Goal: Transaction & Acquisition: Purchase product/service

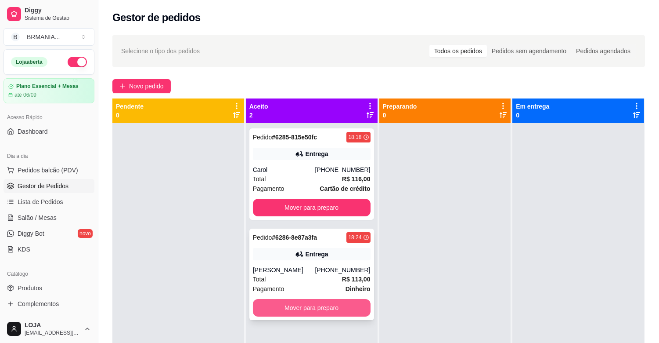
click at [319, 305] on button "Mover para preparo" at bounding box center [312, 308] width 118 height 18
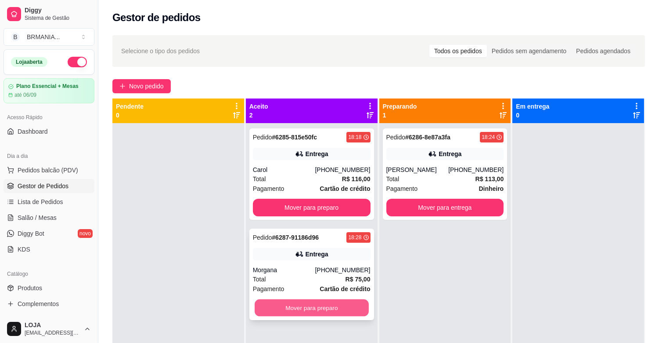
click at [304, 305] on button "Mover para preparo" at bounding box center [312, 307] width 114 height 17
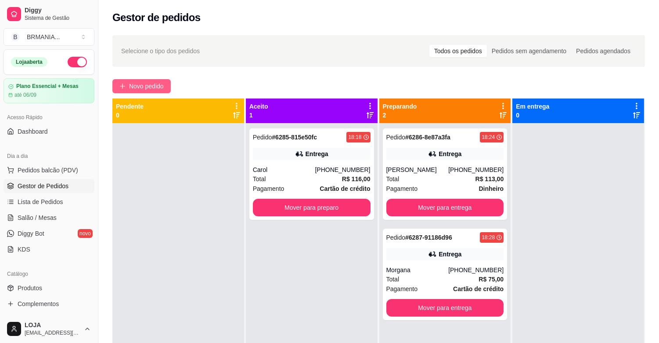
click at [123, 85] on icon "plus" at bounding box center [122, 86] width 6 height 6
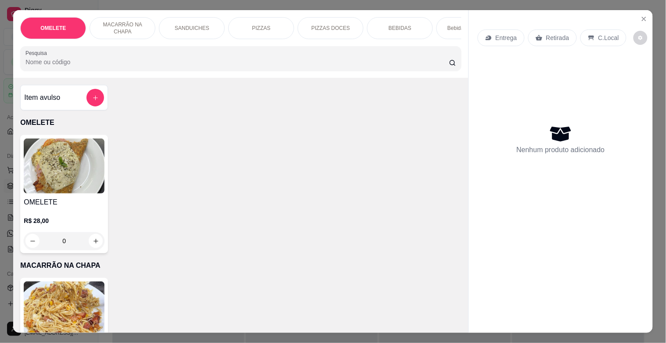
click at [283, 19] on div "PIZZAS" at bounding box center [261, 28] width 66 height 22
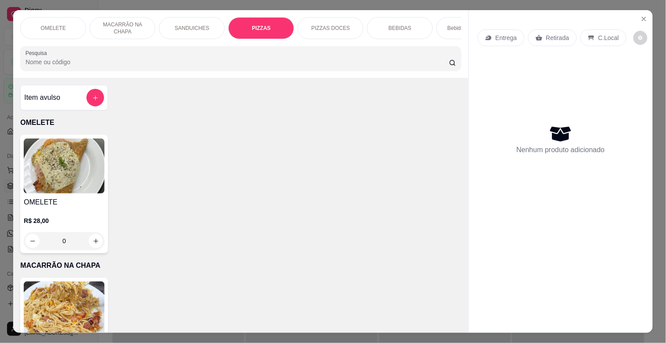
scroll to position [21, 0]
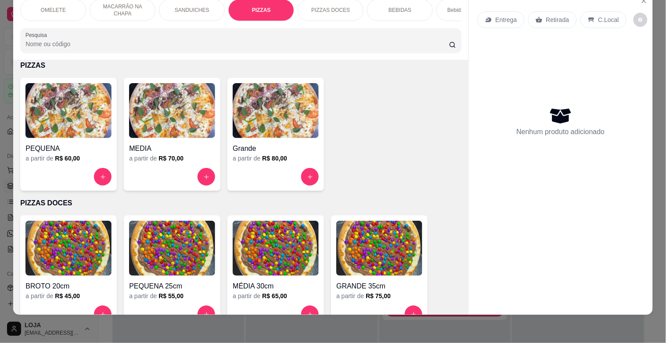
click at [298, 169] on div at bounding box center [276, 177] width 86 height 18
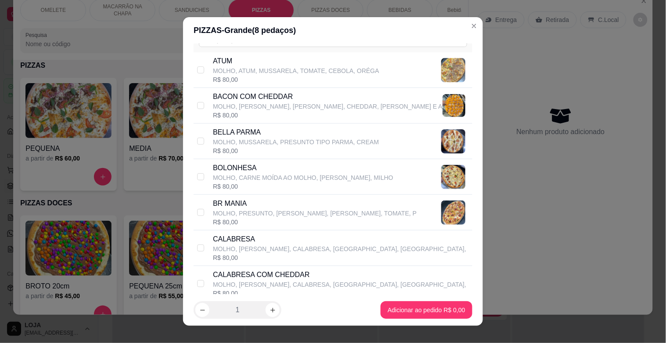
scroll to position [59, 0]
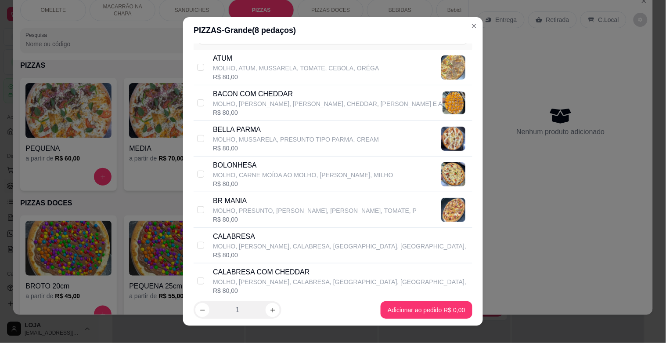
click at [253, 208] on p "MOLHO, PRESUNTO, [PERSON_NAME], [PERSON_NAME], TOMATE, P" at bounding box center [315, 210] width 204 height 9
checkbox input "true"
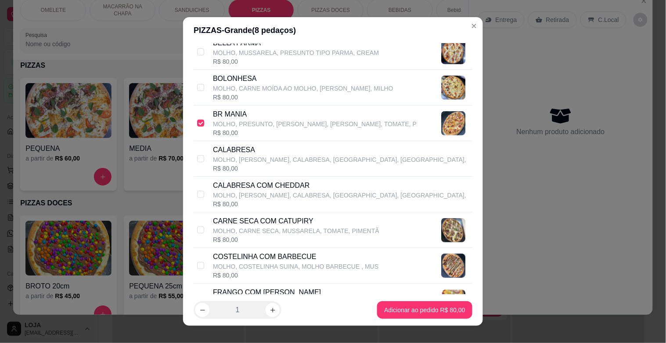
scroll to position [156, 0]
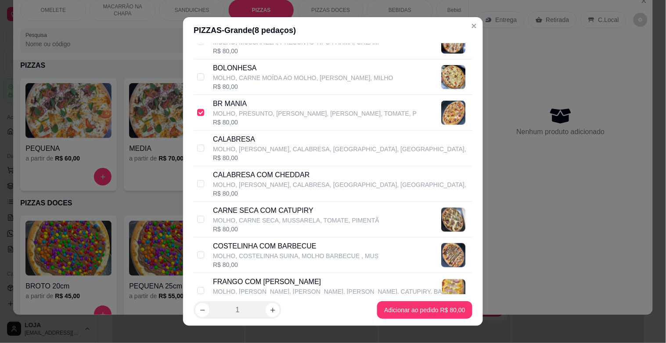
click at [299, 208] on p "CARNE SECA COM CATUPIRY" at bounding box center [296, 210] width 166 height 11
checkbox input "true"
click at [411, 300] on footer "1 Adicionar ao pedido R$ 80,00" at bounding box center [333, 310] width 300 height 32
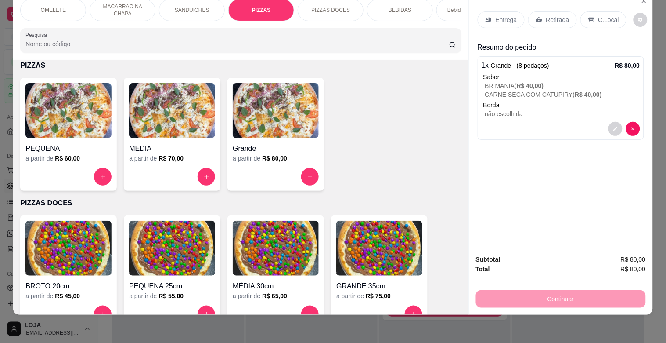
click at [496, 15] on p "Entrega" at bounding box center [507, 19] width 22 height 9
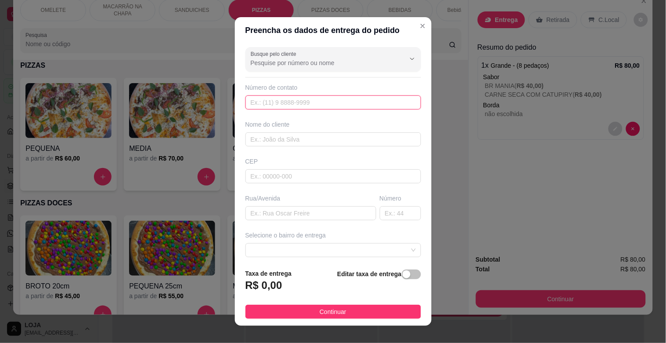
click at [317, 106] on input "text" at bounding box center [333, 102] width 176 height 14
click at [268, 130] on div "Nome do cliente" at bounding box center [333, 133] width 179 height 26
drag, startPoint x: 268, startPoint y: 130, endPoint x: 270, endPoint y: 134, distance: 4.6
click at [268, 132] on div "Nome do cliente" at bounding box center [333, 133] width 179 height 26
drag, startPoint x: 271, startPoint y: 139, endPoint x: 262, endPoint y: 142, distance: 9.3
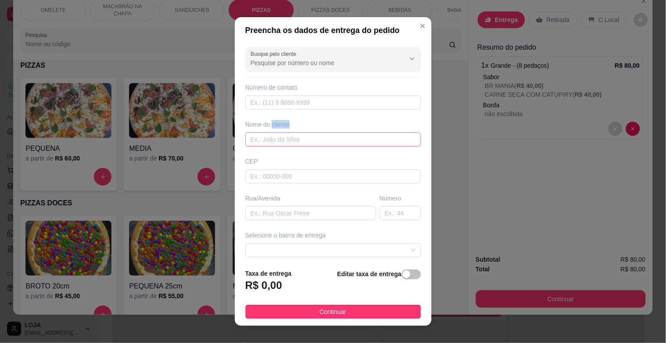
click at [270, 139] on input "text" at bounding box center [333, 139] width 176 height 14
click at [267, 141] on input "text" at bounding box center [333, 139] width 176 height 14
type input "d"
type input "Dong"
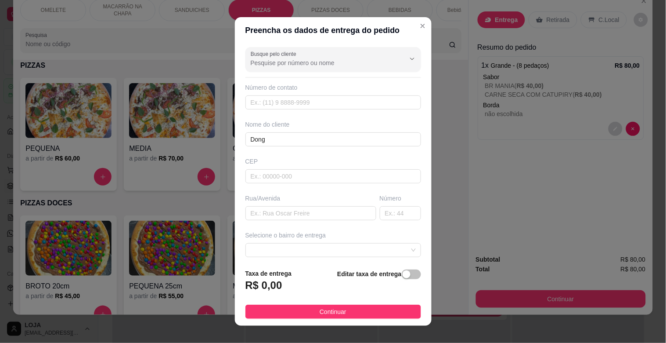
click at [291, 184] on div "Busque pelo cliente Número de contato Nome do cliente Dong CEP Rua/[GEOGRAPHIC_…" at bounding box center [333, 152] width 197 height 218
click at [296, 182] on input "text" at bounding box center [333, 176] width 176 height 14
click at [298, 181] on input "text" at bounding box center [333, 176] width 176 height 14
click at [299, 181] on input "text" at bounding box center [333, 176] width 176 height 14
click at [268, 208] on input "text" at bounding box center [310, 213] width 131 height 14
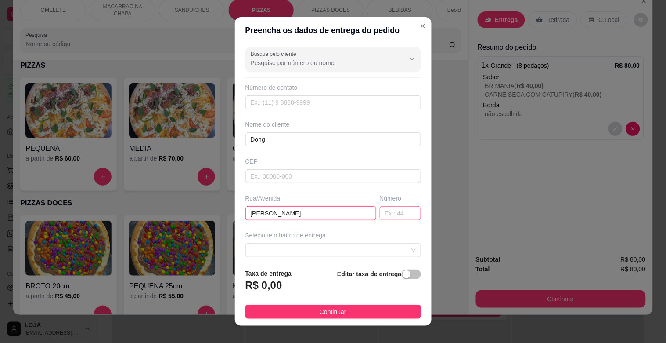
type input "[PERSON_NAME]"
click at [380, 211] on input "text" at bounding box center [400, 213] width 41 height 14
type input "526"
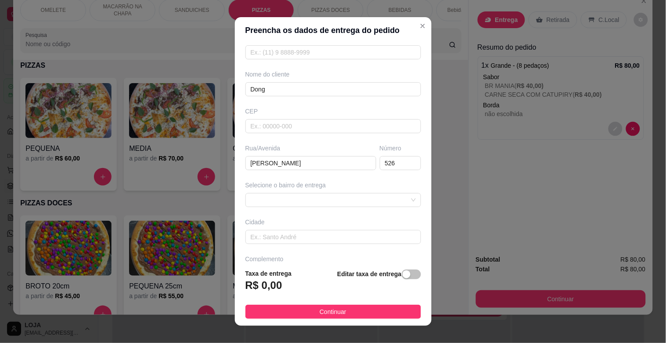
scroll to position [52, 0]
click at [353, 203] on span at bounding box center [333, 197] width 165 height 13
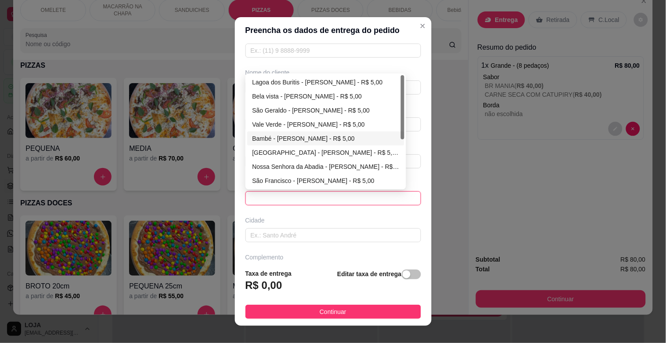
click at [295, 141] on div "Bambé - [PERSON_NAME] - R$ 5,00" at bounding box center [325, 138] width 147 height 10
type input "[PERSON_NAME]"
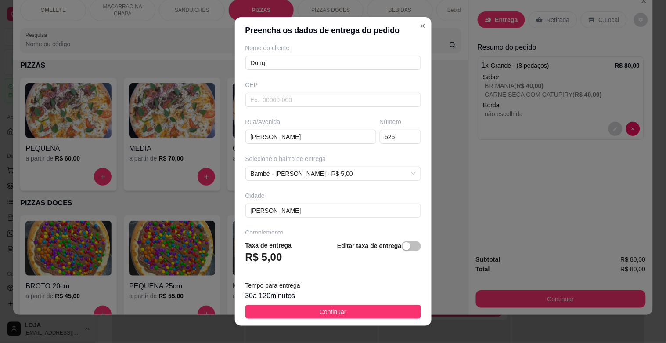
scroll to position [107, 0]
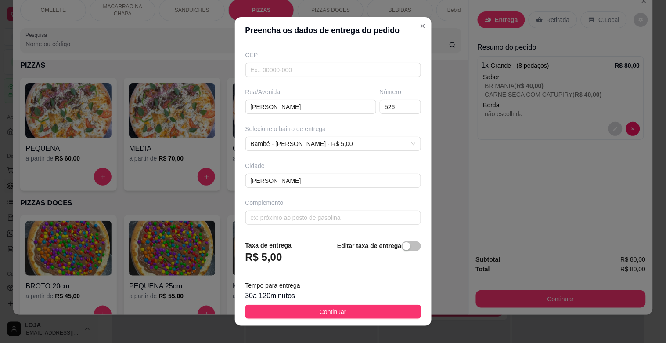
click at [273, 309] on button "Continuar" at bounding box center [333, 311] width 176 height 14
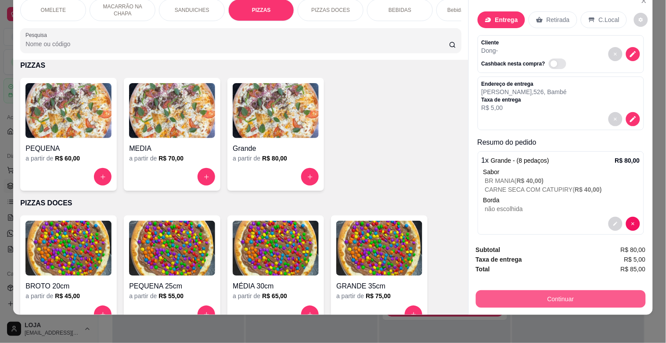
click at [539, 293] on button "Continuar" at bounding box center [561, 299] width 170 height 18
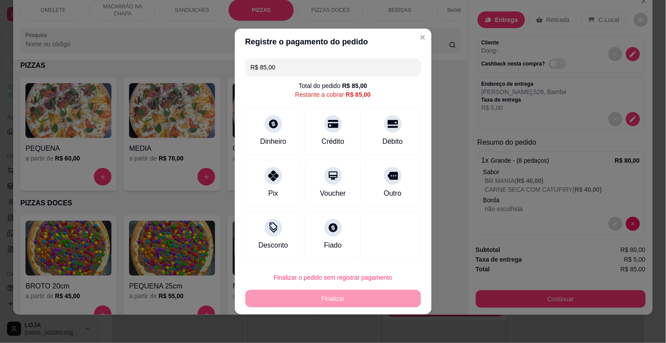
click at [392, 139] on div "Débito" at bounding box center [392, 141] width 20 height 11
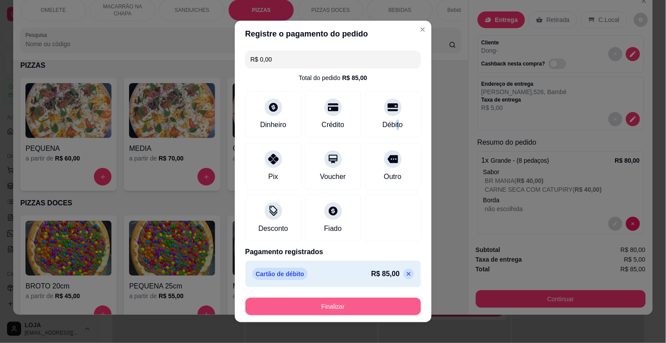
click at [331, 307] on button "Finalizar" at bounding box center [333, 306] width 176 height 18
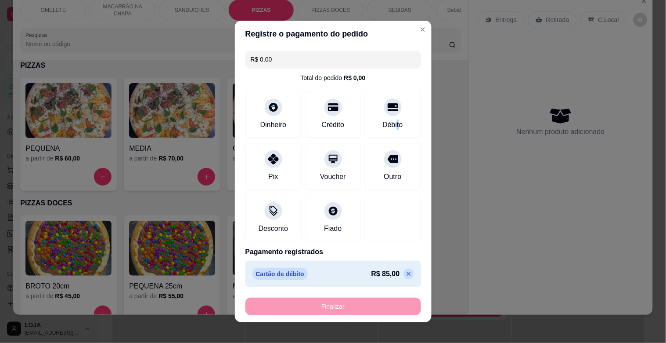
type input "-R$ 85,00"
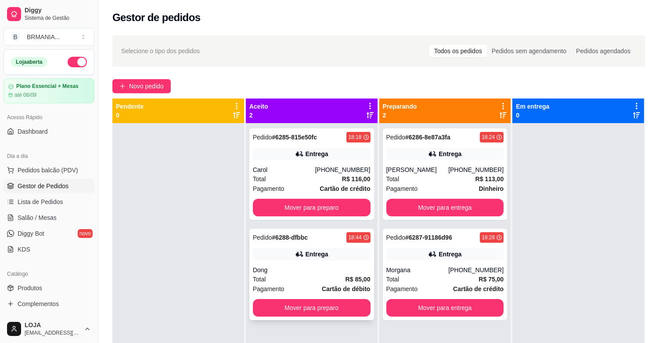
click at [302, 267] on div "Dong" at bounding box center [312, 269] width 118 height 9
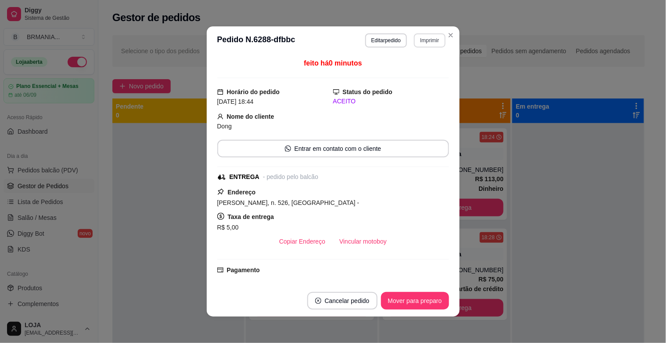
click at [427, 38] on button "Imprimir" at bounding box center [429, 40] width 31 height 14
click at [425, 75] on button "IMPRESSORA" at bounding box center [410, 72] width 61 height 14
click at [399, 292] on button "Mover para preparo" at bounding box center [415, 300] width 66 height 17
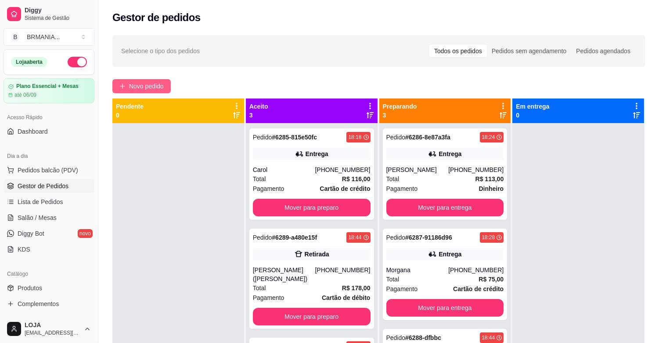
click at [156, 85] on span "Novo pedido" at bounding box center [146, 86] width 35 height 10
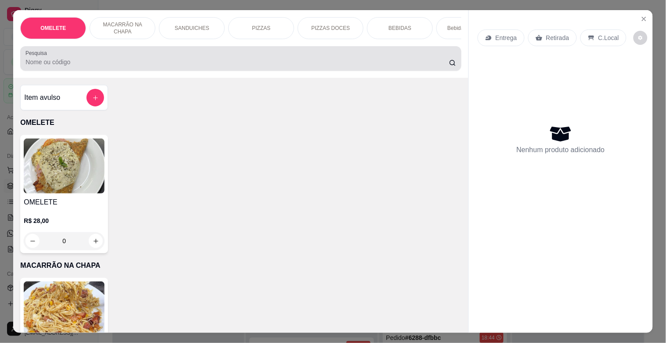
click at [123, 55] on div at bounding box center [240, 59] width 430 height 18
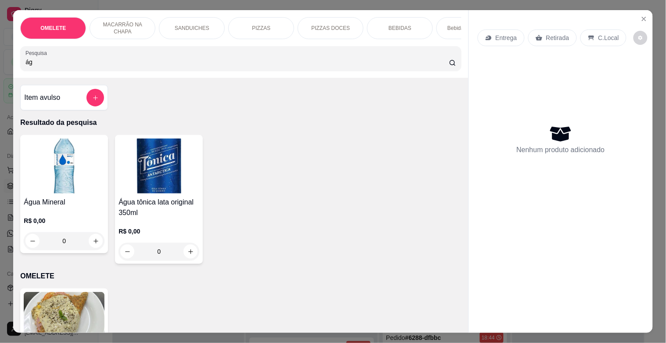
type input "ág"
click at [58, 199] on div "Água Mineral R$ 0,00 0" at bounding box center [64, 194] width 88 height 118
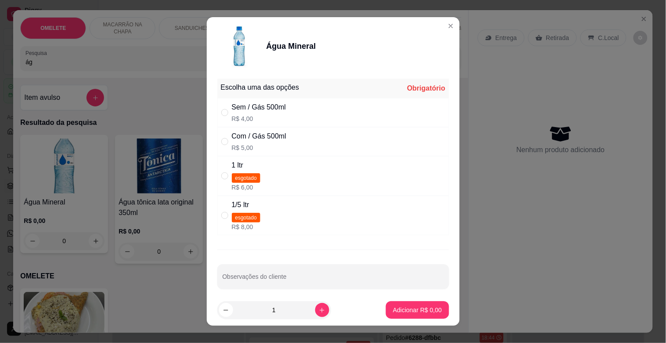
click at [270, 115] on p "R$ 4,00" at bounding box center [259, 118] width 54 height 9
radio input "true"
click at [421, 307] on p "Adicionar R$ 4,00" at bounding box center [417, 309] width 47 height 8
type input "1"
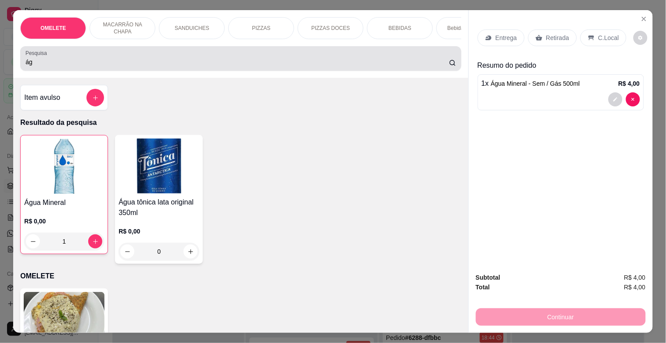
click at [65, 71] on div "Pesquisa ág" at bounding box center [240, 58] width 441 height 25
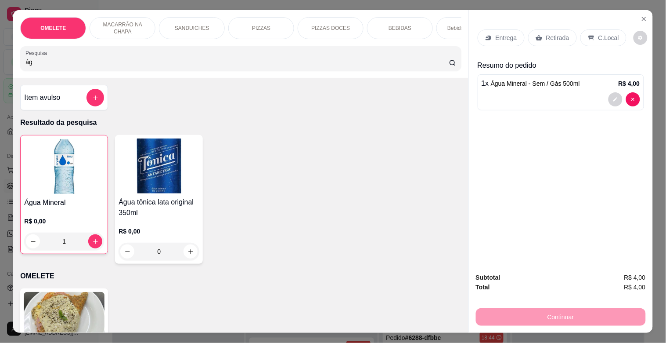
type input "á"
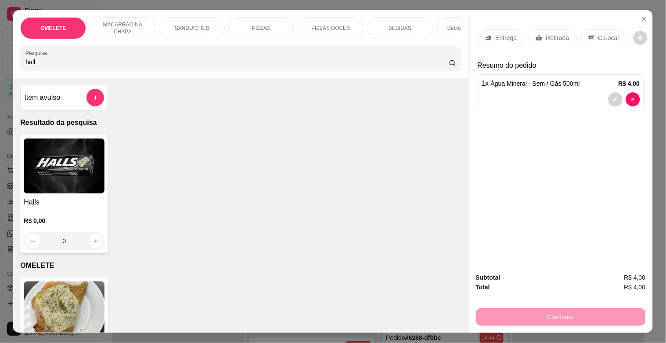
type input "hall"
click at [78, 190] on img at bounding box center [64, 165] width 81 height 55
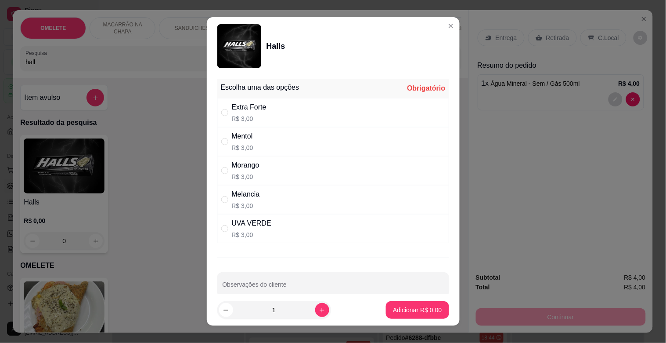
click at [270, 114] on div "Extra Forte R$ 3,00" at bounding box center [333, 112] width 232 height 29
radio input "true"
click at [429, 310] on p "Adicionar R$ 3,00" at bounding box center [417, 309] width 49 height 9
type input "1"
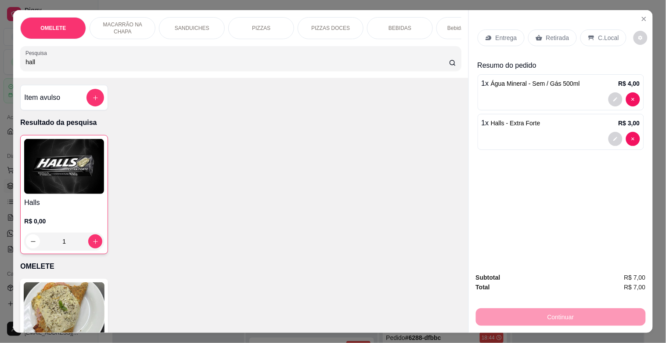
click at [567, 35] on div "Retirada" at bounding box center [552, 37] width 49 height 17
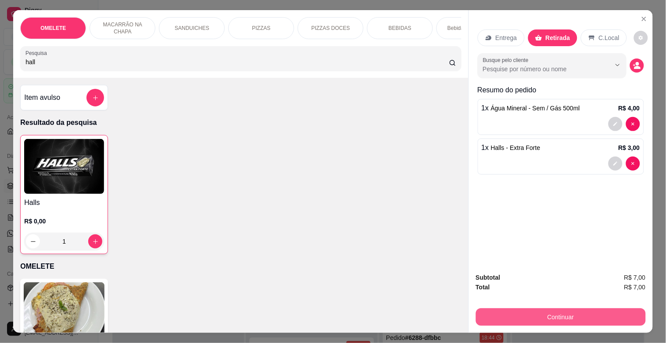
click at [548, 317] on button "Continuar" at bounding box center [561, 317] width 170 height 18
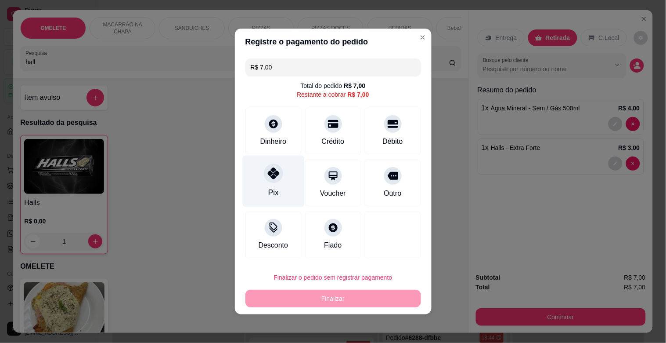
click at [256, 187] on div "Pix" at bounding box center [273, 180] width 62 height 51
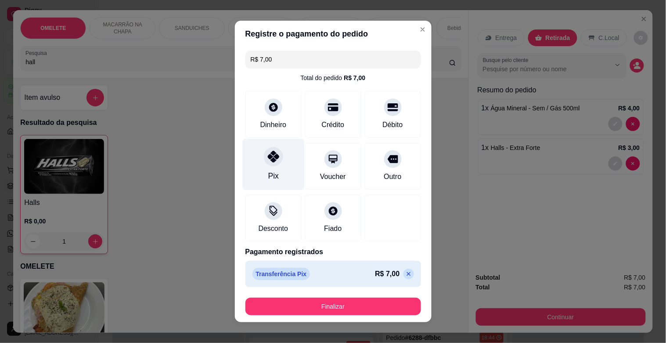
type input "R$ 0,00"
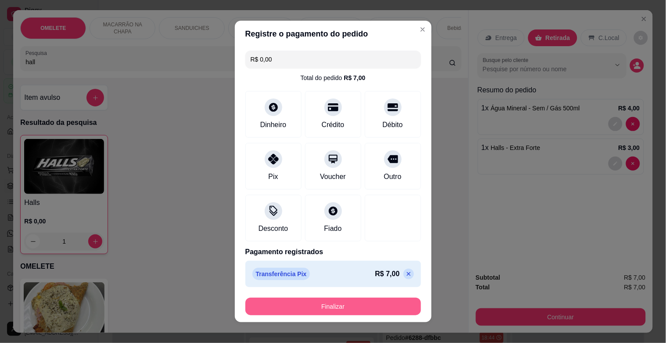
click at [380, 304] on button "Finalizar" at bounding box center [333, 306] width 176 height 18
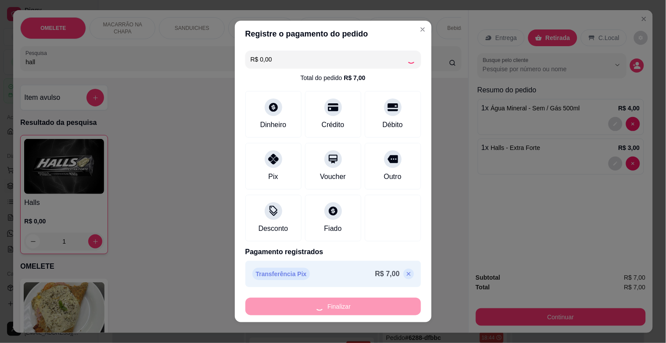
type input "0"
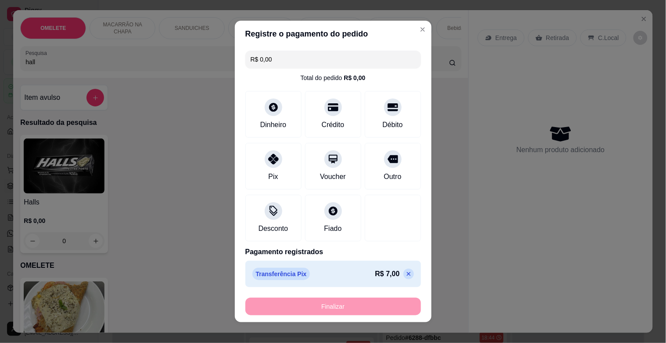
type input "-R$ 7,00"
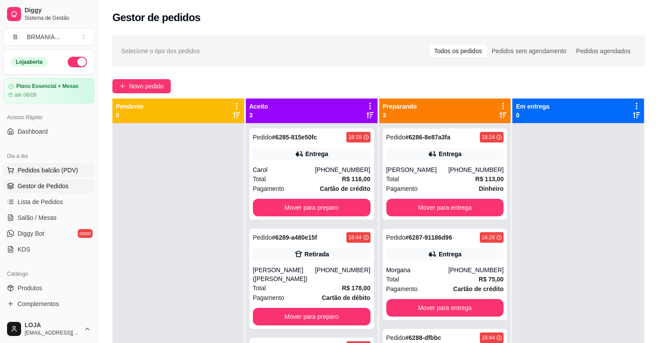
click at [25, 172] on span "Pedidos balcão (PDV)" at bounding box center [48, 170] width 61 height 9
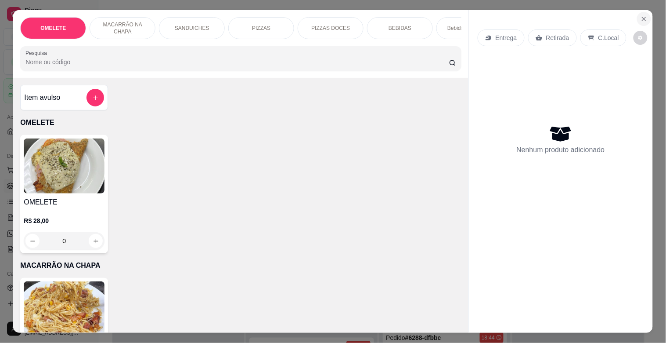
click at [645, 18] on button "Close" at bounding box center [644, 19] width 14 height 14
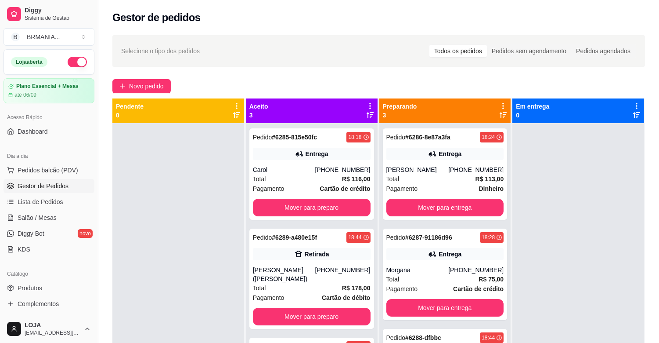
click at [55, 184] on span "Gestor de Pedidos" at bounding box center [43, 185] width 51 height 9
click at [53, 206] on link "Lista de Pedidos" at bounding box center [49, 202] width 91 height 14
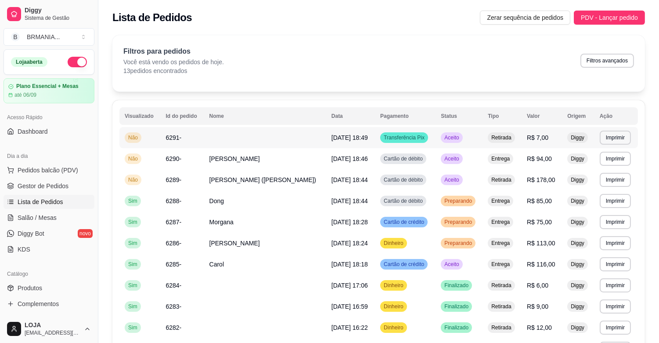
click at [479, 138] on td "Aceito" at bounding box center [459, 137] width 47 height 21
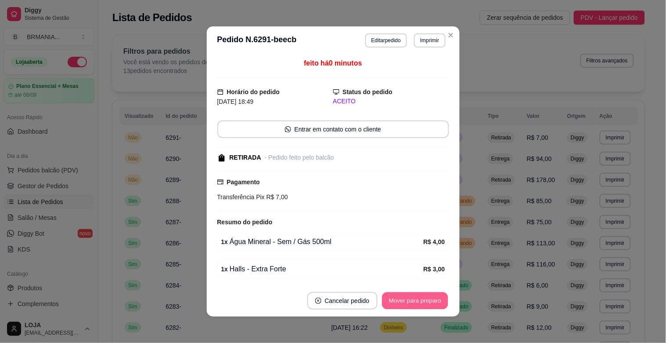
click at [429, 299] on button "Mover para preparo" at bounding box center [415, 300] width 66 height 17
click at [429, 297] on button "Mover para retirada disponível" at bounding box center [400, 301] width 97 height 18
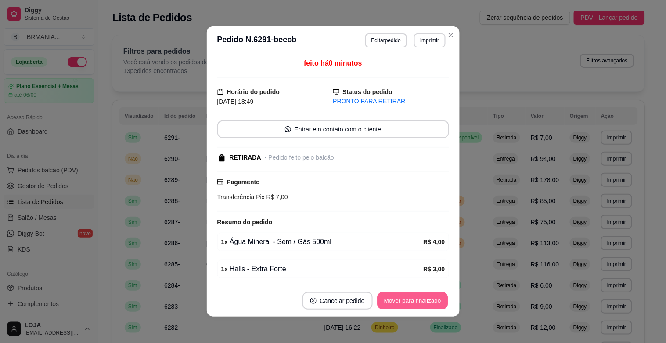
click at [431, 296] on button "Mover para finalizado" at bounding box center [412, 300] width 71 height 17
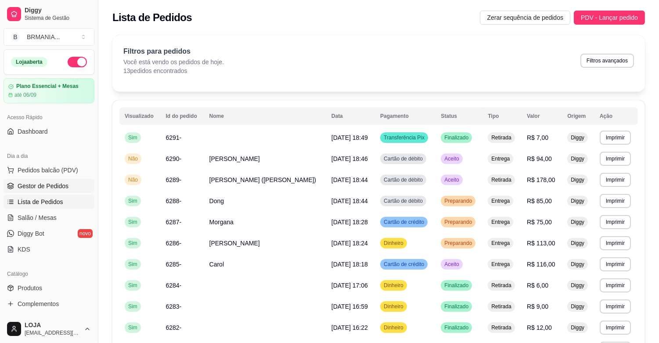
click at [37, 180] on link "Gestor de Pedidos" at bounding box center [49, 186] width 91 height 14
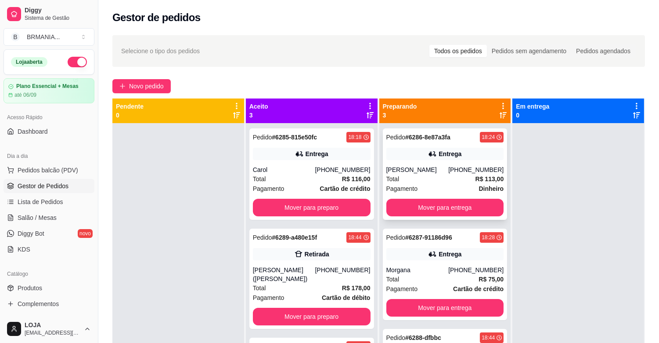
click at [446, 177] on div "Total R$ 113,00" at bounding box center [445, 179] width 118 height 10
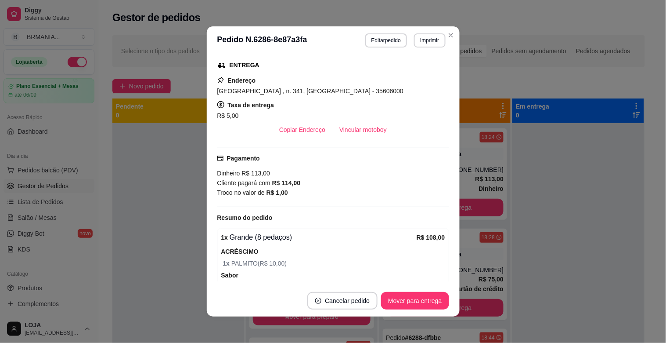
scroll to position [111, 0]
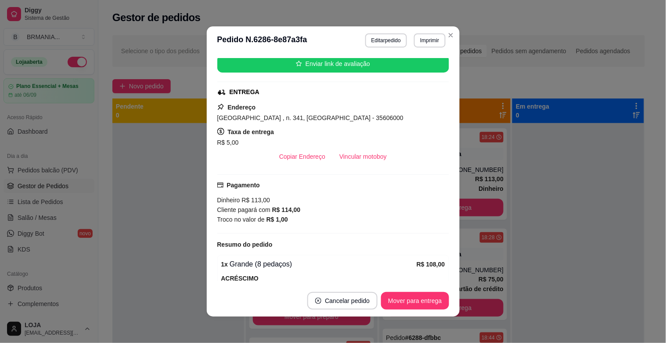
drag, startPoint x: 437, startPoint y: 137, endPoint x: 441, endPoint y: 124, distance: 13.5
click at [441, 124] on div "feito há 26 minutos Horário do pedido [DATE] 18:24 Status do pedido PREPARANDO …" at bounding box center [333, 169] width 232 height 223
drag, startPoint x: 445, startPoint y: 135, endPoint x: 445, endPoint y: 111, distance: 24.2
click at [445, 111] on div "feito há 26 minutos Horário do pedido [DATE] 18:24 Status do pedido PREPARANDO …" at bounding box center [333, 169] width 232 height 223
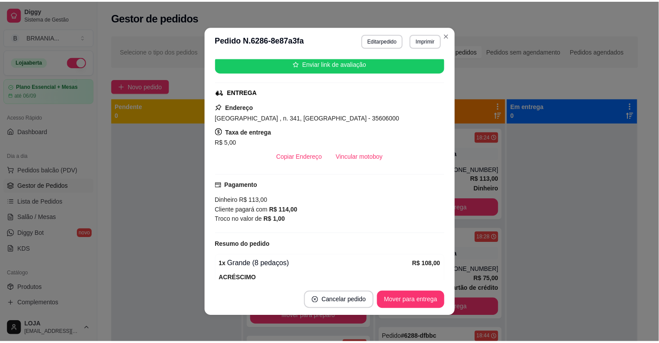
scroll to position [0, 0]
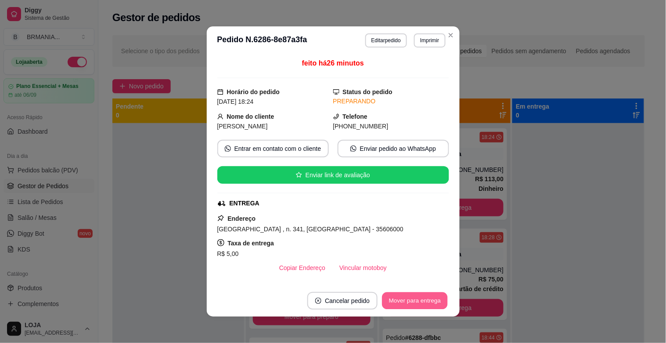
click at [414, 300] on button "Mover para entrega" at bounding box center [415, 300] width 66 height 17
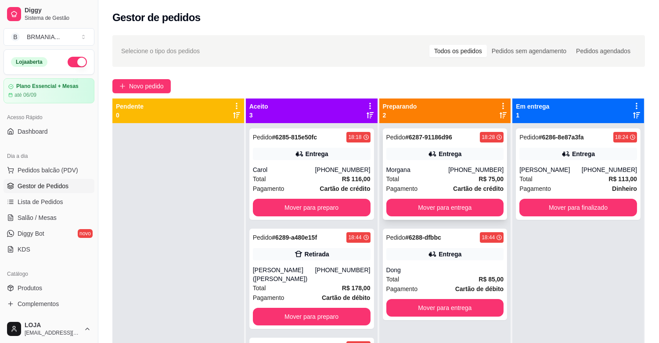
click at [440, 174] on div "Total R$ 75,00" at bounding box center [445, 179] width 118 height 10
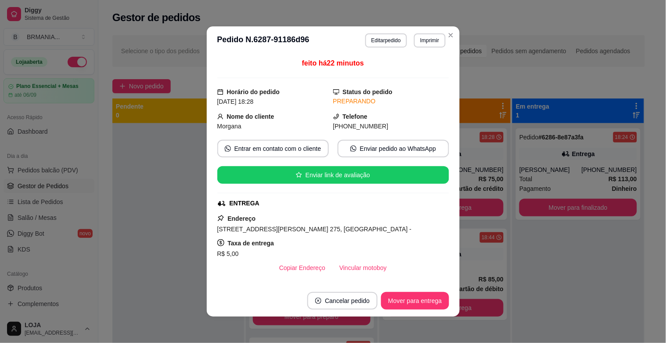
click at [426, 300] on button "Mover para entrega" at bounding box center [415, 301] width 68 height 18
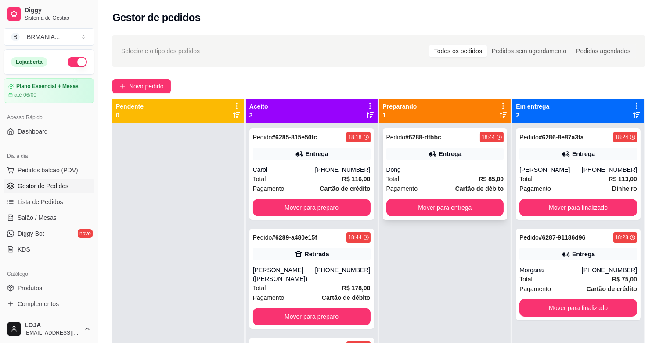
click at [457, 173] on div "Dong" at bounding box center [445, 169] width 118 height 9
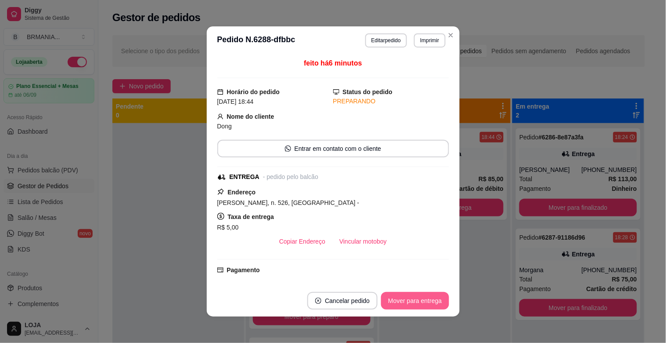
click at [437, 297] on button "Mover para entrega" at bounding box center [415, 301] width 68 height 18
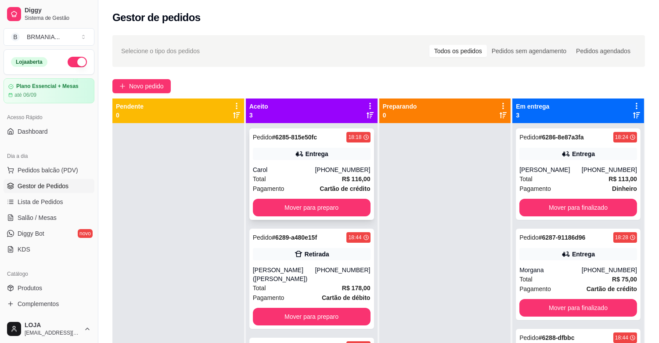
click at [344, 161] on div "Pedido # 6285-815e50fc 18:18 Entrega Carol [PHONE_NUMBER] Total R$ 116,00 Pagam…" at bounding box center [311, 173] width 125 height 91
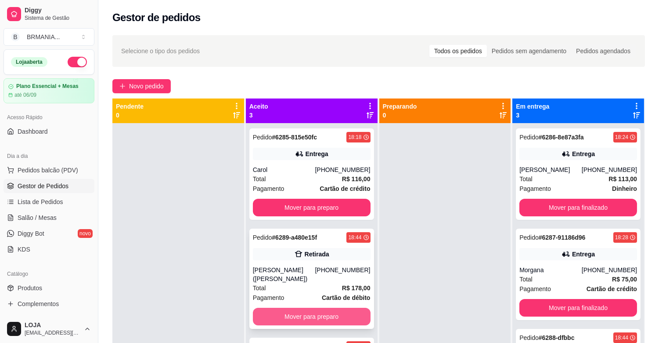
click at [298, 309] on button "Mover para preparo" at bounding box center [312, 316] width 118 height 18
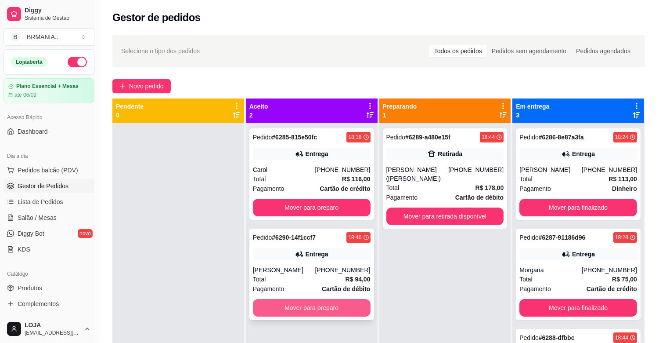
click at [314, 312] on button "Mover para preparo" at bounding box center [312, 308] width 118 height 18
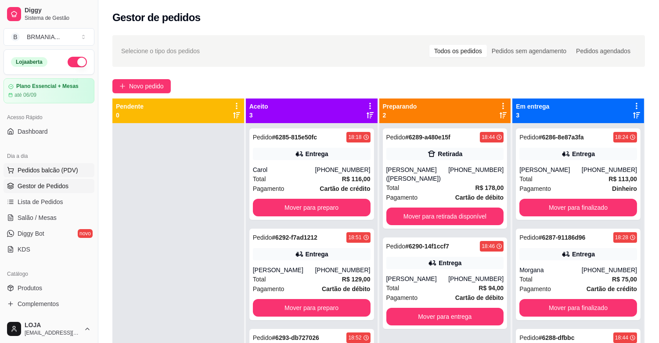
click at [50, 167] on span "Pedidos balcão (PDV)" at bounding box center [48, 170] width 61 height 9
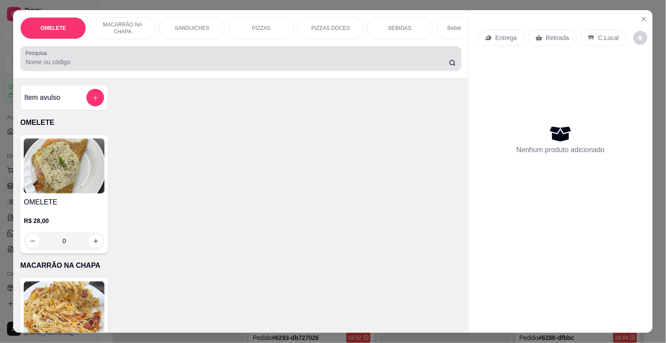
click at [117, 64] on input "Pesquisa" at bounding box center [237, 62] width 424 height 9
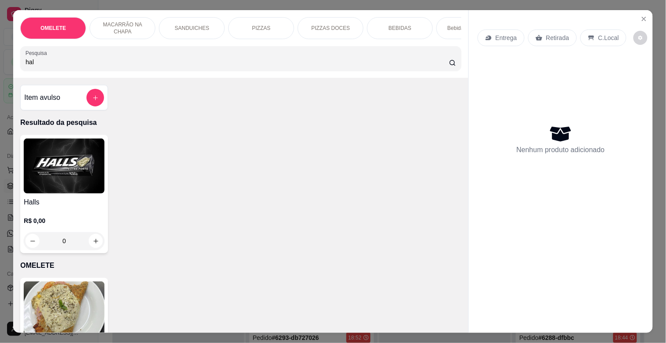
type input "hal"
click at [72, 178] on img at bounding box center [64, 165] width 81 height 55
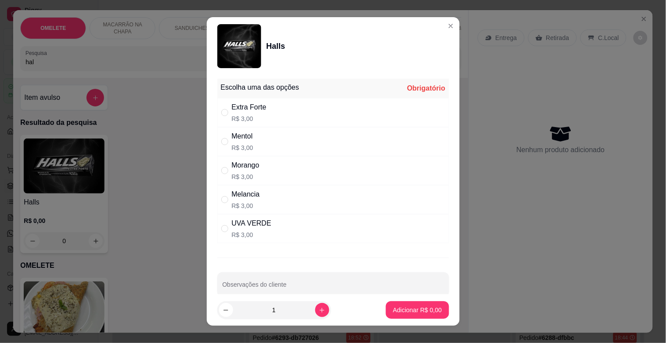
drag, startPoint x: 269, startPoint y: 131, endPoint x: 335, endPoint y: 220, distance: 110.8
click at [269, 131] on div "Mentol R$ 3,00" at bounding box center [333, 141] width 232 height 29
radio input "true"
click at [430, 309] on p "Adicionar R$ 3,00" at bounding box center [417, 309] width 47 height 8
type input "1"
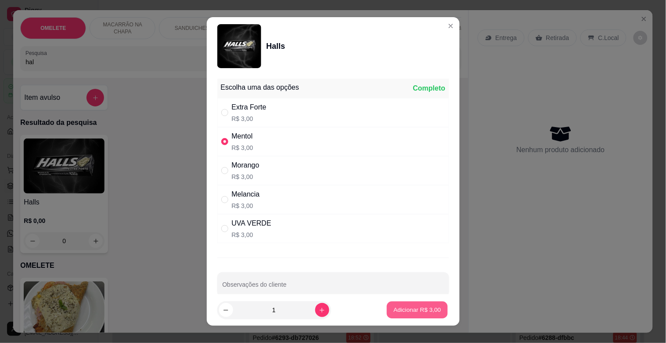
type input "1"
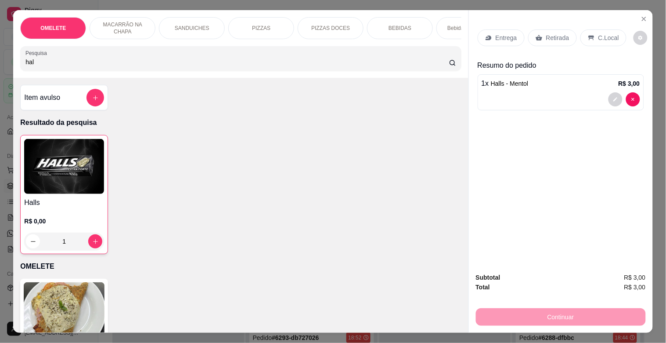
drag, startPoint x: 108, startPoint y: 166, endPoint x: 103, endPoint y: 169, distance: 5.9
click at [107, 166] on div "Halls R$ 0,00 1" at bounding box center [240, 194] width 441 height 119
click at [98, 169] on img at bounding box center [64, 166] width 80 height 55
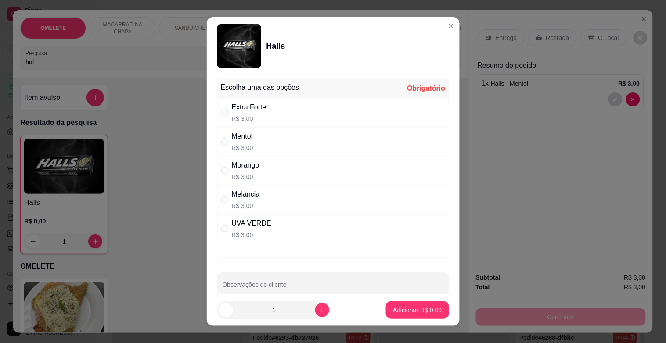
click at [282, 162] on div "Morango R$ 3,00" at bounding box center [333, 170] width 232 height 29
radio input "true"
click at [407, 306] on p "Adicionar R$ 3,00" at bounding box center [417, 309] width 49 height 9
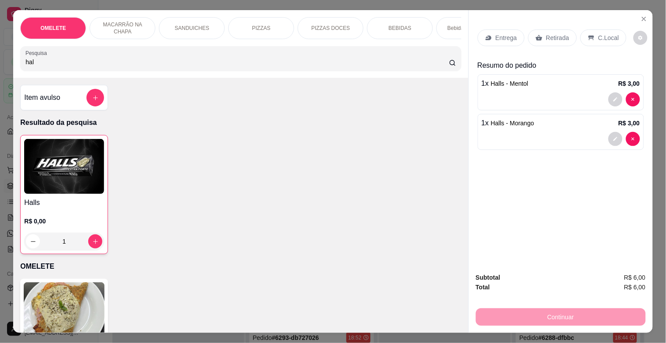
click at [558, 33] on p "Retirada" at bounding box center [557, 37] width 23 height 9
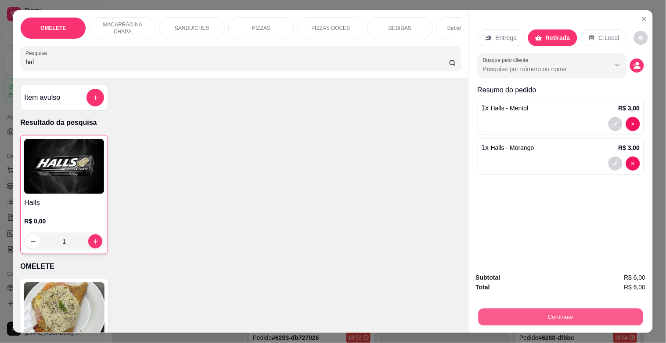
click at [573, 309] on button "Continuar" at bounding box center [560, 316] width 165 height 17
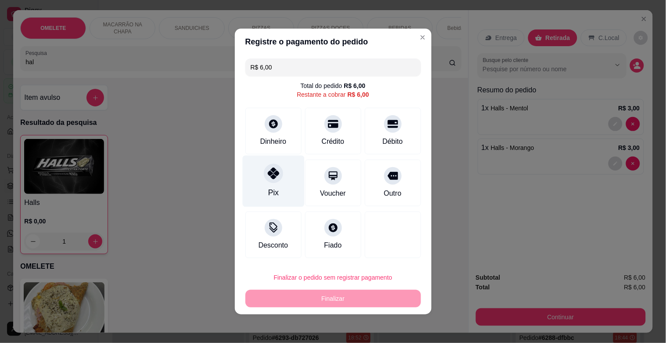
click at [270, 183] on div "Pix" at bounding box center [273, 180] width 62 height 51
type input "R$ 0,00"
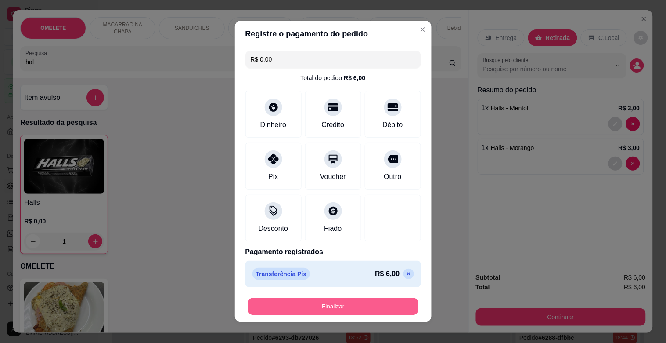
click at [340, 302] on button "Finalizar" at bounding box center [333, 306] width 170 height 17
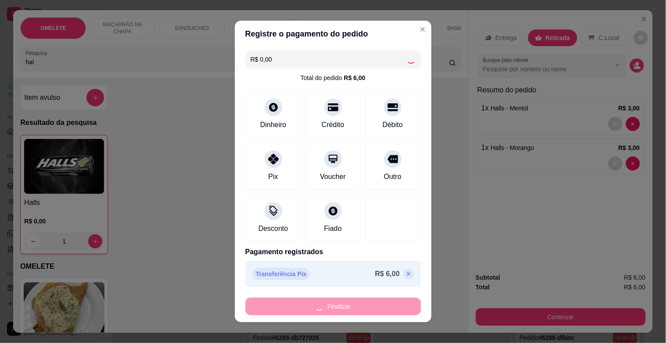
type input "0"
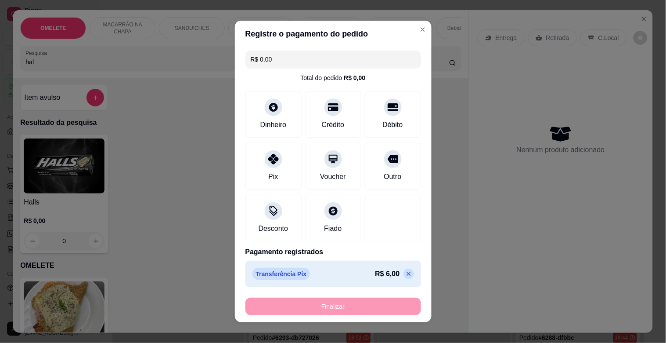
type input "-R$ 6,00"
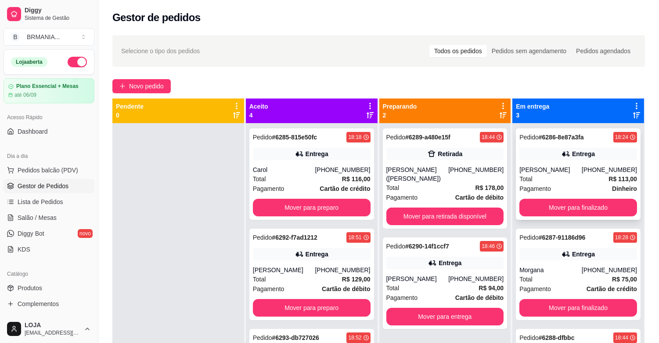
click at [569, 197] on div "Pedido # 6286-8e87a3fa 18:24 Entrega Sávio Antônio [PHONE_NUMBER] Total R$ 113,…" at bounding box center [578, 173] width 125 height 91
click at [570, 208] on button "Mover para finalizado" at bounding box center [578, 207] width 118 height 18
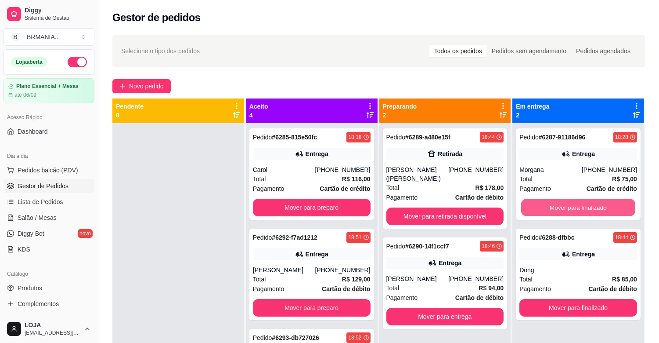
click at [570, 208] on button "Mover para finalizado" at bounding box center [578, 207] width 114 height 17
click at [570, 208] on div "Mover para finalizado" at bounding box center [578, 207] width 118 height 18
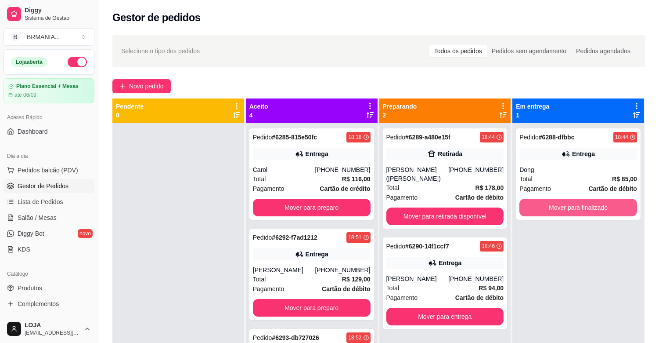
click at [570, 208] on button "Mover para finalizado" at bounding box center [578, 207] width 118 height 18
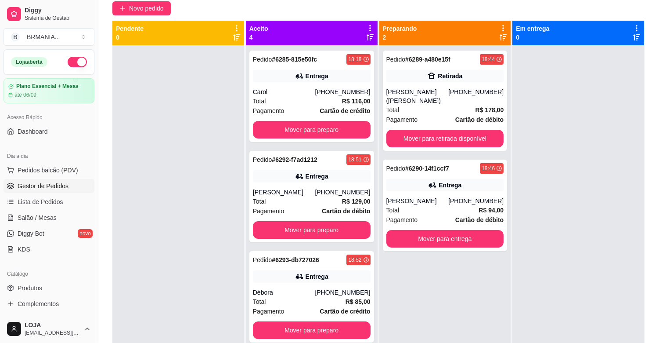
scroll to position [98, 0]
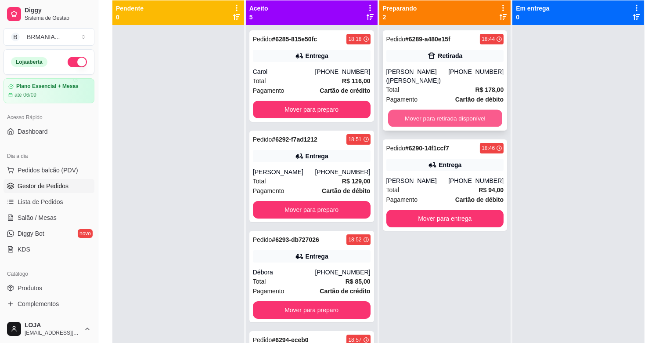
click at [493, 119] on button "Mover para retirada disponível" at bounding box center [445, 118] width 114 height 17
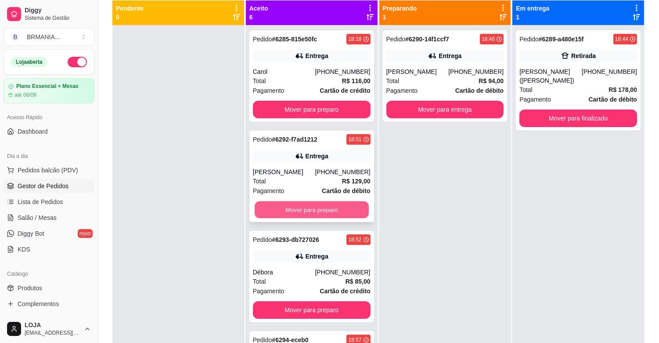
click at [328, 218] on button "Mover para preparo" at bounding box center [312, 209] width 114 height 17
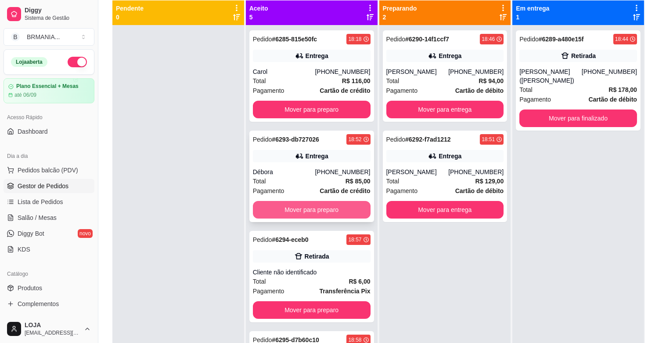
click at [326, 209] on button "Mover para preparo" at bounding box center [312, 210] width 118 height 18
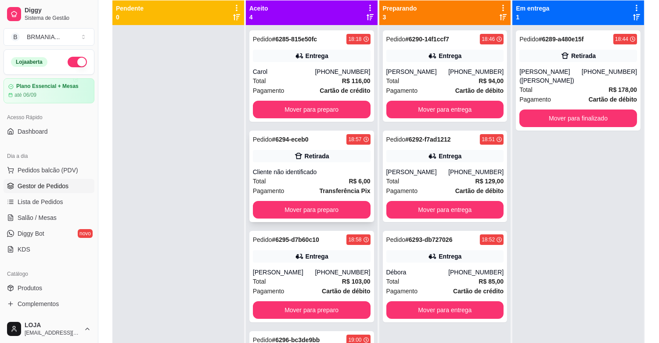
click at [303, 174] on div "Cliente não identificado" at bounding box center [312, 171] width 118 height 9
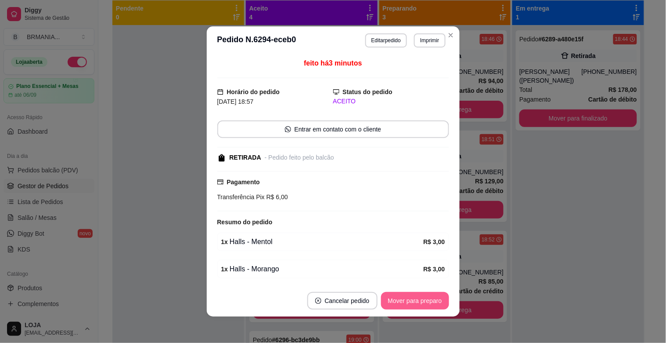
click at [408, 304] on button "Mover para preparo" at bounding box center [415, 301] width 68 height 18
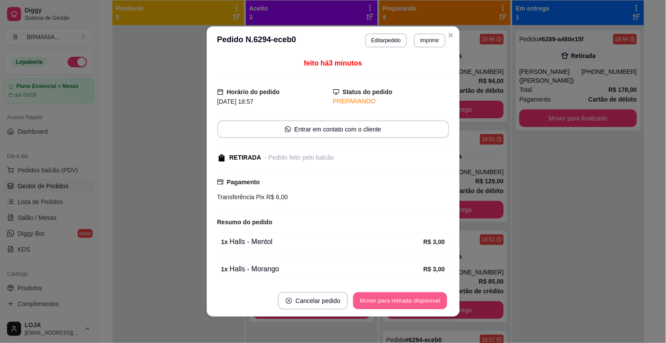
click at [408, 303] on button "Mover para retirada disponível" at bounding box center [400, 300] width 94 height 17
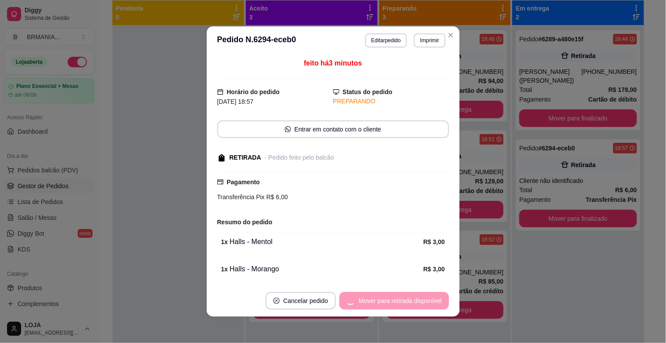
click at [408, 303] on div "Mover para retirada disponível" at bounding box center [393, 301] width 109 height 18
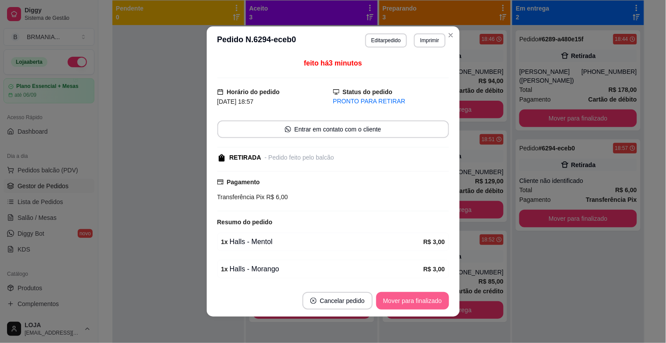
click at [408, 303] on button "Mover para finalizado" at bounding box center [412, 301] width 73 height 18
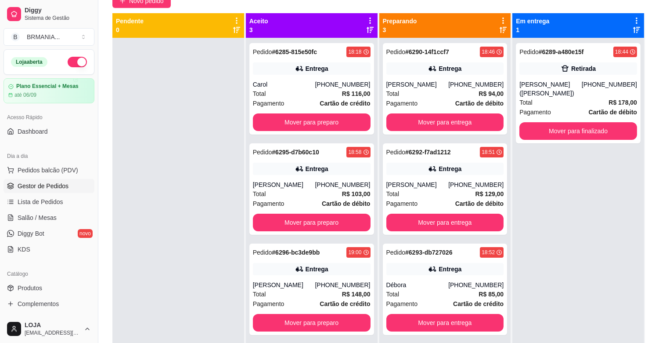
scroll to position [90, 0]
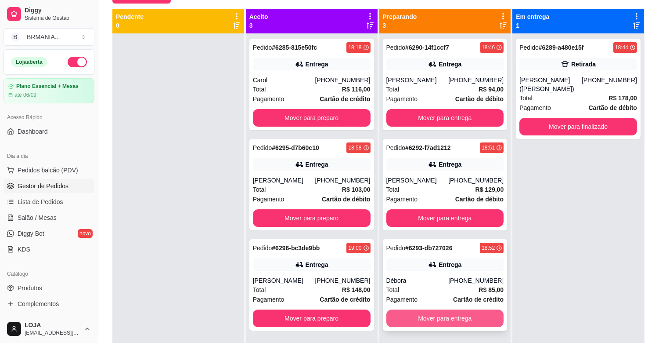
click at [437, 327] on button "Mover para entrega" at bounding box center [445, 318] width 118 height 18
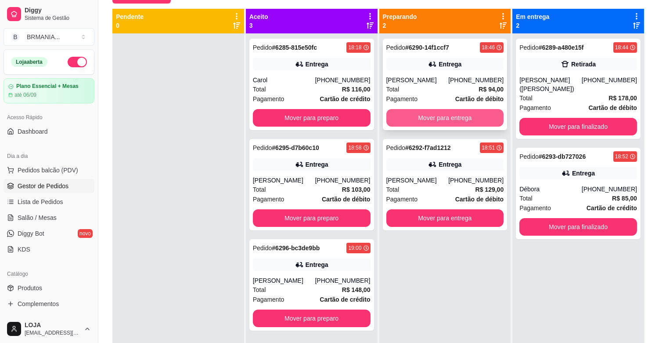
click at [424, 126] on button "Mover para entrega" at bounding box center [445, 118] width 118 height 18
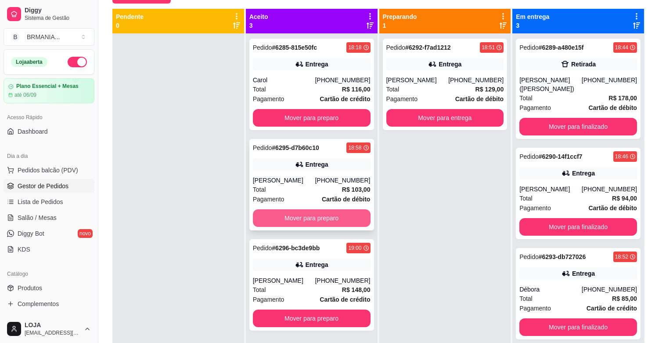
click at [344, 211] on button "Mover para preparo" at bounding box center [312, 218] width 118 height 18
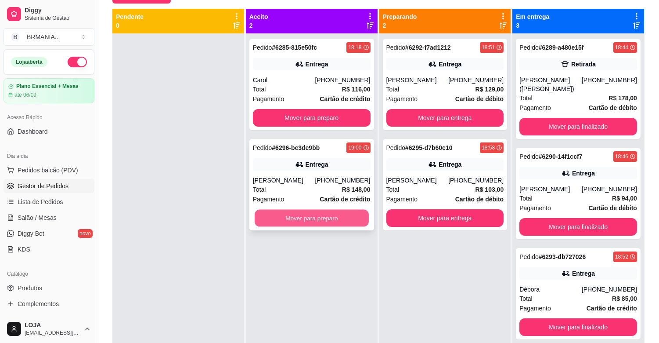
click at [273, 213] on button "Mover para preparo" at bounding box center [312, 217] width 114 height 17
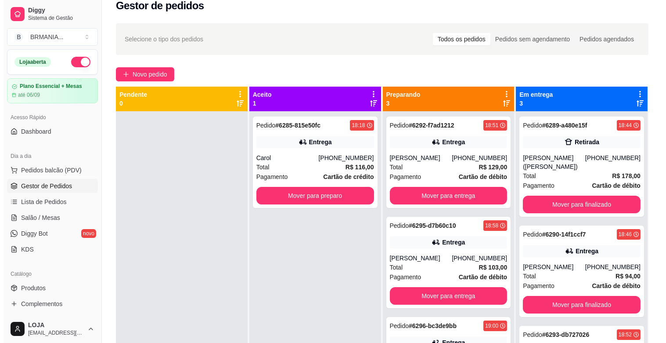
scroll to position [2, 0]
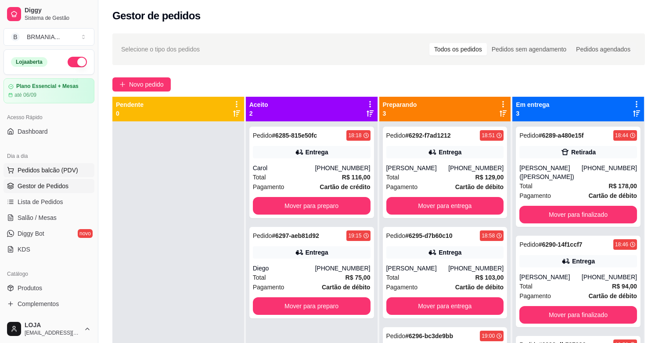
click at [28, 172] on span "Pedidos balcão (PDV)" at bounding box center [48, 170] width 61 height 9
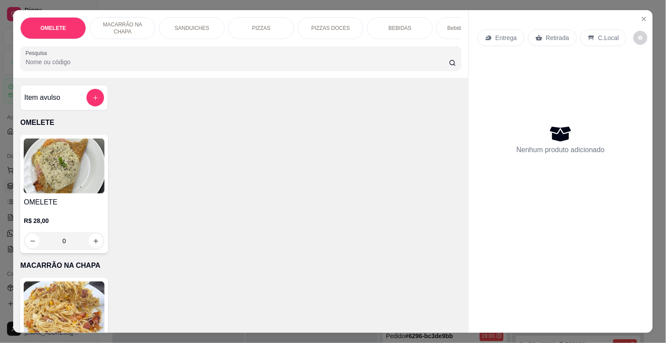
click at [263, 25] on p "PIZZAS" at bounding box center [261, 28] width 18 height 7
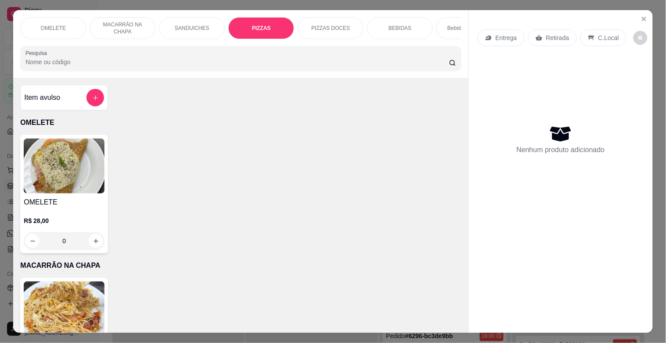
scroll to position [21, 0]
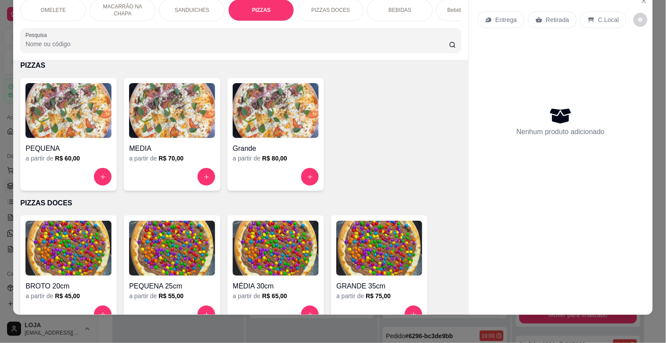
click at [262, 107] on img at bounding box center [276, 110] width 86 height 55
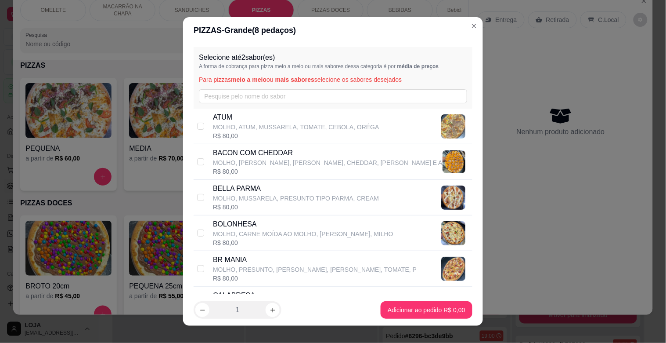
drag, startPoint x: 241, startPoint y: 269, endPoint x: 287, endPoint y: 275, distance: 46.5
click at [242, 270] on p "MOLHO, PRESUNTO, [PERSON_NAME], [PERSON_NAME], TOMATE, P" at bounding box center [315, 269] width 204 height 9
checkbox input "true"
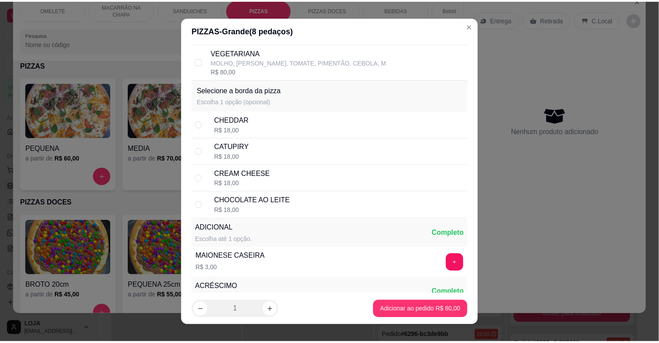
scroll to position [717, 0]
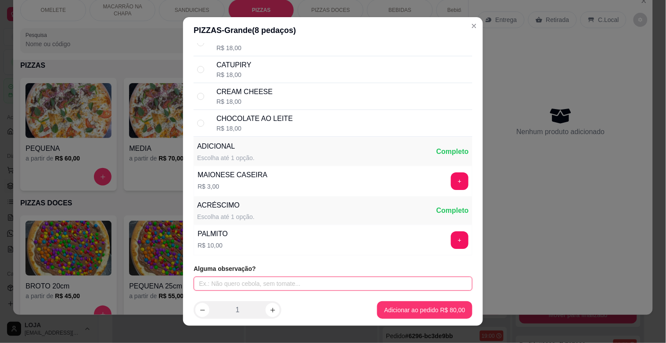
click at [440, 278] on input "text" at bounding box center [333, 283] width 279 height 14
type input "b"
type input "BEM MOLHADINHA SEM FRANGO COM MAIS RECHEIO"
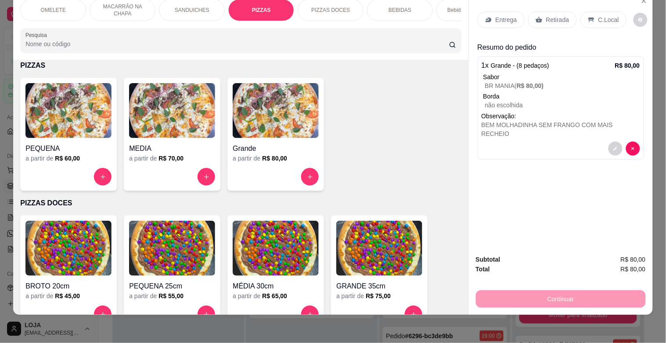
click at [491, 11] on div "Entrega" at bounding box center [501, 19] width 47 height 17
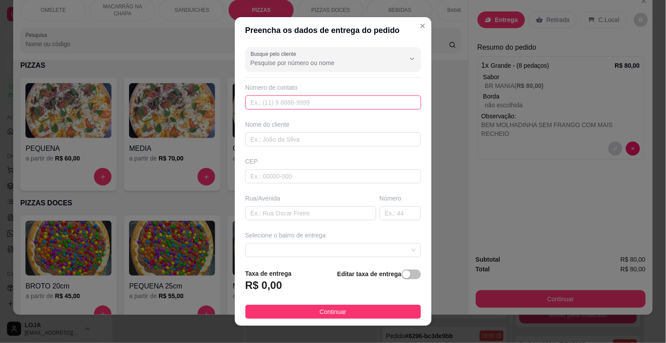
click at [350, 103] on input "text" at bounding box center [333, 102] width 176 height 14
type input "[PHONE_NUMBER]"
click at [322, 137] on input "text" at bounding box center [333, 139] width 176 height 14
type input "[PERSON_NAME]"
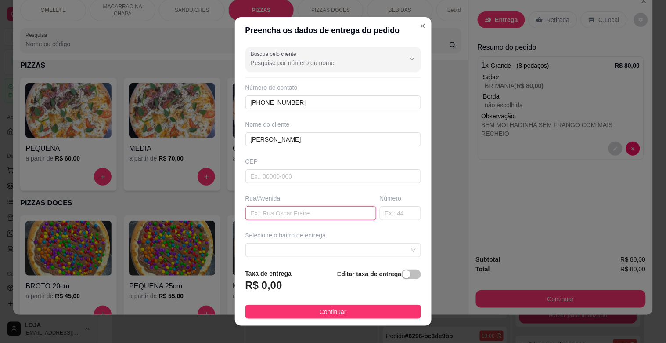
click at [309, 214] on input "text" at bounding box center [310, 213] width 131 height 14
click at [397, 248] on span at bounding box center [333, 249] width 165 height 13
type input "RUA DORES DO INDAIA102"
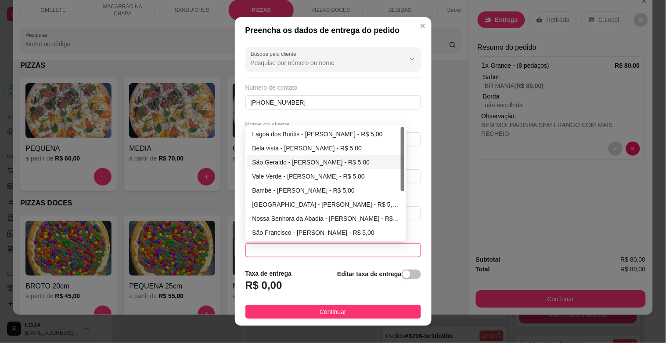
click at [269, 164] on div "São Geraldo - [PERSON_NAME] - R$ 5,00" at bounding box center [325, 162] width 147 height 10
type input "[PERSON_NAME]"
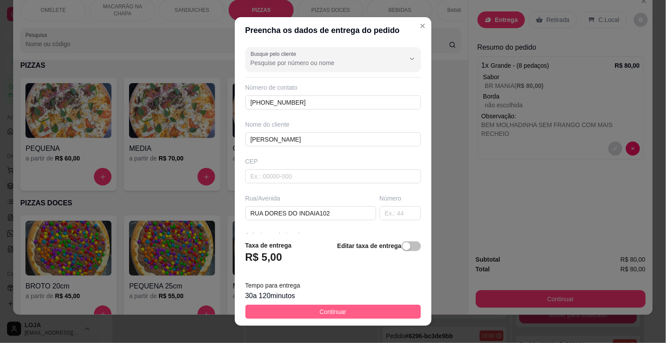
click at [339, 305] on button "Continuar" at bounding box center [333, 311] width 176 height 14
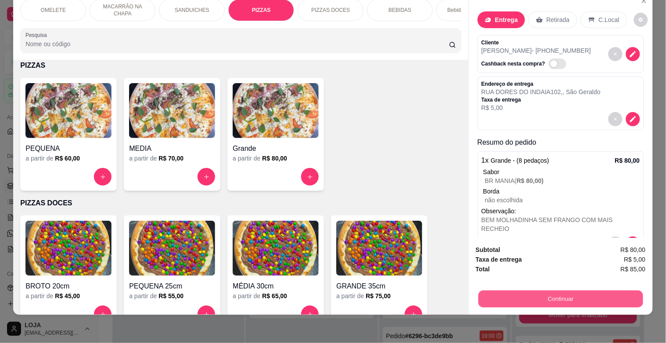
click at [570, 292] on button "Continuar" at bounding box center [560, 298] width 165 height 17
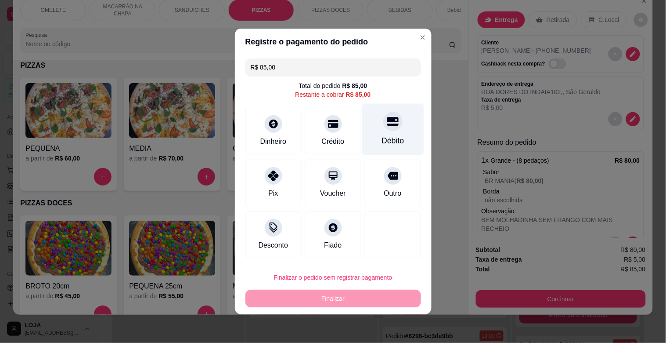
click at [382, 136] on div "Débito" at bounding box center [393, 140] width 22 height 11
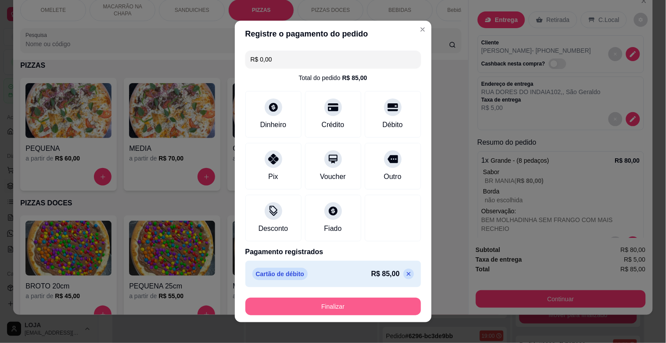
click at [322, 301] on button "Finalizar" at bounding box center [333, 306] width 176 height 18
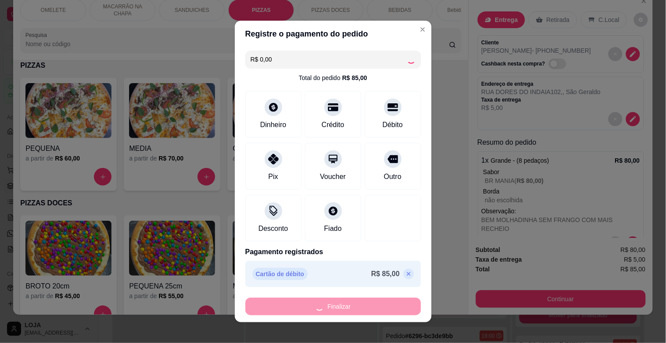
type input "-R$ 85,00"
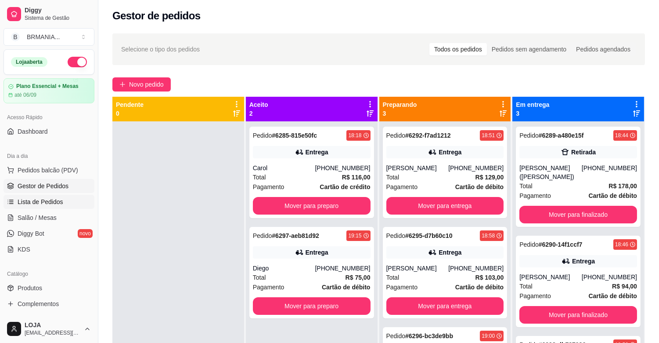
click at [37, 203] on span "Lista de Pedidos" at bounding box center [41, 201] width 46 height 9
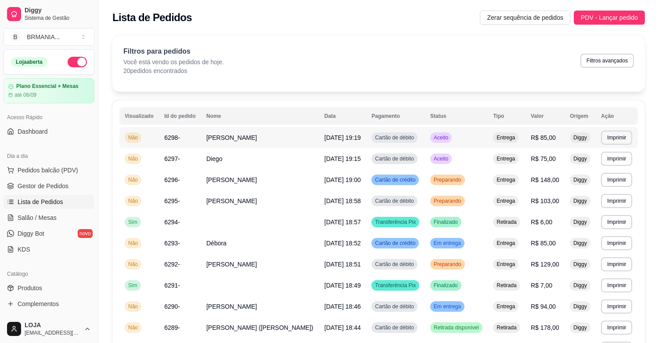
click at [210, 140] on span "[PERSON_NAME]" at bounding box center [231, 137] width 50 height 7
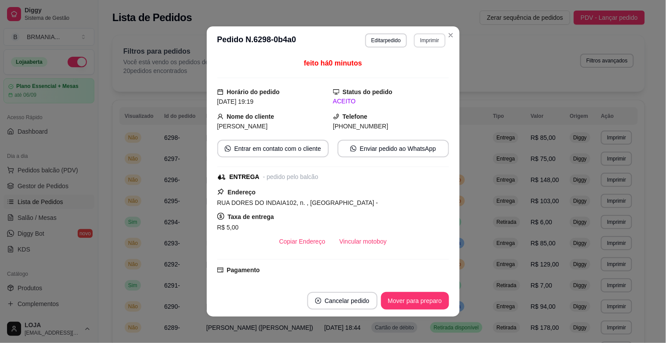
click at [422, 36] on button "Imprimir" at bounding box center [429, 40] width 31 height 14
click at [409, 66] on button "IMPRESSORA" at bounding box center [410, 72] width 61 height 14
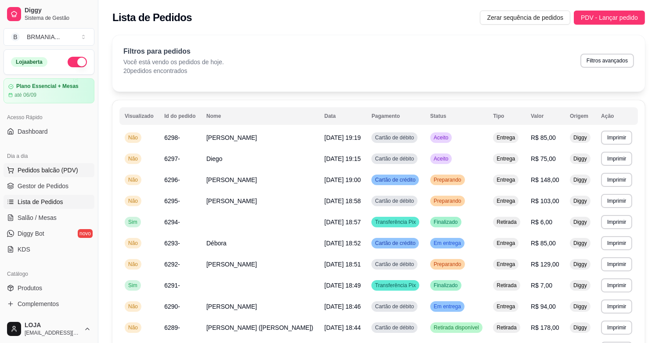
click at [61, 168] on span "Pedidos balcão (PDV)" at bounding box center [48, 170] width 61 height 9
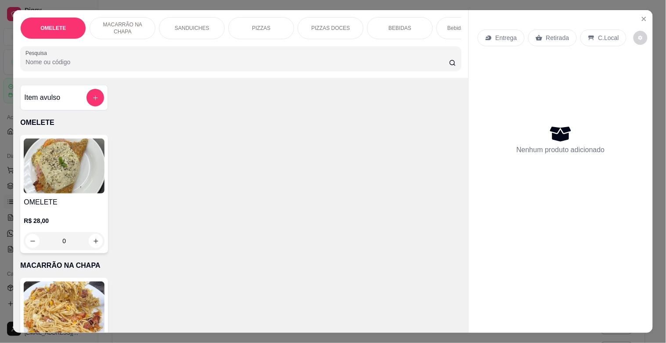
click at [261, 29] on div "PIZZAS" at bounding box center [261, 28] width 66 height 22
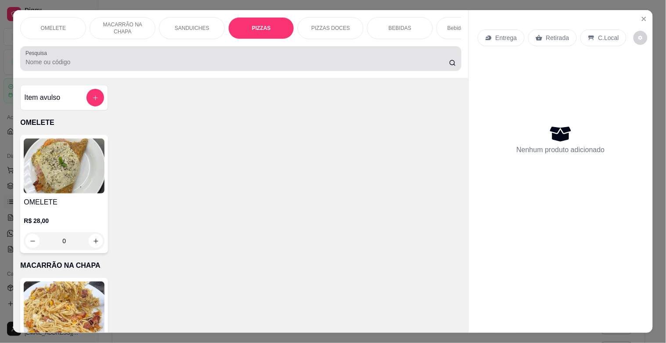
scroll to position [21, 0]
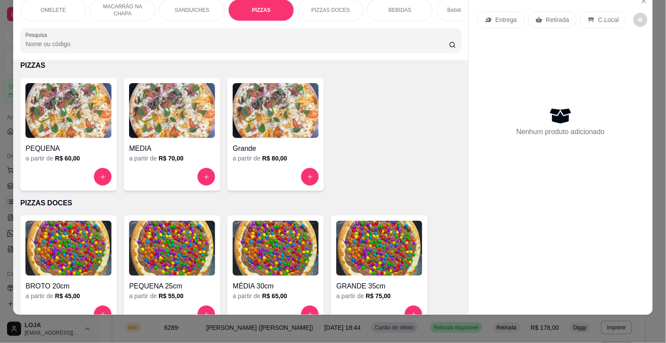
click at [255, 110] on img at bounding box center [276, 110] width 86 height 55
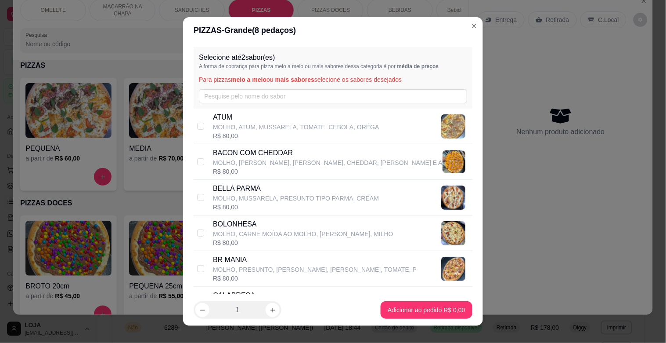
click at [220, 263] on p "BR MANIA" at bounding box center [315, 259] width 204 height 11
checkbox input "true"
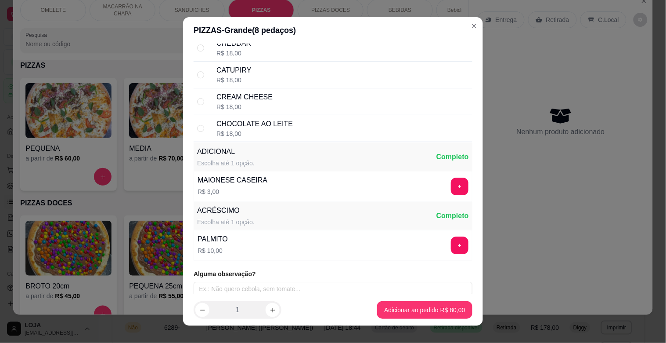
scroll to position [717, 0]
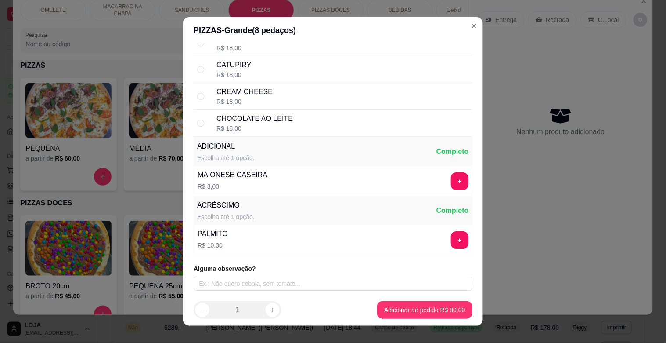
click at [322, 67] on div "CATUPIRY R$ 18,00" at bounding box center [342, 69] width 252 height 19
radio input "true"
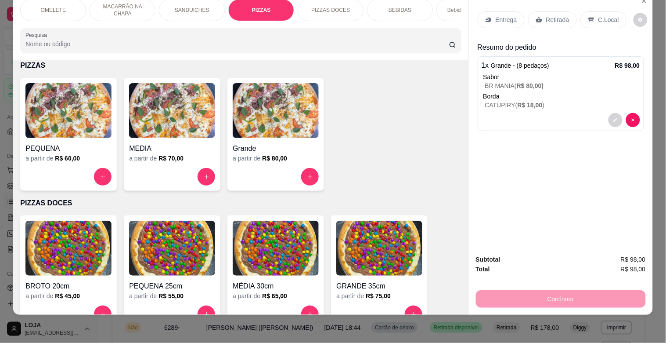
click at [496, 15] on p "Entrega" at bounding box center [507, 19] width 22 height 9
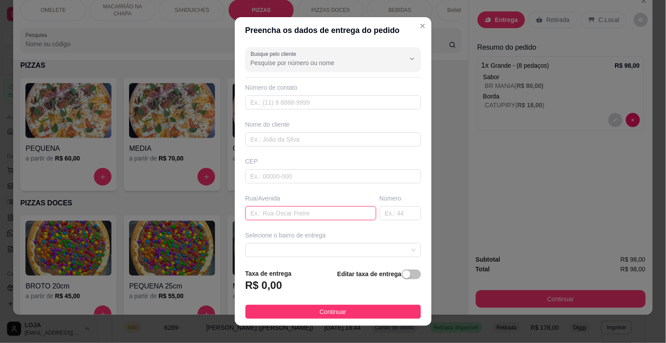
click at [277, 213] on input "text" at bounding box center [310, 213] width 131 height 14
type input "RUA PADRE [PERSON_NAME]"
click at [380, 210] on input "text" at bounding box center [400, 213] width 41 height 14
click at [399, 248] on div at bounding box center [333, 250] width 176 height 14
type input "1387"
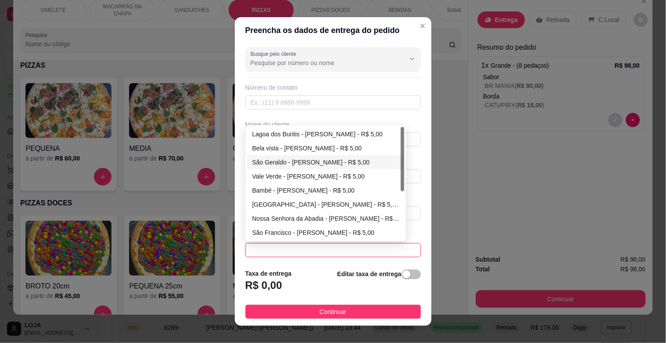
click at [271, 159] on div "São Geraldo - [PERSON_NAME] - R$ 5,00" at bounding box center [325, 162] width 147 height 10
type input "[PERSON_NAME]"
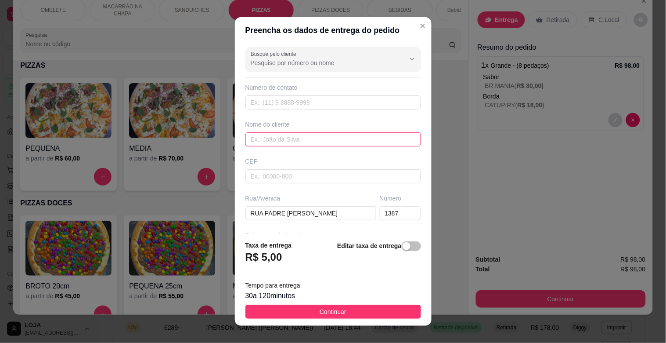
click at [274, 135] on input "text" at bounding box center [333, 139] width 176 height 14
type input "MYLENE"
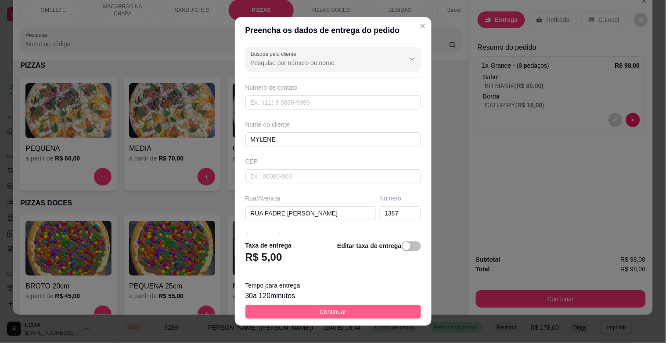
click at [334, 310] on span "Continuar" at bounding box center [333, 312] width 27 height 10
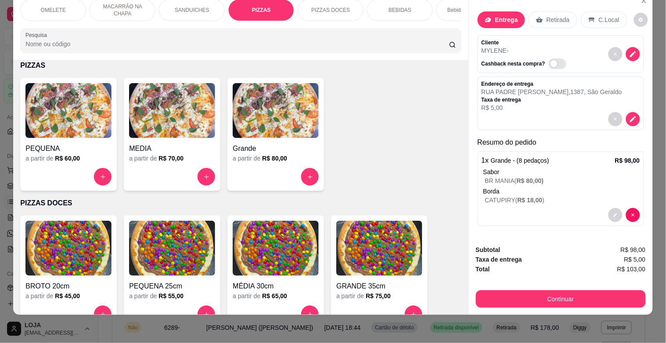
scroll to position [1, 0]
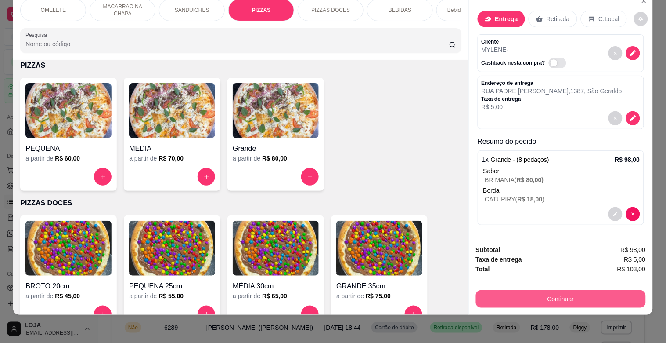
click at [577, 295] on button "Continuar" at bounding box center [561, 299] width 170 height 18
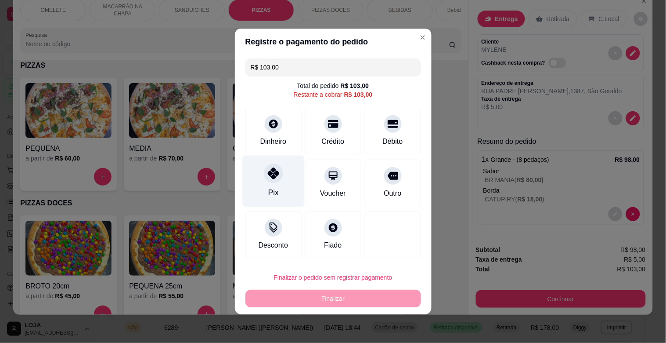
click at [274, 190] on div "Pix" at bounding box center [273, 192] width 11 height 11
type input "R$ 0,00"
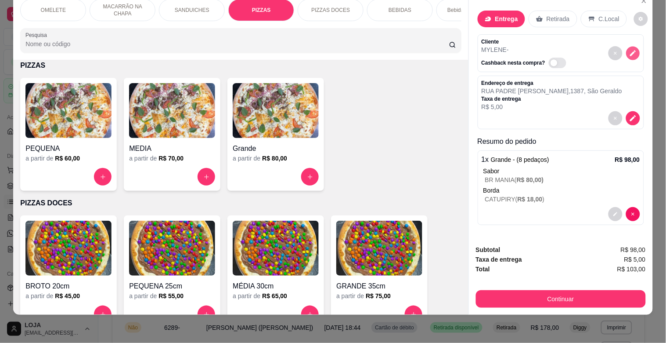
click at [629, 50] on icon "decrease-product-quantity" at bounding box center [632, 53] width 7 height 7
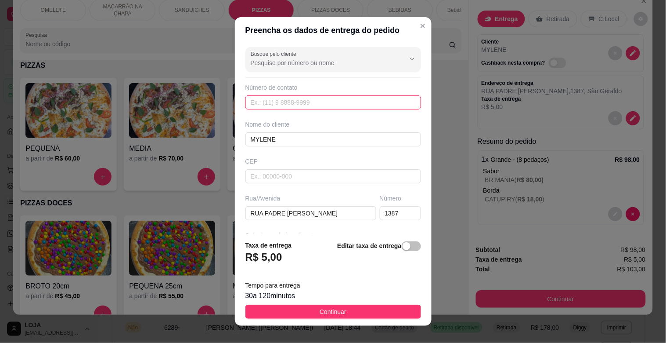
click at [366, 97] on input "text" at bounding box center [333, 102] width 176 height 14
type input "[PHONE_NUMBER]"
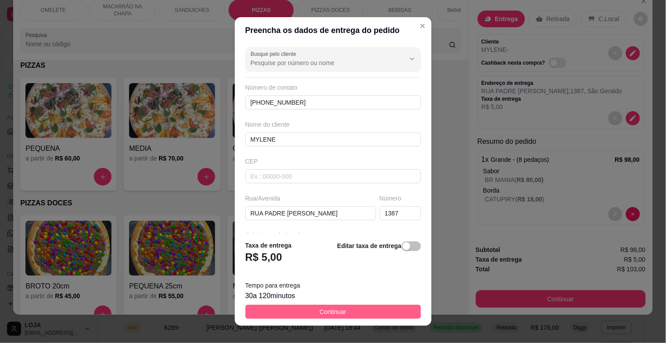
click at [361, 309] on button "Continuar" at bounding box center [333, 311] width 176 height 14
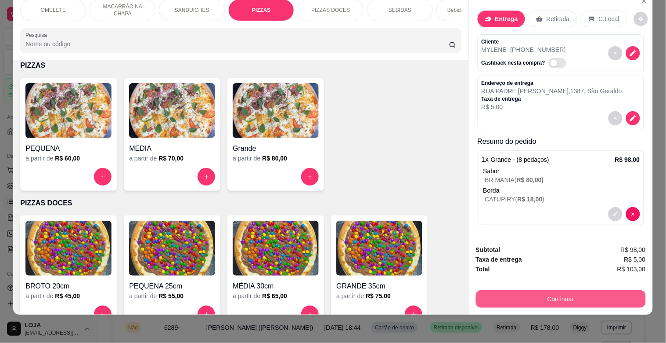
click at [571, 290] on button "Continuar" at bounding box center [561, 299] width 170 height 18
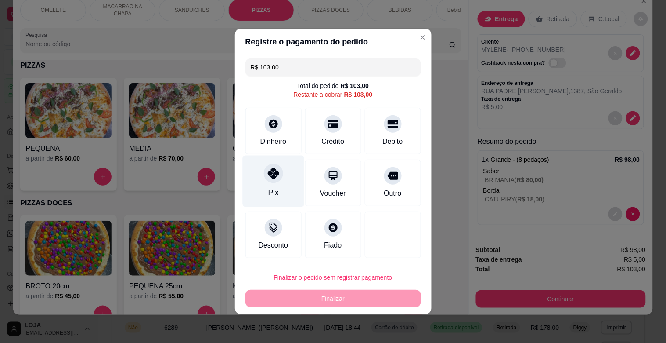
click at [276, 183] on div "Pix" at bounding box center [273, 180] width 62 height 51
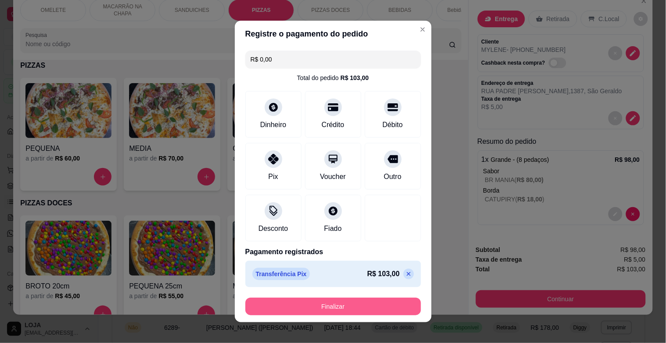
click at [358, 301] on button "Finalizar" at bounding box center [333, 306] width 176 height 18
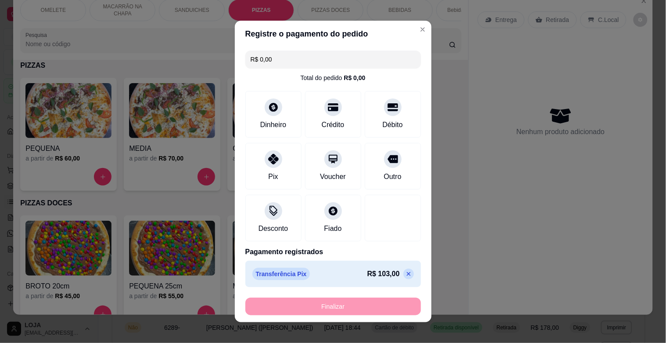
type input "-R$ 103,00"
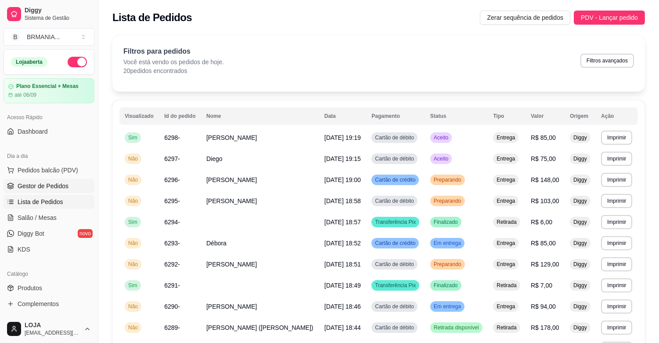
click at [44, 191] on link "Gestor de Pedidos" at bounding box center [49, 186] width 91 height 14
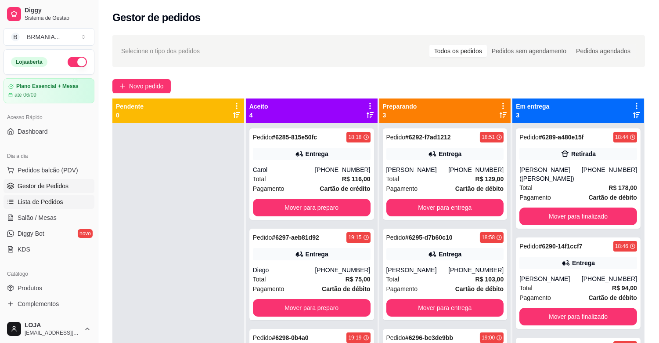
click at [37, 196] on link "Lista de Pedidos" at bounding box center [49, 202] width 91 height 14
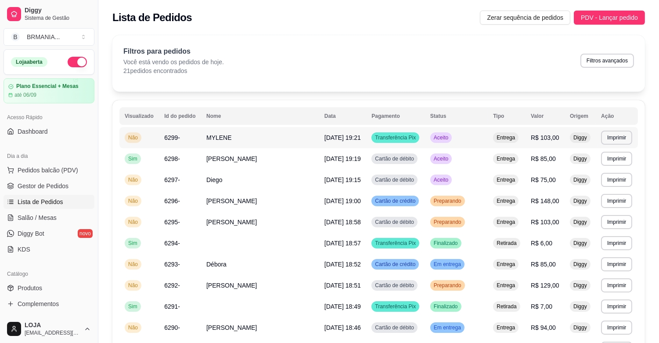
click at [206, 140] on span "MYLENE" at bounding box center [218, 137] width 25 height 7
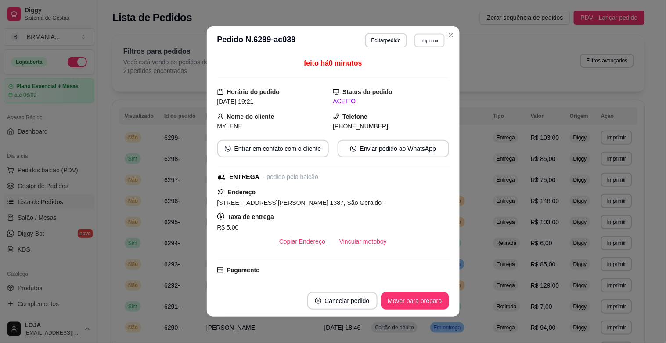
click at [422, 40] on button "Imprimir" at bounding box center [430, 40] width 30 height 14
click at [404, 71] on button "IMPRESSORA" at bounding box center [410, 72] width 61 height 14
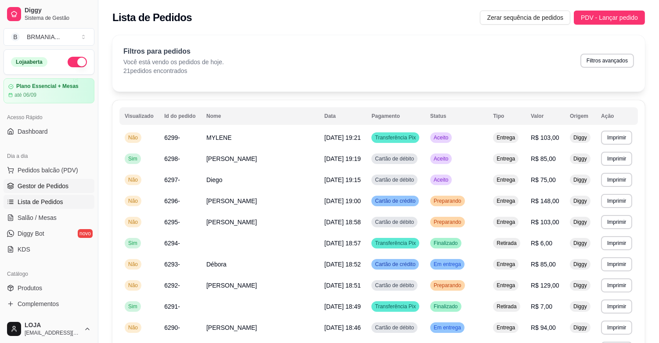
click at [62, 185] on span "Gestor de Pedidos" at bounding box center [43, 185] width 51 height 9
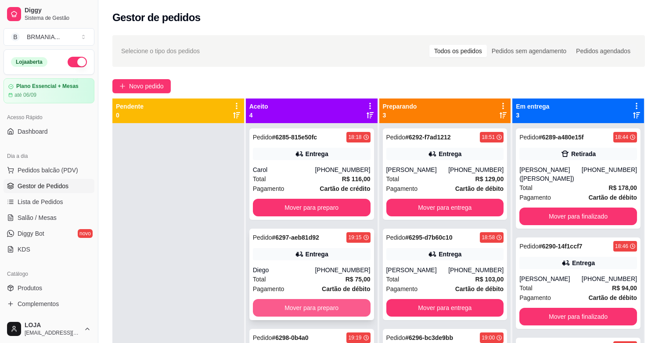
click at [305, 302] on button "Mover para preparo" at bounding box center [312, 308] width 118 height 18
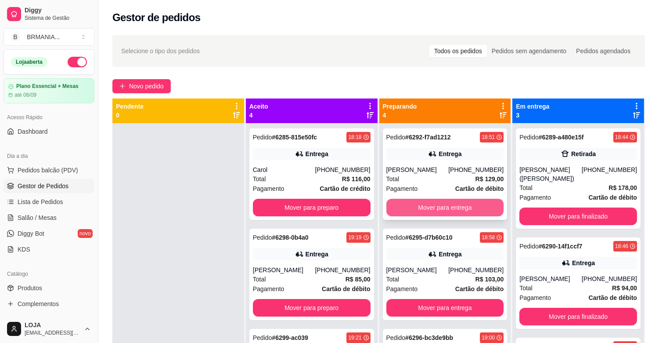
click at [445, 216] on button "Mover para entrega" at bounding box center [445, 207] width 118 height 18
click at [444, 211] on button "Mover para entrega" at bounding box center [445, 207] width 118 height 18
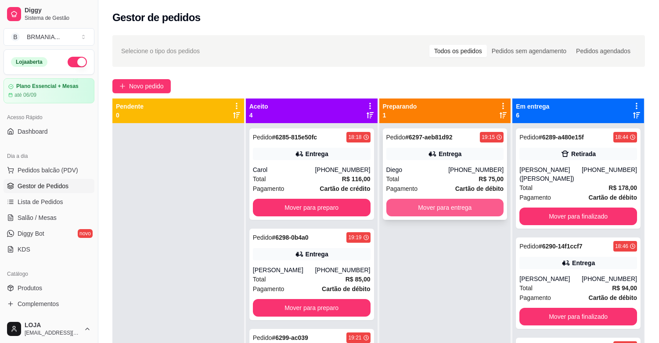
click at [442, 209] on button "Mover para entrega" at bounding box center [445, 207] width 118 height 18
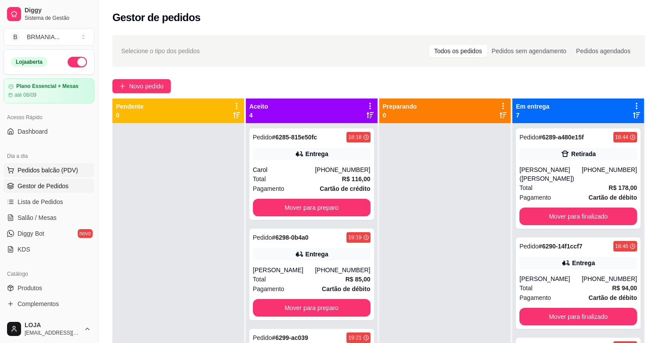
click at [70, 165] on button "Pedidos balcão (PDV)" at bounding box center [49, 170] width 91 height 14
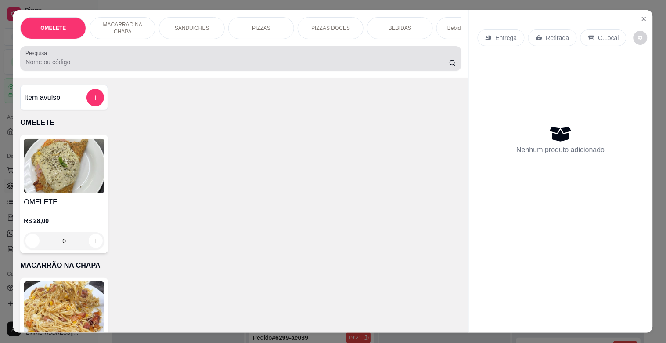
click at [236, 66] on input "Pesquisa" at bounding box center [237, 62] width 424 height 9
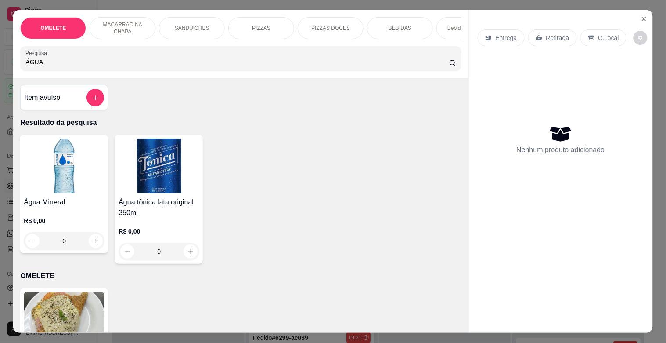
type input "ÁGUA"
click at [31, 201] on h4 "Água Mineral" at bounding box center [64, 202] width 81 height 11
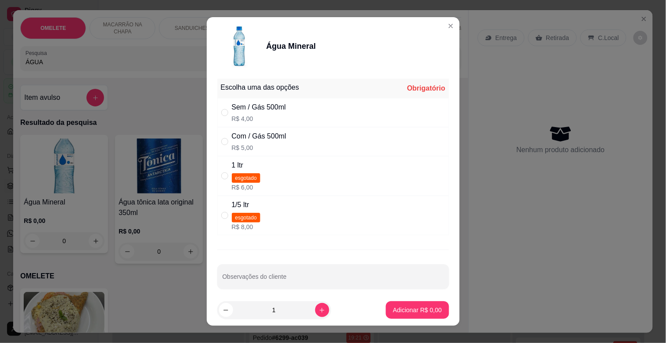
click at [278, 146] on p "R$ 5,00" at bounding box center [259, 147] width 54 height 9
radio input "true"
click at [406, 311] on p "Adicionar R$ 5,00" at bounding box center [417, 309] width 49 height 9
type input "1"
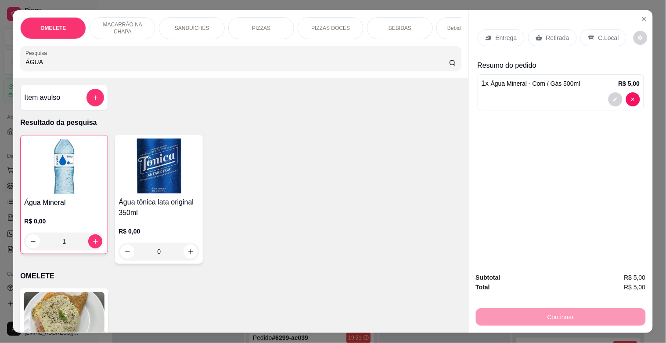
drag, startPoint x: 47, startPoint y: 62, endPoint x: 0, endPoint y: 69, distance: 47.0
click at [0, 69] on div "OMELETE MACARRÃO NA CHAPA SANDUICHES PIZZAS PIZZAS DOCES BEBIDAS Bebidas Alcoól…" at bounding box center [333, 171] width 666 height 343
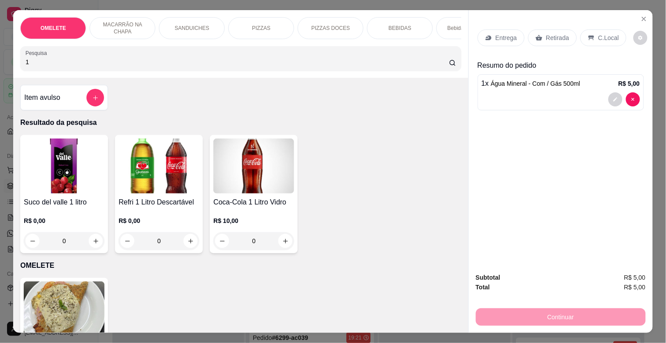
type input "1"
click at [148, 207] on h4 "Refri 1 Litro Descartável" at bounding box center [159, 202] width 81 height 11
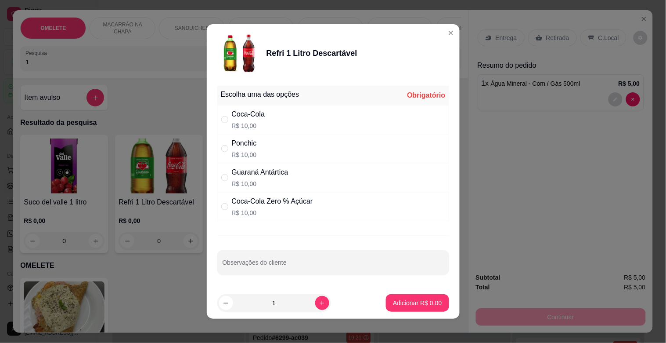
click at [249, 177] on div "Guaraná Antártica R$ 10,00" at bounding box center [260, 177] width 57 height 21
radio input "true"
click at [400, 298] on button "Adicionar R$ 10,00" at bounding box center [415, 303] width 66 height 18
type input "1"
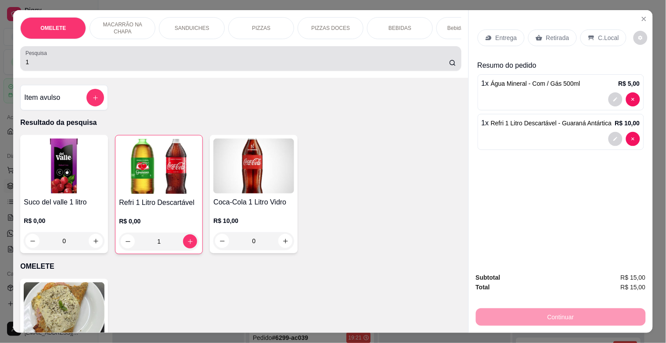
drag, startPoint x: 51, startPoint y: 69, endPoint x: 0, endPoint y: 68, distance: 51.4
click at [20, 69] on div "Pesquisa 1" at bounding box center [240, 58] width 441 height 25
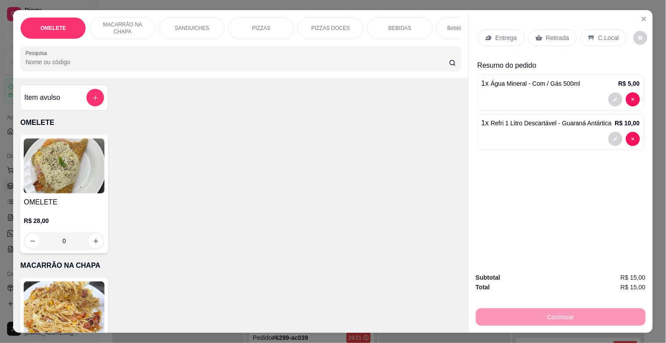
click at [269, 18] on div "PIZZAS" at bounding box center [261, 28] width 66 height 22
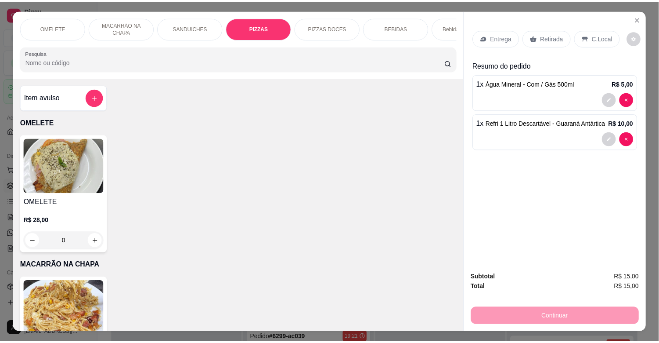
scroll to position [21, 0]
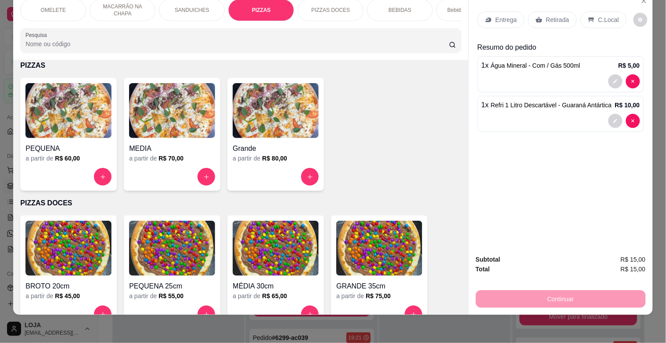
click at [271, 125] on img at bounding box center [276, 110] width 86 height 55
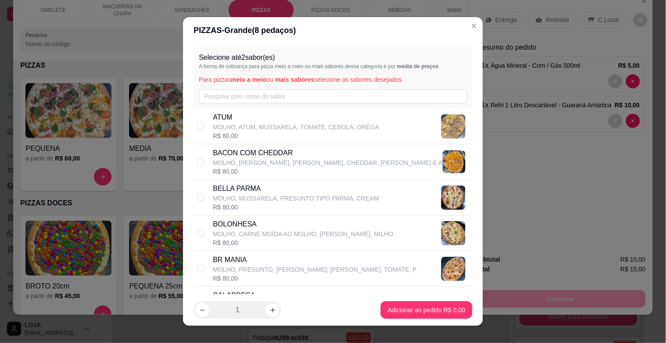
click at [228, 256] on p "BR MANIA" at bounding box center [315, 259] width 204 height 11
checkbox input "true"
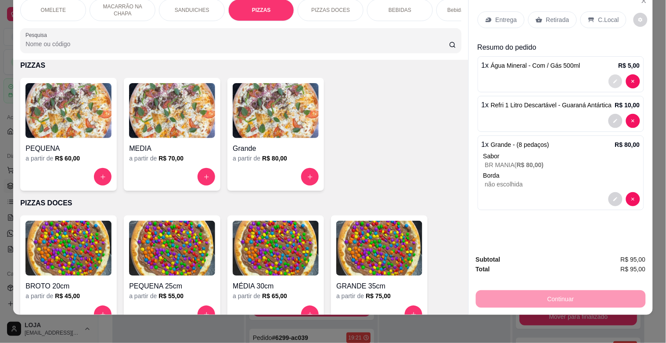
click at [613, 79] on icon "decrease-product-quantity" at bounding box center [615, 81] width 4 height 4
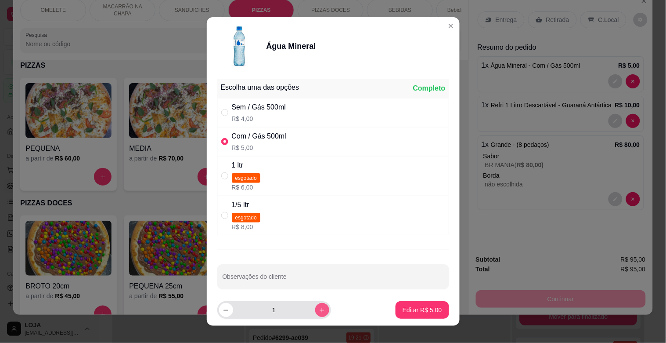
click at [319, 307] on icon "increase-product-quantity" at bounding box center [322, 310] width 7 height 7
type input "2"
click at [405, 310] on p "Editar R$ 10,00" at bounding box center [420, 309] width 43 height 9
type input "2"
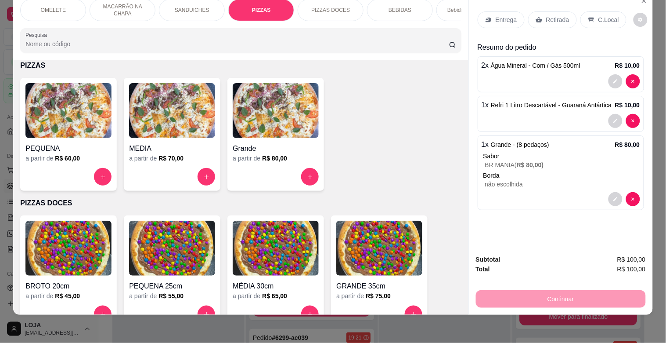
click at [599, 15] on p "C.Local" at bounding box center [609, 19] width 21 height 9
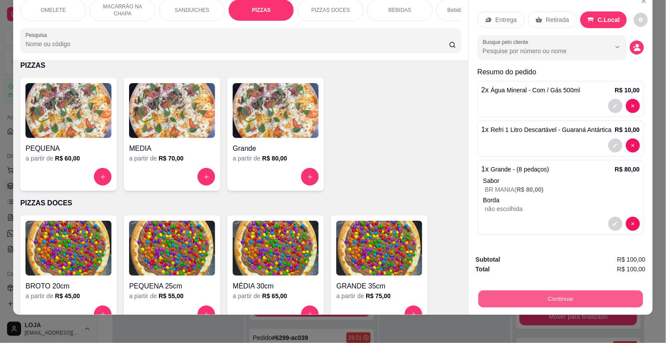
click at [560, 292] on button "Continuar" at bounding box center [560, 298] width 165 height 17
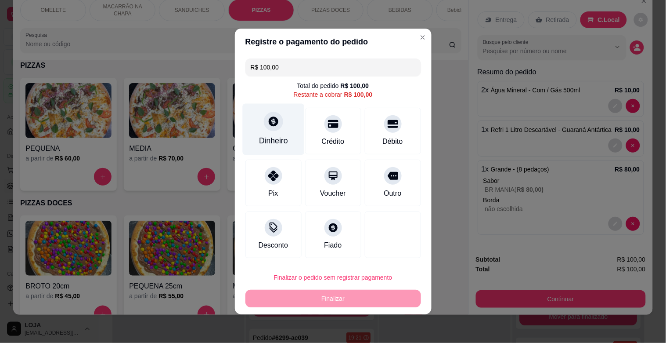
click at [273, 139] on div "Dinheiro" at bounding box center [273, 140] width 29 height 11
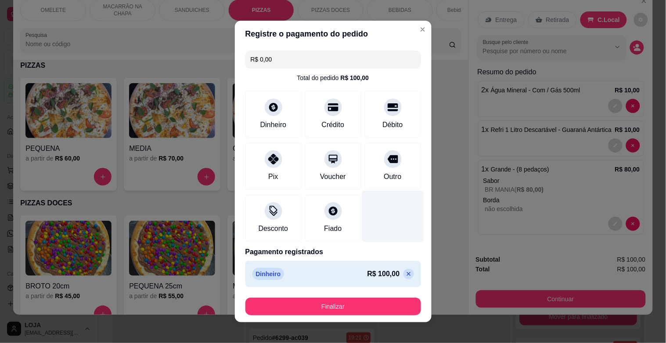
type input "R$ 0,00"
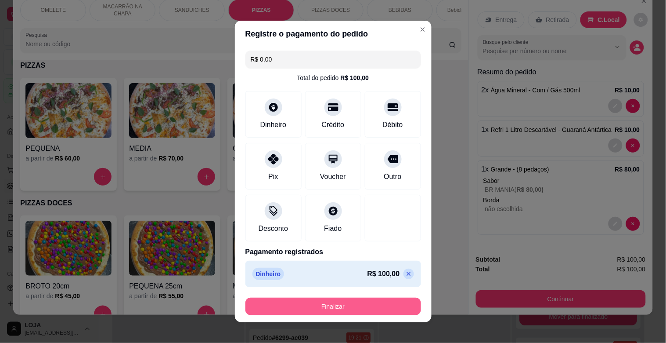
click at [370, 299] on button "Finalizar" at bounding box center [333, 306] width 176 height 18
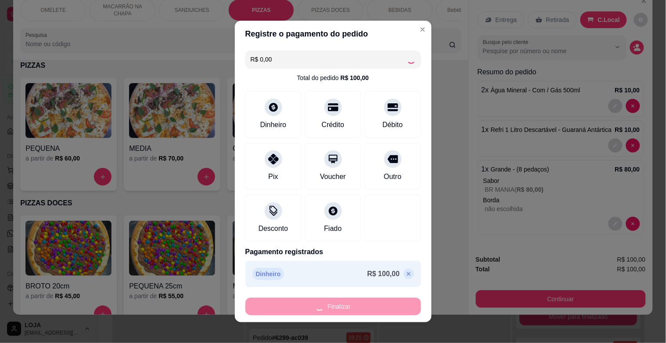
type input "0"
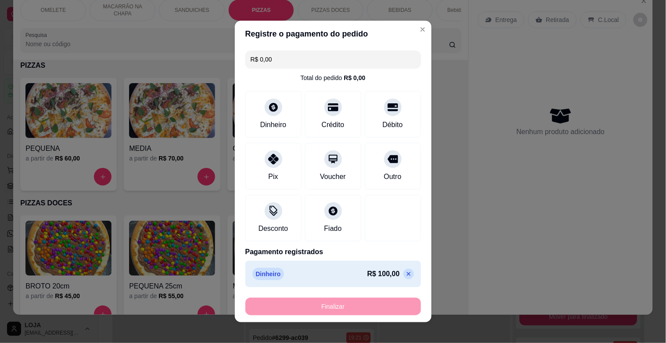
type input "-R$ 100,00"
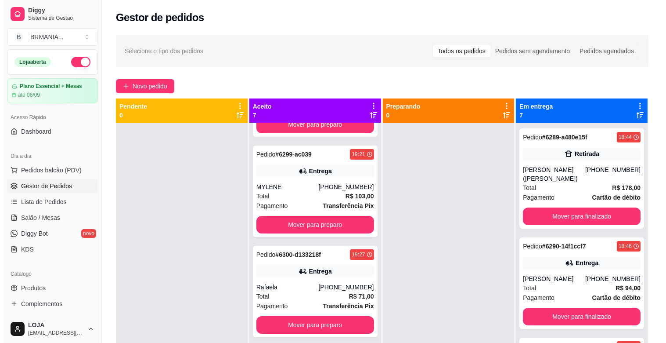
scroll to position [222, 0]
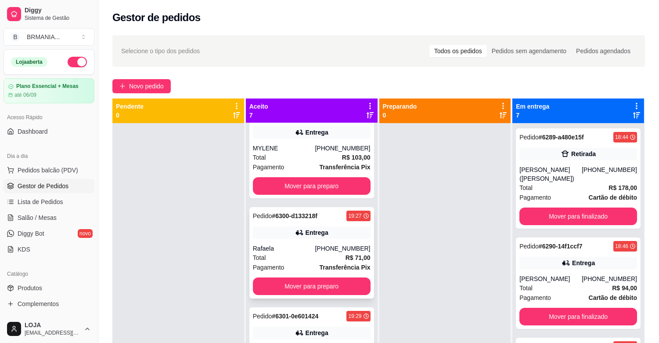
click at [308, 240] on div "Pedido # 6300-d133218f 19:27 Entrega Rafaela [PHONE_NUMBER] Total R$ 71,00 Paga…" at bounding box center [311, 252] width 125 height 91
click at [287, 236] on div "Entrega" at bounding box center [312, 232] width 118 height 12
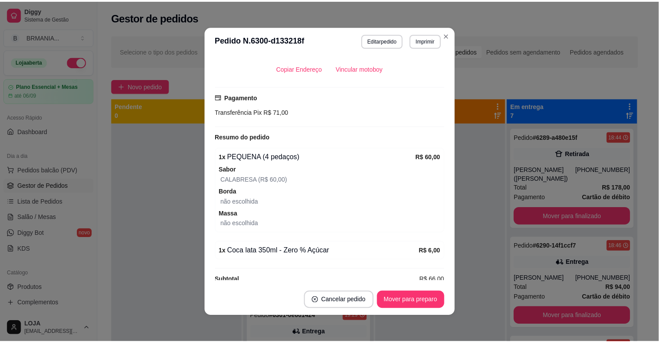
scroll to position [213, 0]
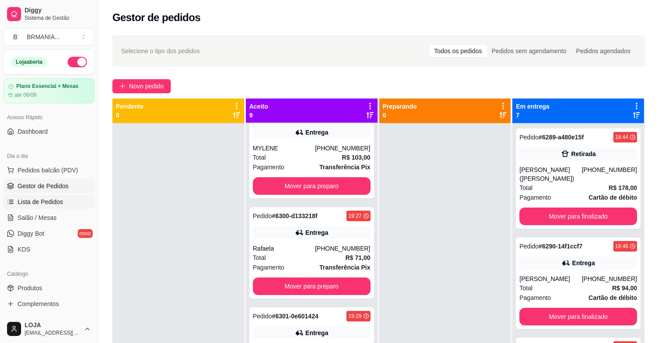
click at [45, 206] on span "Lista de Pedidos" at bounding box center [41, 201] width 46 height 9
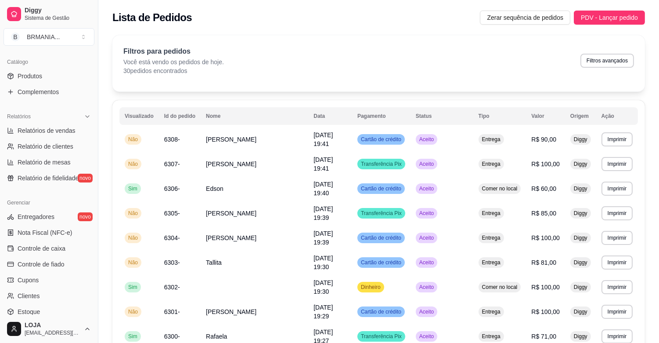
scroll to position [289, 0]
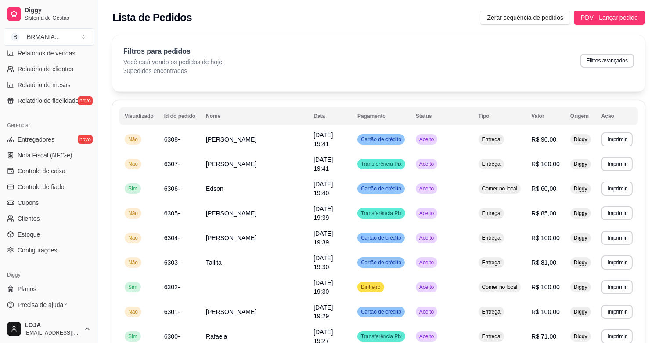
click at [38, 242] on ul "Entregadores novo Nota Fiscal (NFC-e) Controle de caixa Controle de fiado Cupon…" at bounding box center [49, 194] width 91 height 125
click at [46, 251] on span "Configurações" at bounding box center [38, 249] width 40 height 9
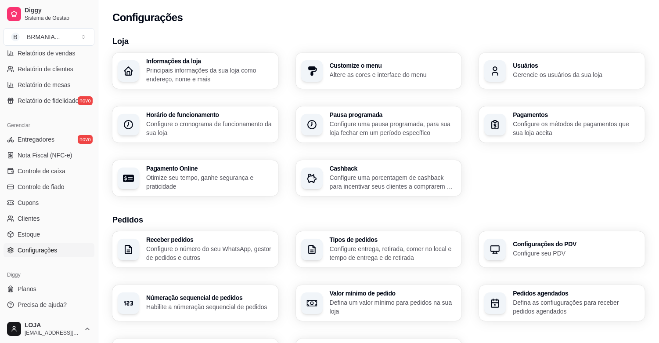
click at [496, 70] on icon "button" at bounding box center [496, 69] width 4 height 4
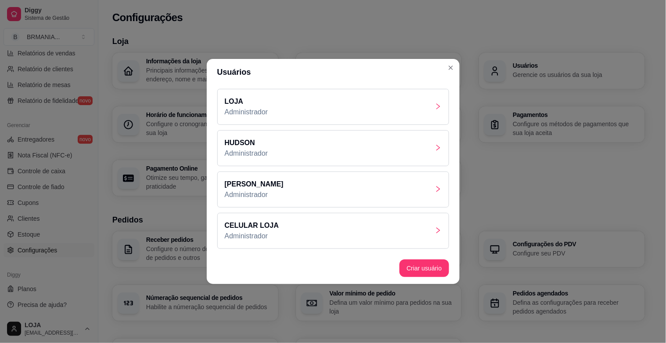
click at [296, 234] on div "CELULAR LOJA Administrador" at bounding box center [333, 231] width 232 height 36
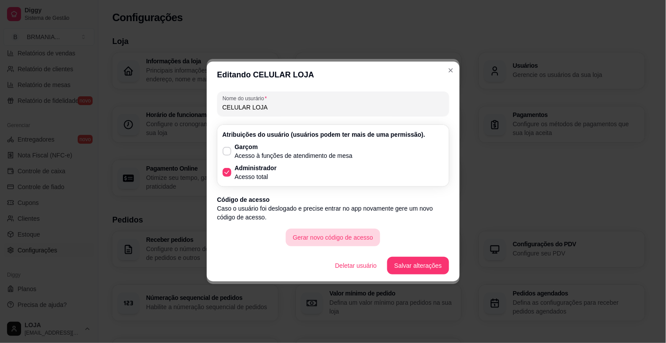
click at [339, 236] on button "Gerar novo código de acesso" at bounding box center [333, 237] width 94 height 18
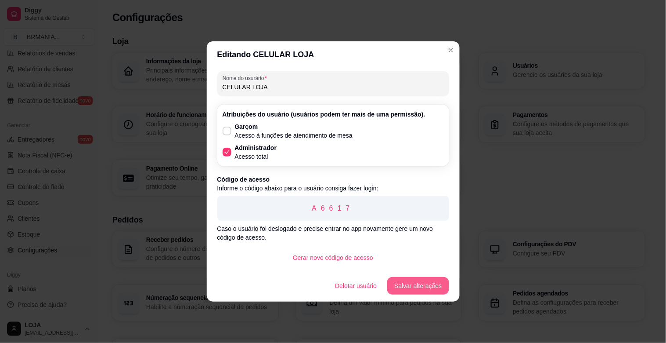
click at [411, 291] on button "Salvar alterações" at bounding box center [417, 286] width 61 height 18
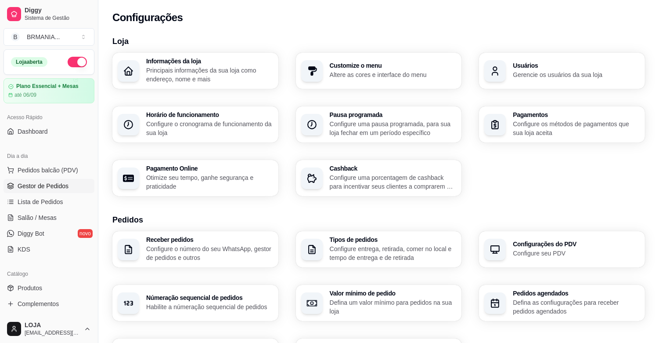
click at [45, 188] on span "Gestor de Pedidos" at bounding box center [43, 185] width 51 height 9
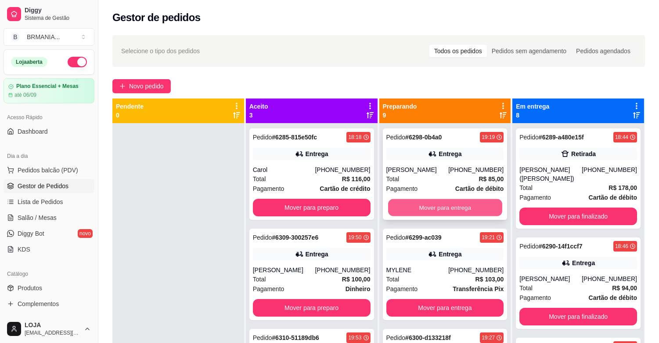
click at [431, 212] on button "Mover para entrega" at bounding box center [445, 207] width 114 height 17
click at [431, 212] on button "Mover para entrega" at bounding box center [445, 207] width 118 height 18
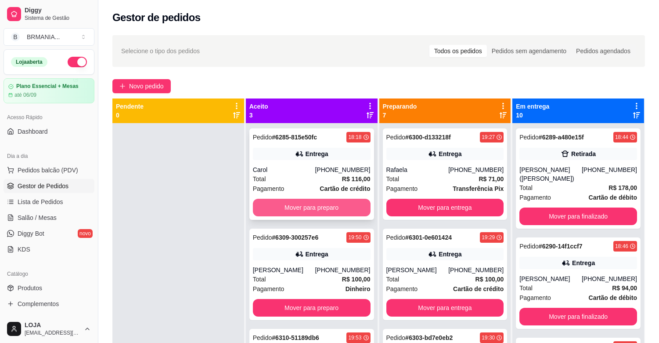
click at [361, 199] on button "Mover para preparo" at bounding box center [312, 207] width 118 height 18
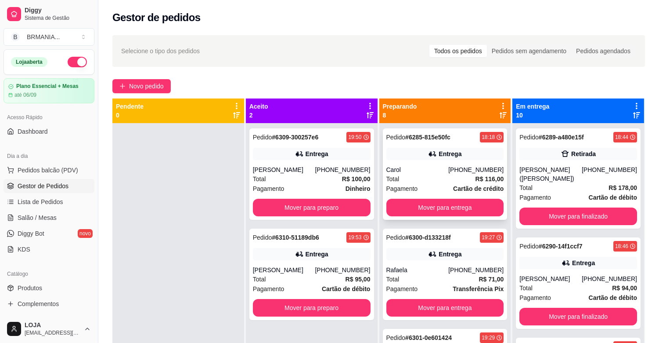
click at [436, 216] on div "Pedido # 6285-815e50fc 18:18 Entrega Carol [PHONE_NUMBER] Total R$ 116,00 Pagam…" at bounding box center [445, 173] width 125 height 91
click at [439, 201] on button "Mover para entrega" at bounding box center [445, 207] width 118 height 18
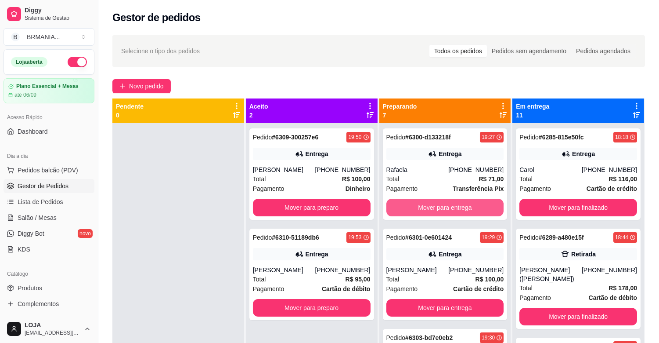
click at [439, 201] on button "Mover para entrega" at bounding box center [445, 207] width 118 height 18
click at [440, 203] on button "Mover para entrega" at bounding box center [445, 207] width 114 height 17
click at [440, 203] on button "Mover para entrega" at bounding box center [445, 207] width 118 height 18
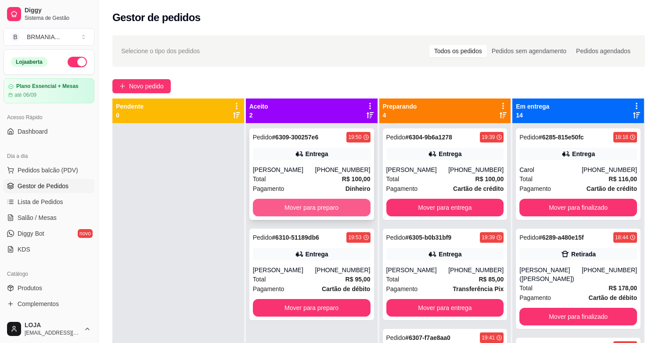
click at [319, 209] on button "Mover para preparo" at bounding box center [312, 207] width 118 height 18
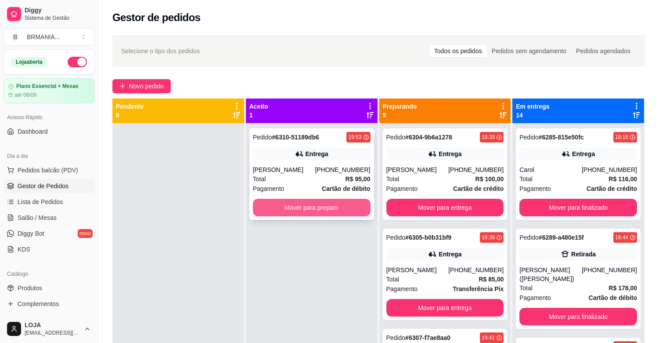
click at [321, 214] on button "Mover para preparo" at bounding box center [312, 207] width 118 height 18
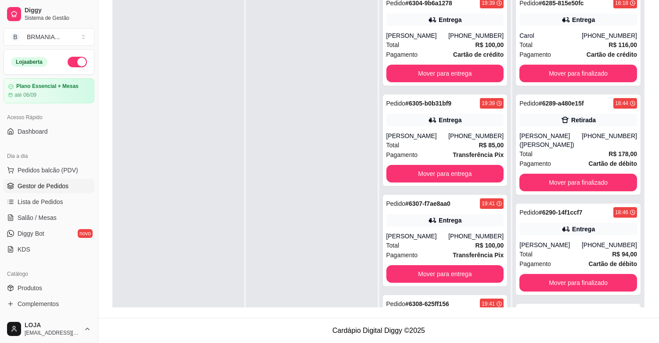
scroll to position [12, 0]
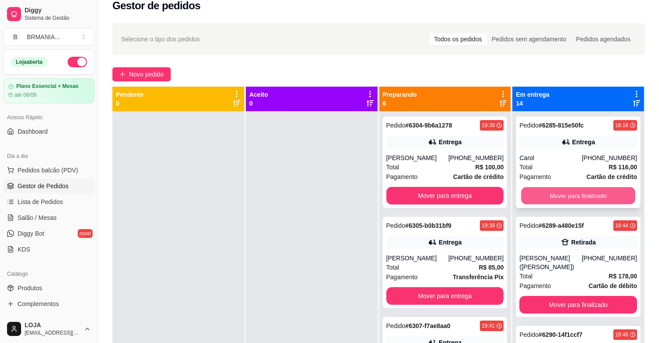
click at [565, 196] on button "Mover para finalizado" at bounding box center [578, 195] width 114 height 17
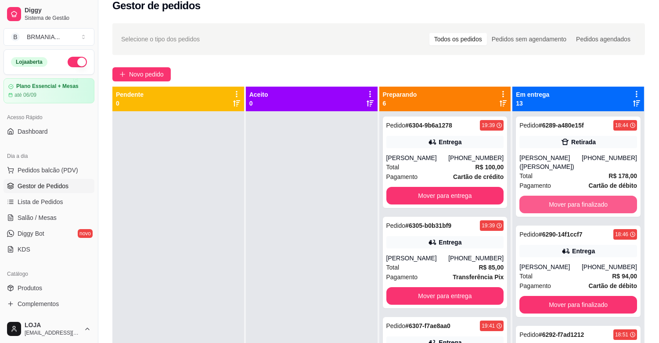
click at [565, 196] on button "Mover para finalizado" at bounding box center [578, 204] width 118 height 18
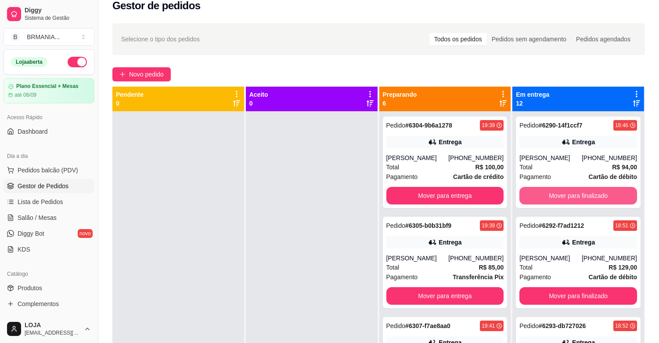
click at [565, 199] on button "Mover para finalizado" at bounding box center [578, 196] width 118 height 18
click at [565, 199] on button "Mover para finalizado" at bounding box center [578, 195] width 114 height 17
click at [565, 199] on button "Mover para finalizado" at bounding box center [578, 196] width 118 height 18
click at [565, 199] on button "Mover para finalizado" at bounding box center [578, 195] width 114 height 17
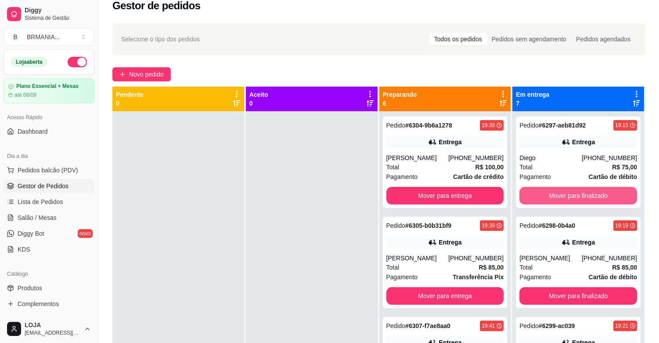
click at [565, 199] on button "Mover para finalizado" at bounding box center [578, 196] width 118 height 18
click at [565, 199] on button "Mover para finalizado" at bounding box center [578, 195] width 114 height 17
click at [567, 195] on button "Mover para finalizado" at bounding box center [578, 196] width 118 height 18
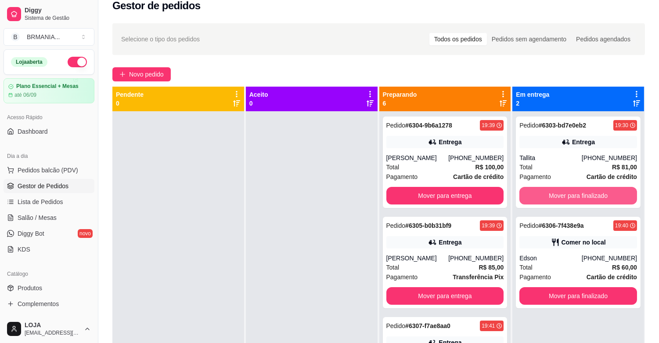
click at [567, 195] on button "Mover para finalizado" at bounding box center [578, 196] width 118 height 18
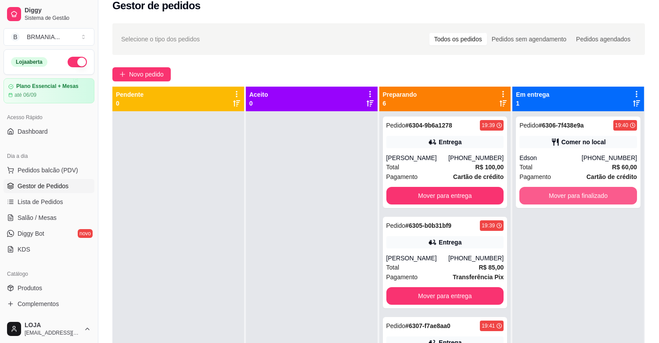
click at [567, 195] on button "Mover para finalizado" at bounding box center [578, 196] width 118 height 18
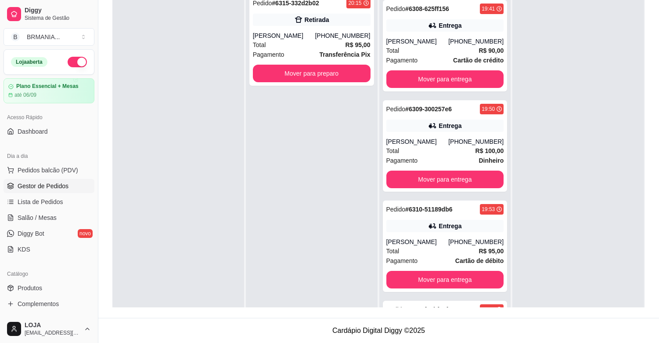
scroll to position [0, 0]
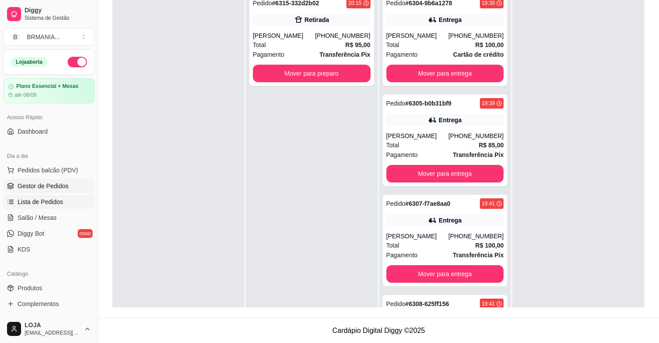
click at [31, 201] on span "Lista de Pedidos" at bounding box center [41, 201] width 46 height 9
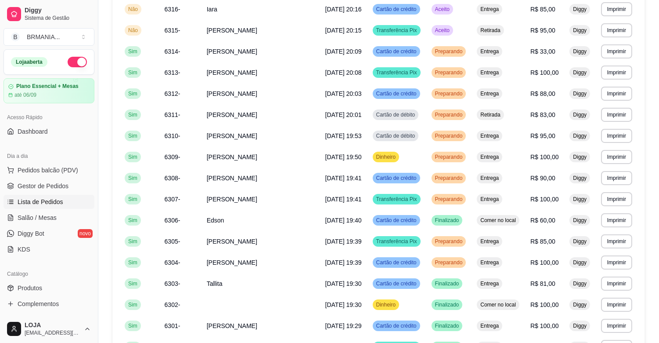
scroll to position [137, 0]
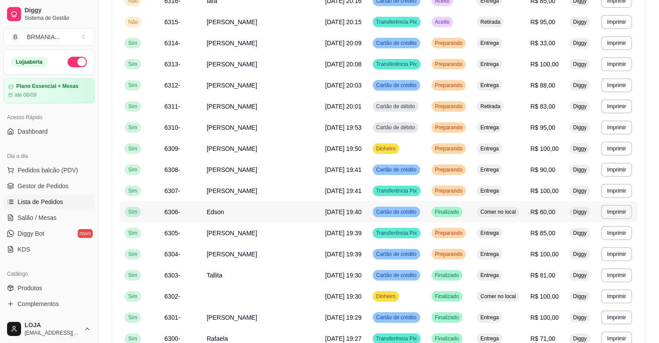
click at [222, 222] on td "Edson" at bounding box center [261, 211] width 119 height 21
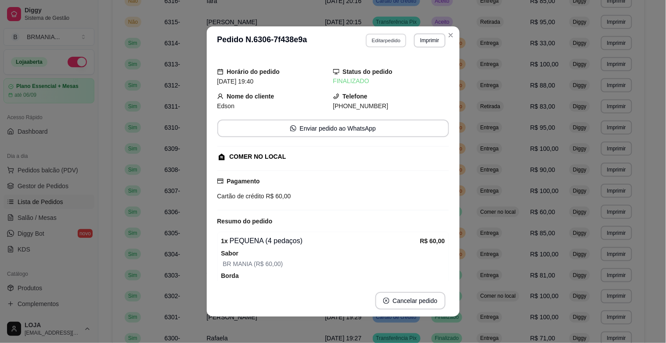
click at [387, 36] on button "Editar pedido" at bounding box center [386, 40] width 41 height 14
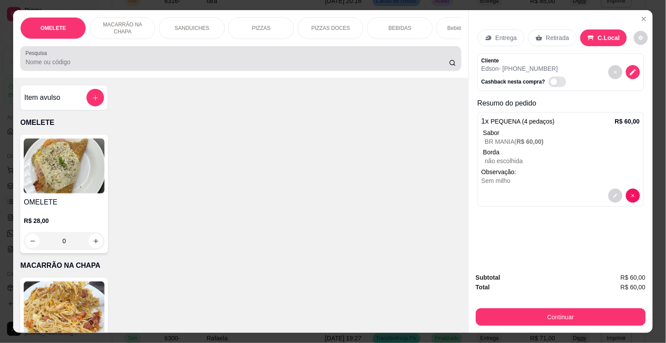
click at [391, 66] on input "Pesquisa" at bounding box center [237, 62] width 424 height 9
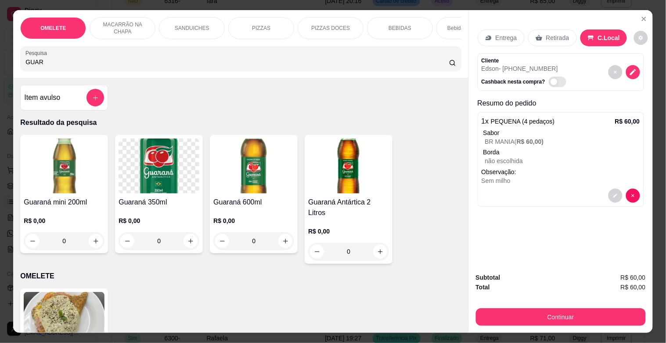
type input "GUAR"
click at [62, 193] on img at bounding box center [64, 165] width 81 height 55
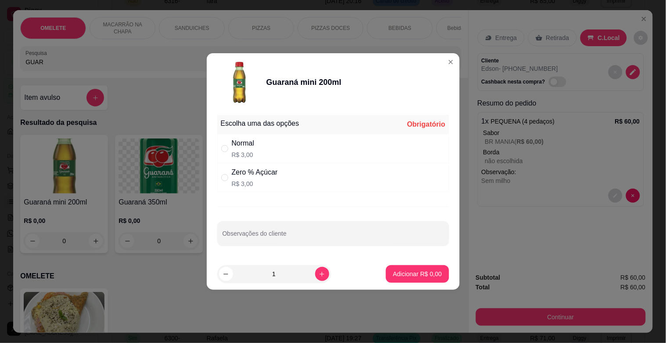
drag, startPoint x: 280, startPoint y: 151, endPoint x: 391, endPoint y: 231, distance: 136.5
click at [280, 152] on div "Normal R$ 3,00" at bounding box center [333, 148] width 232 height 29
radio input "true"
click at [431, 265] on button "Adicionar R$ 3,00" at bounding box center [417, 274] width 63 height 18
type input "1"
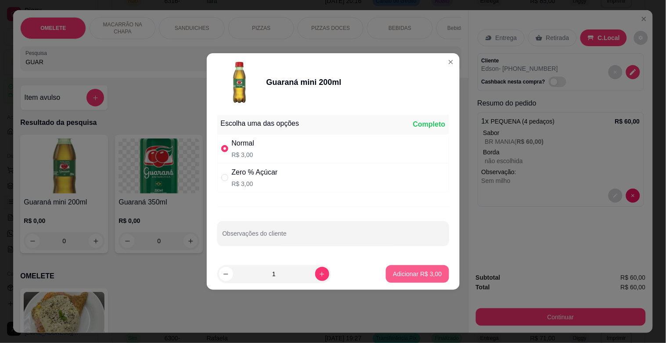
type input "1"
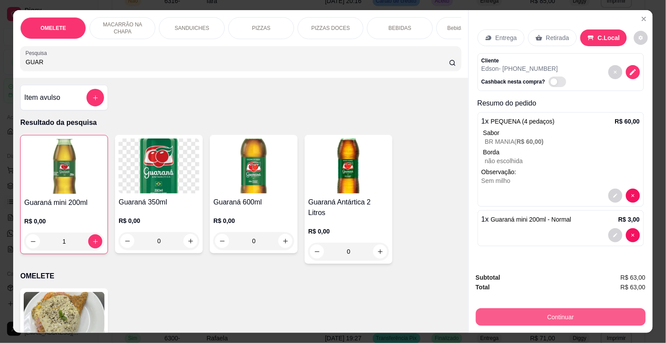
click at [594, 314] on button "Continuar" at bounding box center [561, 317] width 170 height 18
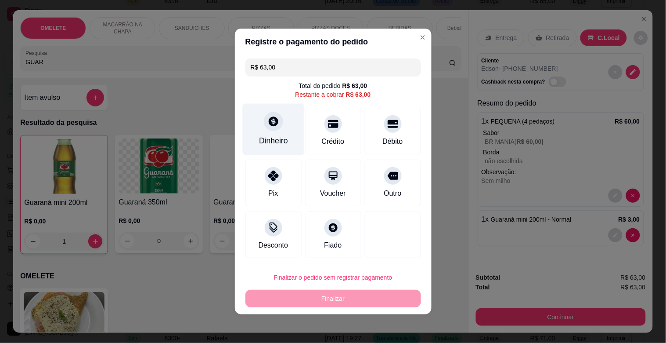
click at [271, 129] on div at bounding box center [273, 121] width 19 height 19
click at [295, 129] on div "Dinheiro" at bounding box center [273, 129] width 62 height 51
drag, startPoint x: 281, startPoint y: 68, endPoint x: 221, endPoint y: 75, distance: 60.6
click at [221, 75] on div "Registre o pagamento do pedido R$ 63,00 Total do pedido R$ 63,00 Restante a cob…" at bounding box center [333, 171] width 666 height 343
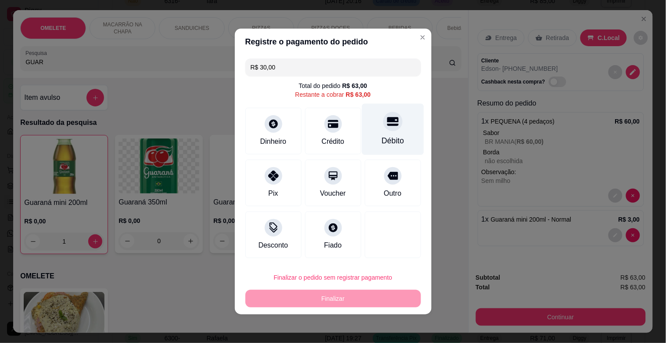
click at [382, 139] on div "Débito" at bounding box center [393, 140] width 22 height 11
type input "R$ 33,00"
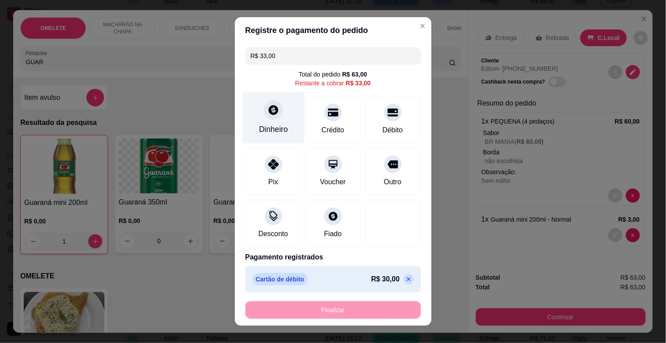
click at [273, 111] on icon at bounding box center [272, 109] width 11 height 11
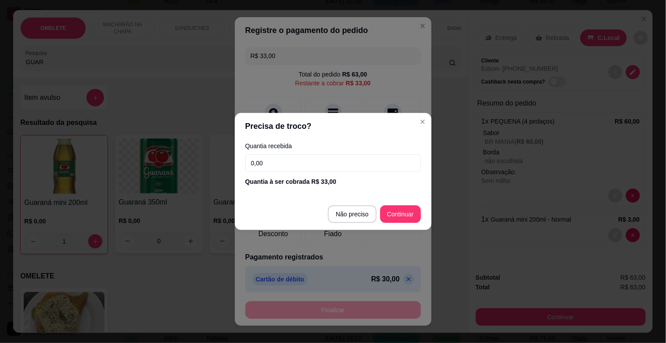
click at [303, 161] on input "0,00" at bounding box center [333, 163] width 176 height 18
type input "55,00"
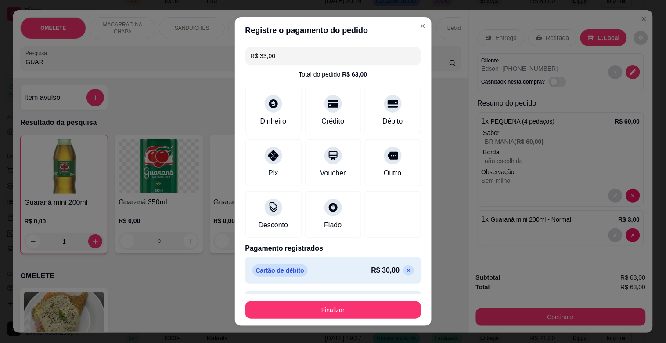
type input "R$ 0,00"
click at [335, 315] on button "Finalizar" at bounding box center [333, 310] width 176 height 18
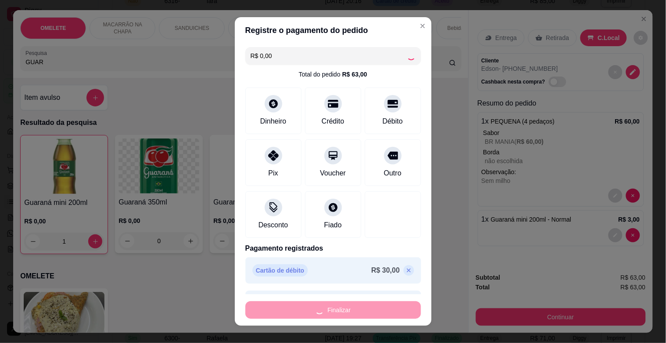
type input "0"
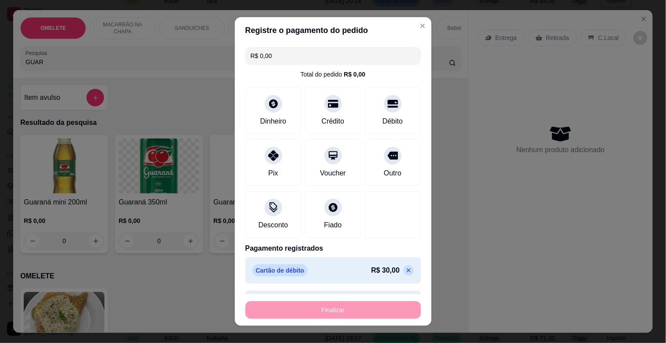
type input "-R$ 63,00"
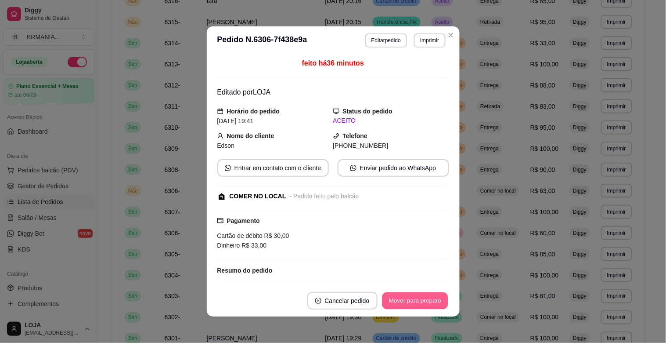
click at [407, 299] on button "Mover para preparo" at bounding box center [415, 300] width 66 height 17
click at [407, 299] on button "Mover para retirada disponível" at bounding box center [400, 301] width 97 height 18
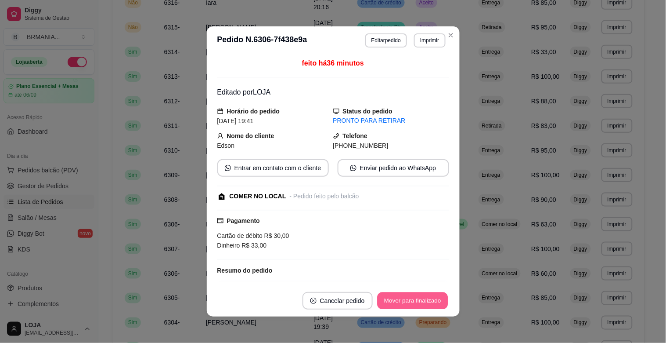
click at [407, 299] on button "Mover para finalizado" at bounding box center [412, 300] width 71 height 17
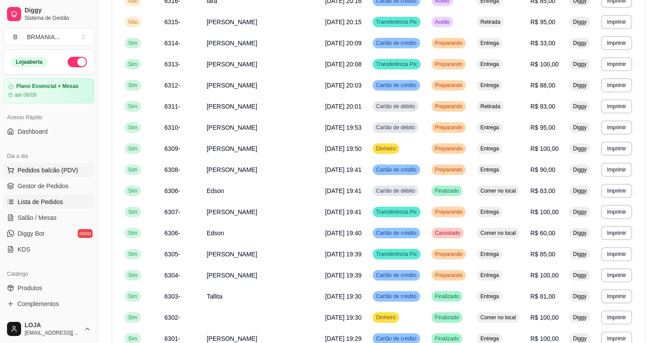
click at [44, 169] on span "Pedidos balcão (PDV)" at bounding box center [48, 170] width 61 height 9
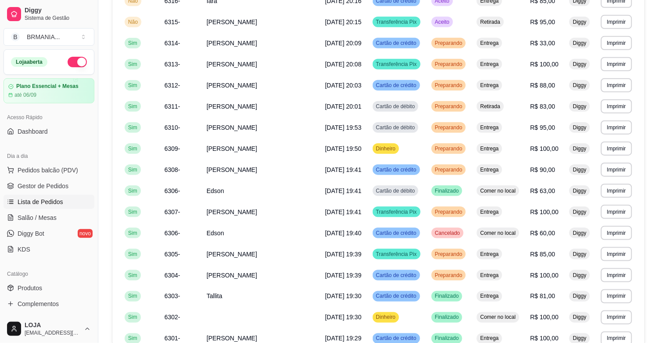
click at [176, 58] on div at bounding box center [240, 59] width 430 height 18
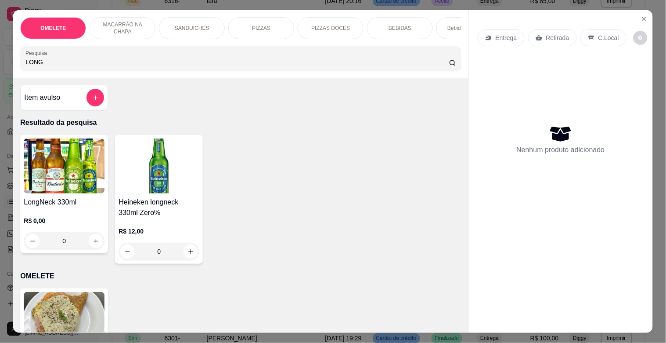
type input "LONG"
click at [83, 193] on img at bounding box center [64, 165] width 81 height 55
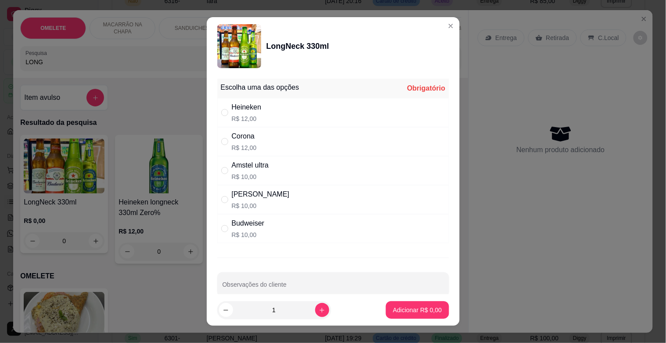
click at [253, 133] on div "Corona R$ 12,00" at bounding box center [333, 141] width 232 height 29
radio input "true"
click at [315, 304] on button "increase-product-quantity" at bounding box center [322, 310] width 14 height 14
type input "3"
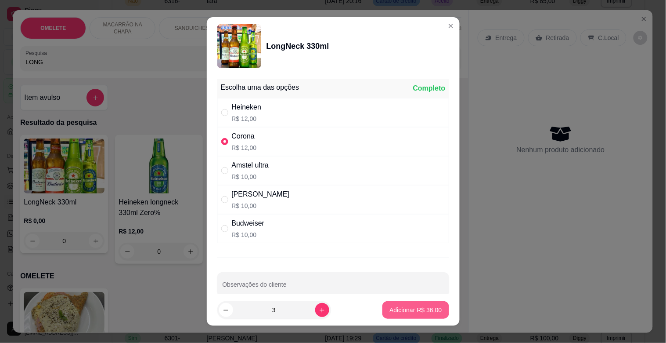
click at [400, 313] on p "Adicionar R$ 36,00" at bounding box center [416, 309] width 52 height 9
type input "3"
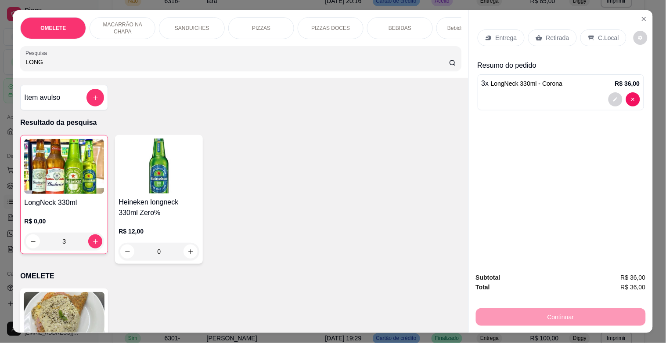
click at [550, 38] on p "Retirada" at bounding box center [557, 37] width 23 height 9
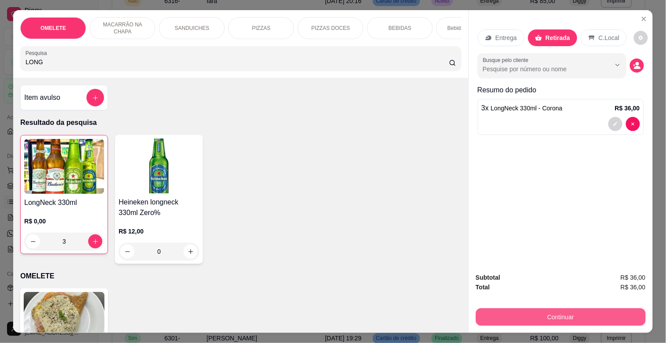
click at [573, 309] on button "Continuar" at bounding box center [561, 317] width 170 height 18
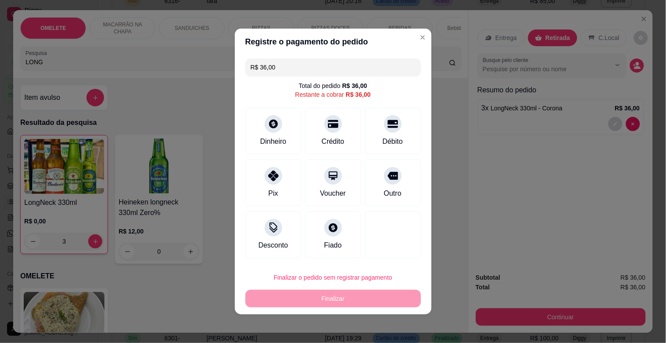
drag, startPoint x: 317, startPoint y: 124, endPoint x: 303, endPoint y: 141, distance: 21.9
click at [317, 124] on div "Crédito" at bounding box center [333, 131] width 56 height 47
type input "R$ 0,00"
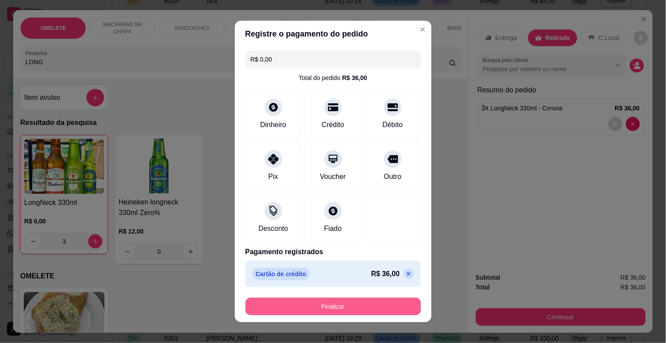
click at [306, 302] on button "Finalizar" at bounding box center [333, 306] width 176 height 18
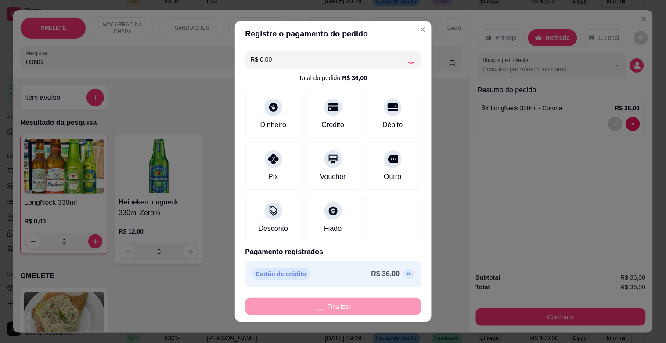
type input "0"
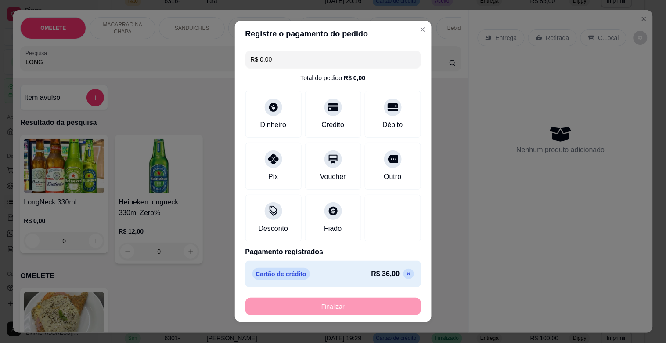
type input "-R$ 36,00"
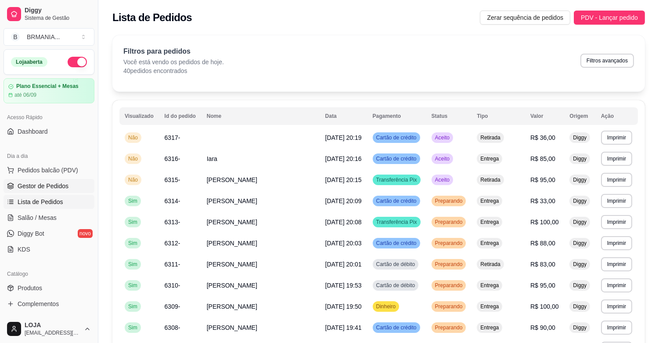
click at [58, 192] on link "Gestor de Pedidos" at bounding box center [49, 186] width 91 height 14
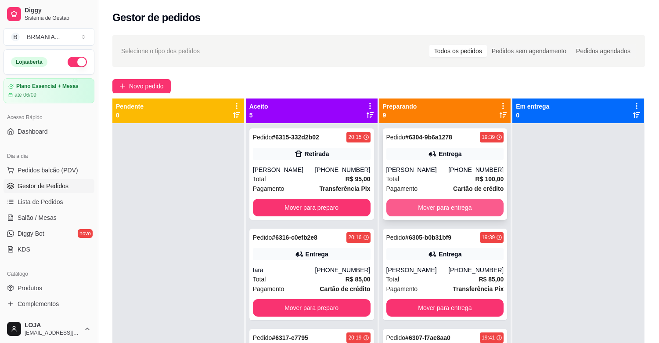
click at [451, 213] on button "Mover para entrega" at bounding box center [445, 207] width 118 height 18
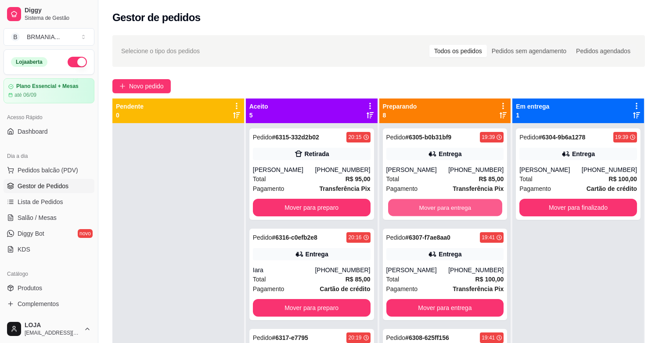
click at [451, 213] on button "Mover para entrega" at bounding box center [445, 207] width 114 height 17
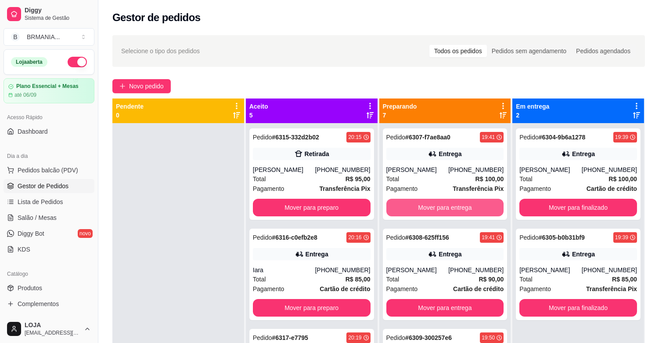
click at [451, 213] on button "Mover para entrega" at bounding box center [445, 207] width 118 height 18
click at [451, 213] on button "Mover para entrega" at bounding box center [445, 207] width 114 height 17
click at [451, 213] on button "Mover para entrega" at bounding box center [445, 207] width 118 height 18
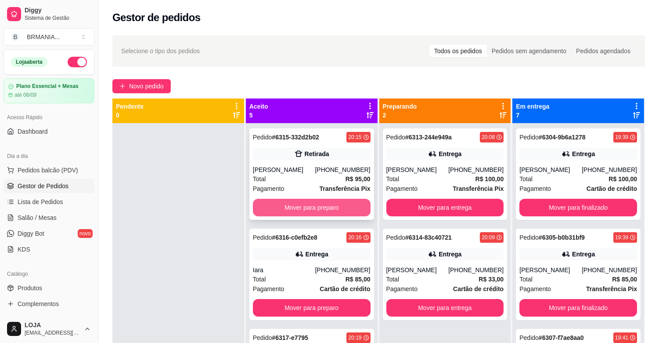
click at [316, 209] on button "Mover para preparo" at bounding box center [312, 207] width 118 height 18
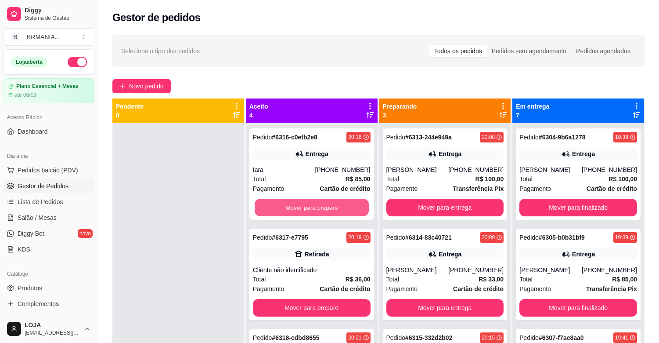
click at [316, 209] on button "Mover para preparo" at bounding box center [312, 207] width 114 height 17
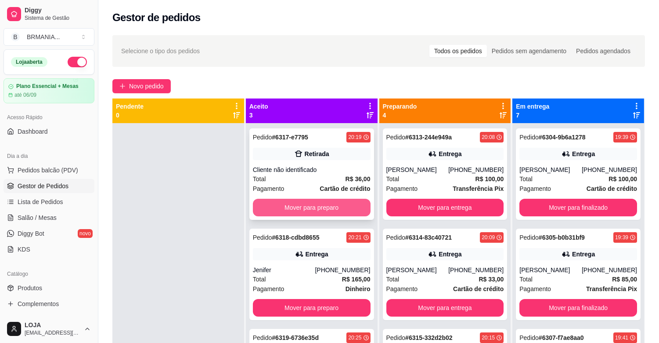
click at [318, 208] on button "Mover para preparo" at bounding box center [312, 207] width 118 height 18
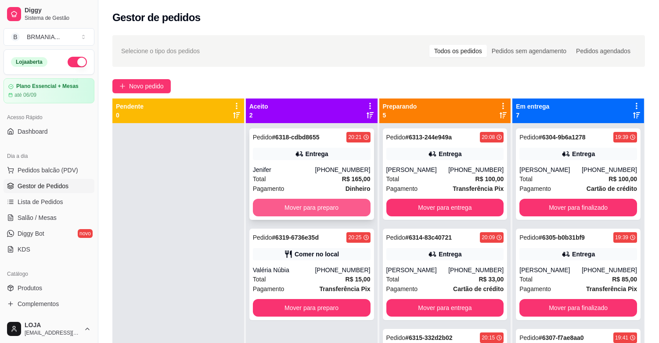
click at [344, 210] on button "Mover para preparo" at bounding box center [312, 207] width 118 height 18
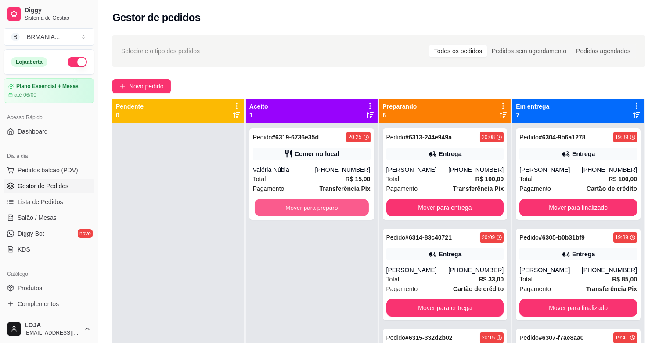
click at [344, 210] on button "Mover para preparo" at bounding box center [312, 207] width 114 height 17
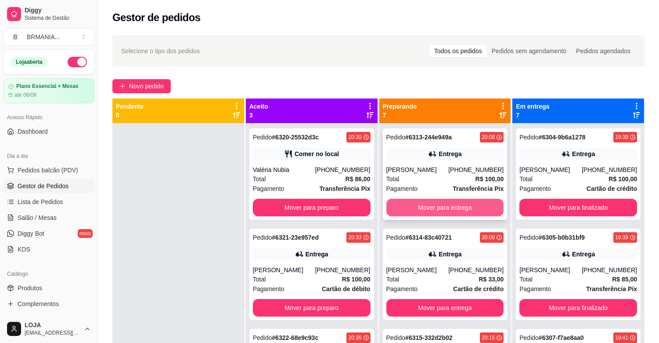
click at [429, 204] on button "Mover para entrega" at bounding box center [445, 207] width 118 height 18
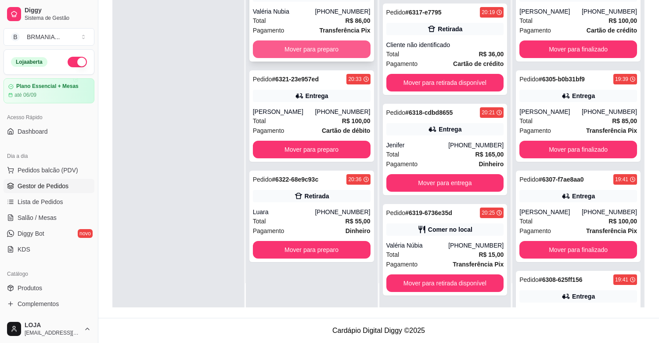
click at [283, 57] on button "Mover para preparo" at bounding box center [312, 49] width 118 height 18
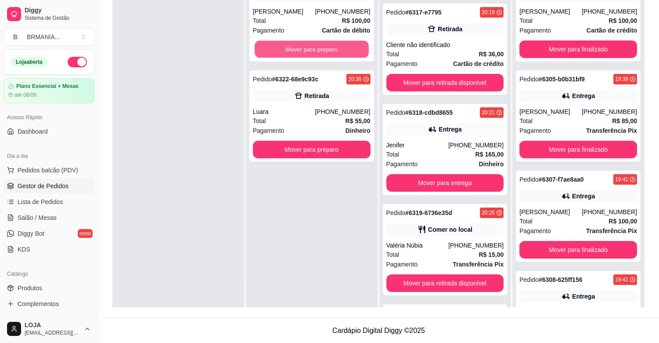
click at [288, 49] on button "Mover para preparo" at bounding box center [312, 49] width 114 height 17
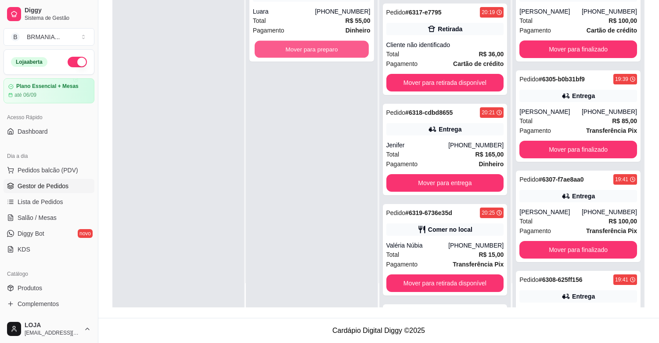
click at [288, 49] on button "Mover para preparo" at bounding box center [312, 49] width 114 height 17
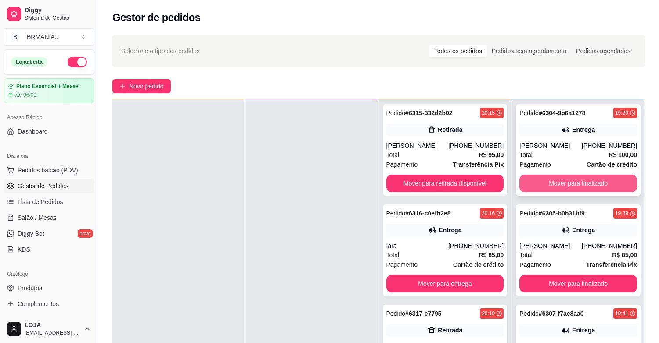
click at [584, 185] on button "Mover para finalizado" at bounding box center [578, 183] width 118 height 18
click at [577, 188] on button "Mover para finalizado" at bounding box center [578, 183] width 118 height 18
click at [568, 177] on button "Mover para finalizado" at bounding box center [578, 183] width 118 height 18
click at [568, 177] on button "Mover para finalizado" at bounding box center [578, 183] width 114 height 17
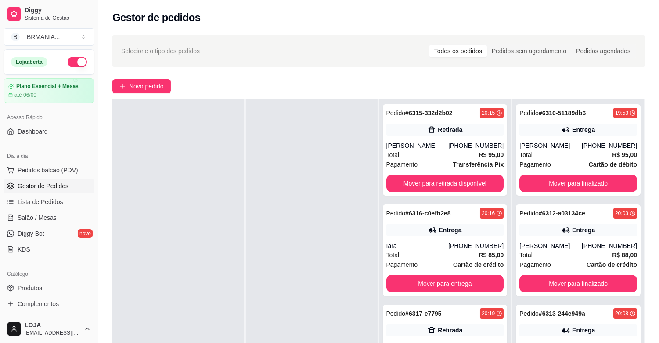
click at [568, 177] on div "Pedido # 6310-51189db6 19:53 Entrega [PERSON_NAME] [PHONE_NUMBER] Total R$ 95,0…" at bounding box center [578, 149] width 125 height 91
click at [581, 192] on button "Mover para finalizado" at bounding box center [578, 183] width 114 height 17
click at [560, 192] on div "Pedido # 6312-a03134ce 20:03 Entrega Matheus [PHONE_NUMBER] Total R$ 88,00 Paga…" at bounding box center [578, 149] width 125 height 91
click at [566, 178] on button "Mover para finalizado" at bounding box center [578, 183] width 118 height 18
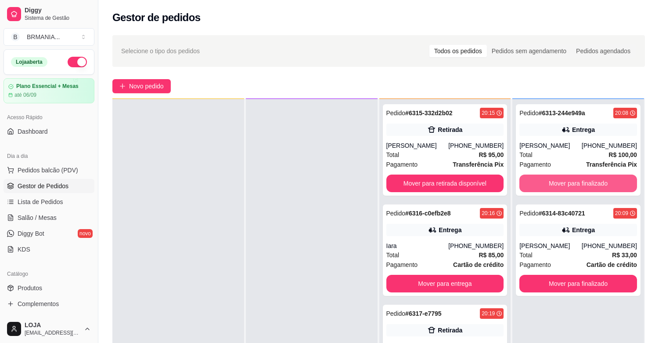
click at [566, 178] on button "Mover para finalizado" at bounding box center [578, 183] width 118 height 18
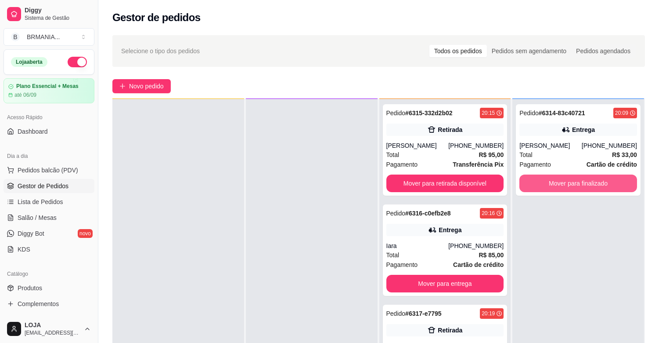
click at [566, 178] on button "Mover para finalizado" at bounding box center [578, 183] width 118 height 18
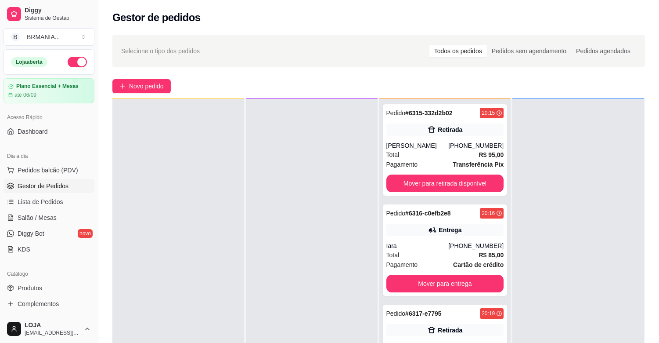
scroll to position [134, 0]
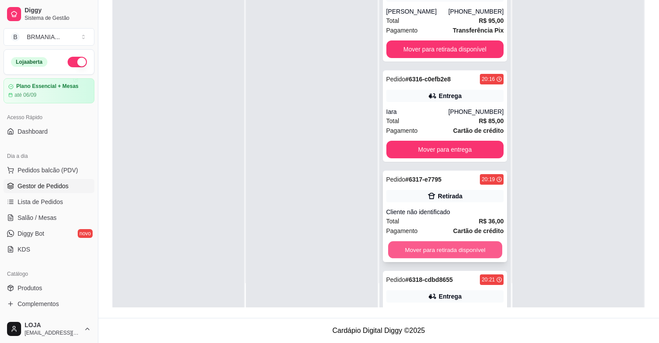
click at [466, 244] on button "Mover para retirada disponível" at bounding box center [445, 249] width 114 height 17
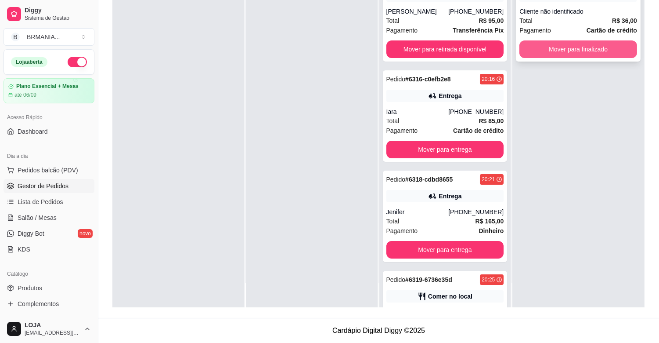
click at [562, 45] on button "Mover para finalizado" at bounding box center [578, 49] width 118 height 18
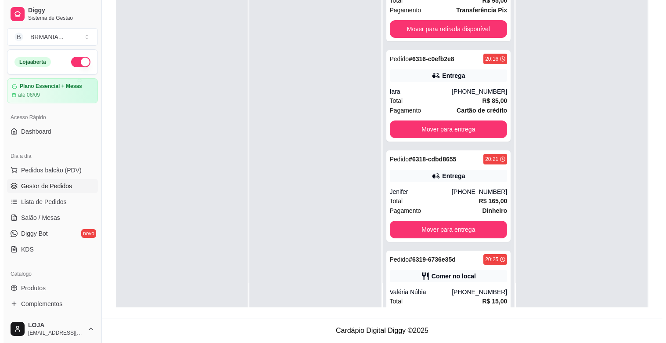
scroll to position [27, 0]
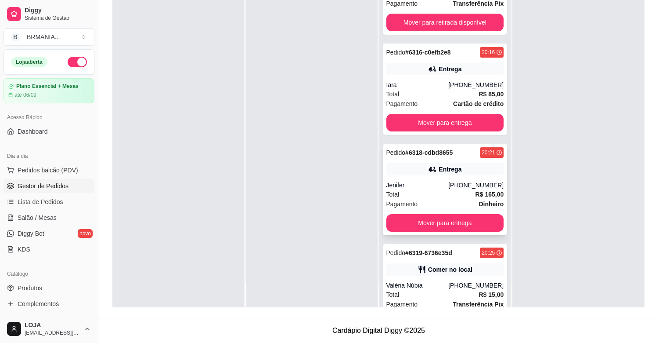
click at [458, 182] on div "[PHONE_NUMBER]" at bounding box center [475, 184] width 55 height 9
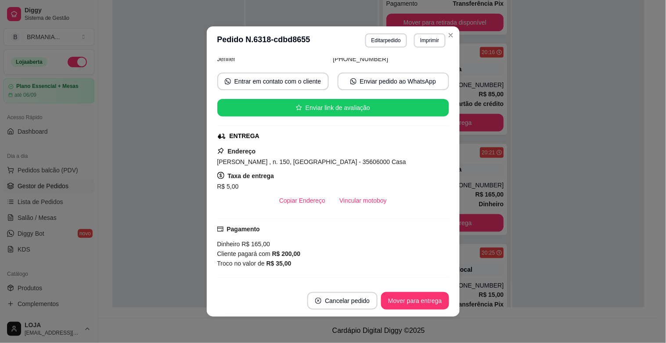
scroll to position [0, 0]
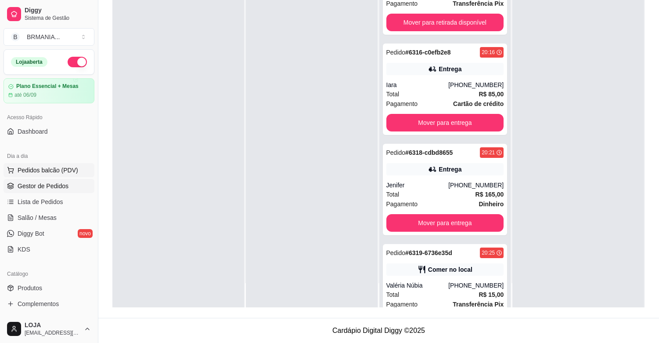
click at [67, 172] on span "Pedidos balcão (PDV)" at bounding box center [48, 170] width 61 height 9
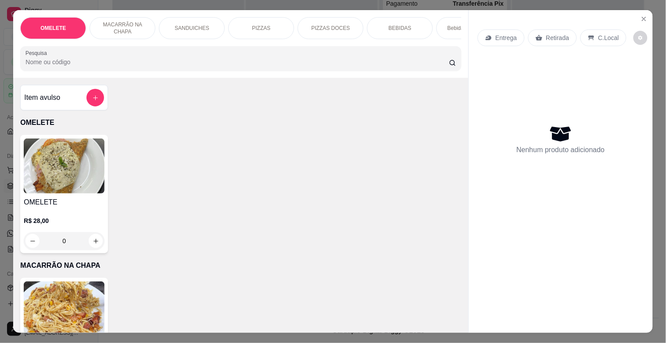
click at [248, 26] on div "PIZZAS" at bounding box center [261, 28] width 66 height 22
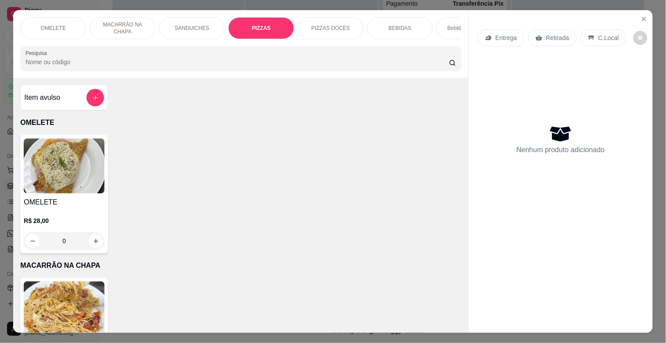
scroll to position [21, 0]
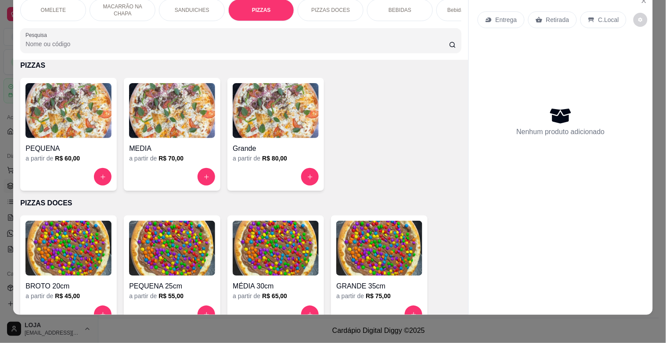
click at [270, 117] on img at bounding box center [276, 110] width 86 height 55
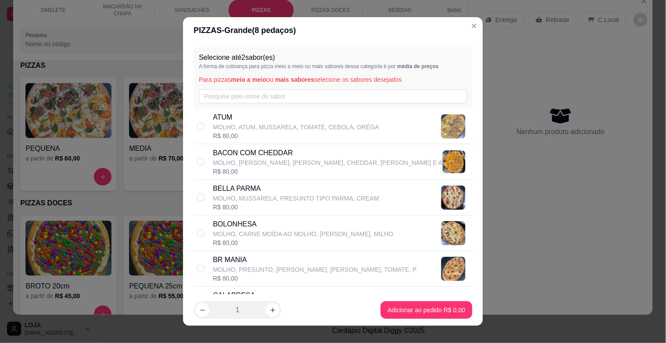
drag, startPoint x: 220, startPoint y: 261, endPoint x: 365, endPoint y: 317, distance: 156.0
click at [220, 261] on p "BR MANIA" at bounding box center [315, 259] width 204 height 11
checkbox input "true"
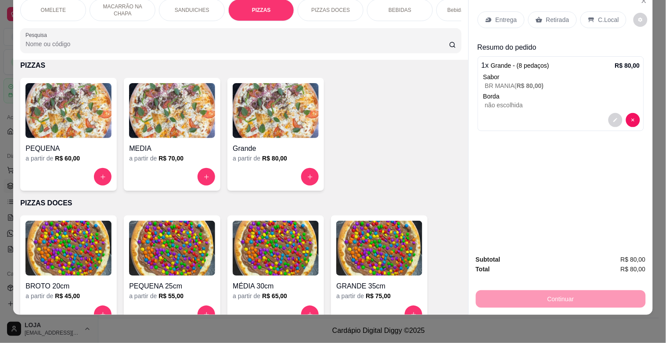
click at [88, 51] on div "Pesquisa" at bounding box center [240, 40] width 441 height 25
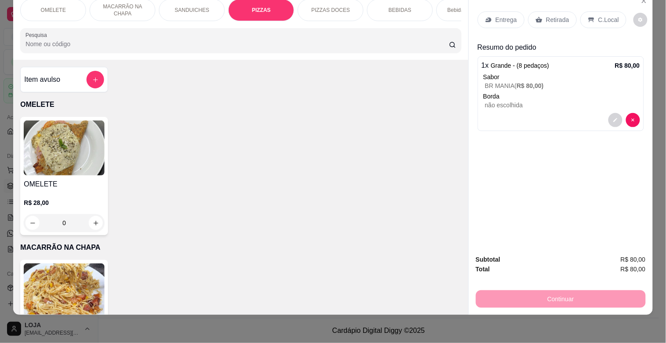
click at [224, 46] on input "Pesquisa" at bounding box center [237, 44] width 424 height 9
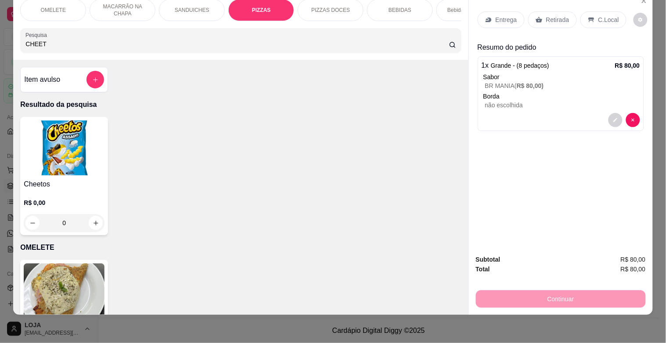
type input "CHEET"
click at [76, 186] on h4 "Cheetos" at bounding box center [64, 184] width 81 height 11
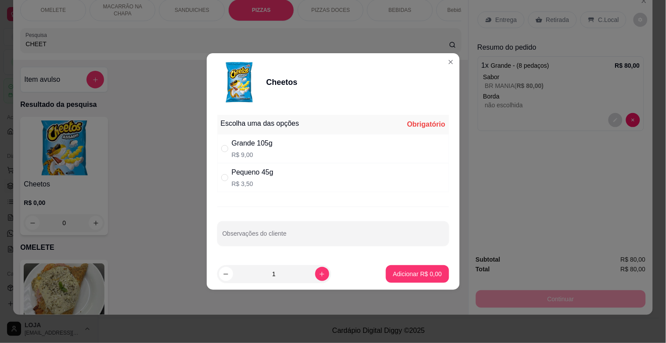
click at [277, 173] on div "Pequeno 45g R$ 3,50" at bounding box center [333, 177] width 232 height 29
radio input "true"
click at [405, 271] on p "Adicionar R$ 3,50" at bounding box center [417, 273] width 47 height 8
type input "1"
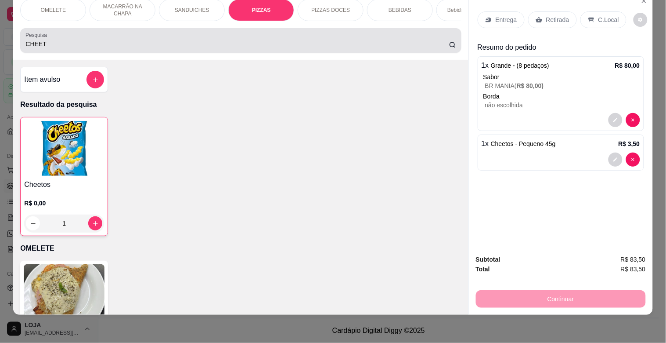
drag, startPoint x: 54, startPoint y: 43, endPoint x: 4, endPoint y: 43, distance: 50.1
click at [4, 43] on div "OMELETE MACARRÃO NA CHAPA SANDUICHES PIZZAS PIZZAS DOCES BEBIDAS Bebidas Alcoól…" at bounding box center [333, 171] width 666 height 343
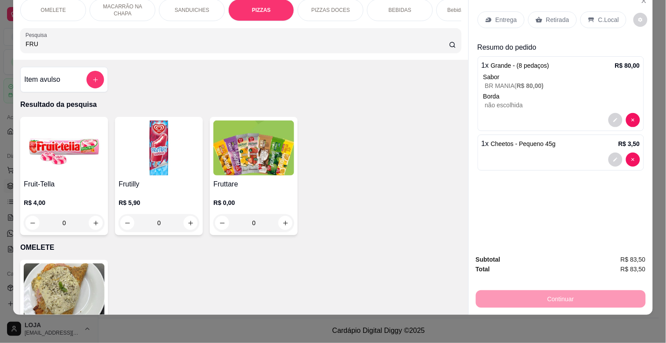
type input "FRU"
click at [60, 168] on img at bounding box center [64, 147] width 81 height 55
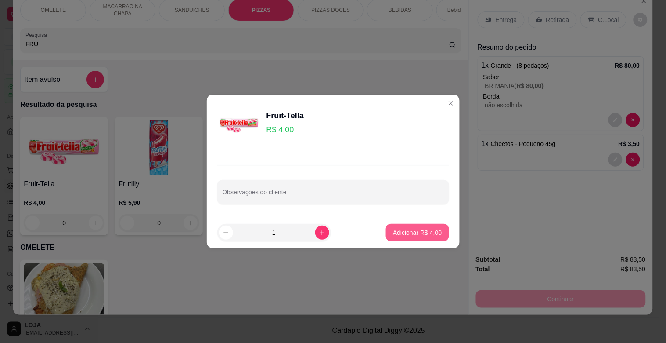
click at [400, 228] on p "Adicionar R$ 4,00" at bounding box center [417, 232] width 49 height 9
type input "1"
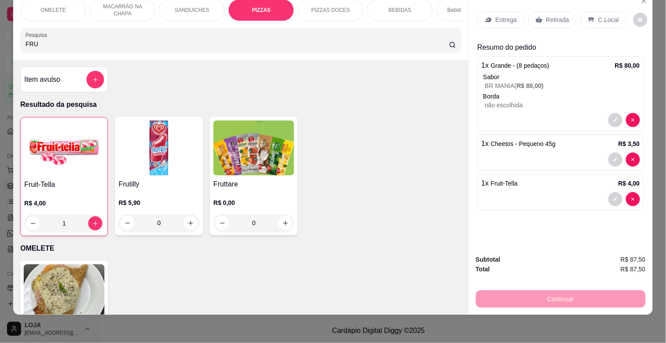
drag, startPoint x: 68, startPoint y: 42, endPoint x: 0, endPoint y: 34, distance: 68.0
click at [0, 34] on div "OMELETE MACARRÃO NA CHAPA SANDUICHES PIZZAS PIZZAS DOCES BEBIDAS Bebidas Alcoól…" at bounding box center [333, 171] width 666 height 343
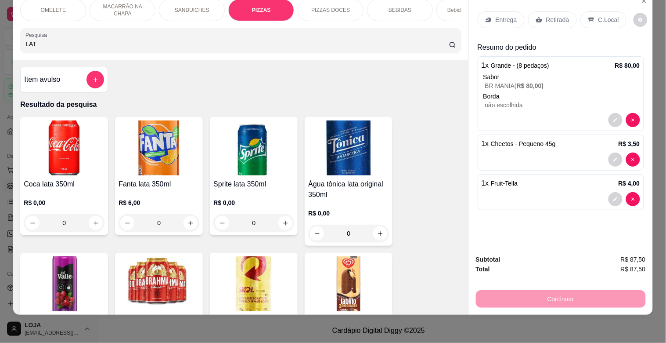
type input "LAT"
click at [203, 282] on div "Coca lata 350ml R$ 0,00 0 Fanta lata 350ml R$ 6,00 0 Sprite lata 350ml R$ 0,00 …" at bounding box center [240, 244] width 441 height 254
click at [227, 280] on img at bounding box center [253, 283] width 81 height 55
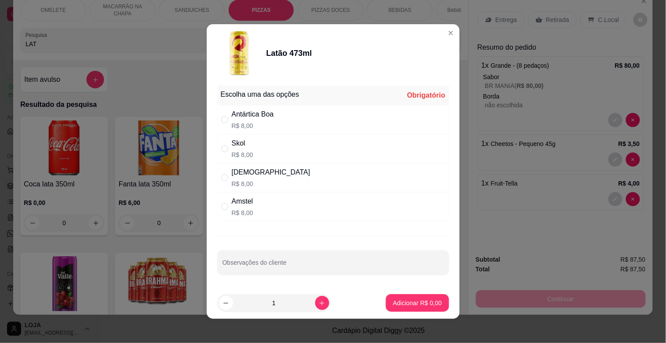
drag, startPoint x: 247, startPoint y: 145, endPoint x: 273, endPoint y: 192, distance: 53.4
click at [247, 146] on div "Skol" at bounding box center [243, 143] width 22 height 11
radio input "true"
click at [319, 306] on icon "increase-product-quantity" at bounding box center [322, 302] width 7 height 7
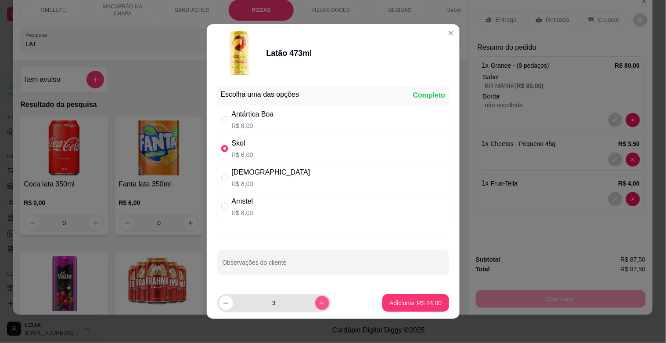
click at [315, 306] on button "increase-product-quantity" at bounding box center [322, 303] width 14 height 14
click at [315, 307] on button "increase-product-quantity" at bounding box center [322, 303] width 14 height 14
click at [220, 297] on button "decrease-product-quantity" at bounding box center [226, 303] width 14 height 14
type input "5"
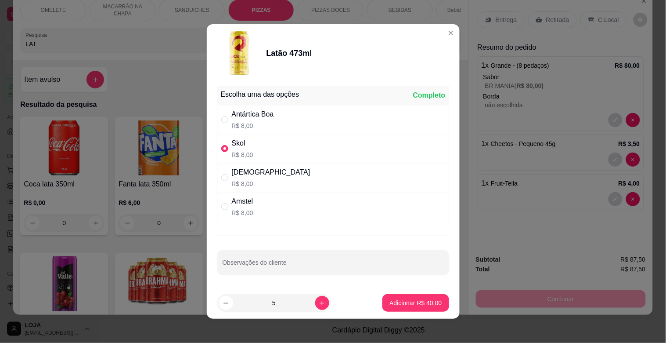
click at [389, 298] on button "Adicionar R$ 40,00" at bounding box center [415, 303] width 66 height 18
type input "5"
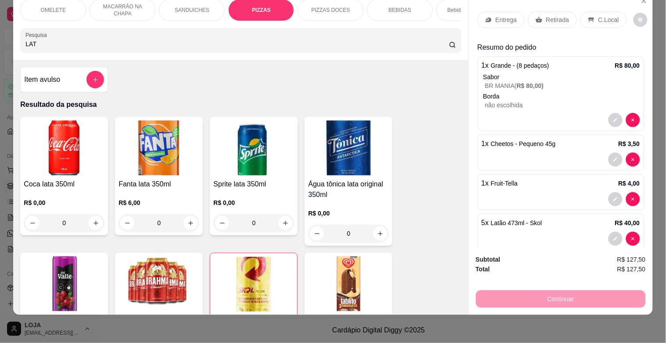
drag, startPoint x: 51, startPoint y: 42, endPoint x: 0, endPoint y: 63, distance: 55.7
click at [0, 60] on div "OMELETE MACARRÃO NA CHAPA SANDUICHES PIZZAS PIZZAS DOCES BEBIDAS Bebidas Alcoól…" at bounding box center [333, 171] width 666 height 343
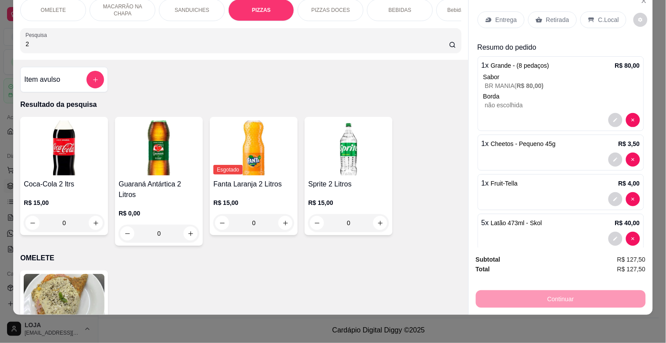
type input "2"
click at [46, 179] on h4 "Coca-Cola 2 ltrs" at bounding box center [64, 184] width 81 height 11
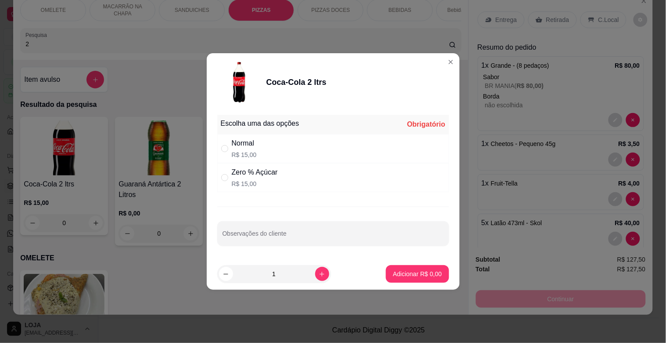
click at [265, 129] on div "Escolha uma das opções Obrigatório" at bounding box center [333, 124] width 232 height 19
click at [268, 143] on div "Normal R$ 15,00" at bounding box center [333, 148] width 232 height 29
radio input "true"
click at [431, 271] on p "Adicionar R$ 15,00" at bounding box center [416, 273] width 52 height 9
type input "1"
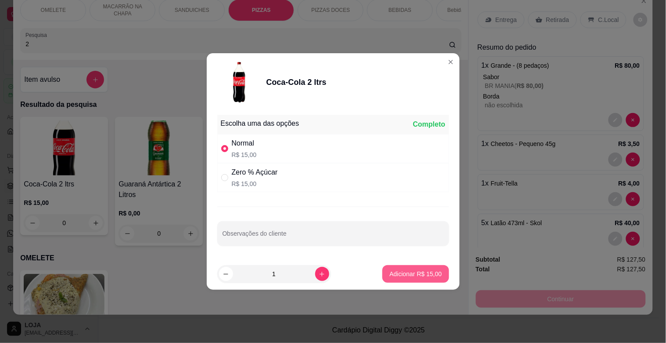
type input "1"
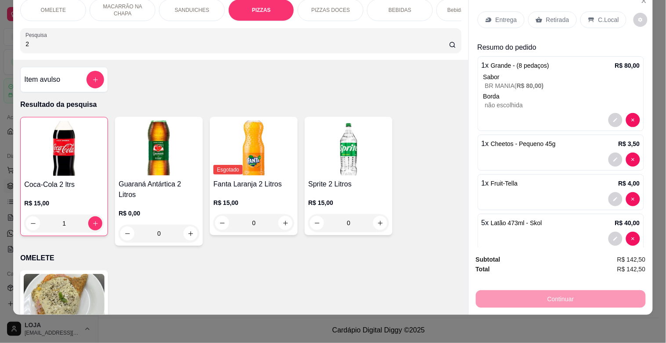
click at [552, 15] on p "Retirada" at bounding box center [557, 19] width 23 height 9
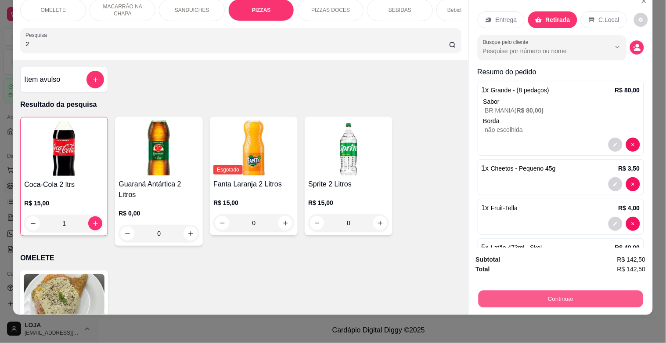
click at [617, 295] on button "Continuar" at bounding box center [560, 298] width 165 height 17
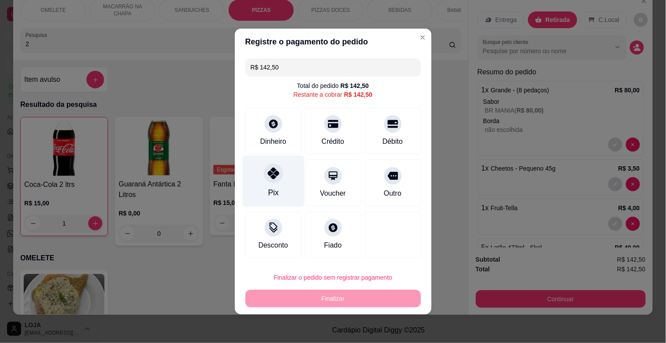
click at [260, 184] on div "Pix" at bounding box center [273, 180] width 62 height 51
type input "R$ 0,00"
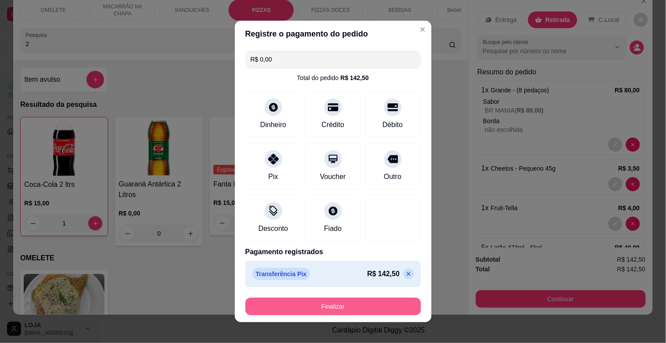
click at [333, 302] on button "Finalizar" at bounding box center [333, 306] width 176 height 18
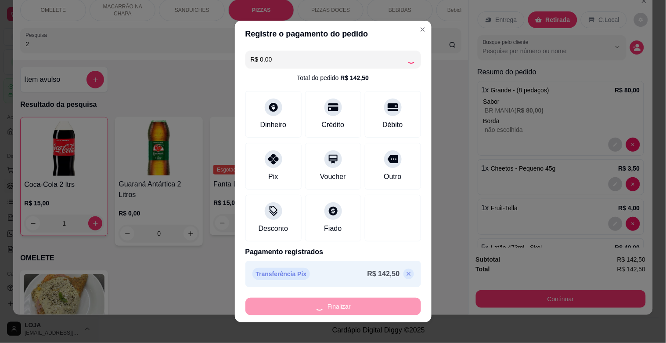
type input "0"
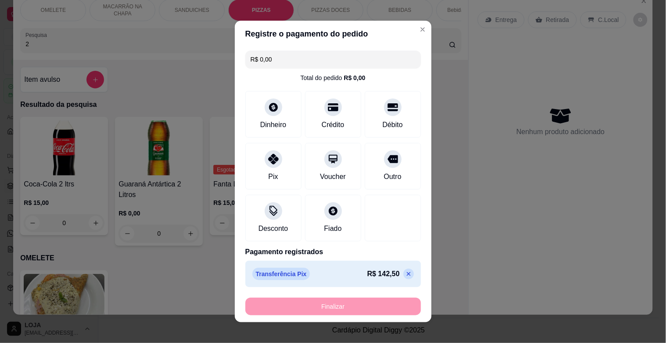
type input "-R$ 142,50"
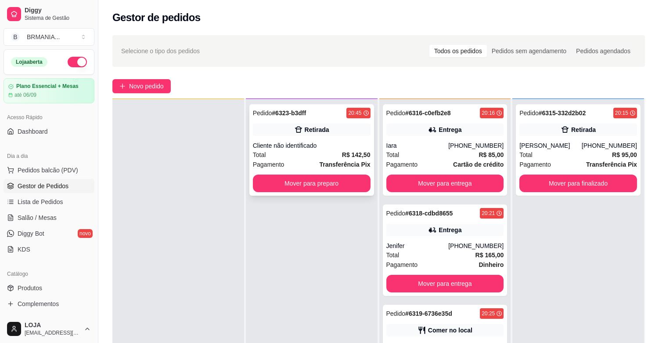
click at [321, 152] on div "Total R$ 142,50" at bounding box center [312, 155] width 118 height 10
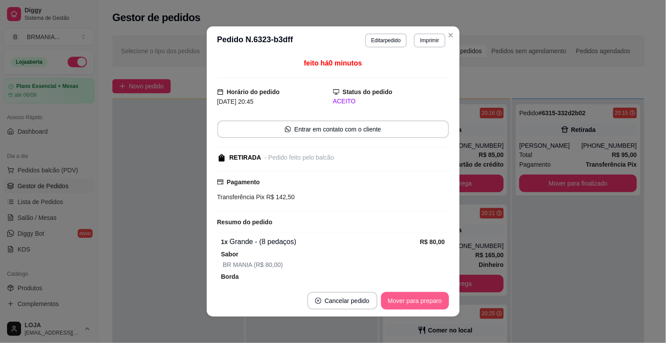
click at [411, 292] on button "Mover para preparo" at bounding box center [415, 301] width 68 height 18
click at [410, 306] on button "Mover para retirada disponível" at bounding box center [400, 301] width 97 height 18
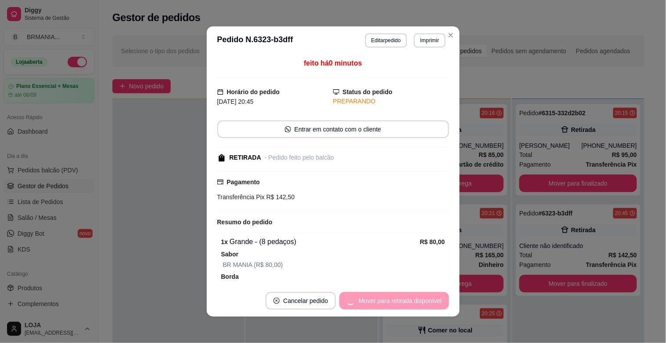
click at [408, 298] on div "Mover para retirada disponível" at bounding box center [393, 301] width 109 height 18
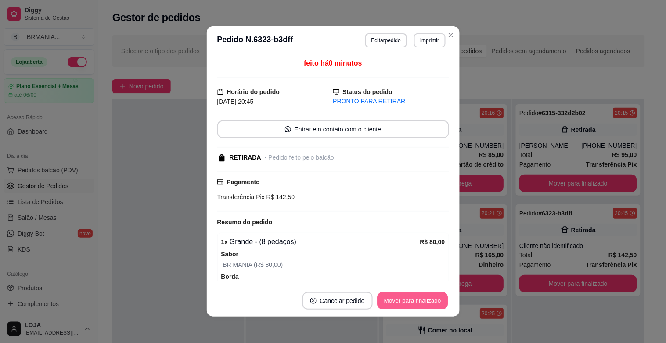
click at [409, 298] on button "Mover para finalizado" at bounding box center [412, 300] width 71 height 17
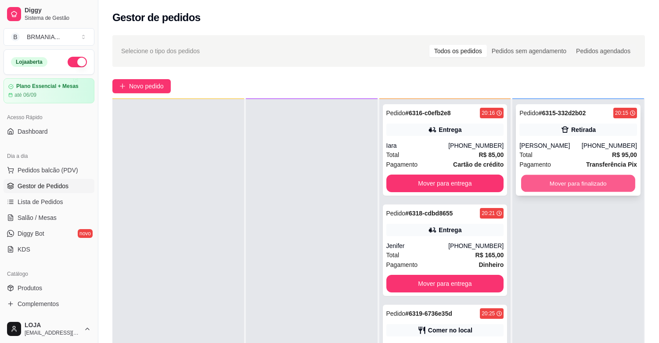
click at [565, 189] on button "Mover para finalizado" at bounding box center [578, 183] width 114 height 17
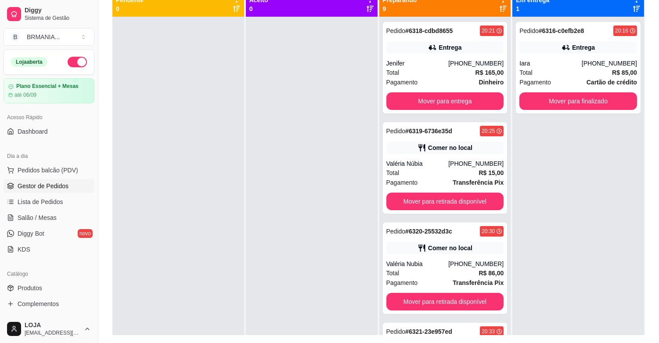
scroll to position [112, 0]
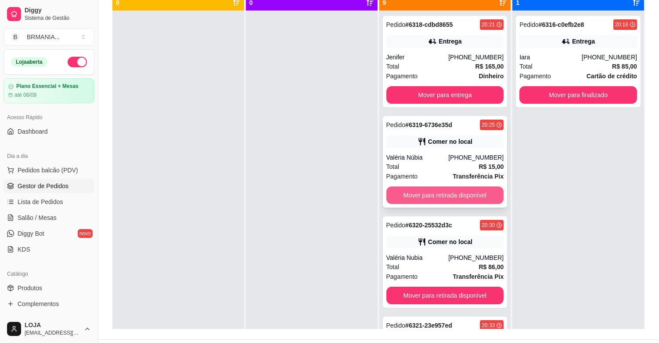
click at [439, 190] on button "Mover para retirada disponível" at bounding box center [445, 195] width 118 height 18
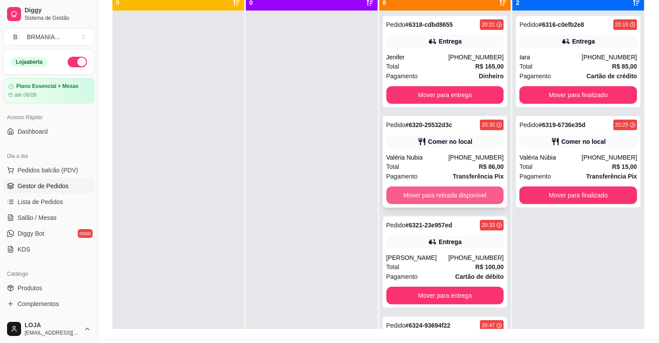
click at [440, 196] on button "Mover para retirada disponível" at bounding box center [445, 195] width 118 height 18
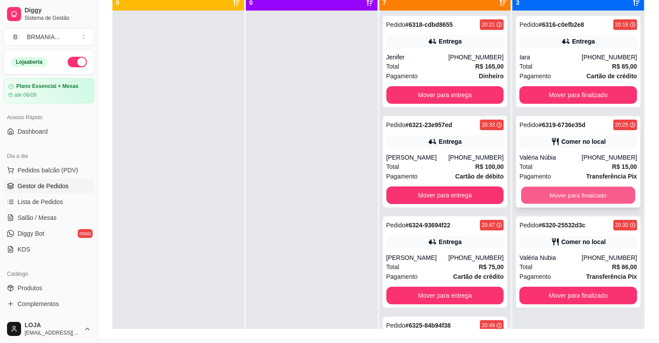
click at [590, 187] on button "Mover para finalizado" at bounding box center [578, 195] width 114 height 17
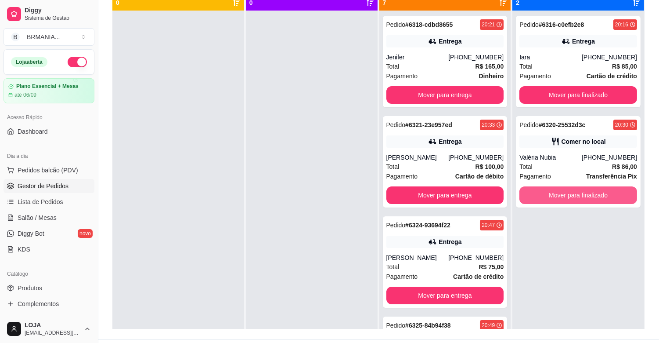
click at [589, 192] on button "Mover para finalizado" at bounding box center [578, 195] width 118 height 18
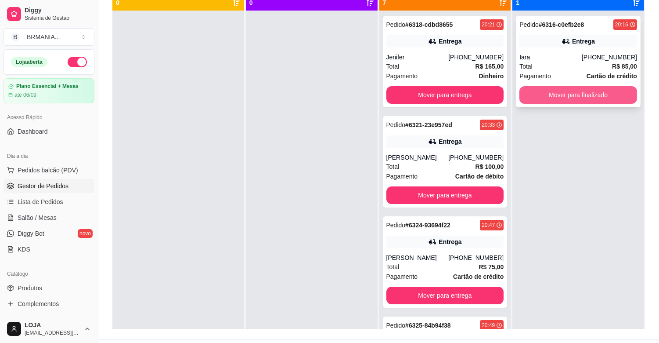
click at [585, 94] on button "Mover para finalizado" at bounding box center [578, 95] width 118 height 18
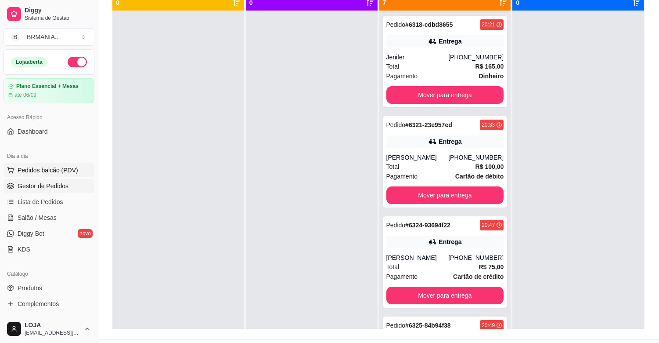
click at [58, 169] on span "Pedidos balcão (PDV)" at bounding box center [48, 170] width 61 height 9
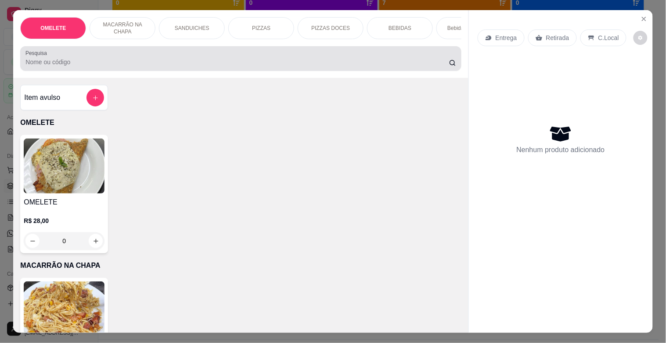
click at [150, 63] on input "Pesquisa" at bounding box center [237, 62] width 424 height 9
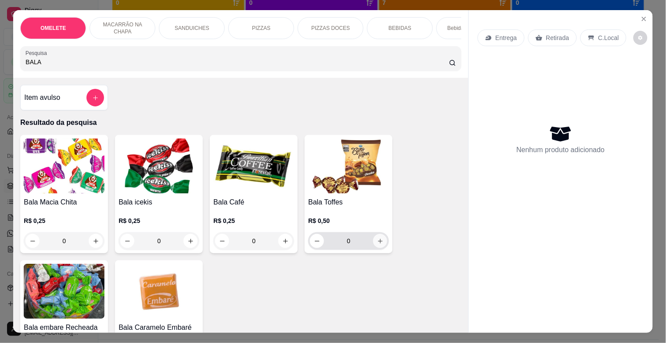
type input "BALA"
click at [378, 243] on icon "increase-product-quantity" at bounding box center [380, 240] width 4 height 4
type input "1"
click at [377, 244] on icon "increase-product-quantity" at bounding box center [380, 241] width 7 height 7
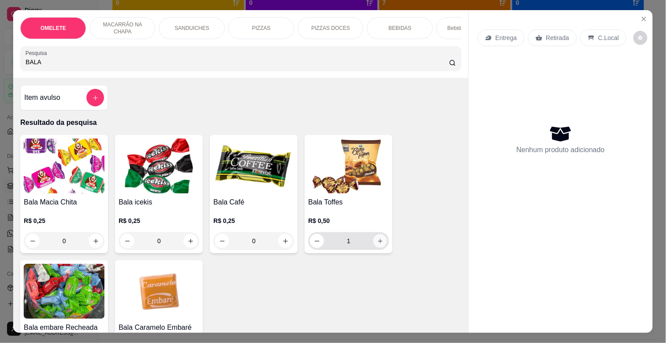
type input "2"
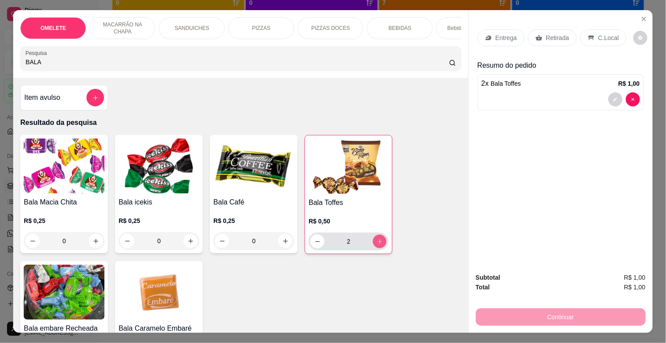
click at [377, 245] on icon "increase-product-quantity" at bounding box center [380, 241] width 7 height 7
type input "3"
click at [377, 245] on icon "increase-product-quantity" at bounding box center [380, 241] width 7 height 7
type input "4"
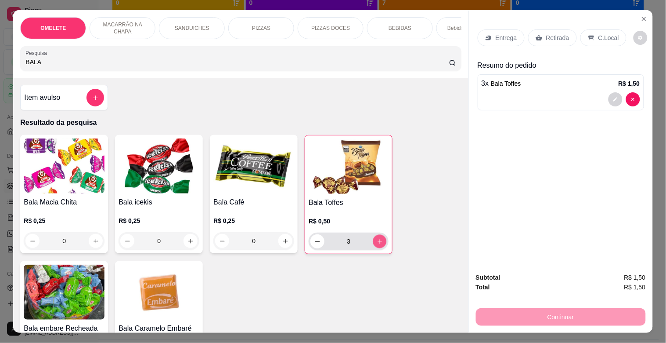
type input "4"
click at [377, 245] on icon "increase-product-quantity" at bounding box center [380, 241] width 7 height 7
type input "5"
click at [377, 245] on icon "increase-product-quantity" at bounding box center [380, 241] width 7 height 7
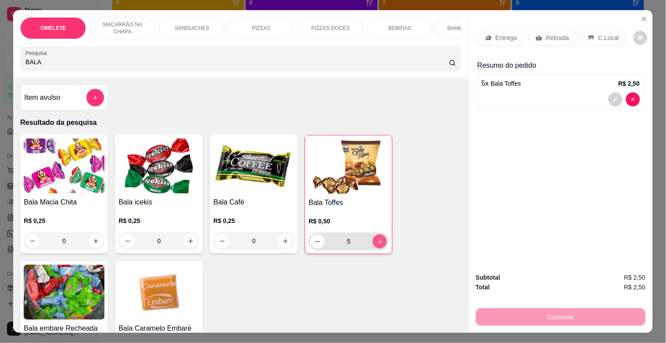
type input "6"
click at [377, 245] on icon "increase-product-quantity" at bounding box center [380, 241] width 7 height 7
type input "7"
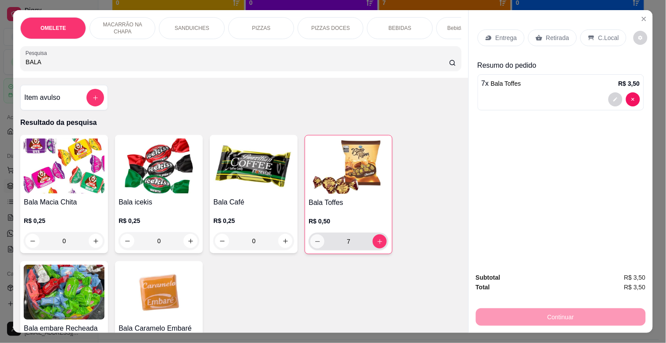
click at [310, 246] on button "decrease-product-quantity" at bounding box center [317, 241] width 14 height 14
type input "6"
click at [378, 244] on icon "increase-product-quantity" at bounding box center [380, 241] width 5 height 5
type input "7"
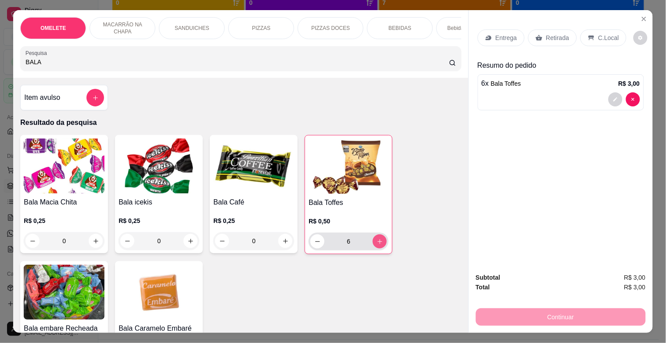
type input "7"
click at [378, 244] on icon "increase-product-quantity" at bounding box center [380, 241] width 5 height 5
type input "8"
click at [545, 29] on div "Retirada" at bounding box center [552, 37] width 49 height 17
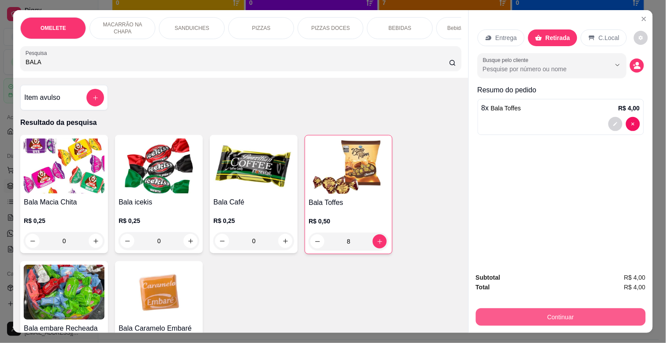
click at [594, 308] on button "Continuar" at bounding box center [561, 317] width 170 height 18
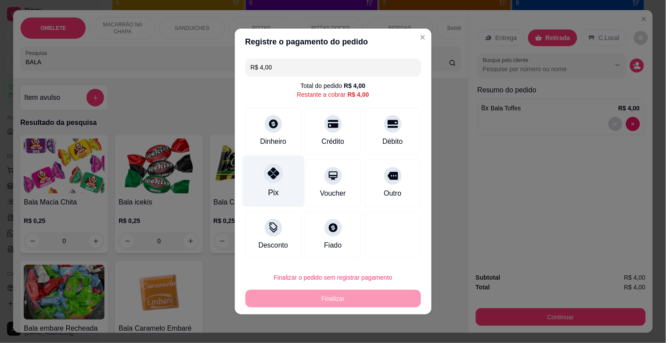
click at [270, 191] on div "Pix" at bounding box center [273, 192] width 11 height 11
type input "R$ 0,00"
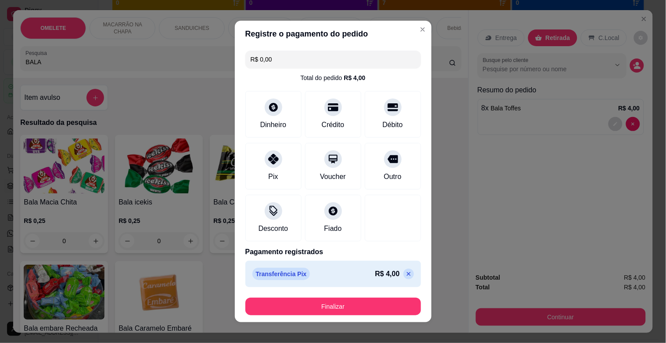
click at [335, 307] on button "Finalizar" at bounding box center [333, 306] width 176 height 18
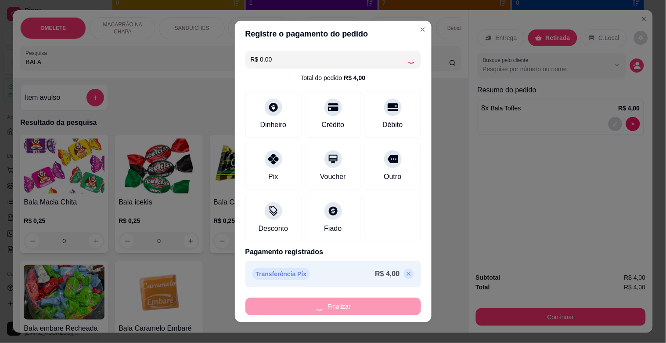
type input "0"
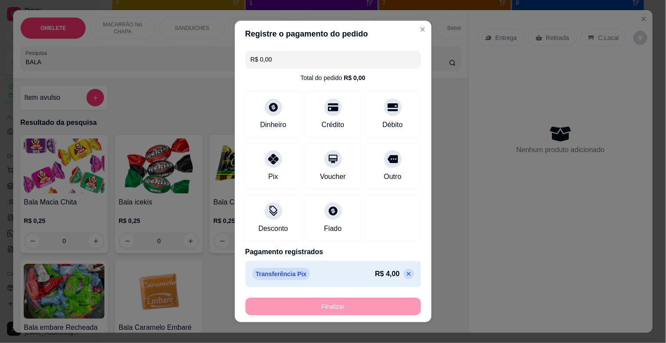
type input "-R$ 4,00"
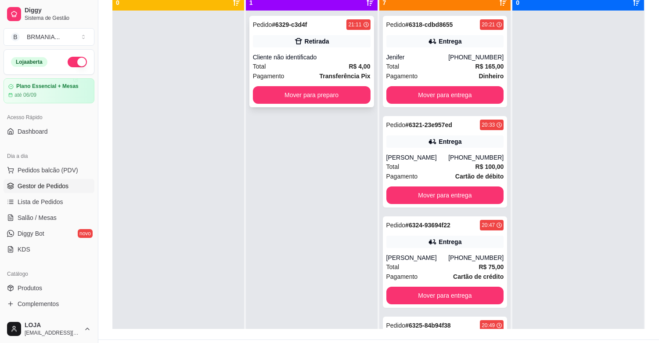
click at [322, 45] on div "Retirada" at bounding box center [317, 41] width 25 height 9
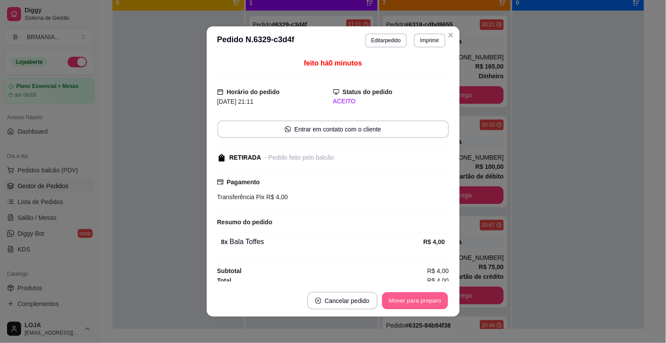
click at [424, 300] on button "Mover para preparo" at bounding box center [415, 300] width 66 height 17
click at [424, 300] on button "Mover para preparo" at bounding box center [415, 301] width 68 height 18
click at [424, 300] on button "Mover para retirada disponível" at bounding box center [400, 301] width 97 height 18
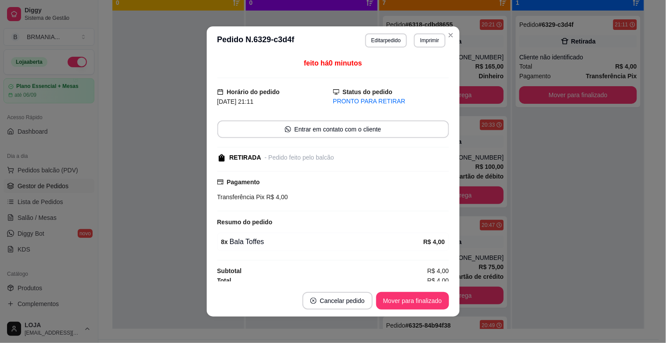
click at [411, 296] on button "Mover para finalizado" at bounding box center [412, 301] width 73 height 18
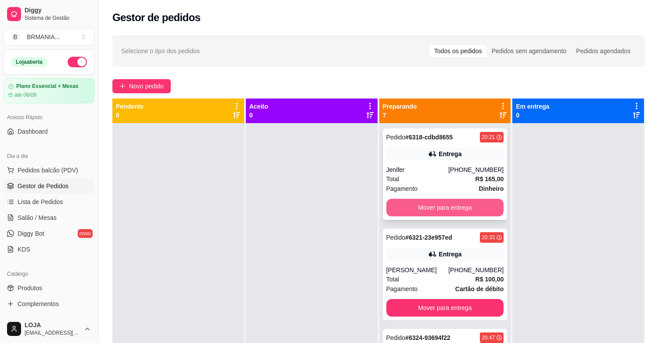
click at [436, 204] on button "Mover para entrega" at bounding box center [445, 207] width 118 height 18
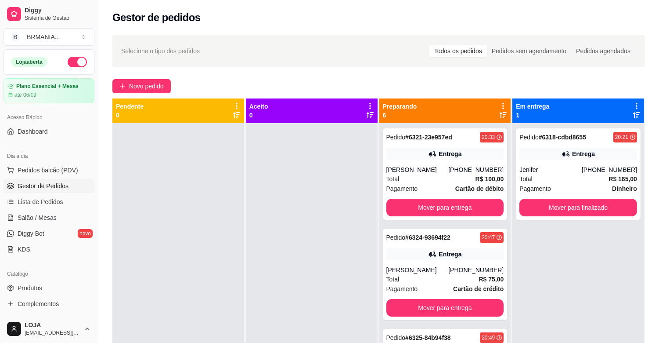
scroll to position [134, 0]
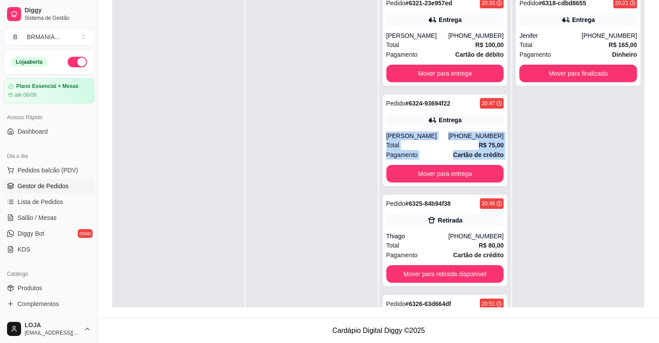
drag, startPoint x: 498, startPoint y: 115, endPoint x: 498, endPoint y: 159, distance: 44.4
click at [498, 159] on div "Pedido # 6321-23e957ed 20:33 Entrega [PERSON_NAME] [PHONE_NUMBER] Total R$ 100,…" at bounding box center [445, 160] width 132 height 343
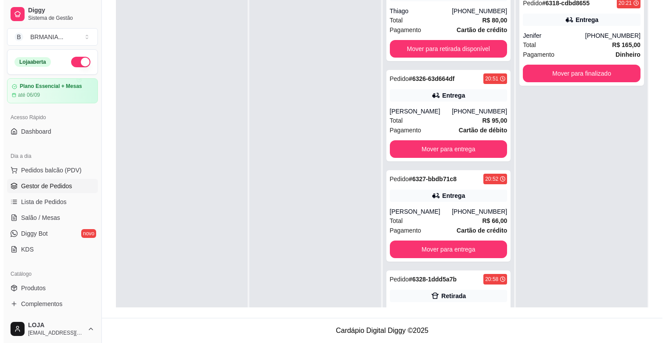
scroll to position [240, 0]
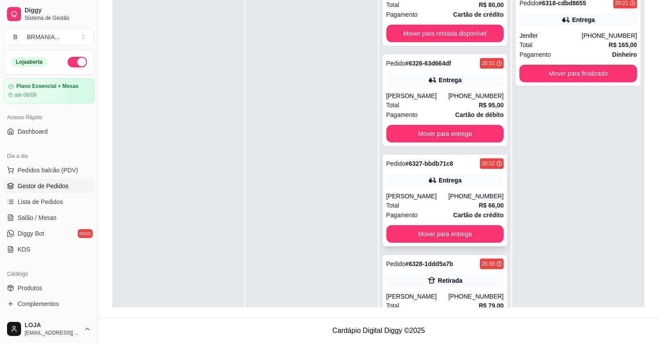
click at [458, 202] on div "Total R$ 66,00" at bounding box center [445, 205] width 118 height 10
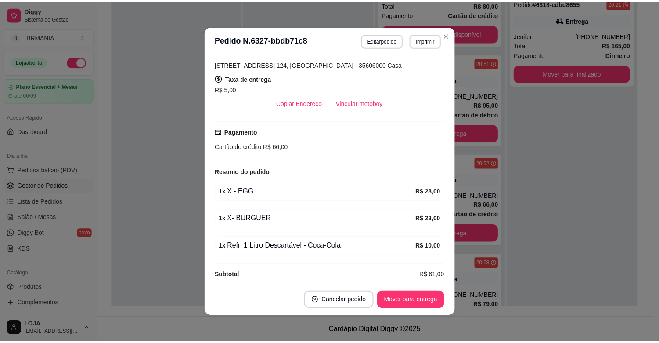
scroll to position [172, 0]
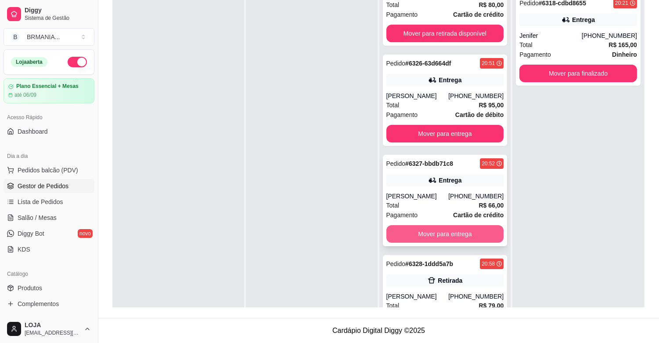
click at [437, 231] on button "Mover para entrega" at bounding box center [445, 234] width 118 height 18
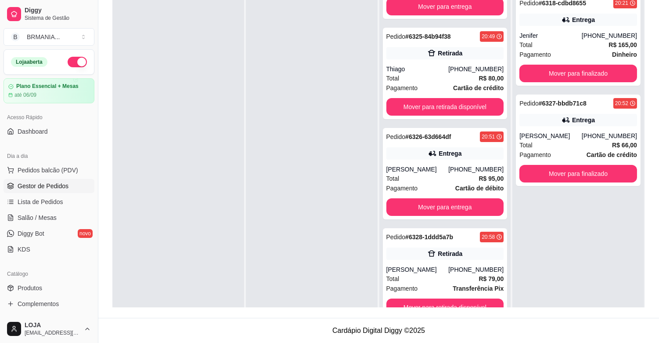
scroll to position [167, 0]
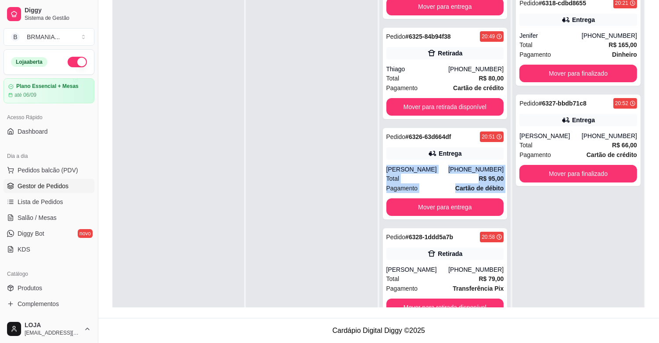
drag, startPoint x: 495, startPoint y: 206, endPoint x: 504, endPoint y: 122, distance: 83.8
click at [503, 123] on div "Pedido # 6321-23e957ed 20:33 Entrega [PERSON_NAME] [PHONE_NUMBER] Total R$ 100,…" at bounding box center [445, 160] width 132 height 343
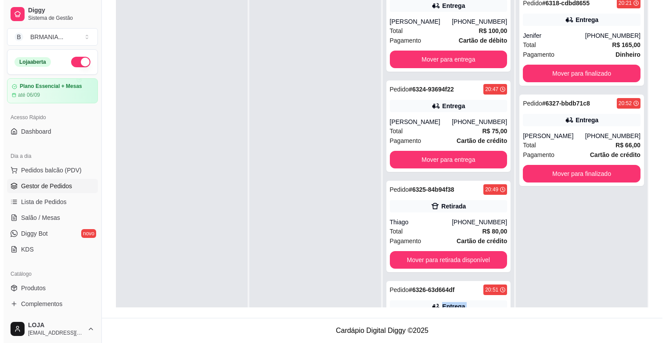
scroll to position [0, 0]
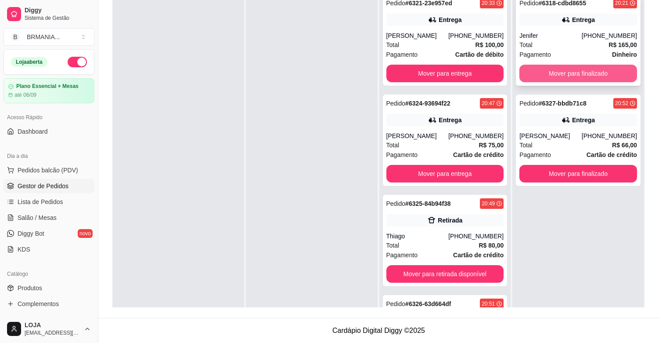
click at [566, 72] on button "Mover para finalizado" at bounding box center [578, 74] width 118 height 18
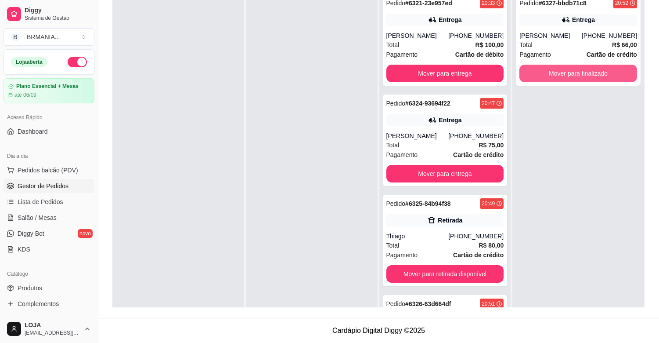
click at [566, 72] on button "Mover para finalizado" at bounding box center [578, 74] width 118 height 18
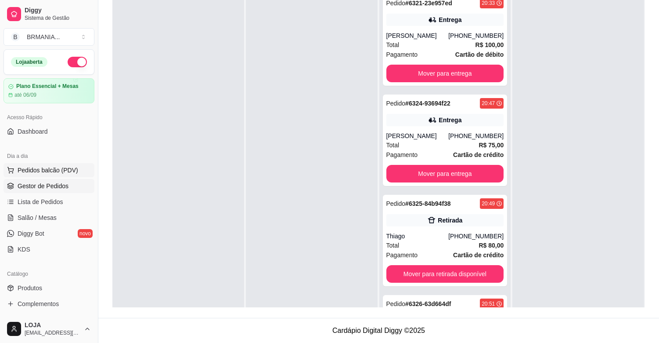
click at [55, 173] on span "Pedidos balcão (PDV)" at bounding box center [48, 170] width 61 height 9
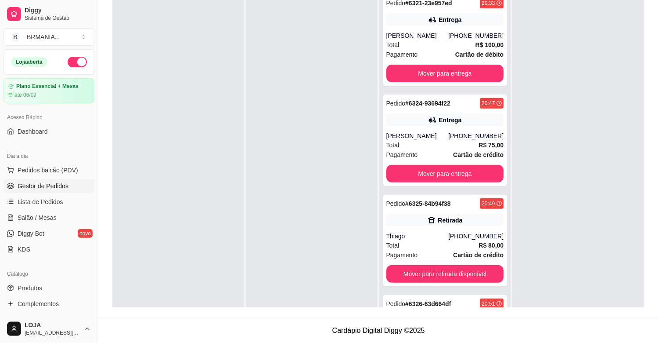
click at [168, 66] on input "Pesquisa" at bounding box center [237, 62] width 424 height 9
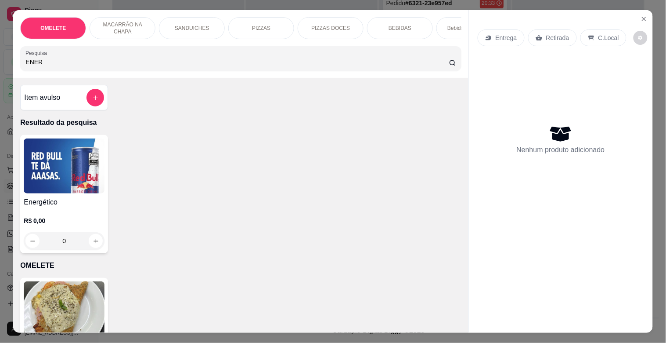
type input "ENER"
click at [46, 187] on img at bounding box center [64, 165] width 81 height 55
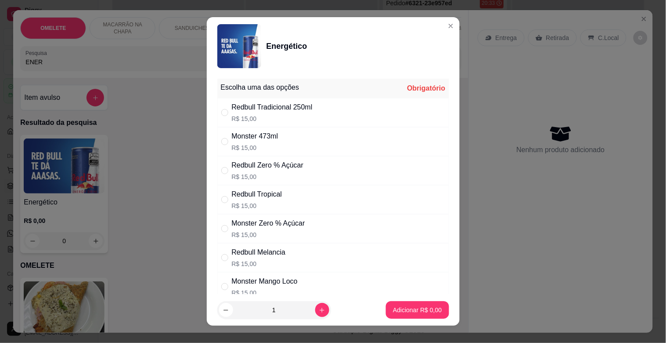
click at [284, 256] on div "Redbull Melancia R$ 15,00" at bounding box center [333, 257] width 232 height 29
radio input "true"
click at [392, 303] on button "Adicionar R$ 15,00" at bounding box center [415, 310] width 66 height 18
type input "1"
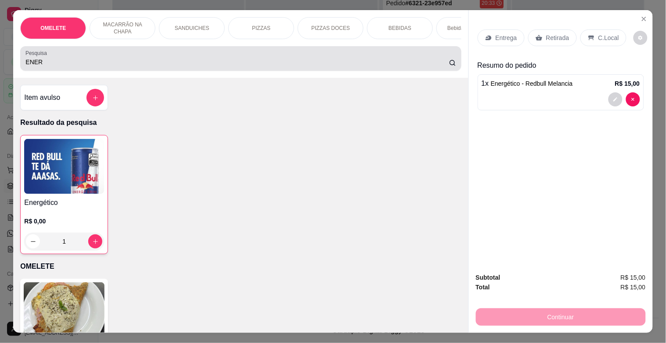
drag, startPoint x: 48, startPoint y: 66, endPoint x: 0, endPoint y: 67, distance: 48.3
click at [0, 66] on div "OMELETE MACARRÃO NA CHAPA SANDUICHES PIZZAS PIZZAS DOCES BEBIDAS Bebidas Alcoól…" at bounding box center [333, 171] width 666 height 343
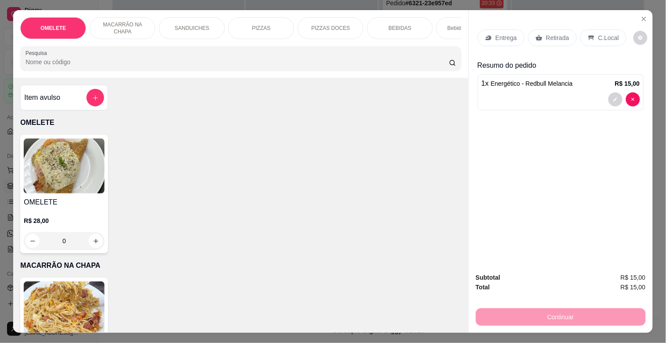
click at [271, 25] on div "PIZZAS" at bounding box center [261, 28] width 66 height 22
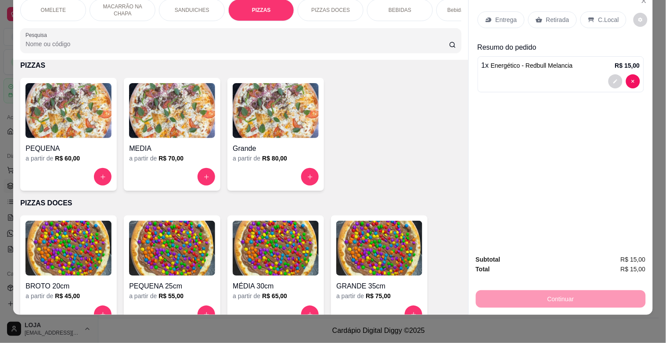
click at [249, 144] on h4 "Grande" at bounding box center [276, 148] width 86 height 11
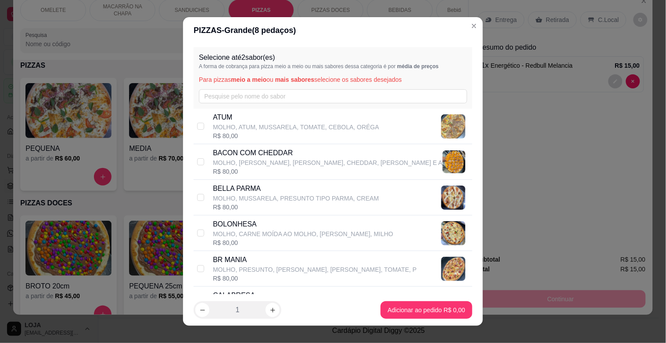
click at [234, 261] on p "BR MANIA" at bounding box center [315, 259] width 204 height 11
checkbox input "true"
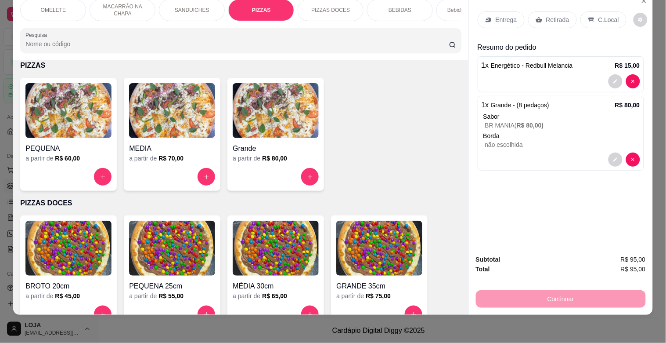
click at [321, 9] on div "PIZZAS DOCES" at bounding box center [331, 10] width 66 height 22
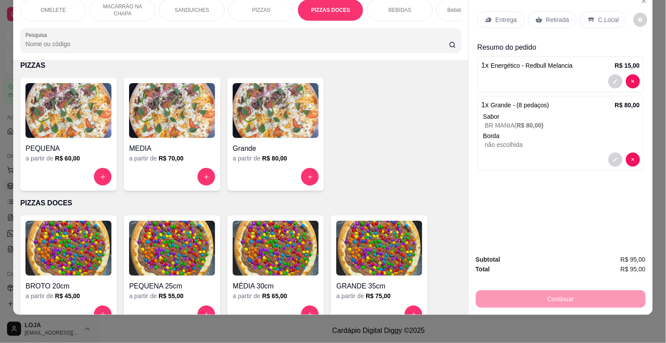
scroll to position [855, 0]
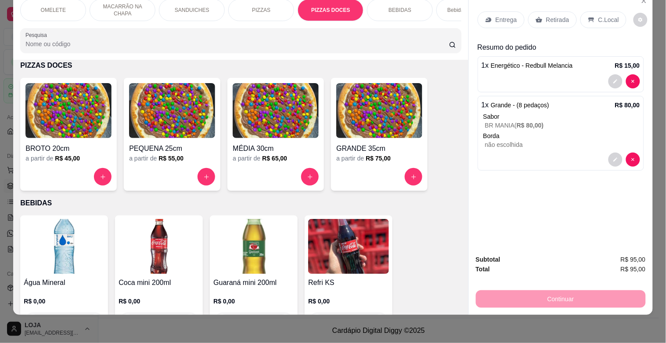
click at [161, 135] on img at bounding box center [172, 110] width 86 height 55
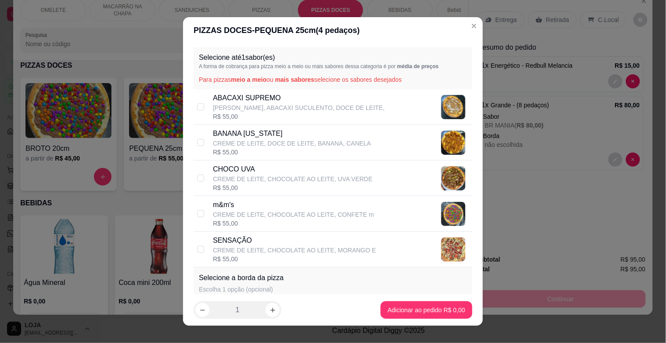
drag, startPoint x: 226, startPoint y: 170, endPoint x: 262, endPoint y: 181, distance: 37.4
click at [227, 170] on p "CHOCO UVA" at bounding box center [293, 169] width 160 height 11
checkbox input "true"
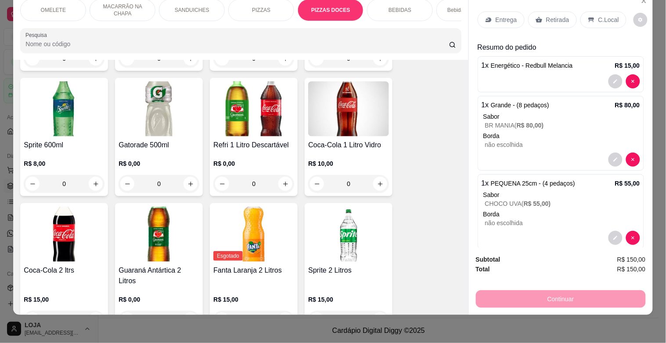
scroll to position [1548, 0]
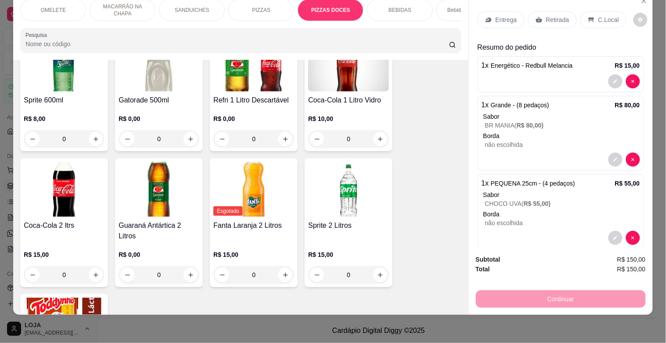
click at [24, 203] on img at bounding box center [64, 189] width 81 height 55
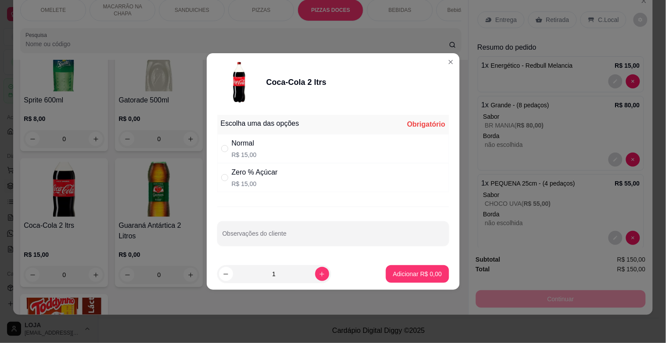
click at [253, 141] on div "Normal" at bounding box center [244, 143] width 25 height 11
radio input "true"
click at [431, 271] on p "Adicionar R$ 15,00" at bounding box center [415, 273] width 51 height 8
type input "1"
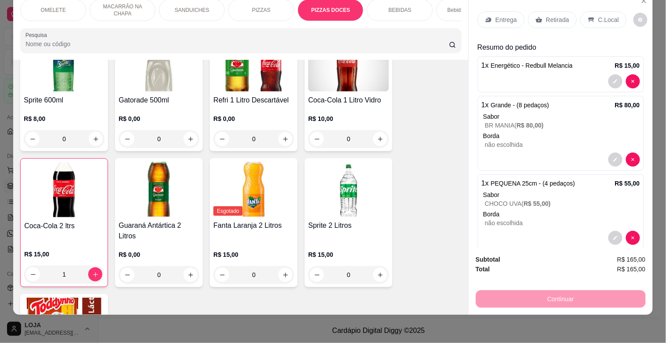
scroll to position [0, 0]
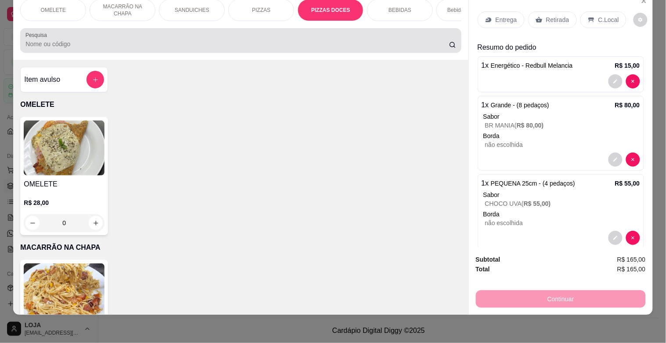
click at [404, 47] on input "Pesquisa" at bounding box center [237, 44] width 424 height 9
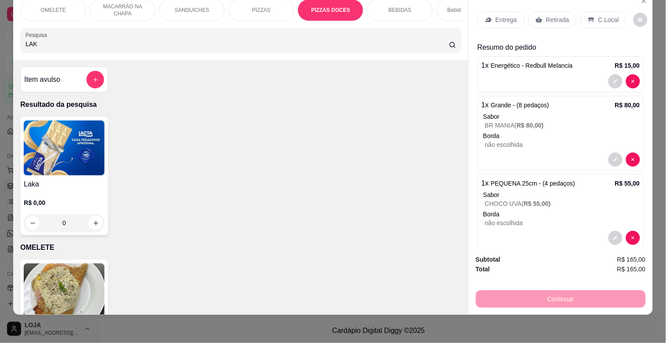
type input "LAK"
click at [57, 140] on img at bounding box center [64, 147] width 81 height 55
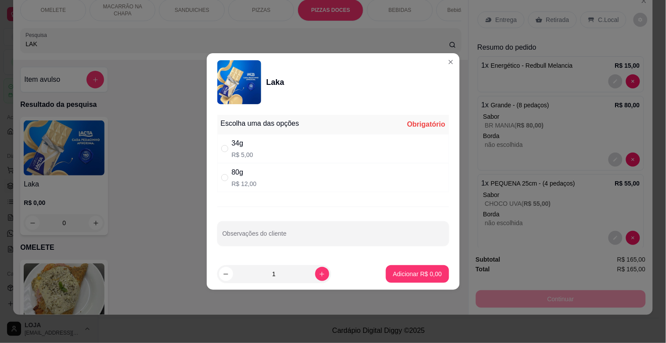
click at [259, 150] on div "34g R$ 5,00" at bounding box center [333, 148] width 232 height 29
radio input "true"
click at [424, 269] on p "Adicionar R$ 5,00" at bounding box center [417, 273] width 49 height 9
type input "1"
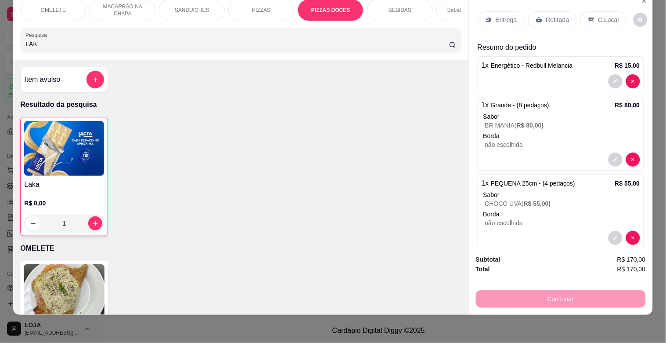
click at [548, 15] on p "Retirada" at bounding box center [557, 19] width 23 height 9
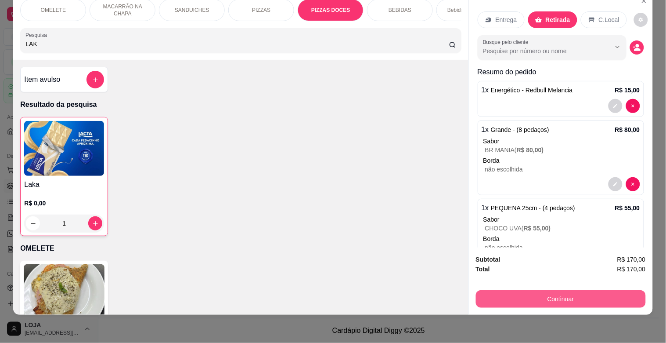
click at [553, 290] on button "Continuar" at bounding box center [561, 299] width 170 height 18
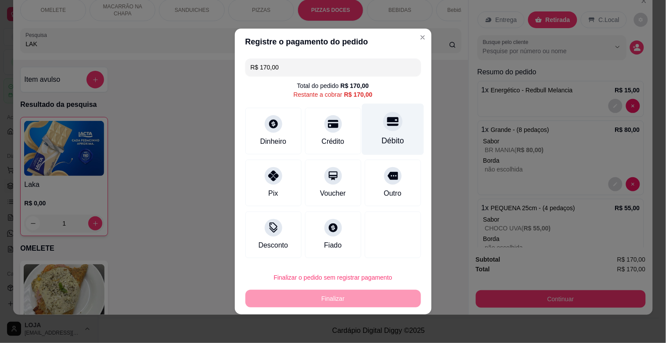
click at [399, 135] on div "Débito" at bounding box center [393, 129] width 62 height 51
type input "R$ 0,00"
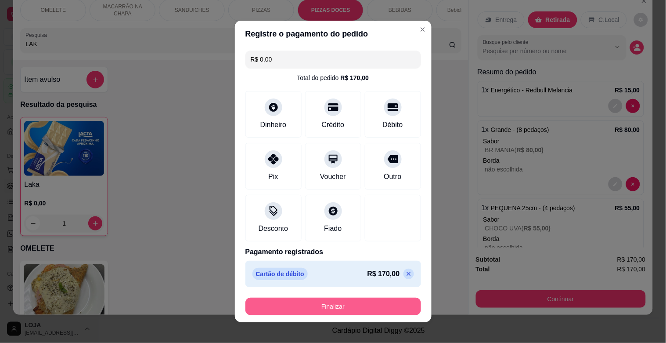
click at [310, 311] on button "Finalizar" at bounding box center [333, 306] width 176 height 18
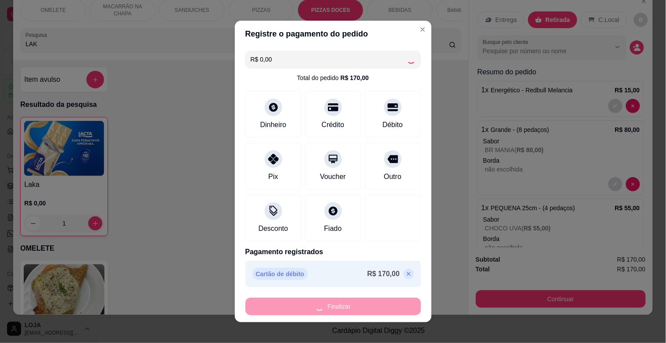
type input "0"
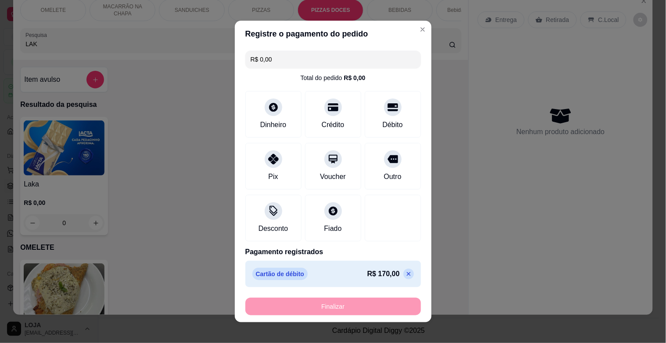
type input "-R$ 170,00"
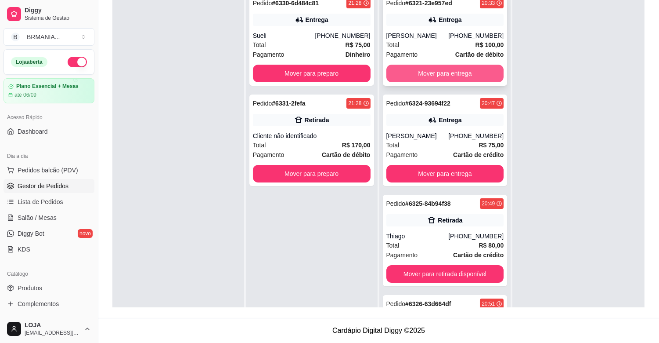
click at [440, 78] on button "Mover para entrega" at bounding box center [445, 74] width 118 height 18
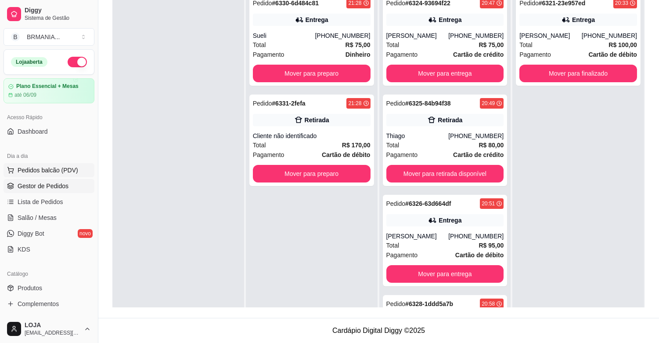
click at [51, 172] on span "Pedidos balcão (PDV)" at bounding box center [48, 170] width 61 height 9
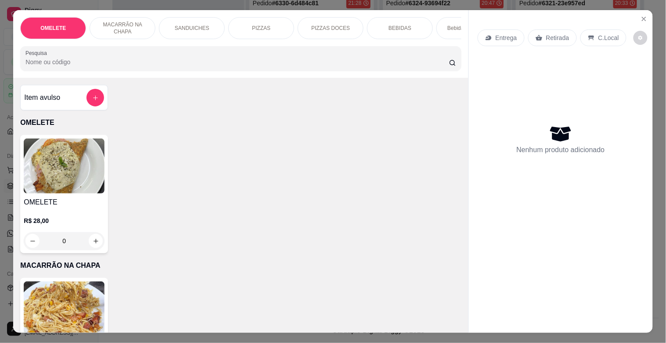
click at [103, 75] on div "OMELETE MACARRÃO NA CHAPA SANDUICHES PIZZAS PIZZAS DOCES BEBIDAS Bebidas Alcoól…" at bounding box center [240, 44] width 455 height 68
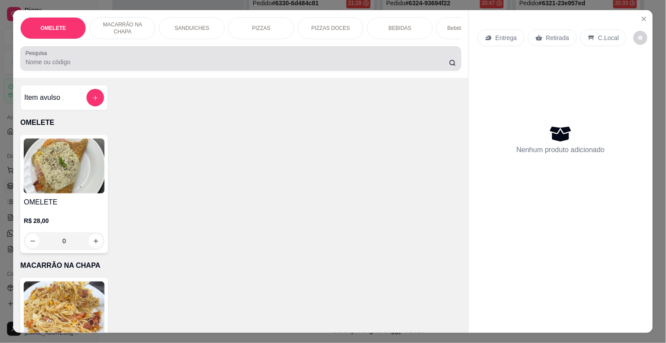
click at [93, 63] on input "Pesquisa" at bounding box center [237, 62] width 424 height 9
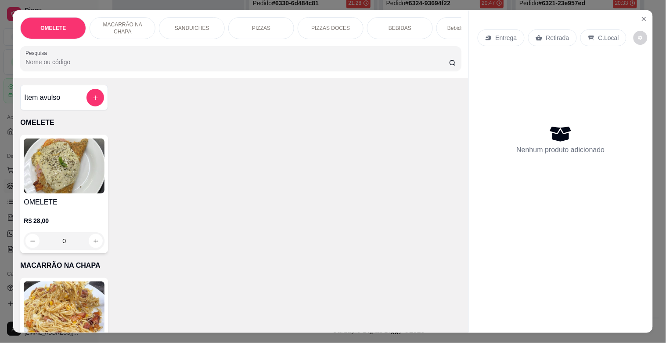
type input "1"
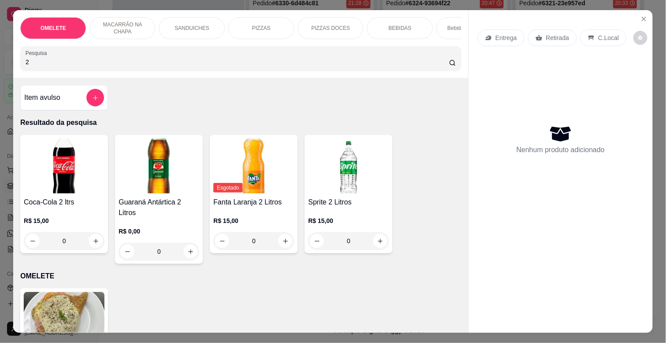
type input "2"
click at [33, 180] on img at bounding box center [64, 165] width 81 height 55
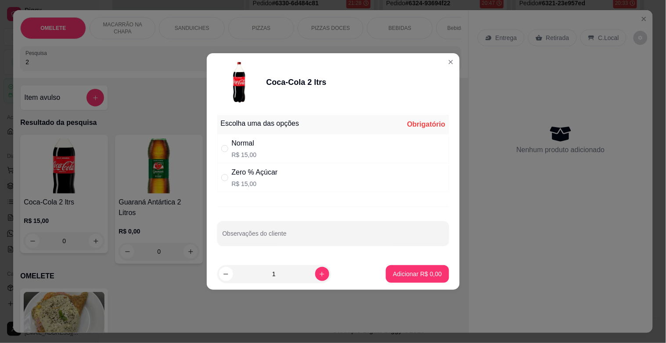
click at [238, 148] on div "Normal" at bounding box center [244, 143] width 25 height 11
radio input "true"
click at [411, 271] on p "Adicionar R$ 15,00" at bounding box center [416, 273] width 52 height 9
type input "1"
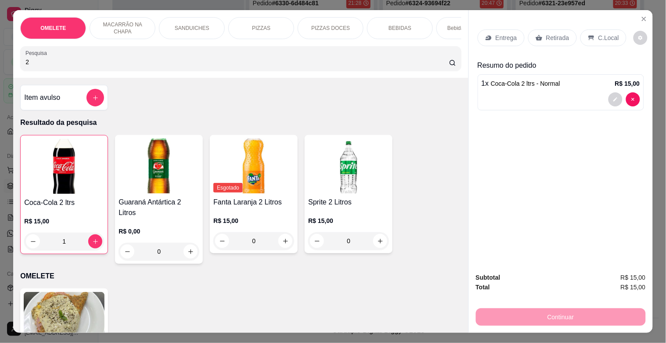
drag, startPoint x: 54, startPoint y: 65, endPoint x: 0, endPoint y: 47, distance: 56.7
click at [0, 47] on div "OMELETE MACARRÃO NA CHAPA SANDUICHES PIZZAS PIZZAS DOCES BEBIDAS Bebidas Alcoól…" at bounding box center [333, 171] width 666 height 343
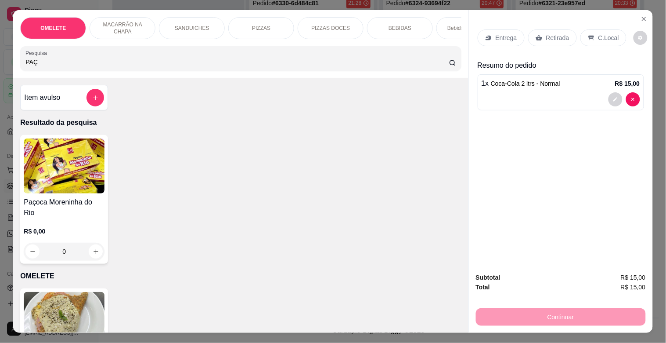
type input "PAÇ"
click at [75, 187] on img at bounding box center [64, 165] width 81 height 55
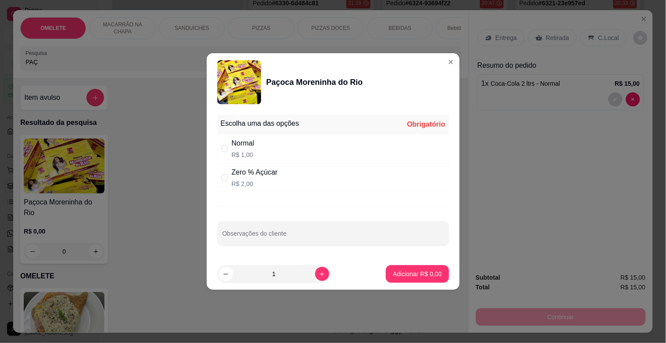
click at [302, 177] on div "Zero % Açúcar R$ 2,00" at bounding box center [333, 177] width 232 height 29
radio input "true"
click at [319, 273] on icon "increase-product-quantity" at bounding box center [322, 274] width 7 height 7
type input "2"
click at [429, 275] on p "Adicionar R$ 4,00" at bounding box center [417, 273] width 47 height 8
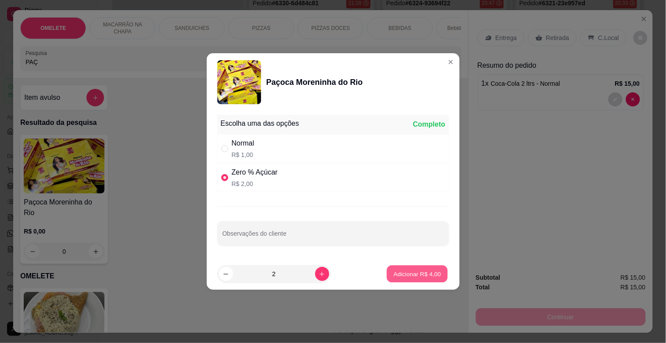
type input "2"
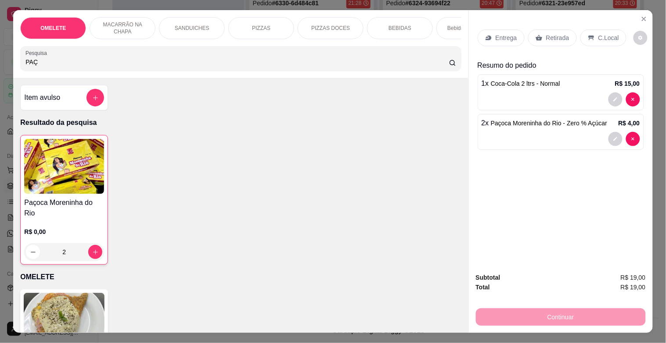
click at [555, 40] on div "Retirada" at bounding box center [552, 37] width 49 height 17
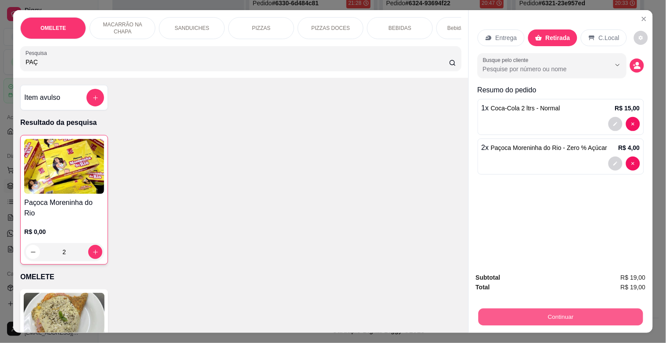
click at [555, 314] on button "Continuar" at bounding box center [560, 316] width 165 height 17
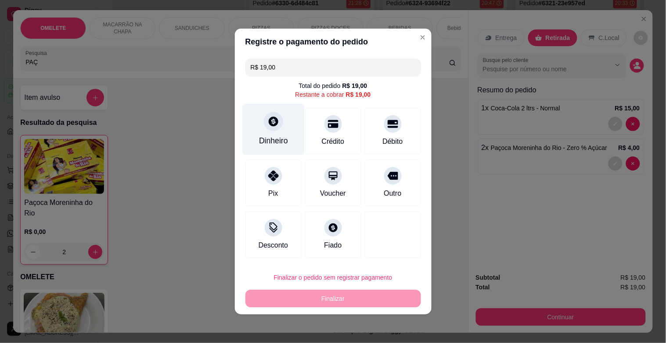
click at [266, 131] on div "Dinheiro" at bounding box center [273, 129] width 62 height 51
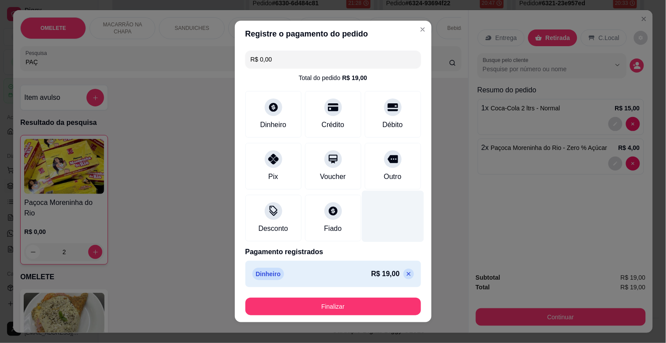
type input "R$ 0,00"
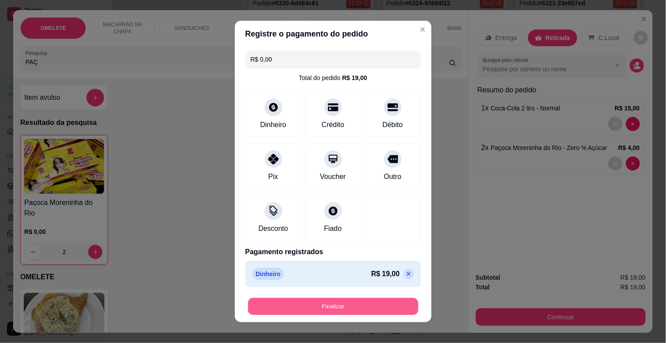
click at [364, 300] on button "Finalizar" at bounding box center [333, 306] width 170 height 17
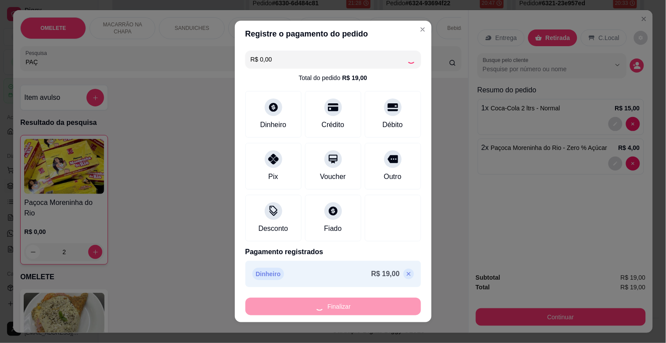
type input "0"
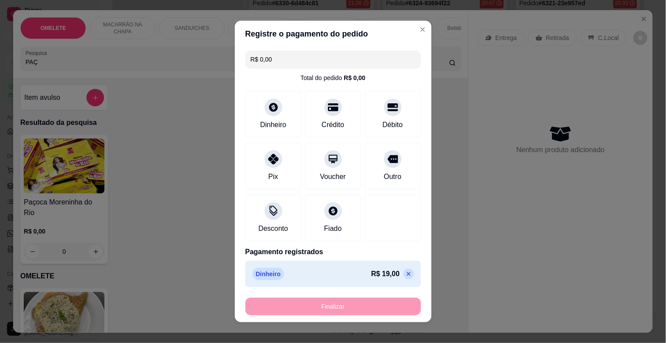
type input "-R$ 19,00"
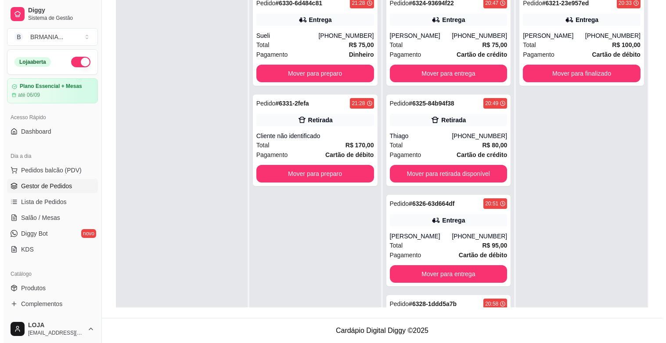
scroll to position [24, 0]
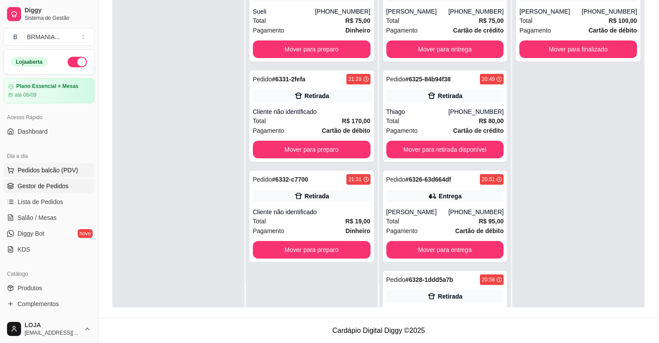
click at [55, 166] on span "Pedidos balcão (PDV)" at bounding box center [48, 170] width 61 height 9
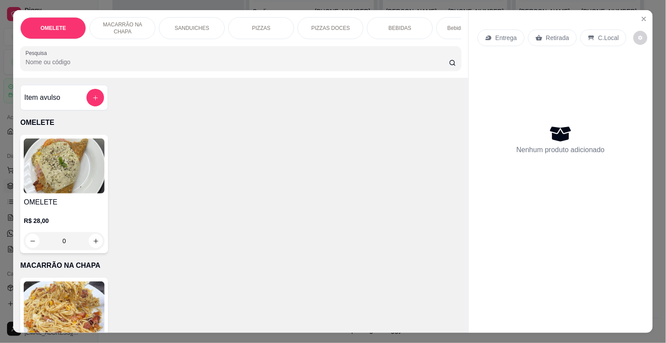
click at [256, 20] on div "PIZZAS" at bounding box center [261, 28] width 66 height 22
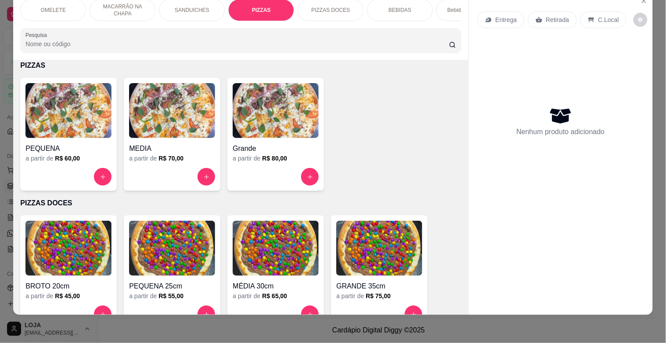
click at [177, 121] on img at bounding box center [172, 110] width 86 height 55
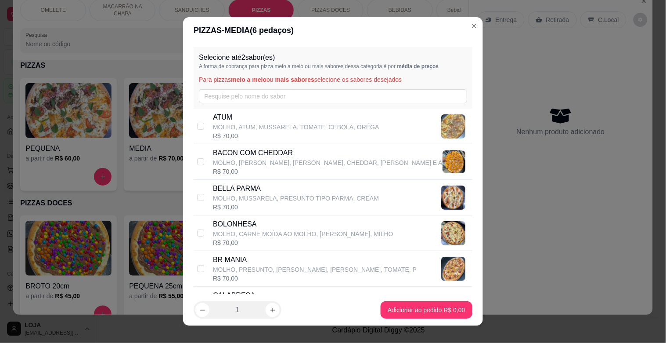
click at [235, 262] on p "BR MANIA" at bounding box center [315, 259] width 204 height 11
checkbox input "true"
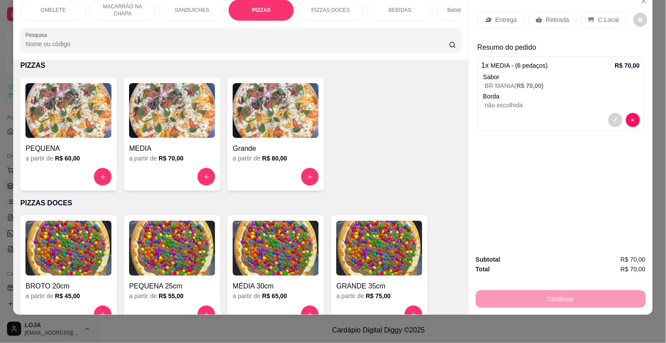
scroll to position [0, 0]
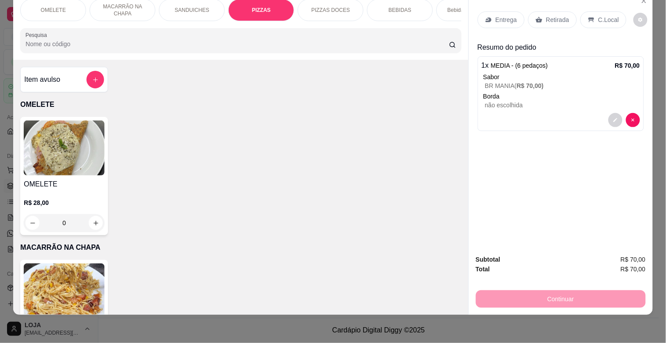
click at [306, 5] on div "PIZZAS DOCES" at bounding box center [331, 10] width 66 height 22
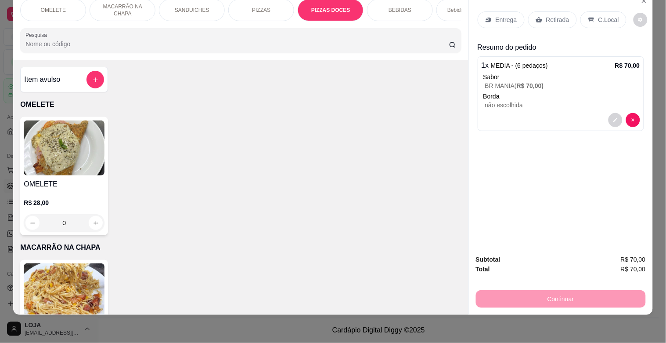
scroll to position [855, 0]
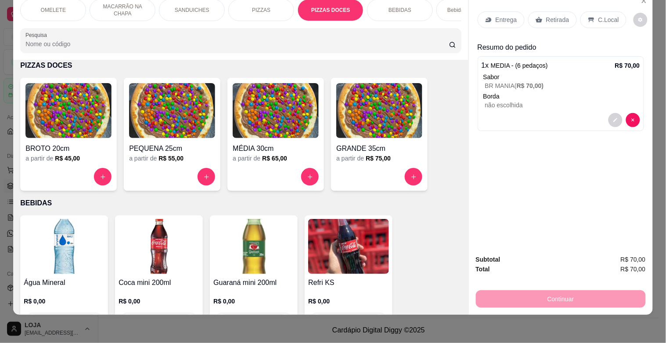
click at [171, 107] on img at bounding box center [172, 110] width 86 height 55
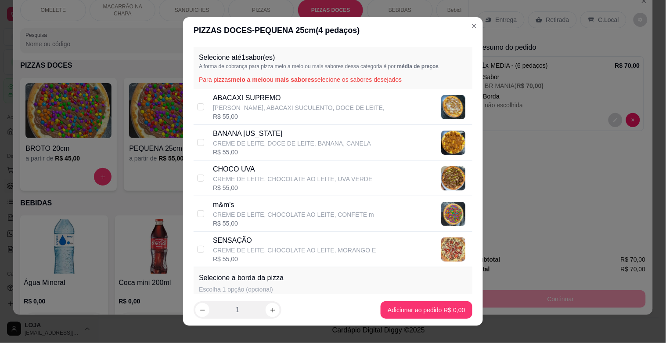
drag, startPoint x: 235, startPoint y: 246, endPoint x: 286, endPoint y: 253, distance: 51.9
click at [235, 246] on p "CREME DE LEITE, CHOCOLATE AO LEITE, MORANGO E" at bounding box center [294, 249] width 163 height 9
checkbox input "true"
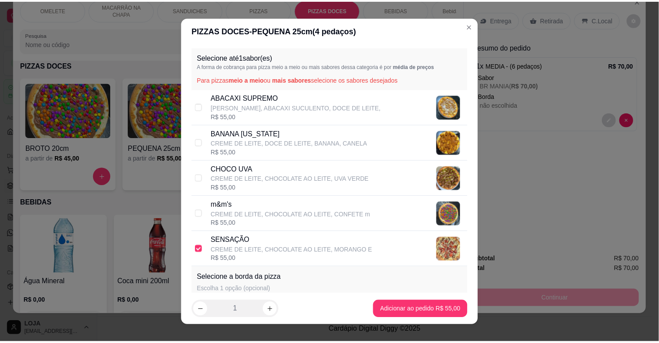
scroll to position [71, 0]
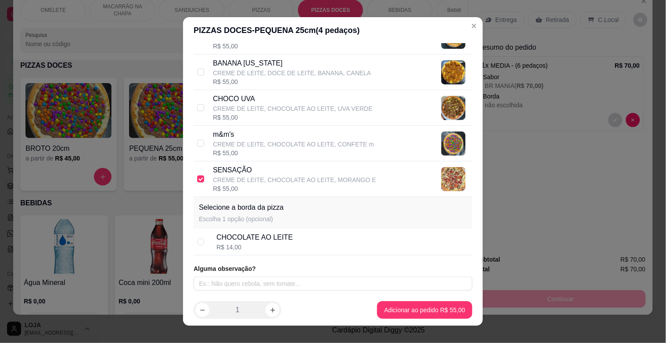
click at [239, 238] on div "CHOCOLATE AO LEITE" at bounding box center [254, 237] width 76 height 11
radio input "true"
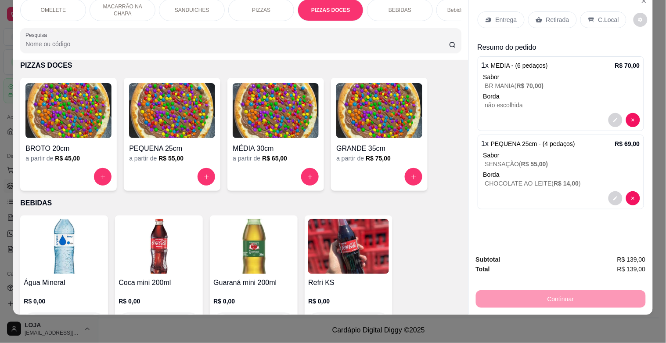
click at [80, 247] on img at bounding box center [64, 246] width 81 height 55
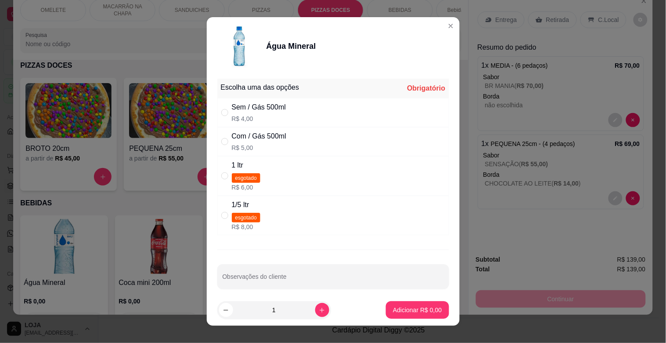
click at [221, 136] on div "Com / Gás 500ml R$ 5,00" at bounding box center [333, 141] width 232 height 29
radio input "true"
click at [315, 306] on button "increase-product-quantity" at bounding box center [322, 310] width 14 height 14
type input "2"
click at [400, 310] on p "Adicionar R$ 10,00" at bounding box center [415, 309] width 51 height 8
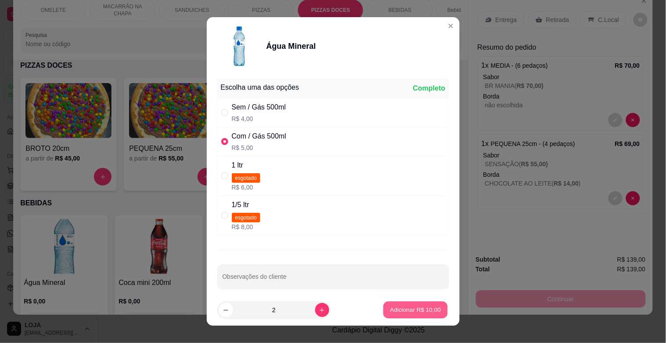
type input "2"
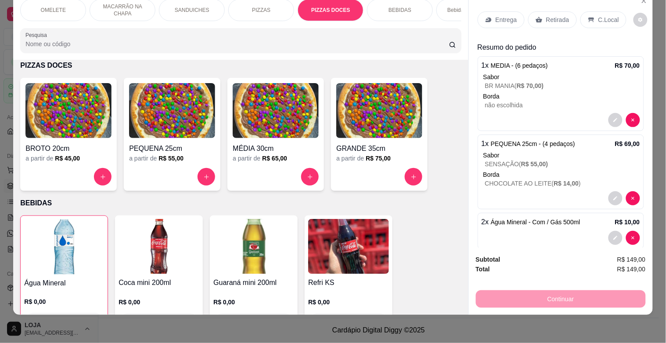
click at [599, 16] on p "C.Local" at bounding box center [609, 19] width 21 height 9
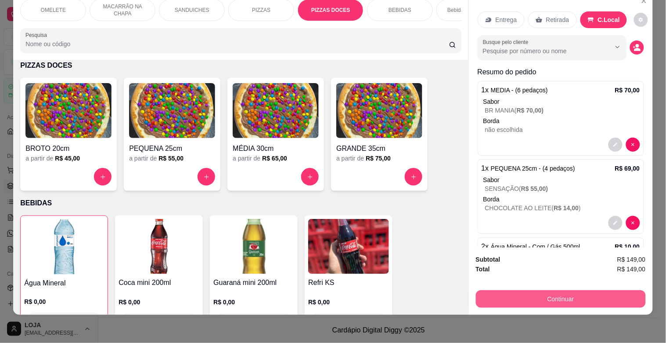
click at [541, 291] on button "Continuar" at bounding box center [561, 299] width 170 height 18
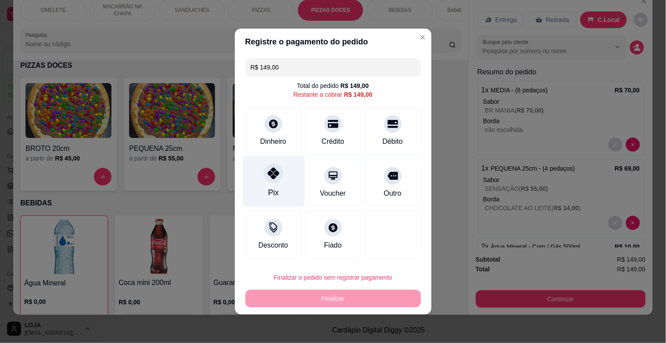
click at [286, 176] on div "Pix" at bounding box center [273, 180] width 62 height 51
type input "R$ 0,00"
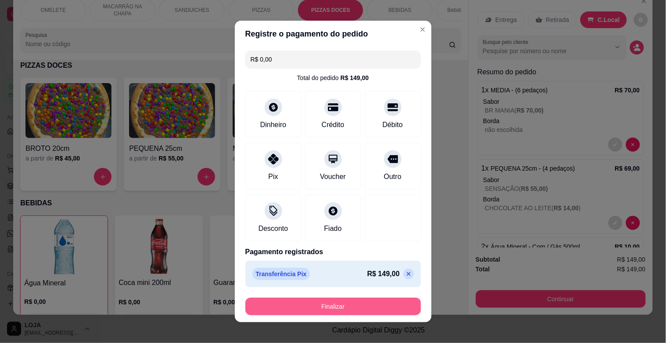
click at [328, 301] on button "Finalizar" at bounding box center [333, 306] width 176 height 18
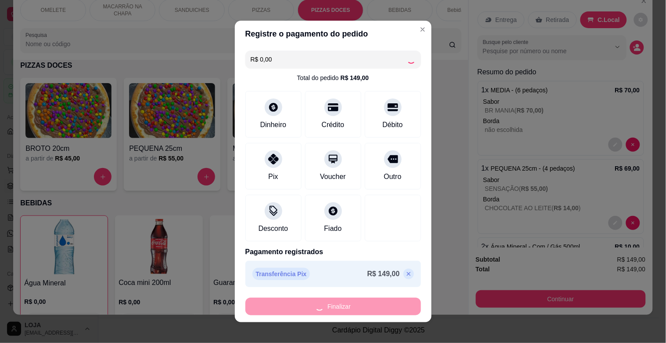
type input "0"
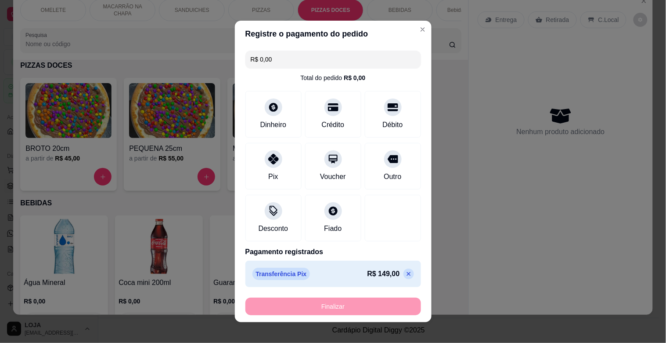
type input "-R$ 149,00"
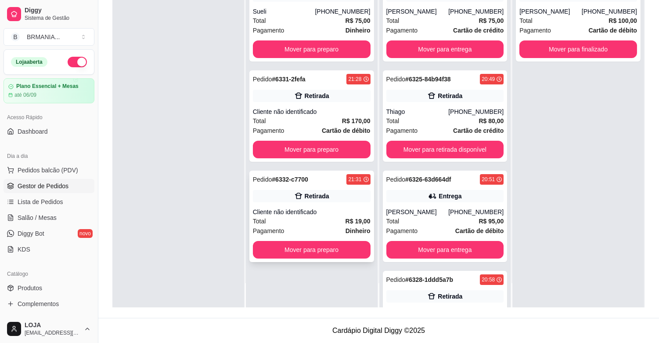
click at [314, 213] on div "Cliente não identificado" at bounding box center [312, 211] width 118 height 9
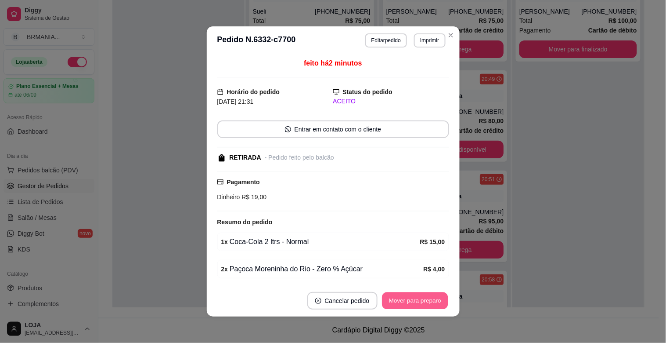
click at [415, 303] on button "Mover para preparo" at bounding box center [415, 300] width 66 height 17
click at [413, 301] on button "Mover para retirada disponível" at bounding box center [400, 301] width 97 height 18
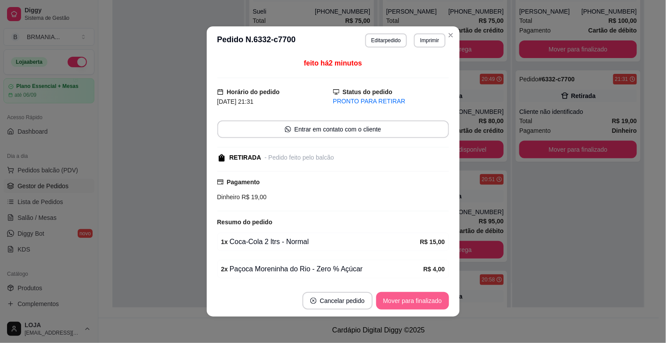
click at [411, 300] on button "Mover para finalizado" at bounding box center [412, 301] width 73 height 18
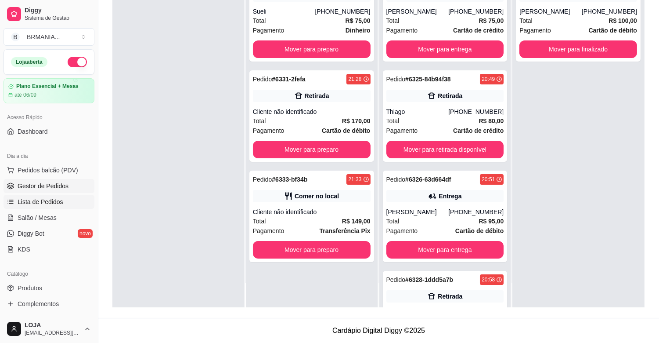
click at [34, 200] on span "Lista de Pedidos" at bounding box center [41, 201] width 46 height 9
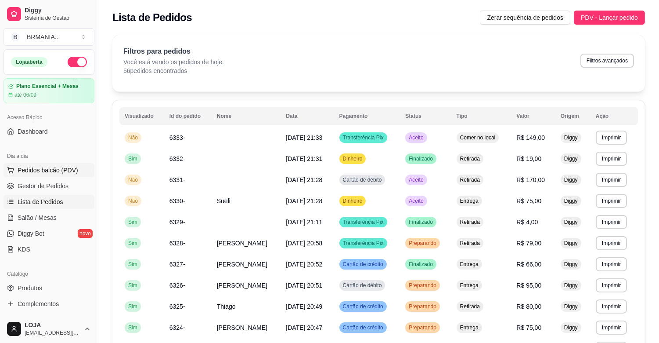
click at [55, 172] on span "Pedidos balcão (PDV)" at bounding box center [48, 170] width 61 height 9
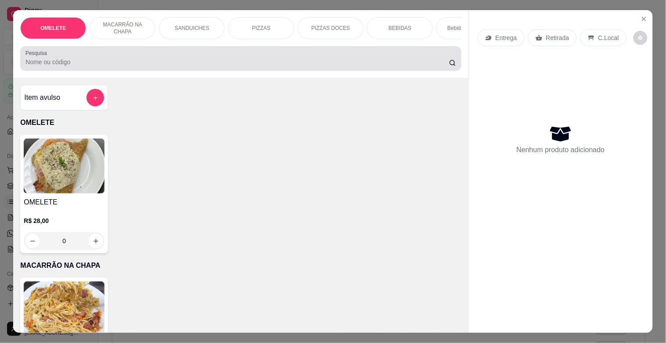
click at [125, 63] on input "Pesquisa" at bounding box center [237, 62] width 424 height 9
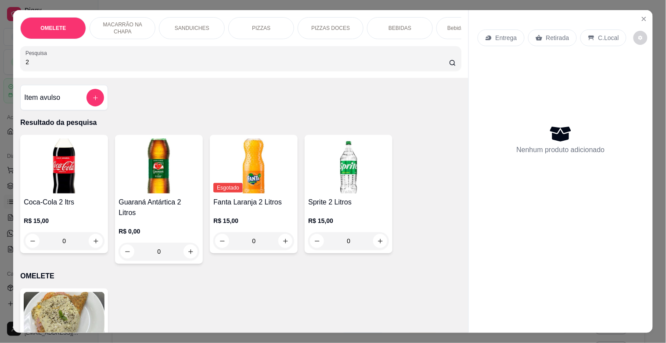
type input "2"
click at [33, 175] on img at bounding box center [64, 165] width 81 height 55
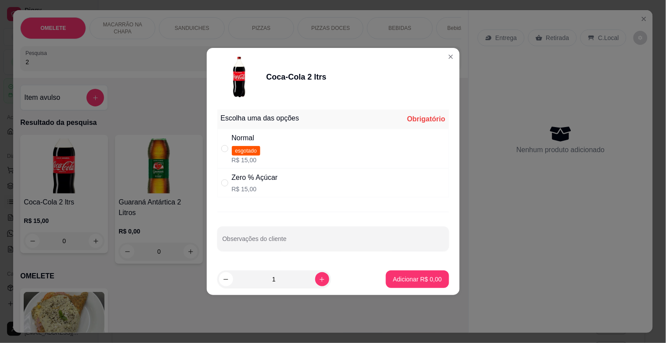
click at [252, 183] on div "Zero % Açúcar R$ 15,00" at bounding box center [255, 182] width 46 height 21
radio input "true"
click at [389, 274] on button "Adicionar R$ 15,00" at bounding box center [416, 279] width 65 height 17
type input "1"
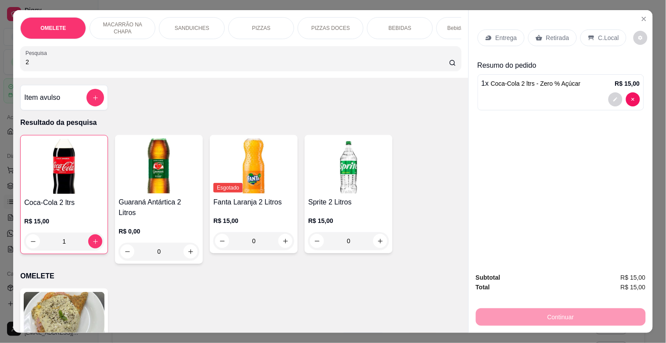
drag, startPoint x: 50, startPoint y: 68, endPoint x: 0, endPoint y: 69, distance: 50.1
click at [0, 69] on div "OMELETE MACARRÃO NA CHAPA SANDUICHES PIZZAS PIZZAS DOCES BEBIDAS Bebidas Alcoól…" at bounding box center [333, 171] width 666 height 343
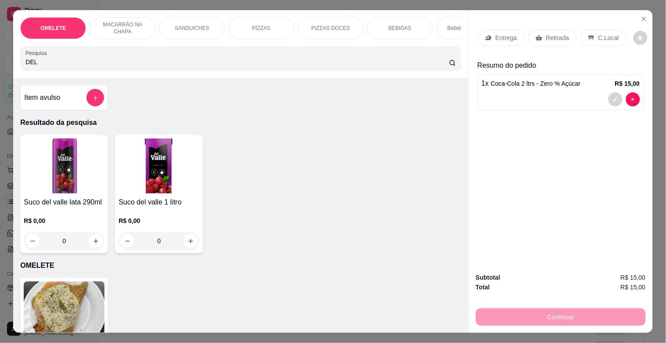
type input "DEL"
click at [124, 180] on img at bounding box center [159, 165] width 81 height 55
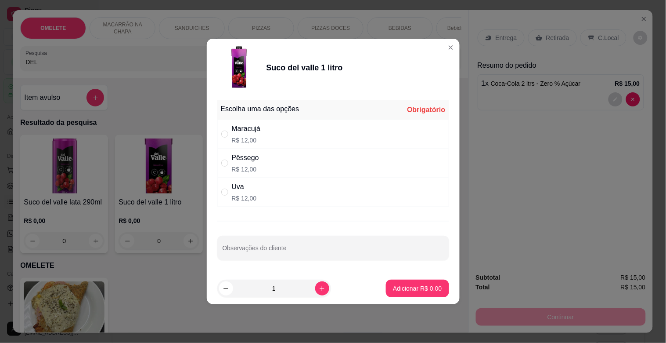
click at [245, 186] on div "Uva" at bounding box center [244, 186] width 25 height 11
radio input "true"
click at [405, 287] on p "Adicionar R$ 12,00" at bounding box center [416, 288] width 52 height 9
type input "1"
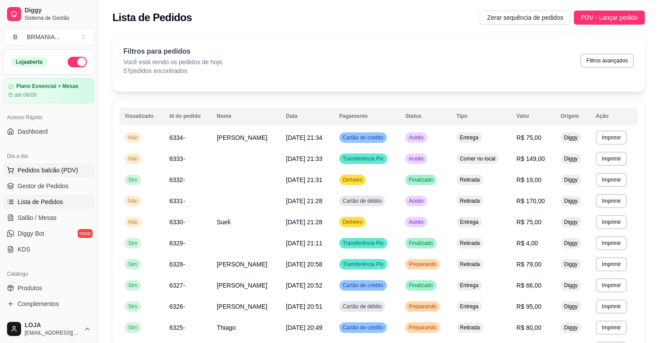
click at [76, 169] on button "Pedidos balcão (PDV)" at bounding box center [49, 170] width 91 height 14
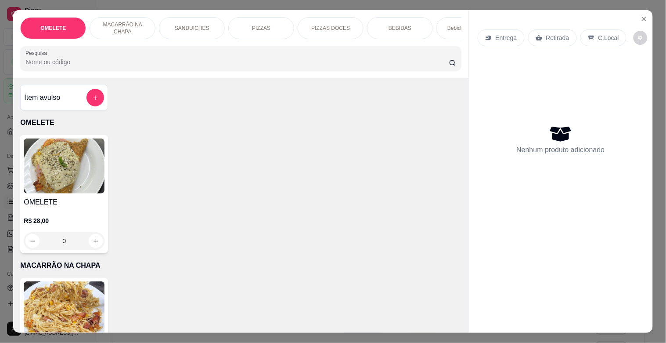
click at [267, 25] on div "PIZZAS" at bounding box center [261, 28] width 66 height 22
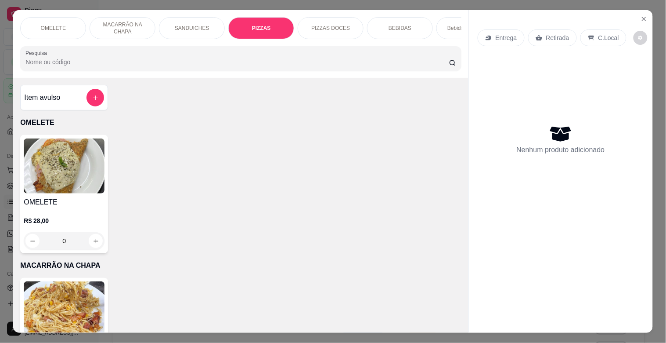
scroll to position [21, 0]
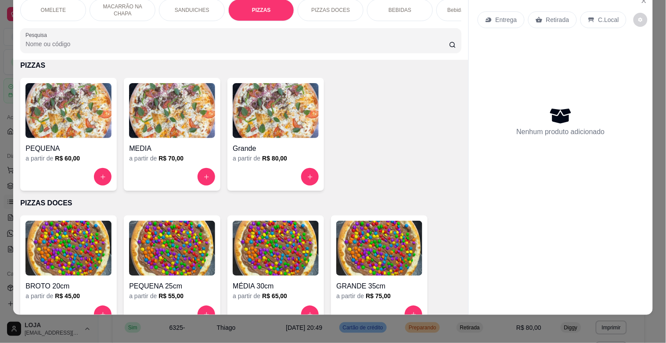
click at [279, 133] on img at bounding box center [276, 110] width 86 height 55
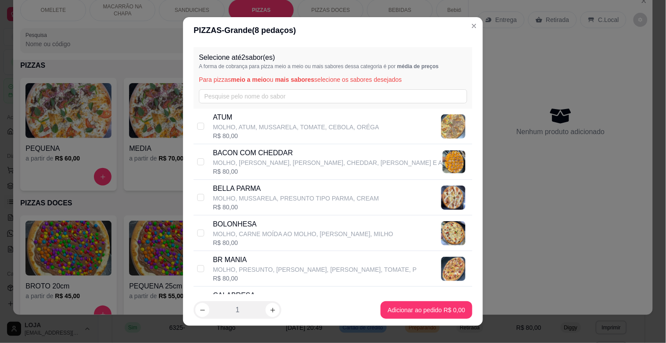
drag, startPoint x: 283, startPoint y: 251, endPoint x: 317, endPoint y: 259, distance: 35.2
click at [285, 251] on div "BR MANIA MOLHO, PRESUNTO, [PERSON_NAME], [PERSON_NAME], TOMATE, P R$ 80,00" at bounding box center [333, 269] width 279 height 36
checkbox input "true"
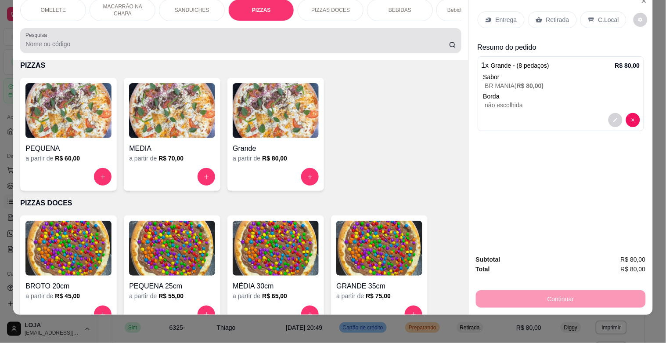
click at [63, 42] on input "Pesquisa" at bounding box center [237, 44] width 424 height 9
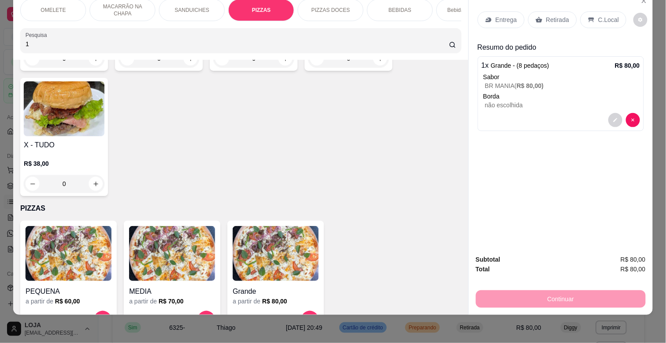
scroll to position [861, 0]
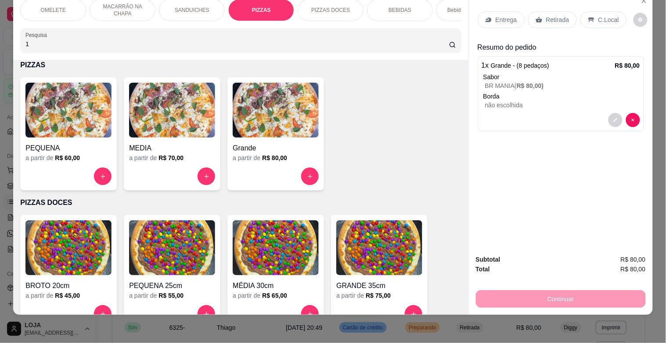
type input "1"
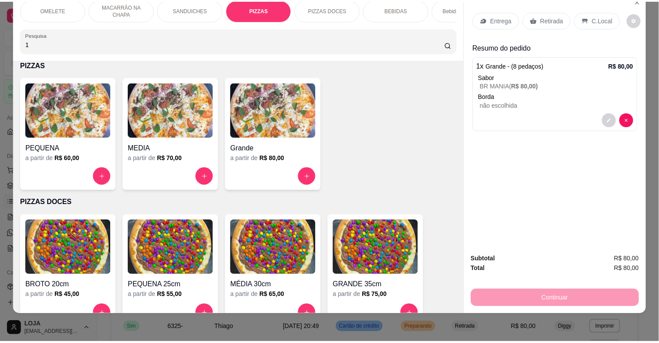
scroll to position [0, 0]
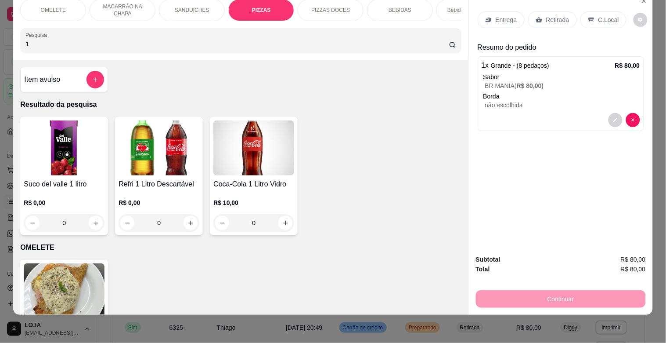
click at [154, 151] on img at bounding box center [159, 147] width 81 height 55
click at [230, 156] on img at bounding box center [253, 147] width 81 height 55
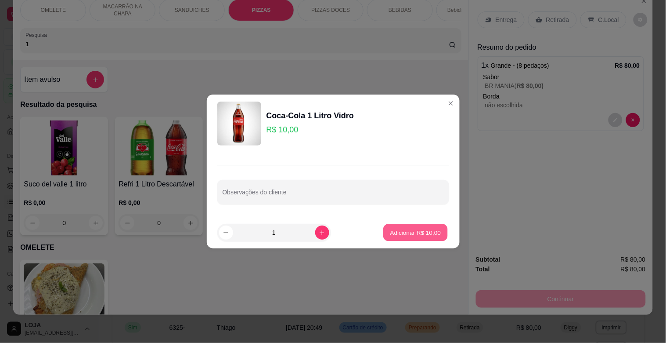
click at [397, 233] on p "Adicionar R$ 10,00" at bounding box center [415, 232] width 51 height 8
type input "1"
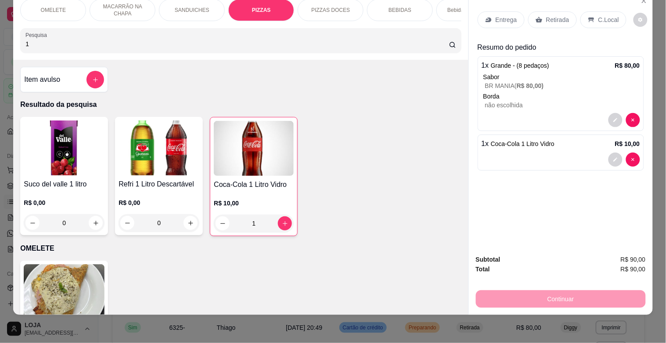
click at [85, 173] on img at bounding box center [64, 147] width 81 height 55
drag, startPoint x: 25, startPoint y: 40, endPoint x: 0, endPoint y: 40, distance: 25.5
click at [0, 40] on div "OMELETE MACARRÃO NA CHAPA SANDUICHES PIZZAS PIZZAS DOCES BEBIDAS Bebidas Alcoól…" at bounding box center [333, 171] width 666 height 343
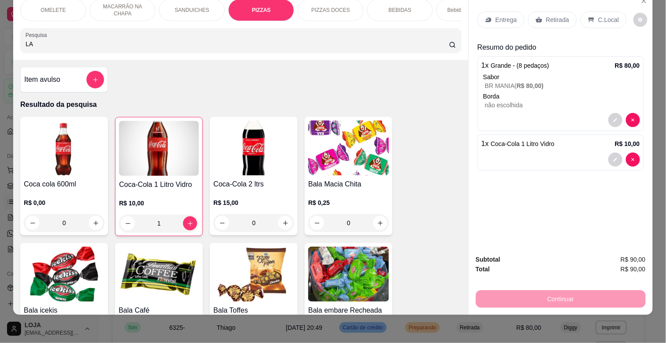
type input "L"
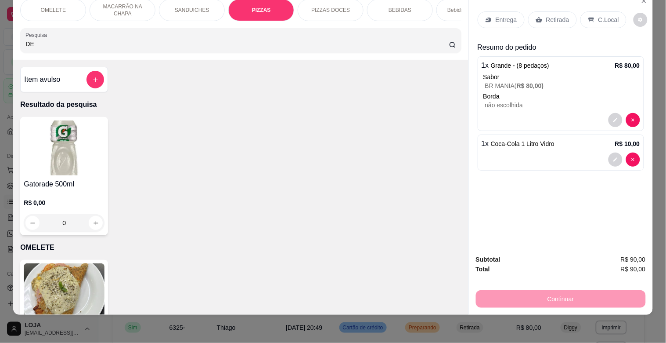
type input "D"
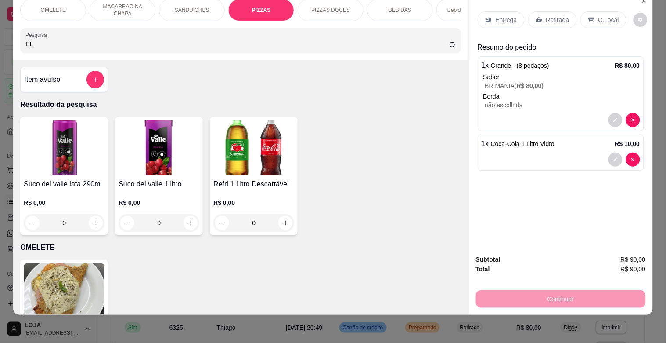
type input "EL"
click at [61, 135] on img at bounding box center [64, 147] width 81 height 55
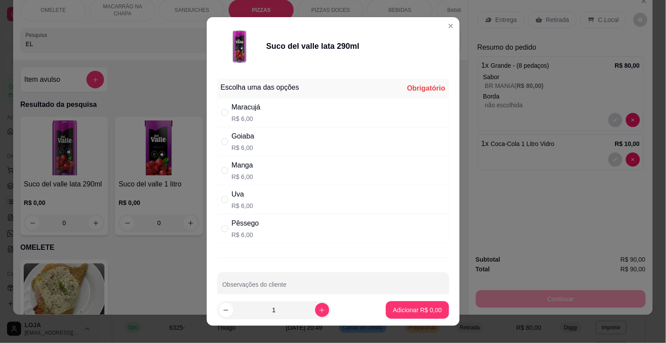
click at [257, 191] on div "Uva R$ 6,00" at bounding box center [333, 199] width 232 height 29
radio input "true"
click at [402, 310] on p "Adicionar R$ 6,00" at bounding box center [417, 309] width 47 height 8
type input "1"
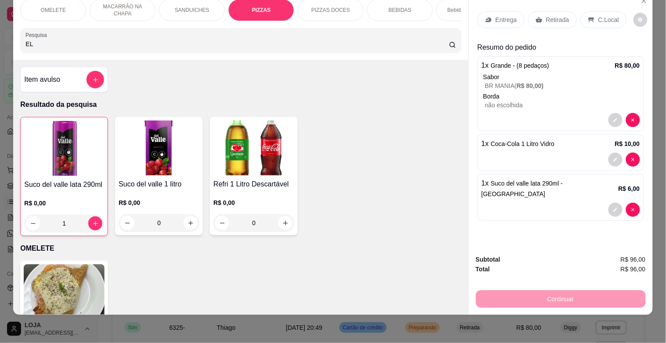
drag, startPoint x: 68, startPoint y: 47, endPoint x: 0, endPoint y: 36, distance: 68.9
click at [0, 36] on div "OMELETE MACARRÃO NA CHAPA SANDUICHES PIZZAS PIZZAS DOCES BEBIDAS Bebidas Alcoól…" at bounding box center [333, 171] width 666 height 343
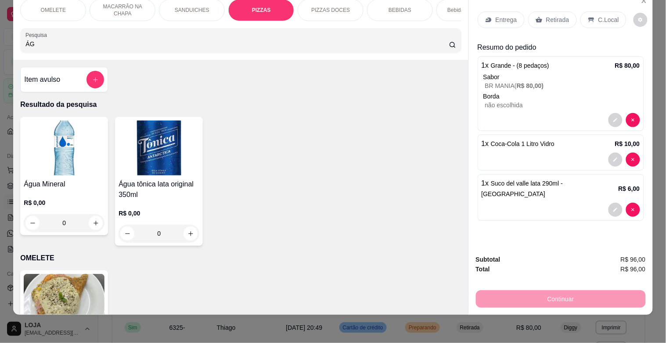
type input "ÁG"
click at [69, 159] on img at bounding box center [64, 147] width 81 height 55
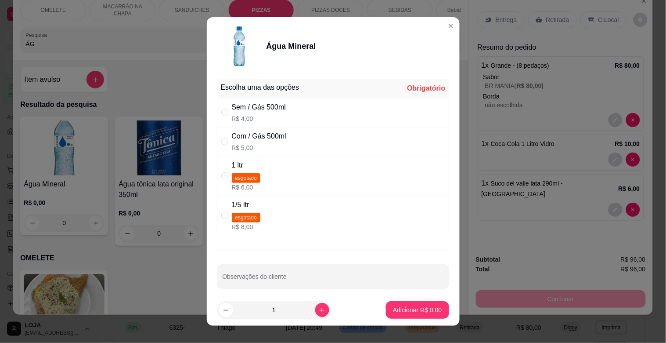
click at [249, 145] on p "R$ 5,00" at bounding box center [259, 147] width 54 height 9
radio input "true"
click at [404, 305] on button "Adicionar R$ 5,00" at bounding box center [417, 310] width 63 height 18
type input "1"
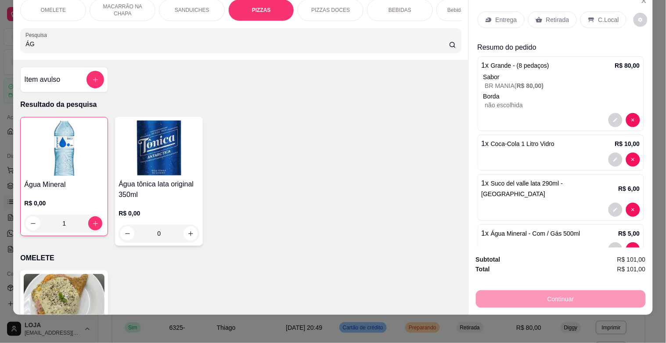
click at [599, 15] on p "C.Local" at bounding box center [609, 19] width 21 height 9
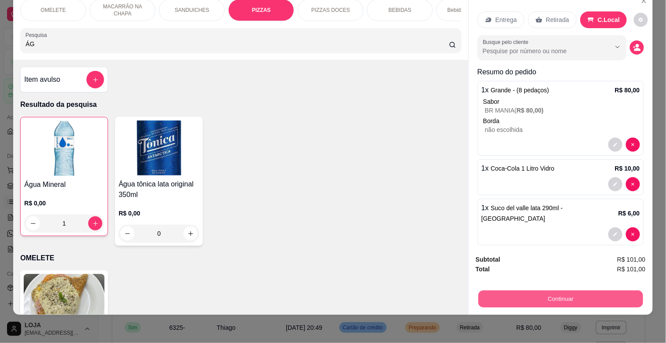
click at [574, 292] on button "Continuar" at bounding box center [560, 298] width 165 height 17
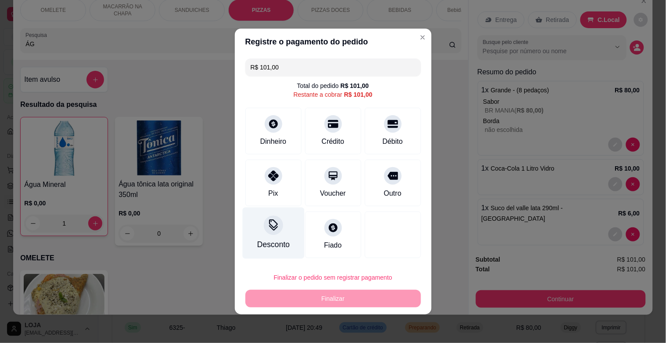
click at [271, 238] on div "Desconto" at bounding box center [273, 232] width 62 height 51
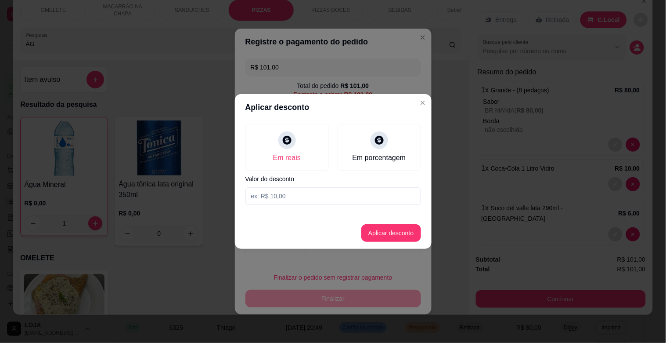
click at [275, 189] on input at bounding box center [333, 196] width 176 height 18
type input "1,00"
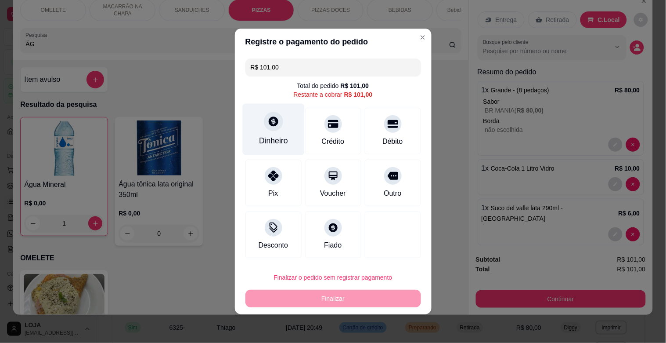
click at [288, 128] on div "Dinheiro" at bounding box center [273, 129] width 62 height 51
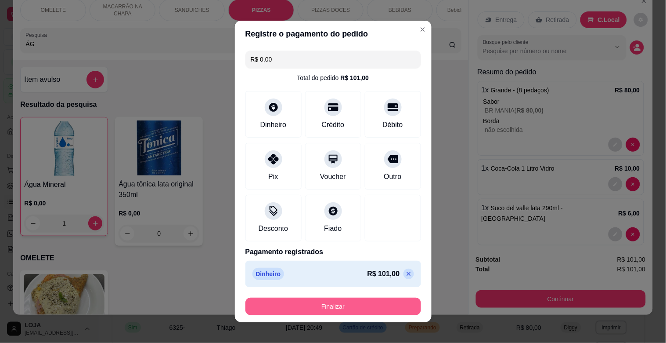
click at [344, 309] on button "Finalizar" at bounding box center [333, 306] width 176 height 18
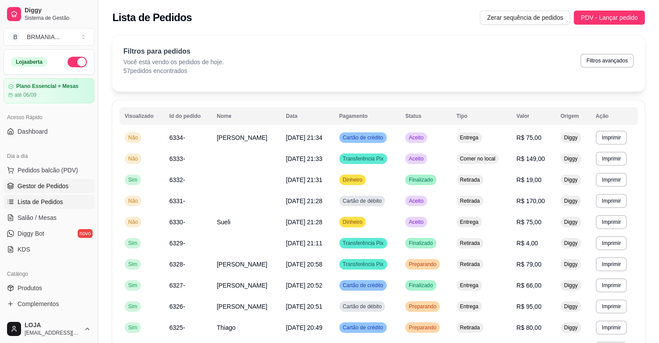
click at [51, 189] on span "Gestor de Pedidos" at bounding box center [43, 185] width 51 height 9
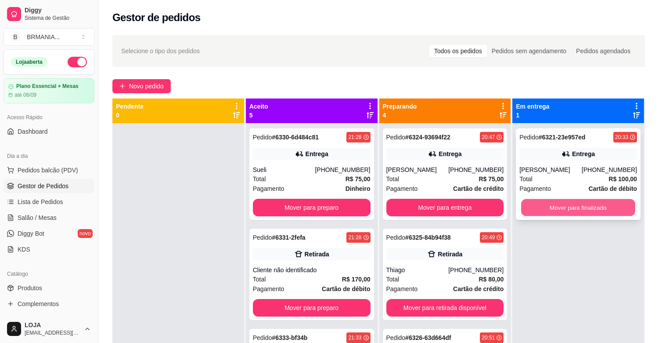
click at [571, 201] on button "Mover para finalizado" at bounding box center [578, 207] width 114 height 17
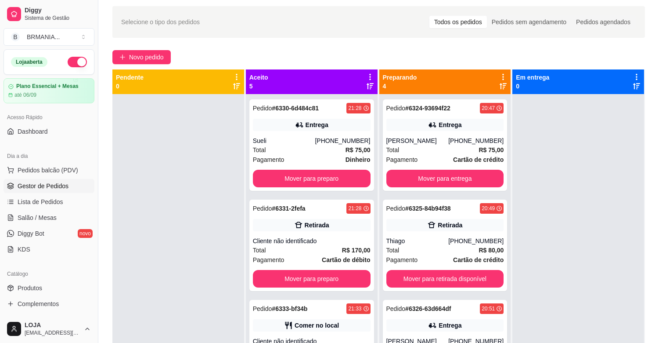
scroll to position [134, 0]
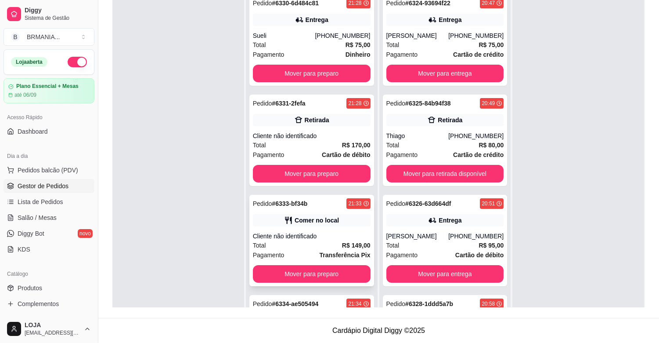
click at [328, 221] on div "Comer no local" at bounding box center [317, 220] width 44 height 9
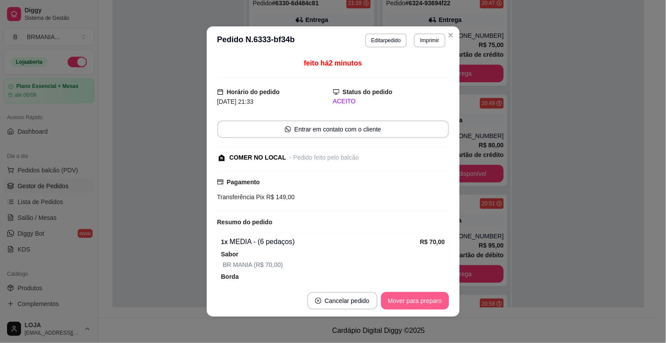
click at [423, 298] on button "Mover para preparo" at bounding box center [415, 301] width 68 height 18
click at [427, 299] on button "Mover para retirada disponível" at bounding box center [400, 301] width 97 height 18
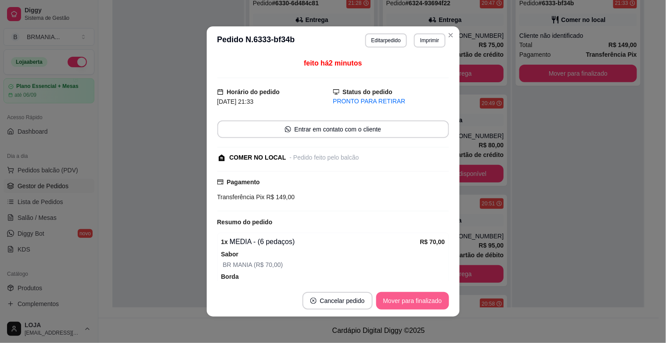
click at [430, 299] on button "Mover para finalizado" at bounding box center [412, 301] width 73 height 18
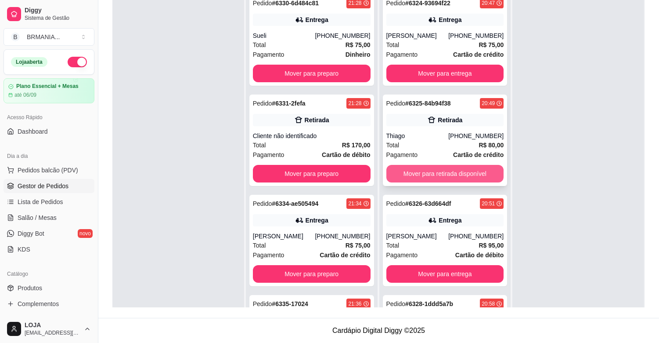
click at [417, 173] on button "Mover para retirada disponível" at bounding box center [445, 174] width 118 height 18
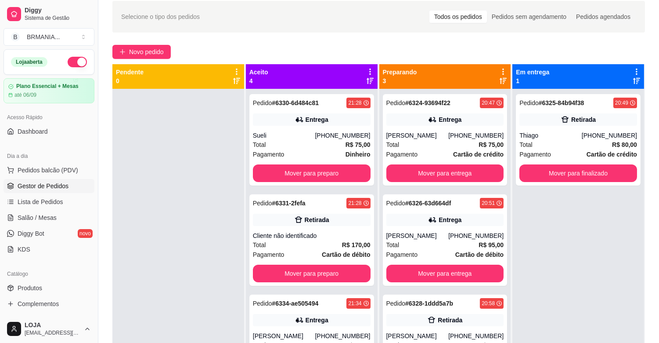
scroll to position [32, 0]
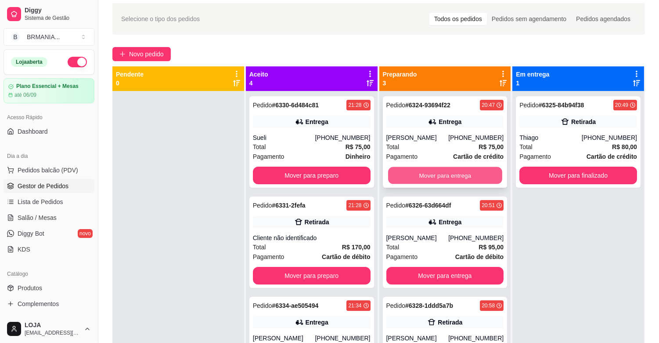
click at [441, 177] on button "Mover para entrega" at bounding box center [445, 175] width 114 height 17
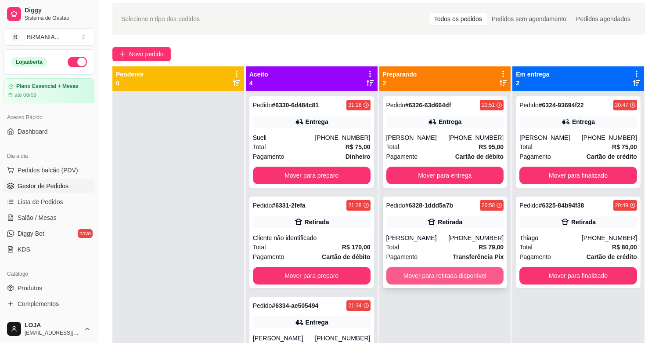
click at [449, 277] on button "Mover para retirada disponível" at bounding box center [445, 276] width 118 height 18
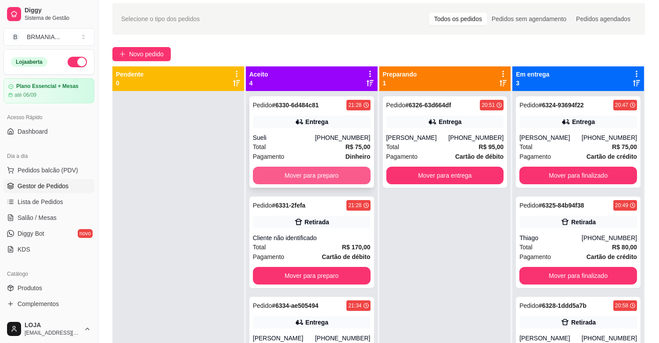
click at [303, 179] on button "Mover para preparo" at bounding box center [312, 175] width 118 height 18
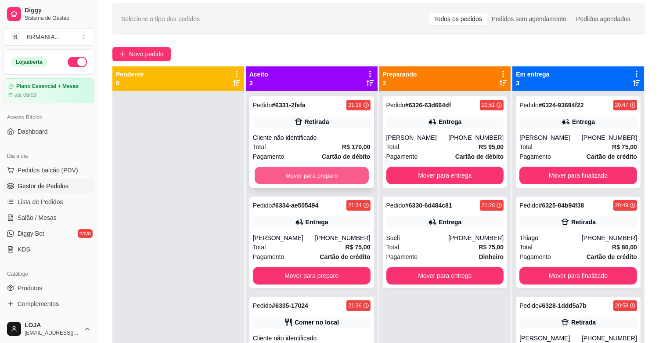
click at [303, 173] on button "Mover para preparo" at bounding box center [312, 175] width 114 height 17
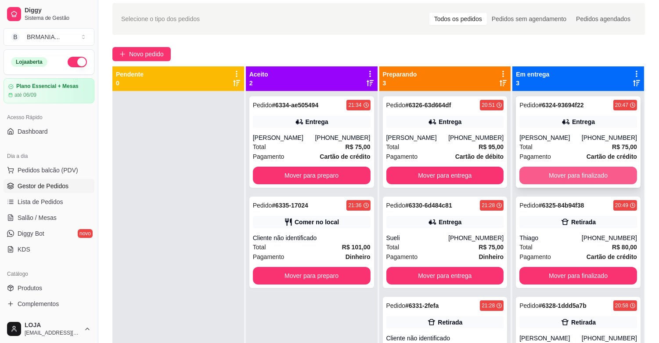
click at [566, 168] on button "Mover para finalizado" at bounding box center [578, 175] width 118 height 18
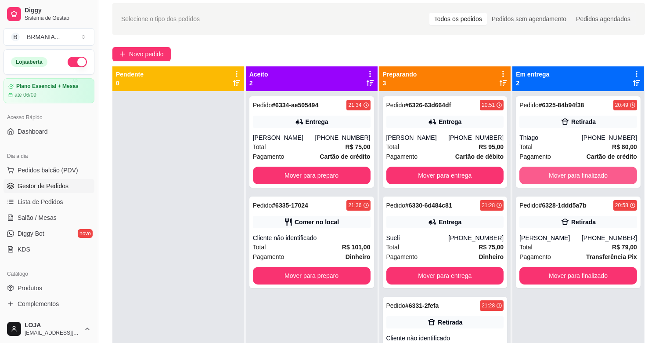
click at [561, 170] on button "Mover para finalizado" at bounding box center [578, 175] width 118 height 18
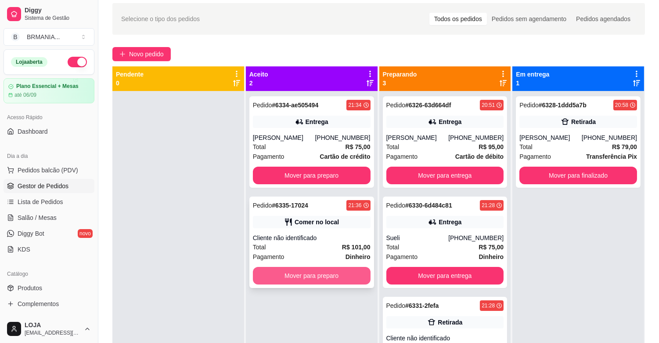
click at [337, 273] on button "Mover para preparo" at bounding box center [312, 276] width 118 height 18
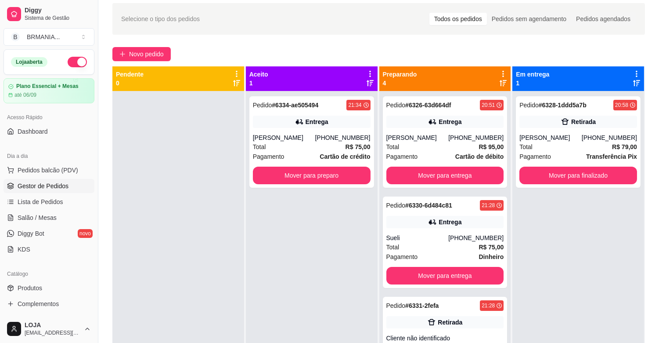
scroll to position [134, 0]
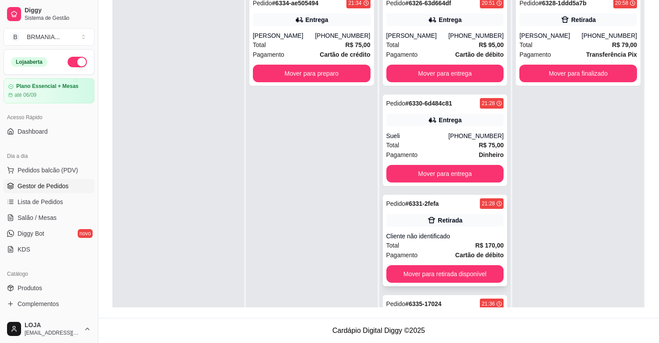
click at [448, 226] on div "Pedido # 6331-2fefa 21:28 Retirada Cliente não identificado Total R$ 170,00 Pag…" at bounding box center [445, 240] width 125 height 91
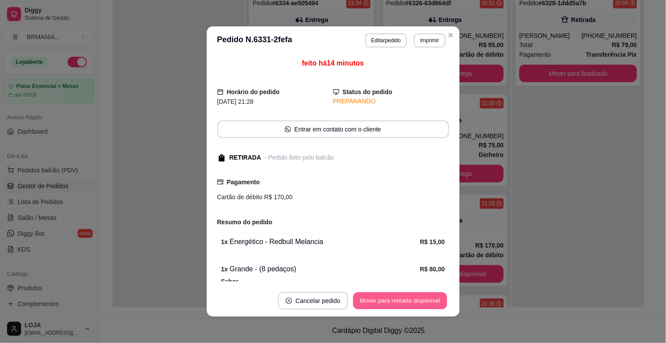
click at [430, 296] on button "Mover para retirada disponível" at bounding box center [400, 300] width 94 height 17
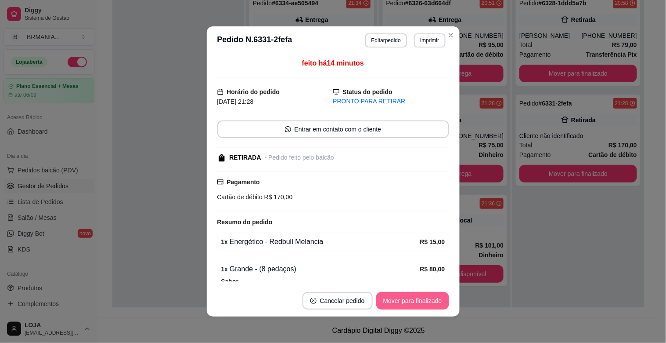
click at [430, 296] on button "Mover para finalizado" at bounding box center [412, 301] width 73 height 18
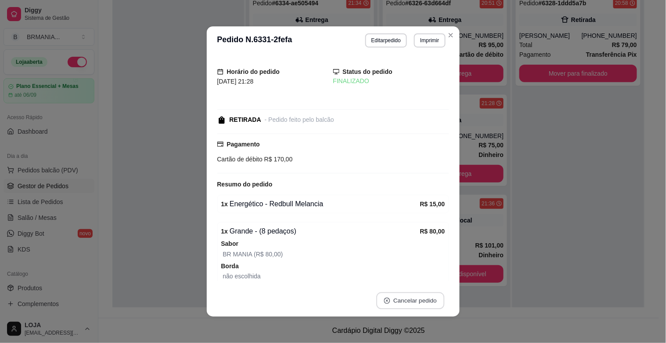
click at [430, 296] on button "Cancelar pedido" at bounding box center [410, 300] width 68 height 17
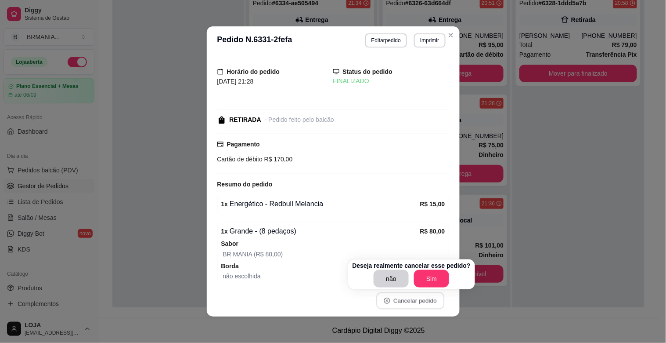
click at [446, 188] on div "Horário do pedido [DATE] 21:28 Status do pedido FINALIZADO RETIRADA - Pedido fe…" at bounding box center [333, 169] width 253 height 230
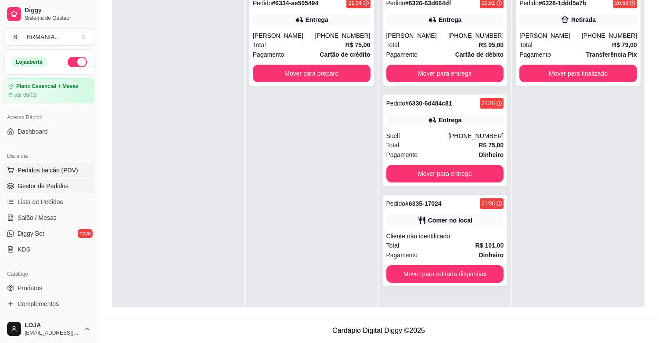
click at [39, 174] on button "Pedidos balcão (PDV)" at bounding box center [49, 170] width 91 height 14
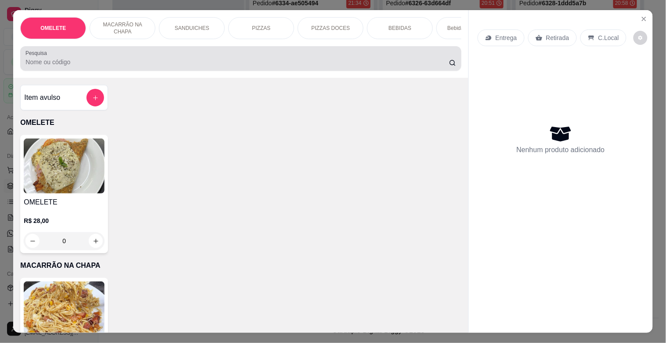
click at [102, 62] on input "Pesquisa" at bounding box center [237, 62] width 424 height 9
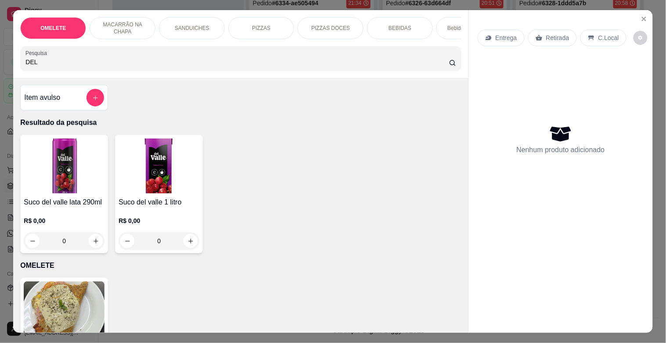
click at [49, 207] on h4 "Suco del valle lata 290ml" at bounding box center [64, 202] width 81 height 11
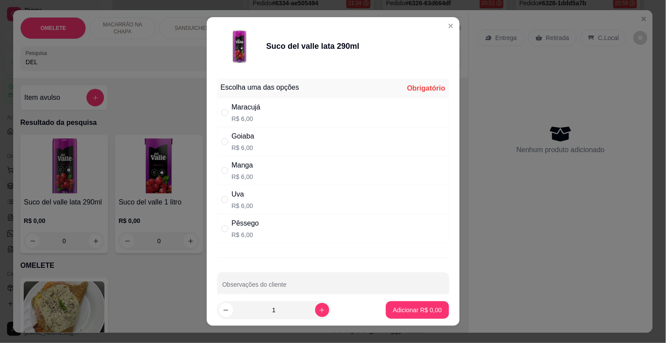
click at [255, 107] on div "Maracujá" at bounding box center [246, 107] width 29 height 11
click at [411, 307] on p "Adicionar R$ 6,00" at bounding box center [417, 309] width 49 height 9
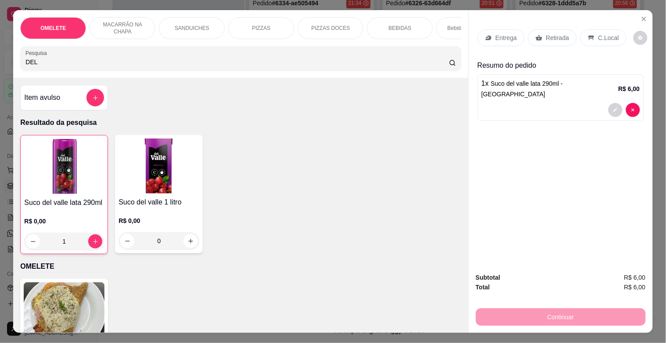
drag, startPoint x: 47, startPoint y: 48, endPoint x: 2, endPoint y: 69, distance: 49.3
click at [0, 68] on div "OMELETE MACARRÃO NA CHAPA SANDUICHES PIZZAS PIZZAS DOCES BEBIDAS Bebidas Alcoól…" at bounding box center [333, 171] width 666 height 343
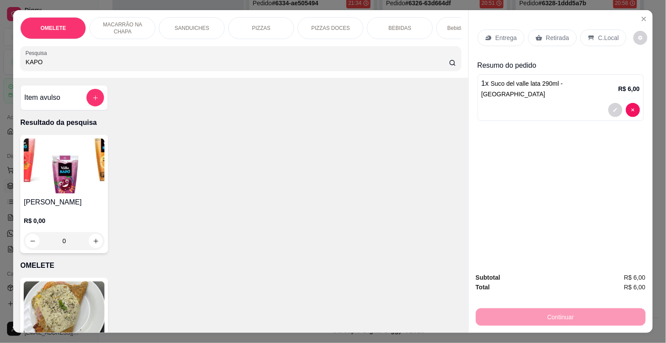
click at [51, 134] on div "Item avulso Resultado da pesquisa Suco Kapo R$ 0,00 0 OMELETE OMELETE R$ 28,00 …" at bounding box center [240, 205] width 455 height 254
click at [54, 163] on img at bounding box center [64, 165] width 81 height 55
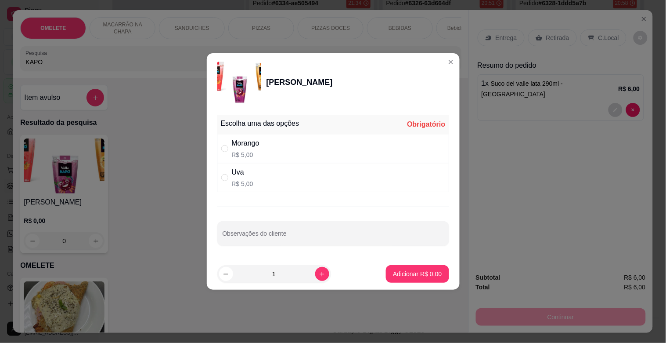
drag, startPoint x: 234, startPoint y: 143, endPoint x: 318, endPoint y: 201, distance: 101.3
click at [234, 144] on div "Morango" at bounding box center [246, 143] width 28 height 11
click at [418, 271] on p "Adicionar R$ 5,00" at bounding box center [417, 273] width 49 height 9
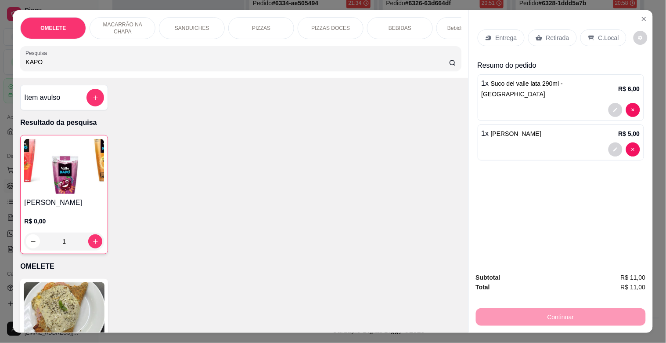
click at [552, 33] on p "Retirada" at bounding box center [557, 37] width 23 height 9
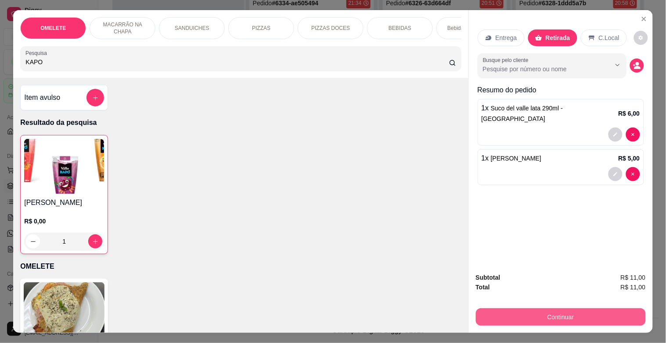
click at [555, 313] on button "Continuar" at bounding box center [561, 317] width 170 height 18
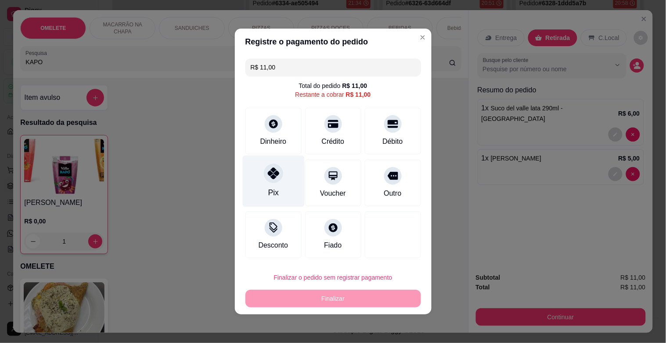
click at [256, 185] on div "Pix" at bounding box center [273, 180] width 62 height 51
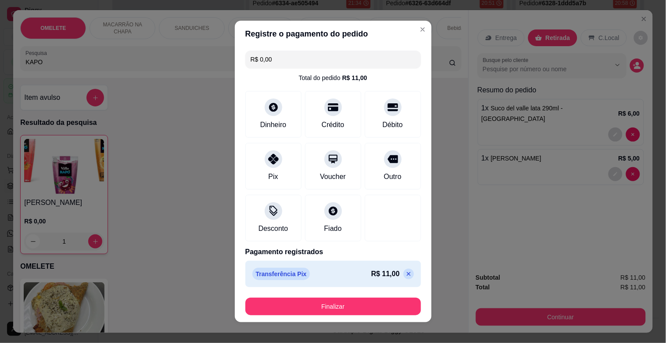
click at [352, 296] on footer "Finalizar" at bounding box center [333, 306] width 197 height 32
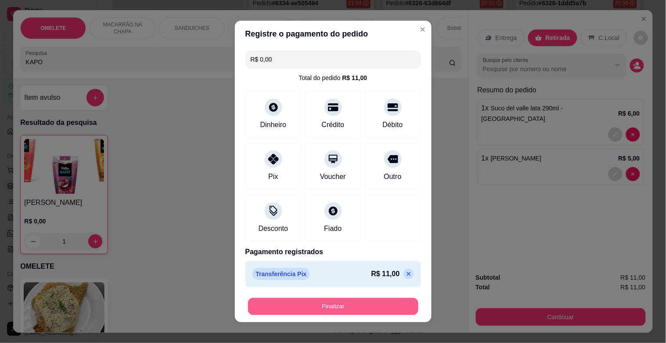
click at [352, 305] on button "Finalizar" at bounding box center [333, 306] width 170 height 17
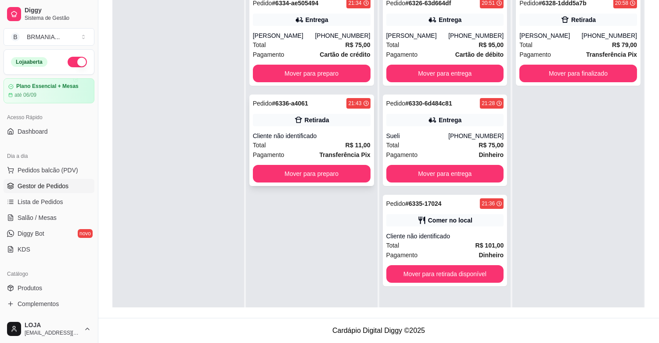
click at [370, 130] on div "Pedido # 6336-a4061 21:43 Retirada Cliente não identificado Total R$ 11,00 Paga…" at bounding box center [311, 139] width 125 height 91
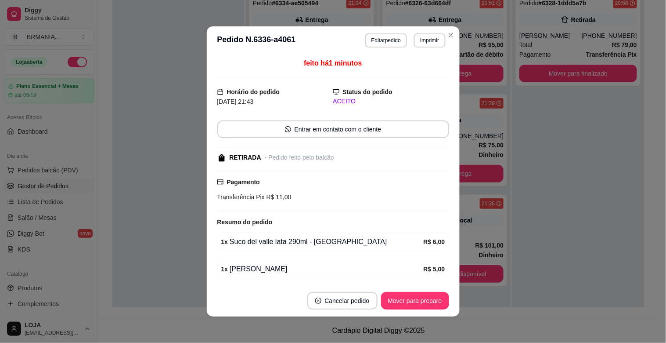
click at [410, 302] on button "Mover para preparo" at bounding box center [415, 301] width 68 height 18
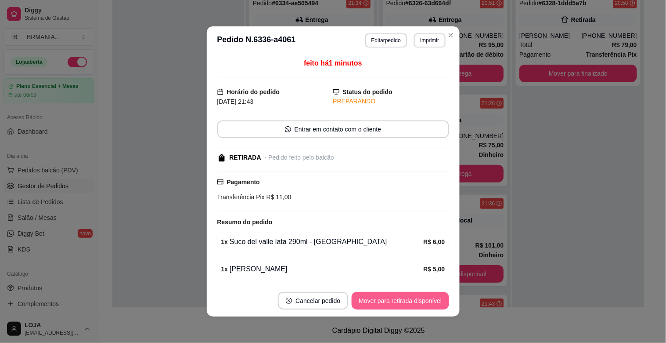
click at [410, 302] on button "Mover para retirada disponível" at bounding box center [400, 301] width 97 height 18
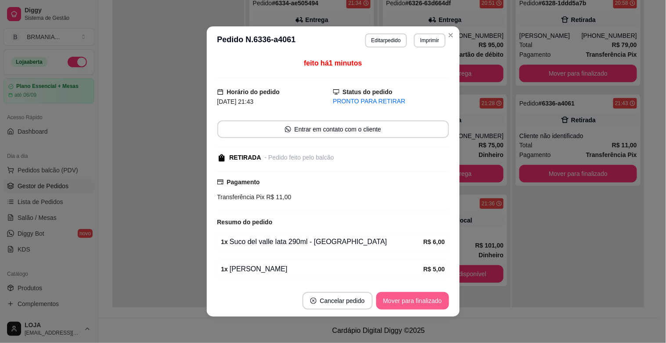
click at [410, 302] on button "Mover para finalizado" at bounding box center [412, 301] width 73 height 18
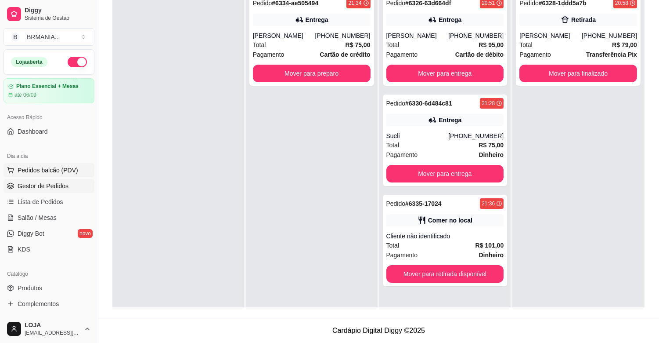
click at [51, 164] on button "Pedidos balcão (PDV)" at bounding box center [49, 170] width 91 height 14
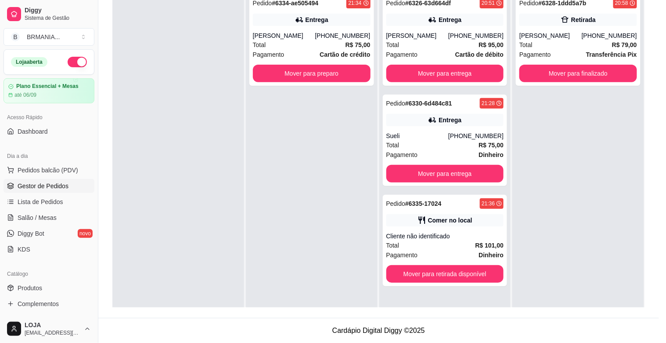
click at [180, 58] on div at bounding box center [240, 59] width 430 height 18
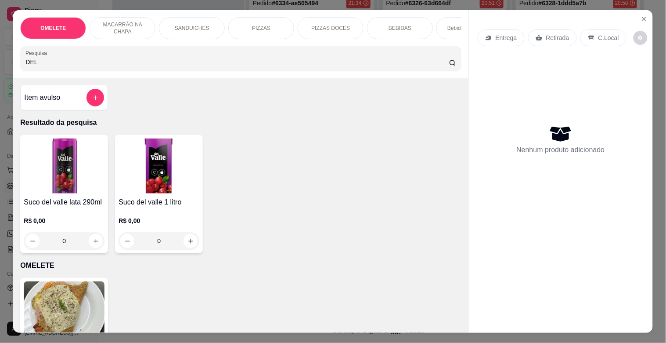
click at [136, 187] on img at bounding box center [159, 165] width 81 height 55
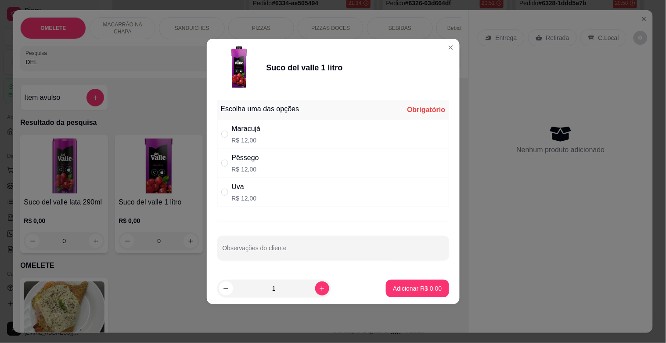
click at [261, 125] on div "Maracujá" at bounding box center [246, 128] width 29 height 11
click at [412, 285] on p "Adicionar R$ 12,00" at bounding box center [416, 288] width 52 height 9
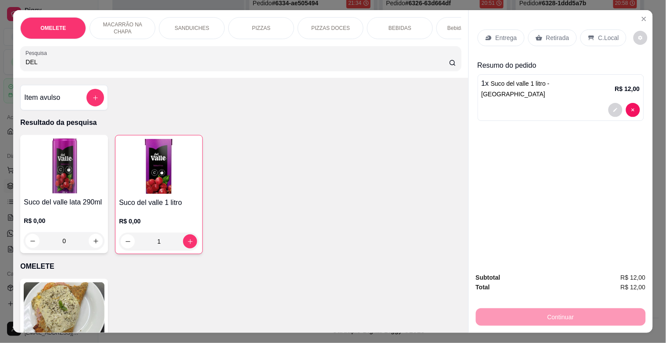
click at [546, 34] on p "Retirada" at bounding box center [557, 37] width 23 height 9
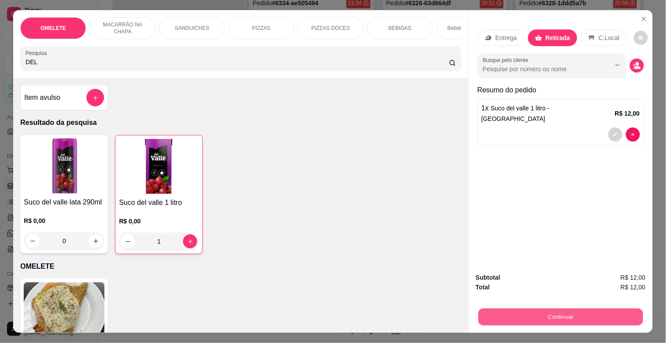
click at [555, 308] on button "Continuar" at bounding box center [560, 316] width 165 height 17
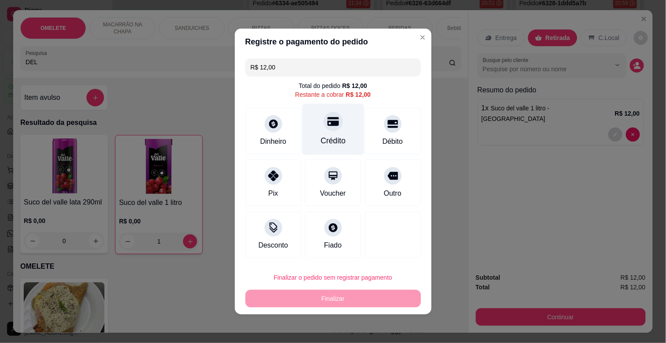
click at [335, 122] on icon at bounding box center [332, 121] width 11 height 9
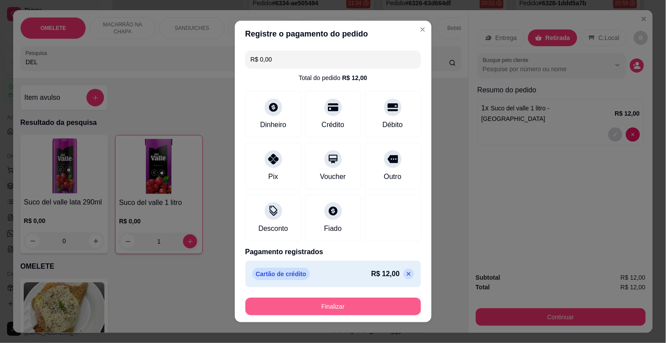
click at [335, 302] on button "Finalizar" at bounding box center [333, 306] width 176 height 18
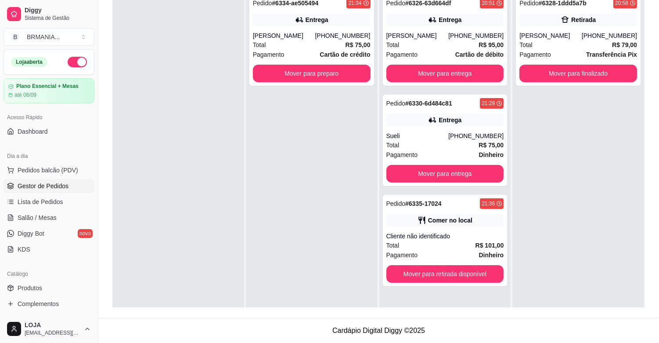
click at [345, 148] on div "Pedido # 6334-ae505494 21:34 Entrega [PERSON_NAME] [PHONE_NUMBER] Total R$ 75,0…" at bounding box center [312, 160] width 132 height 343
click at [406, 210] on div "Pedido # 6335-17024 21:36 Comer no local Cliente não identificado Total R$ 101,…" at bounding box center [445, 240] width 125 height 91
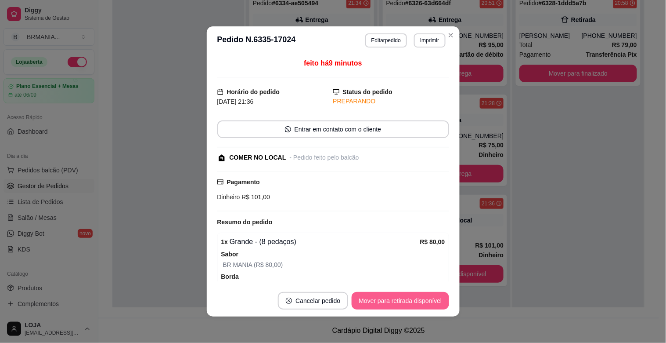
click at [418, 296] on button "Mover para retirada disponível" at bounding box center [400, 301] width 97 height 18
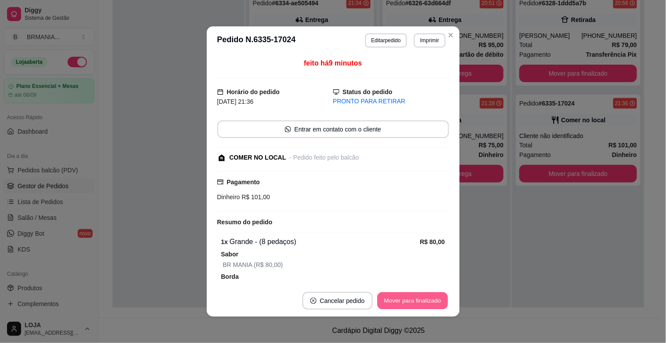
click at [417, 297] on button "Mover para finalizado" at bounding box center [412, 300] width 71 height 17
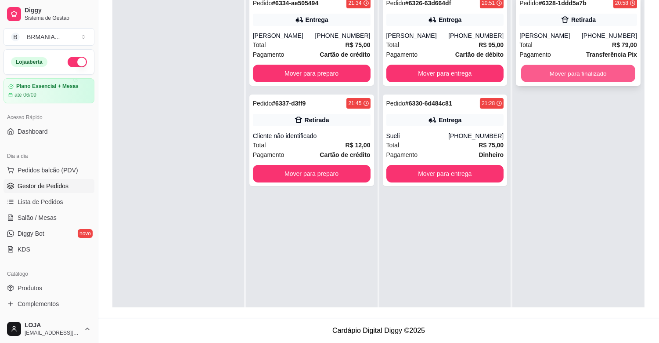
click at [578, 68] on button "Mover para finalizado" at bounding box center [578, 73] width 114 height 17
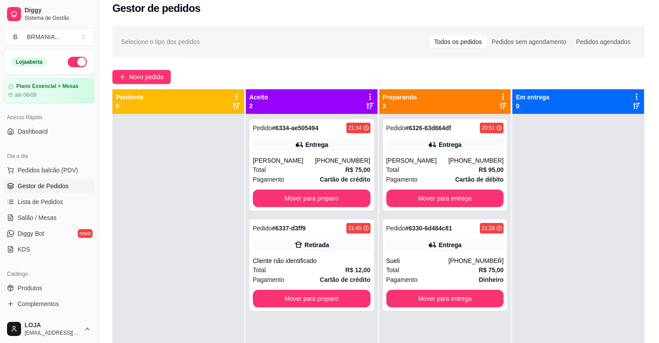
scroll to position [6, 0]
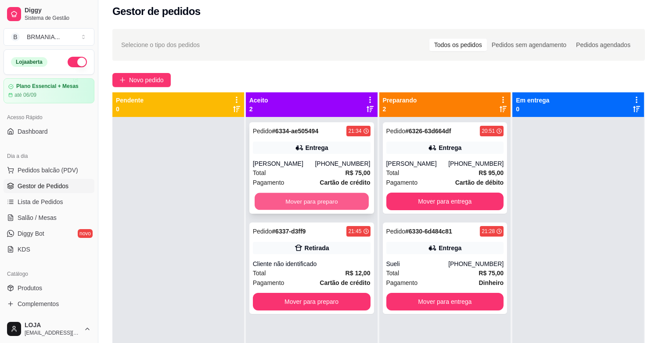
click at [322, 200] on button "Mover para preparo" at bounding box center [312, 201] width 114 height 17
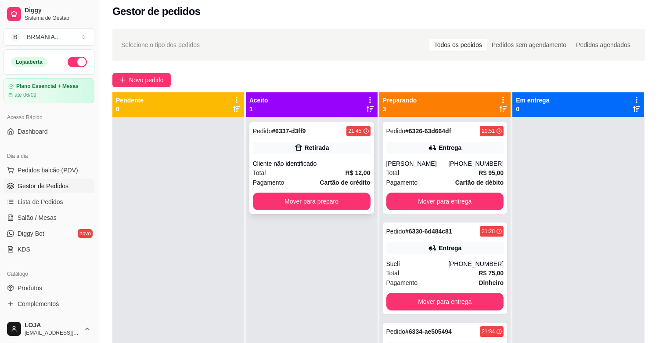
click at [313, 175] on div "Total R$ 12,00" at bounding box center [312, 173] width 118 height 10
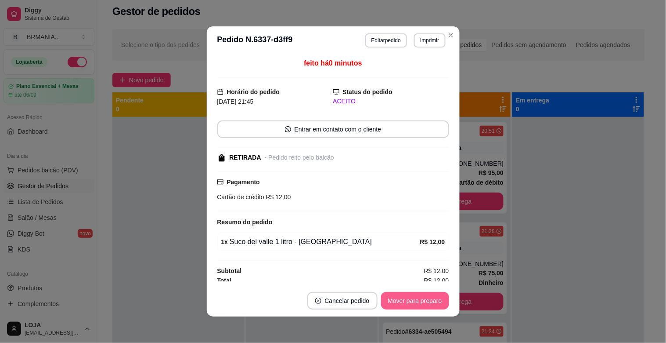
click at [390, 295] on button "Mover para preparo" at bounding box center [415, 301] width 68 height 18
click at [386, 299] on button "Mover para retirada disponível" at bounding box center [400, 301] width 97 height 18
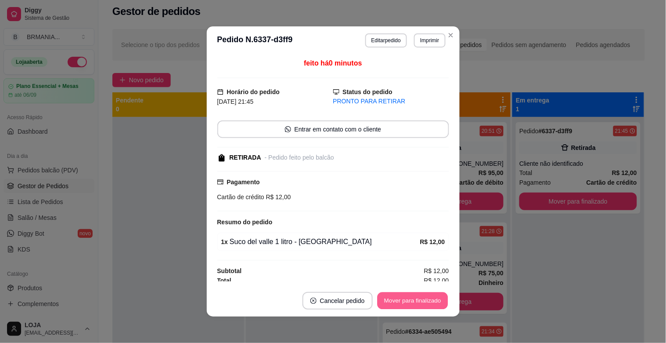
click at [386, 299] on button "Mover para finalizado" at bounding box center [412, 300] width 71 height 17
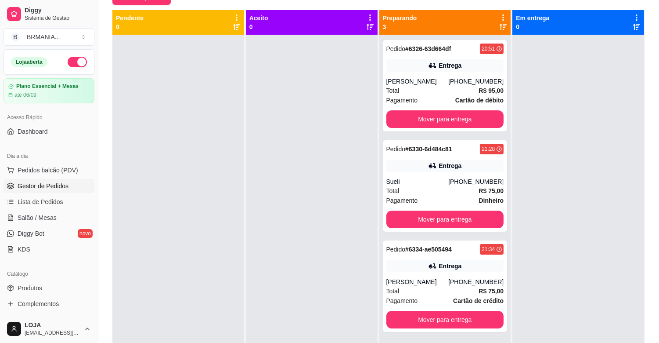
scroll to position [87, 0]
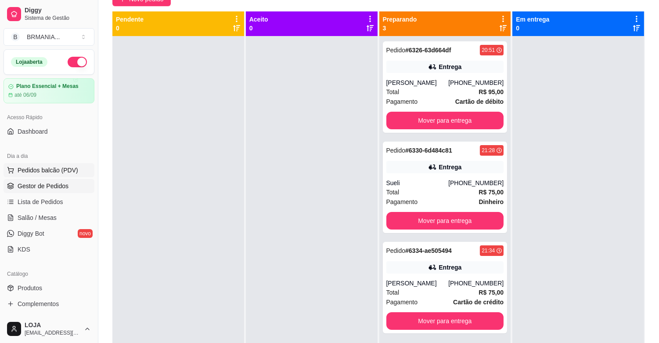
click at [65, 170] on span "Pedidos balcão (PDV)" at bounding box center [48, 170] width 61 height 9
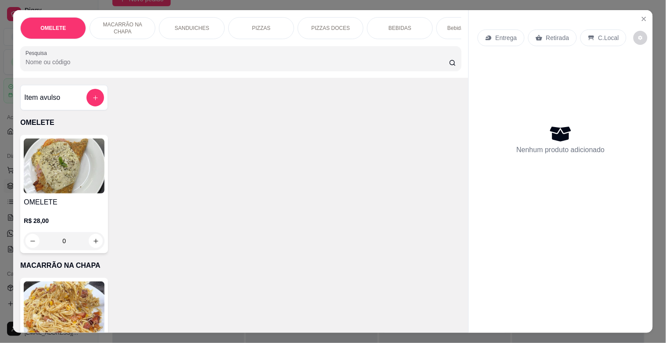
click at [146, 67] on div at bounding box center [240, 59] width 430 height 18
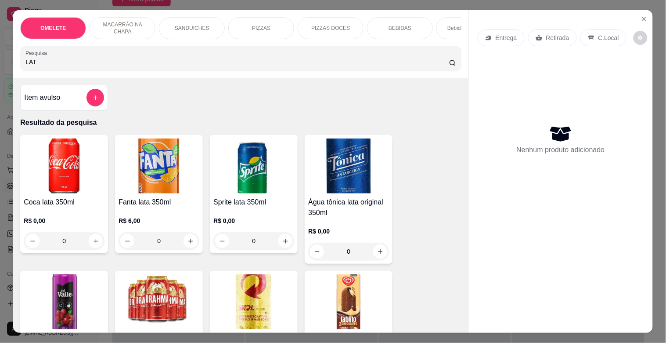
click at [234, 292] on img at bounding box center [253, 301] width 81 height 55
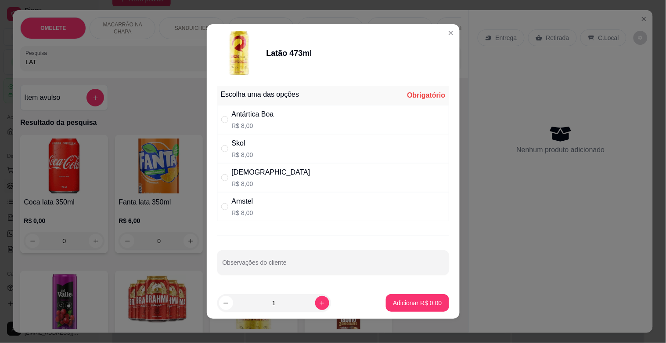
click at [238, 172] on div "[DEMOGRAPHIC_DATA]" at bounding box center [271, 172] width 79 height 11
click at [410, 300] on p "Adicionar R$ 8,00" at bounding box center [417, 302] width 49 height 9
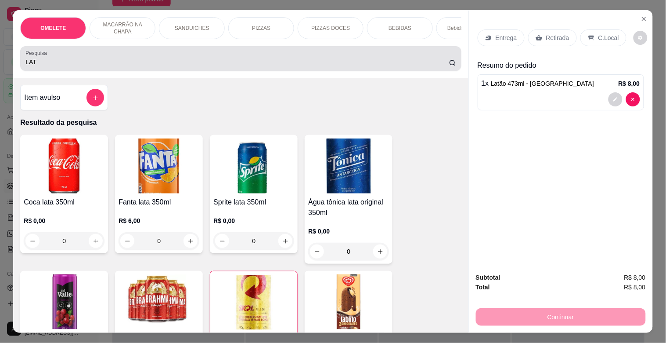
drag, startPoint x: 74, startPoint y: 65, endPoint x: 0, endPoint y: 49, distance: 75.4
click at [0, 49] on div "OMELETE MACARRÃO NA CHAPA SANDUICHES PIZZAS PIZZAS DOCES BEBIDAS Bebidas Alcoól…" at bounding box center [333, 171] width 666 height 343
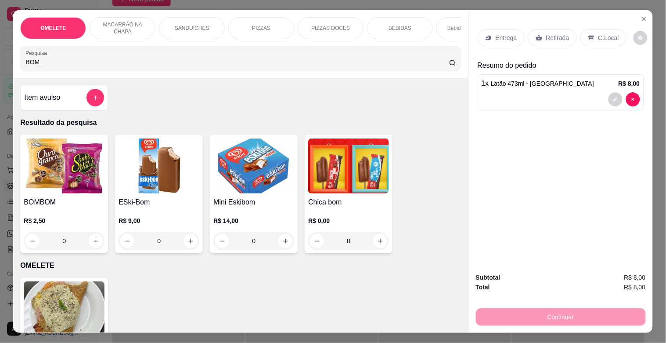
click at [39, 162] on img at bounding box center [64, 165] width 81 height 55
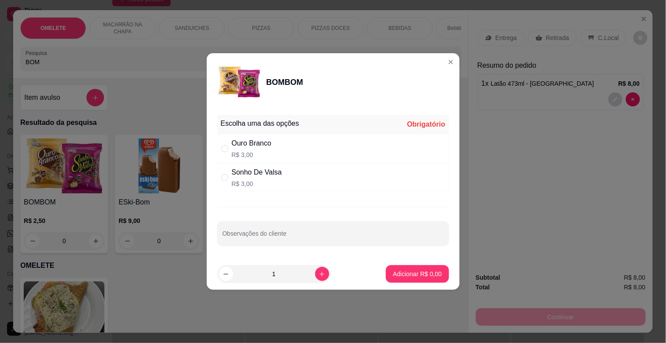
click at [260, 142] on div "Ouro Branco" at bounding box center [252, 143] width 40 height 11
click at [257, 173] on div "Sonho De Valsa" at bounding box center [257, 172] width 50 height 11
click at [396, 269] on button "Adicionar R$ 3,00" at bounding box center [417, 273] width 61 height 17
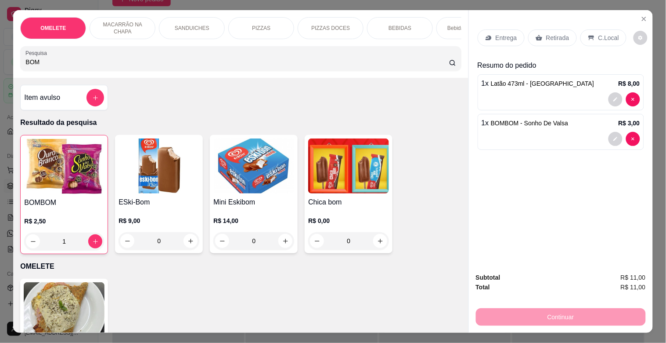
drag, startPoint x: 76, startPoint y: 58, endPoint x: 0, endPoint y: 57, distance: 76.0
click at [0, 57] on div "OMELETE MACARRÃO NA CHAPA SANDUICHES PIZZAS PIZZAS DOCES BEBIDAS Bebidas Alcoól…" at bounding box center [333, 171] width 666 height 343
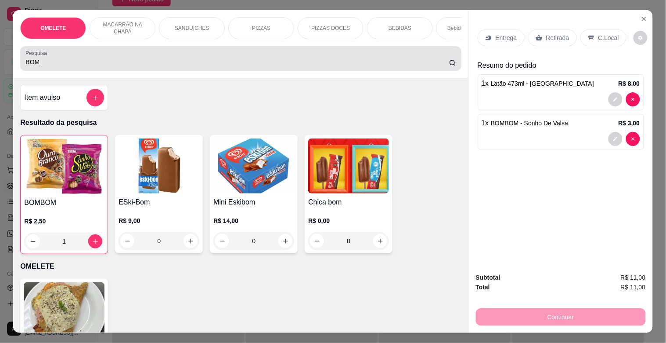
drag, startPoint x: 65, startPoint y: 62, endPoint x: 0, endPoint y: 49, distance: 66.4
click at [0, 49] on div "OMELETE MACARRÃO NA CHAPA SANDUICHES PIZZAS PIZZAS DOCES BEBIDAS Bebidas Alcoól…" at bounding box center [333, 171] width 666 height 343
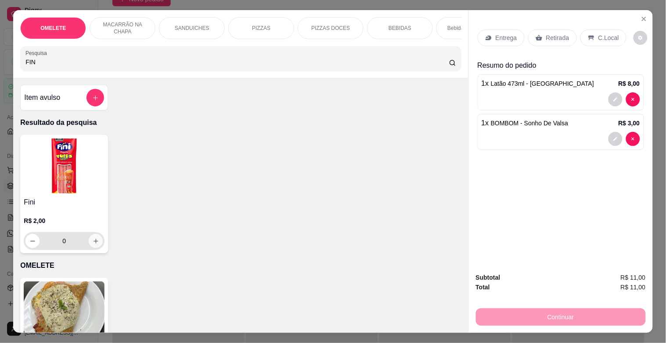
click at [95, 241] on button "increase-product-quantity" at bounding box center [96, 241] width 14 height 14
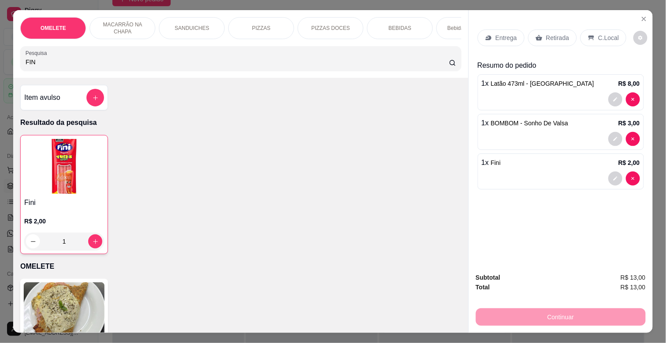
drag, startPoint x: 40, startPoint y: 65, endPoint x: 0, endPoint y: 66, distance: 40.0
click at [3, 65] on div "OMELETE MACARRÃO NA CHAPA SANDUICHES PIZZAS PIZZAS DOCES BEBIDAS Bebidas Alcoól…" at bounding box center [333, 171] width 666 height 343
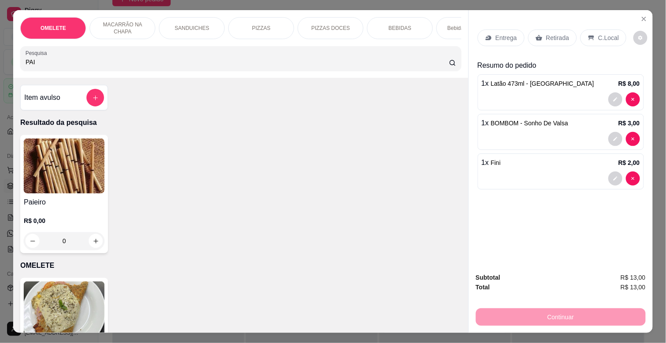
click at [90, 189] on img at bounding box center [64, 165] width 81 height 55
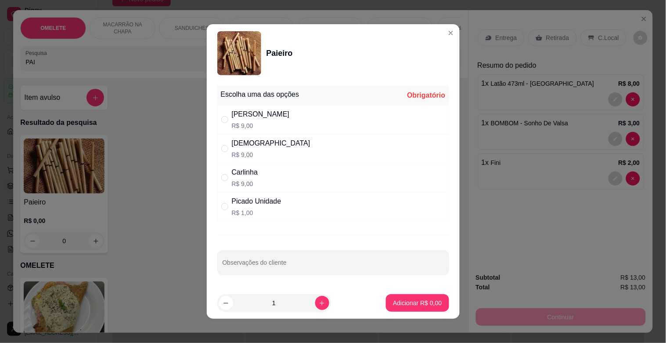
click at [262, 115] on div "[PERSON_NAME]$ 9,00" at bounding box center [333, 119] width 232 height 29
click at [396, 303] on p "Adicionar R$ 9,00" at bounding box center [417, 302] width 47 height 8
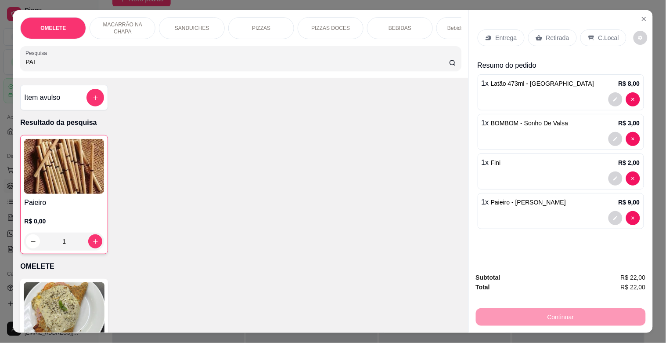
click at [547, 36] on p "Retirada" at bounding box center [557, 37] width 23 height 9
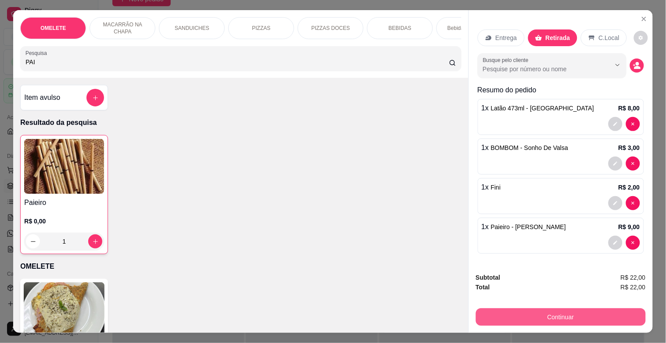
click at [548, 314] on button "Continuar" at bounding box center [561, 317] width 170 height 18
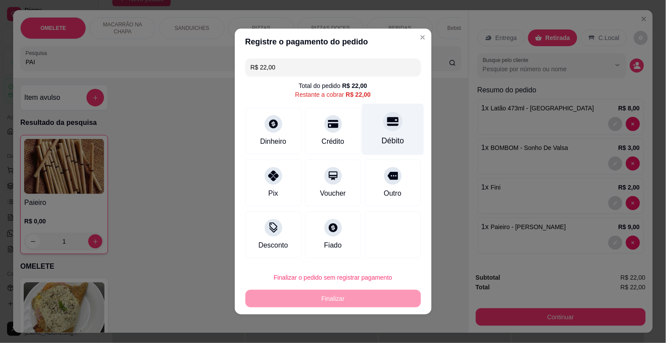
click at [390, 137] on div "Débito" at bounding box center [393, 140] width 22 height 11
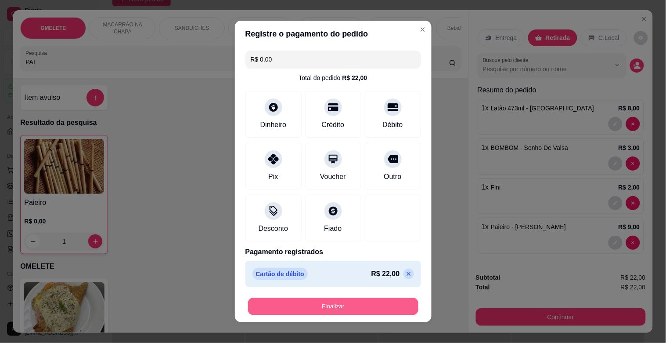
click at [352, 309] on button "Finalizar" at bounding box center [333, 306] width 170 height 17
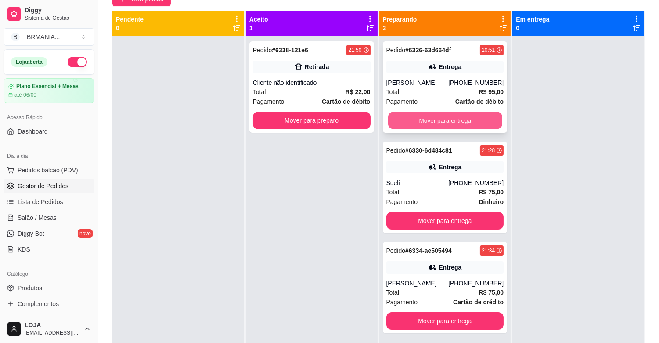
click at [419, 112] on button "Mover para entrega" at bounding box center [445, 120] width 114 height 17
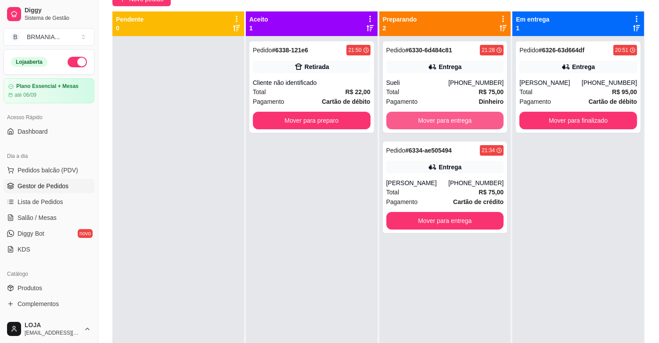
click at [422, 119] on button "Mover para entrega" at bounding box center [445, 121] width 118 height 18
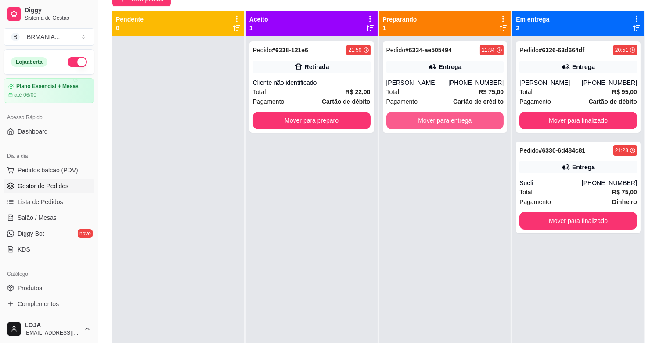
click at [422, 119] on button "Mover para entrega" at bounding box center [445, 121] width 118 height 18
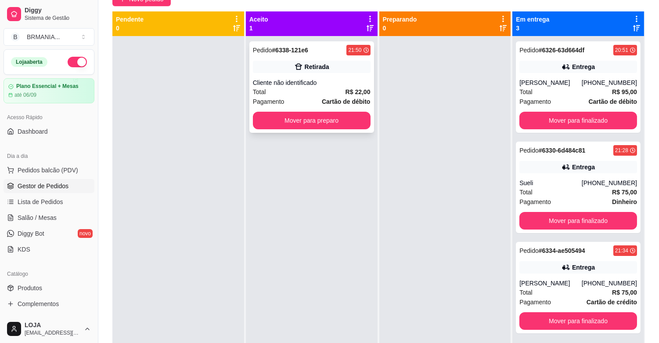
click at [309, 89] on div "Total R$ 22,00" at bounding box center [312, 92] width 118 height 10
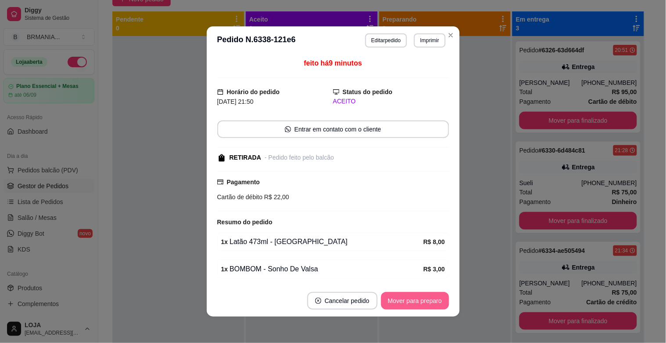
click at [417, 301] on button "Mover para preparo" at bounding box center [415, 301] width 68 height 18
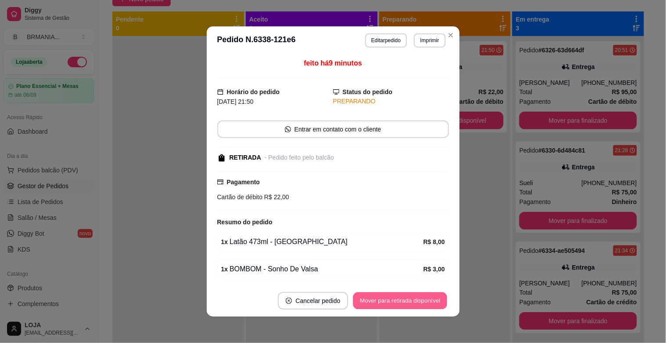
click at [417, 301] on button "Mover para retirada disponível" at bounding box center [400, 300] width 94 height 17
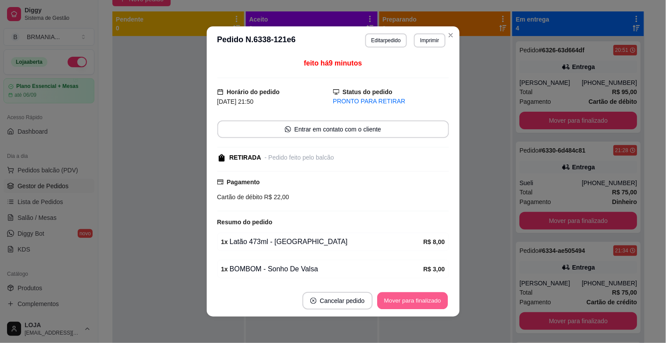
click at [417, 301] on button "Mover para finalizado" at bounding box center [412, 300] width 71 height 17
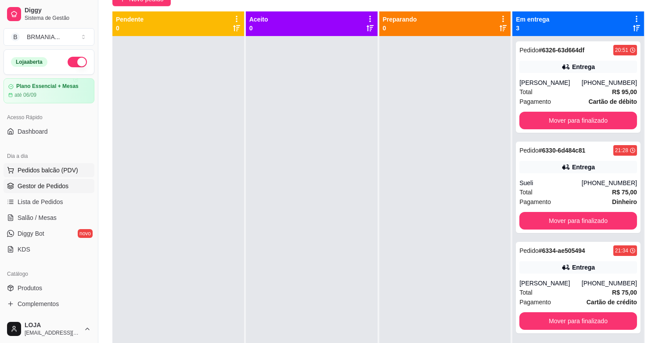
click at [48, 166] on span "Pedidos balcão (PDV)" at bounding box center [48, 170] width 61 height 9
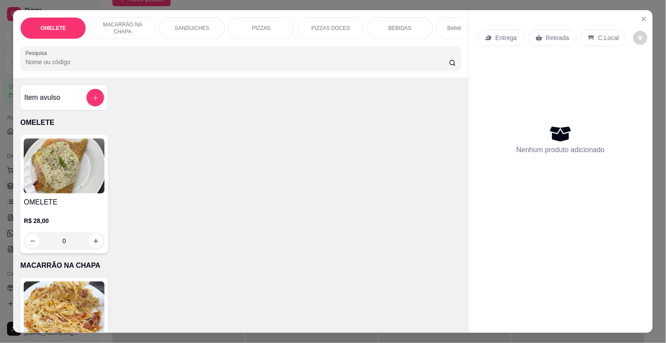
click at [140, 66] on input "Pesquisa" at bounding box center [237, 62] width 424 height 9
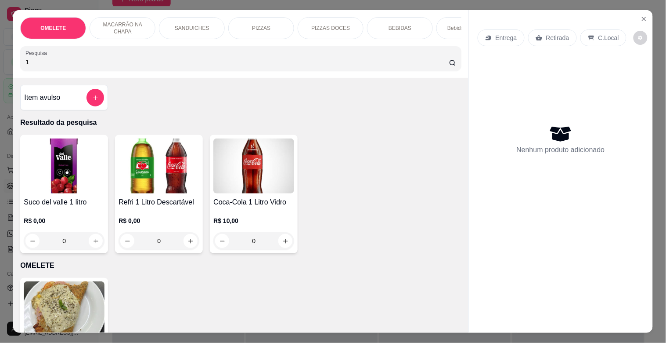
click at [169, 169] on img at bounding box center [159, 165] width 81 height 55
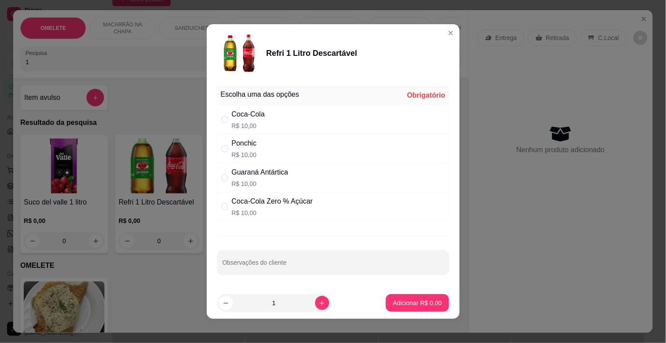
click at [265, 174] on div "Guaraná Antártica" at bounding box center [260, 172] width 57 height 11
click at [416, 302] on p "Adicionar R$ 10,00" at bounding box center [416, 302] width 52 height 9
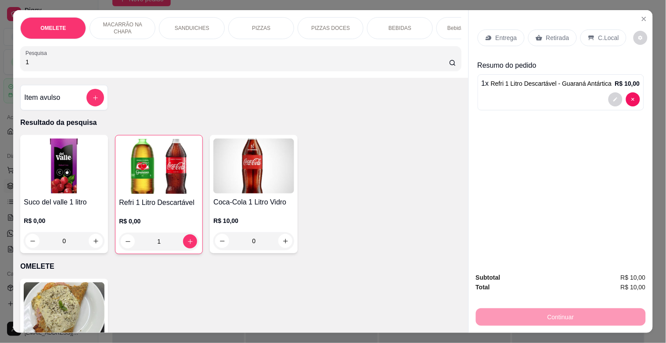
click at [552, 44] on div "Entrega Retirada C.Local" at bounding box center [561, 37] width 166 height 31
click at [552, 36] on p "Retirada" at bounding box center [557, 37] width 23 height 9
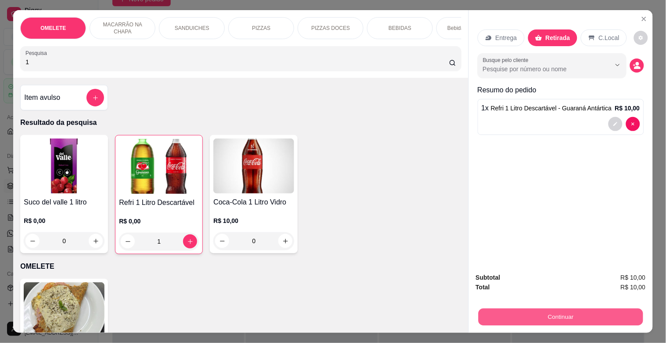
click at [563, 311] on button "Continuar" at bounding box center [560, 316] width 165 height 17
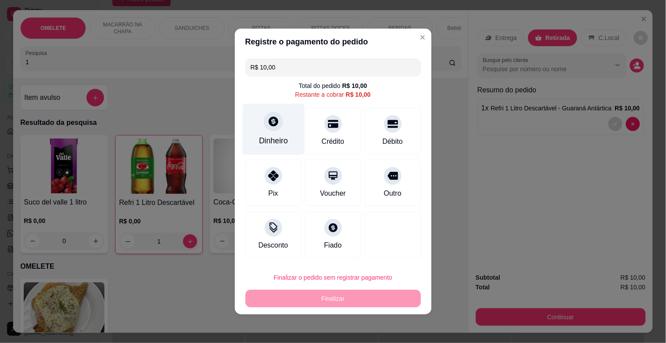
click at [290, 126] on div "Dinheiro" at bounding box center [273, 129] width 62 height 51
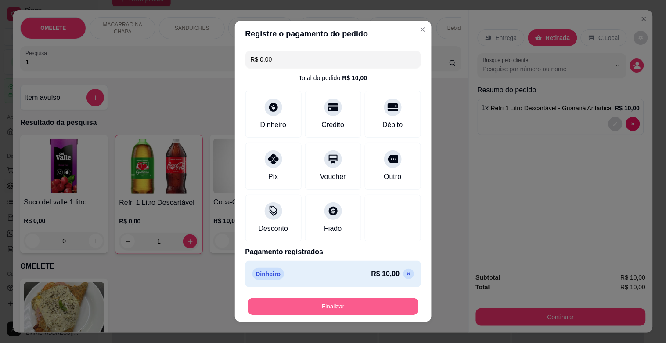
click at [359, 299] on button "Finalizar" at bounding box center [333, 306] width 170 height 17
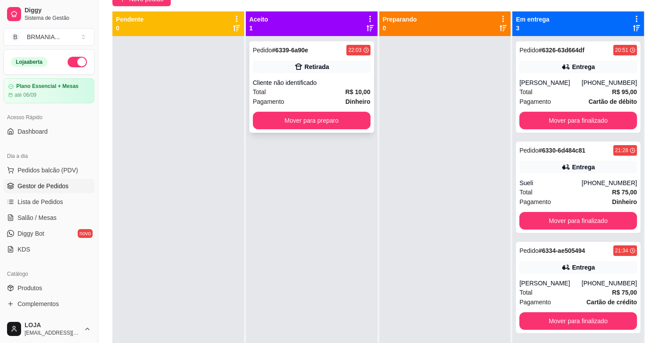
click at [327, 57] on div "Pedido # 6339-6a90e 22:03 Retirada Cliente não identificado Total R$ 10,00 Paga…" at bounding box center [311, 86] width 125 height 91
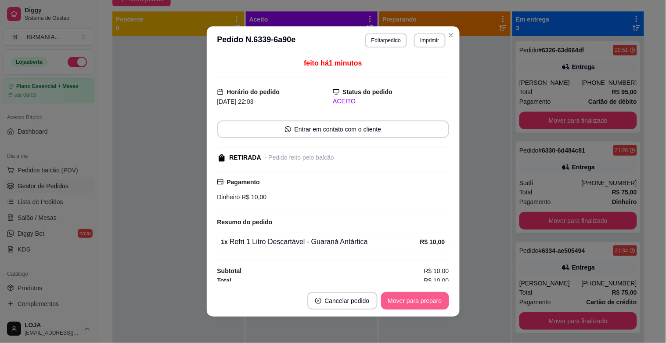
click at [406, 303] on button "Mover para preparo" at bounding box center [415, 301] width 68 height 18
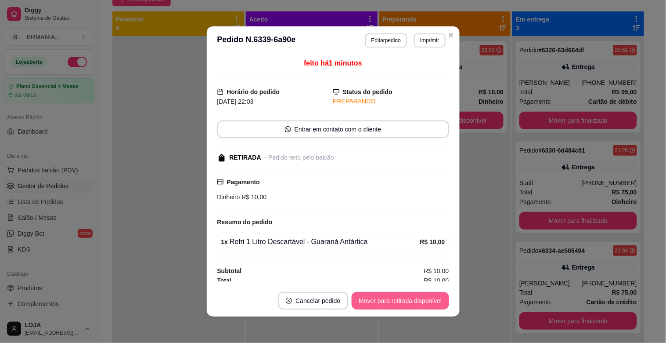
click at [406, 303] on button "Mover para retirada disponível" at bounding box center [400, 301] width 97 height 18
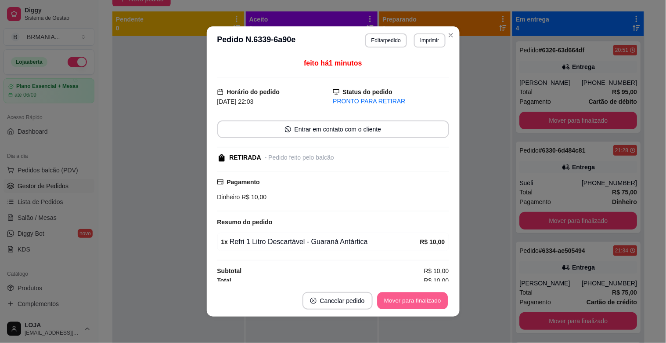
click at [406, 303] on button "Mover para finalizado" at bounding box center [412, 300] width 71 height 17
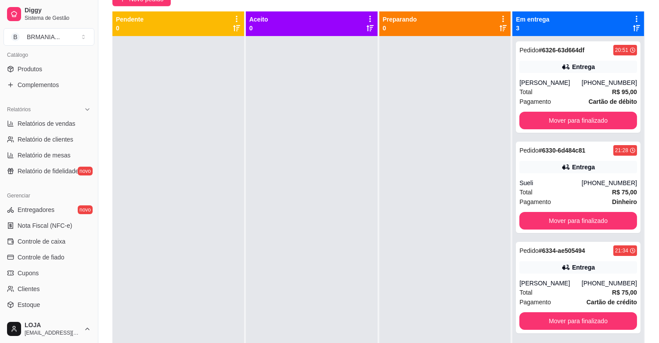
scroll to position [289, 0]
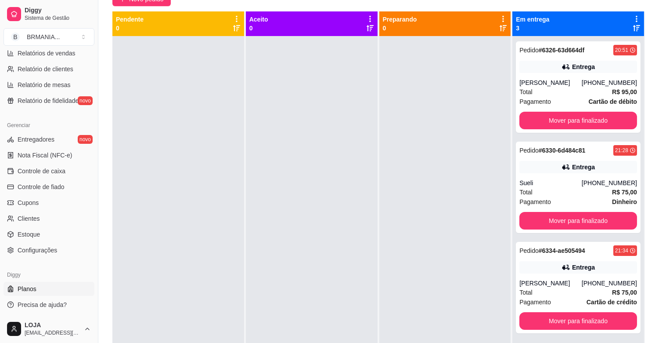
click at [84, 282] on link "Planos" at bounding box center [49, 288] width 91 height 14
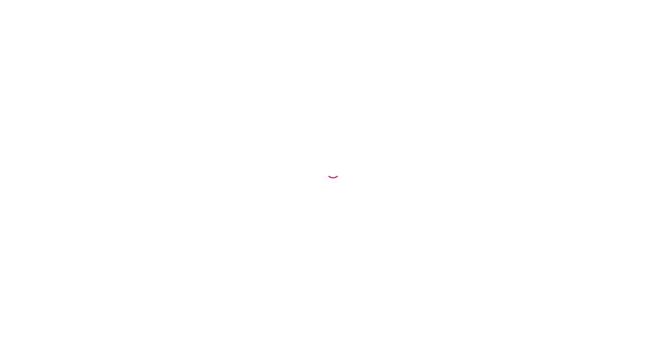
click at [40, 235] on div at bounding box center [333, 171] width 666 height 343
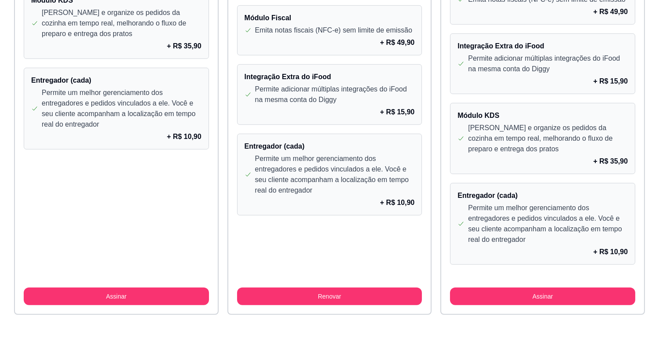
scroll to position [732, 0]
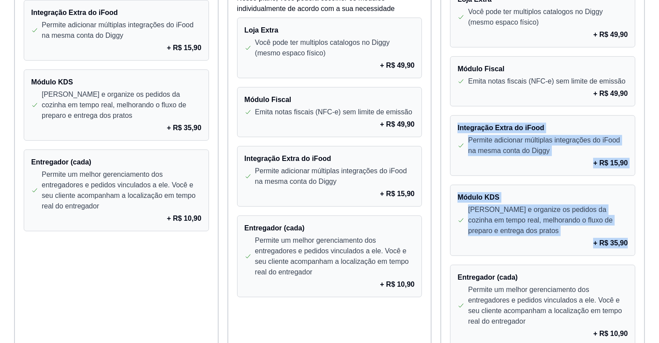
drag, startPoint x: 632, startPoint y: 162, endPoint x: 631, endPoint y: 58, distance: 105.0
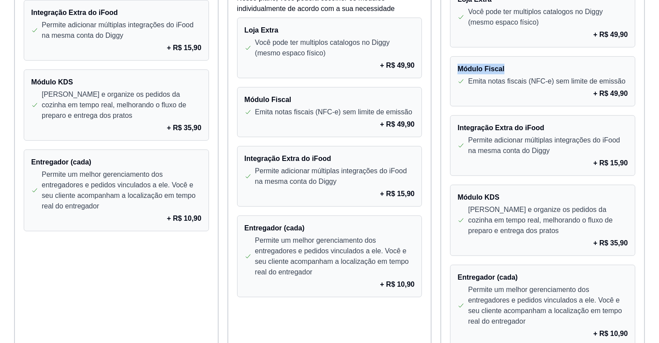
drag, startPoint x: 631, startPoint y: 58, endPoint x: 631, endPoint y: 27, distance: 30.7
click at [631, 27] on div "Módulo Fidelidade Cupons de desconto Cashback Controle de pagamentos fiado + R$…" at bounding box center [542, 46] width 185 height 599
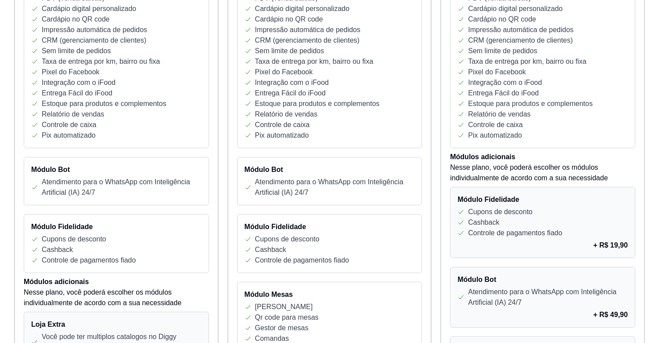
scroll to position [0, 0]
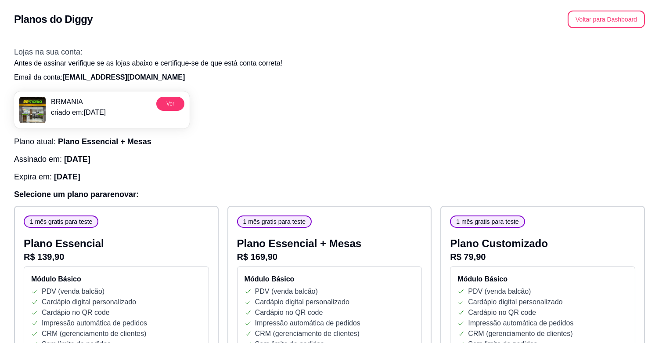
click at [495, 75] on p "Email da conta: [EMAIL_ADDRESS][DOMAIN_NAME]" at bounding box center [329, 77] width 631 height 11
click at [628, 15] on button "Voltar para Dashboard" at bounding box center [606, 19] width 75 height 17
